Goal: Task Accomplishment & Management: Complete application form

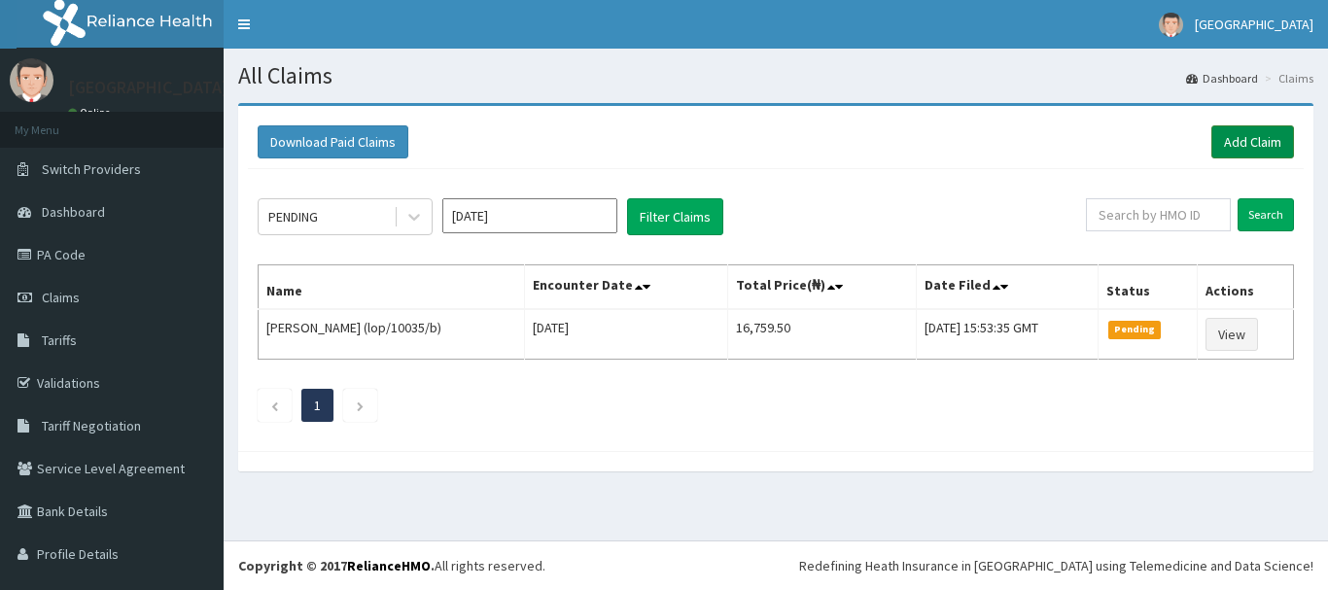
click at [1257, 130] on link "Add Claim" at bounding box center [1253, 141] width 83 height 33
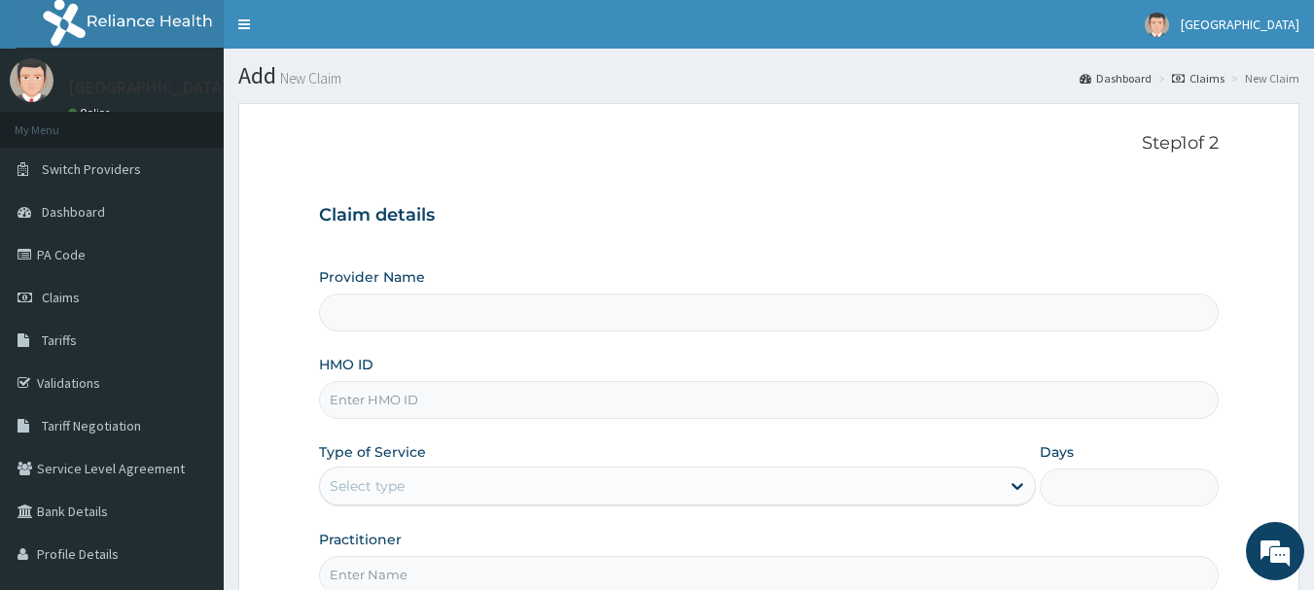
type input "Queen Stella Specialist Hospital"
click at [500, 402] on input "HMO ID" at bounding box center [769, 400] width 900 height 38
click at [347, 412] on input "HMO ID" at bounding box center [769, 400] width 900 height 38
click at [668, 335] on div "Provider Name Queen Stella Specialist Hospital HMO ID Type of Service Select ty…" at bounding box center [769, 430] width 900 height 327
click at [410, 411] on input "HMO ID" at bounding box center [769, 400] width 900 height 38
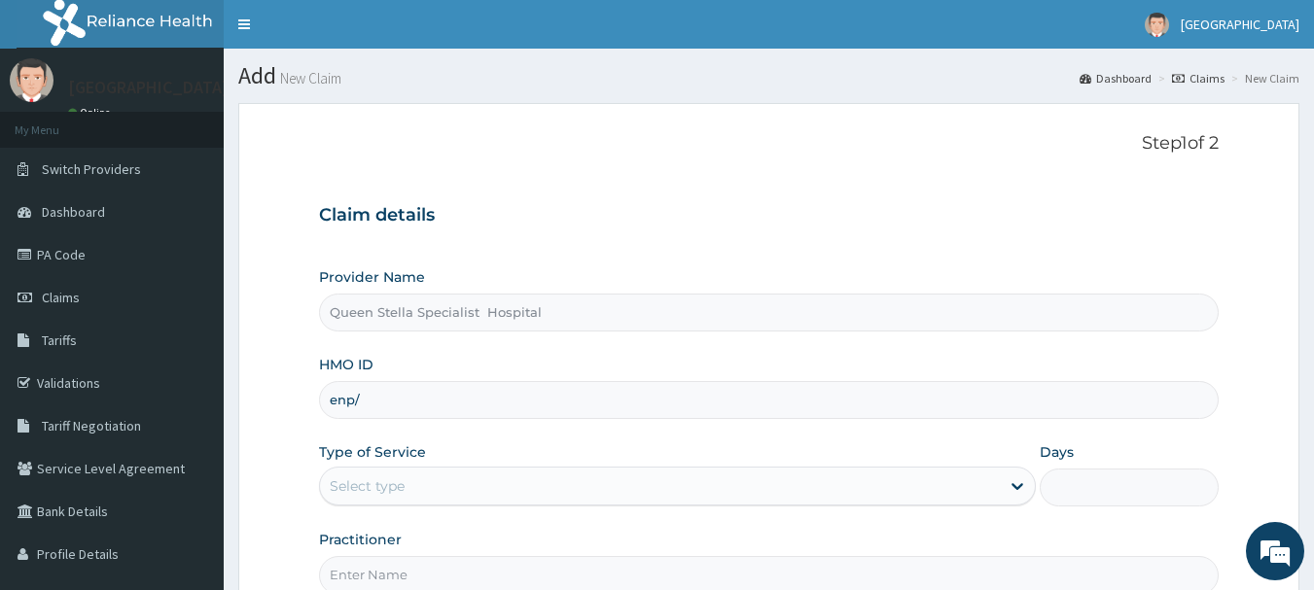
type input "ENP/11910/A"
click at [478, 487] on div "Select type" at bounding box center [660, 486] width 680 height 31
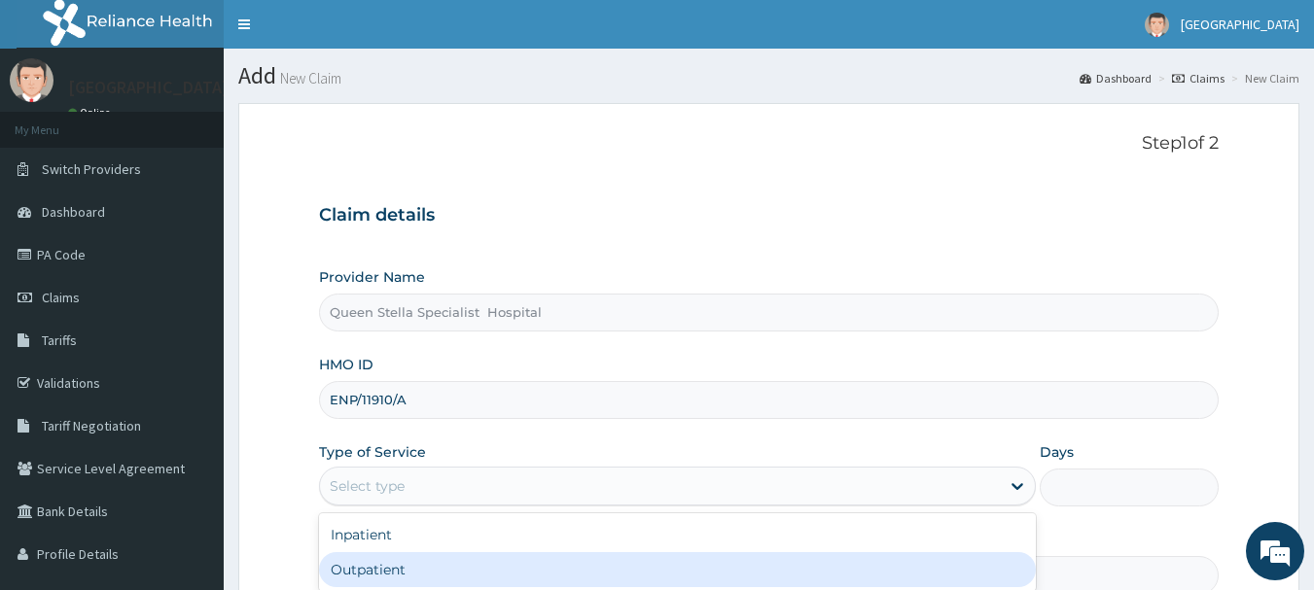
click at [469, 561] on div "Outpatient" at bounding box center [677, 569] width 717 height 35
type input "1"
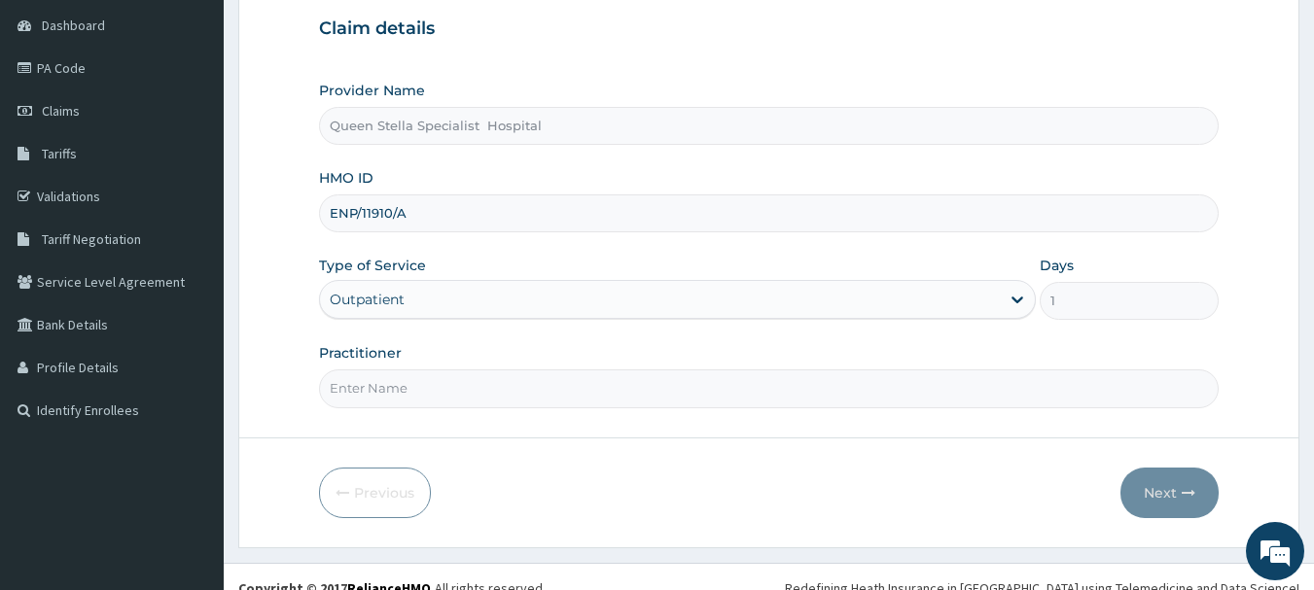
scroll to position [209, 0]
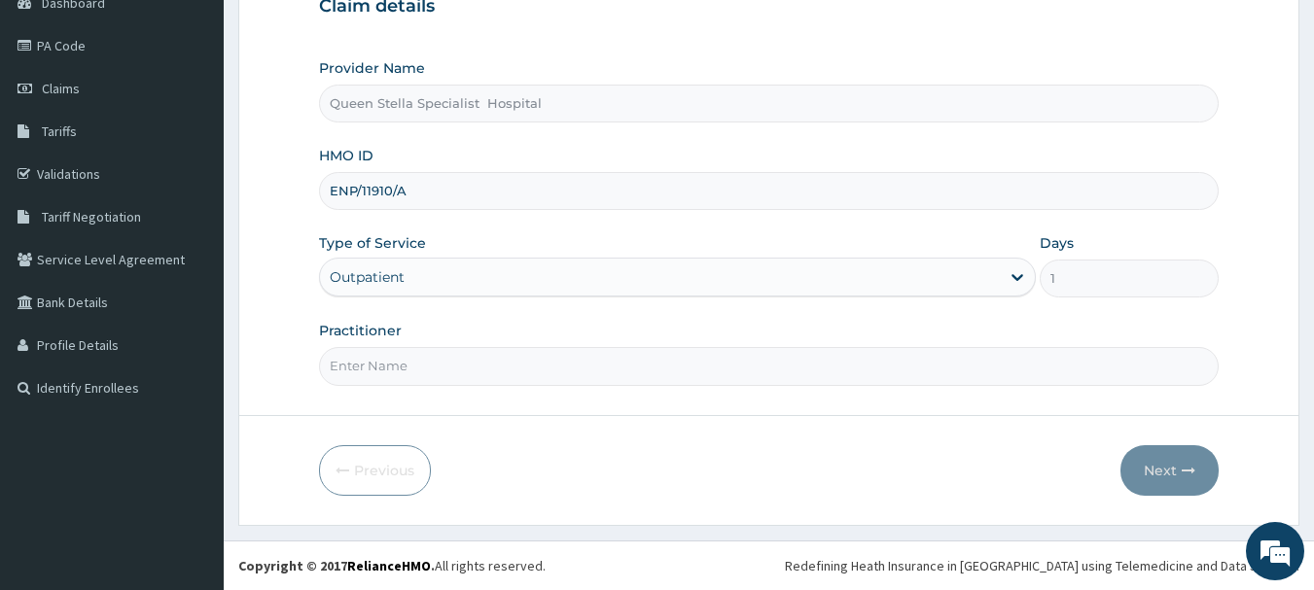
click at [446, 377] on input "Practitioner" at bounding box center [769, 366] width 900 height 38
type input "DR AJIBOLA"
click at [1178, 464] on button "Next" at bounding box center [1169, 470] width 98 height 51
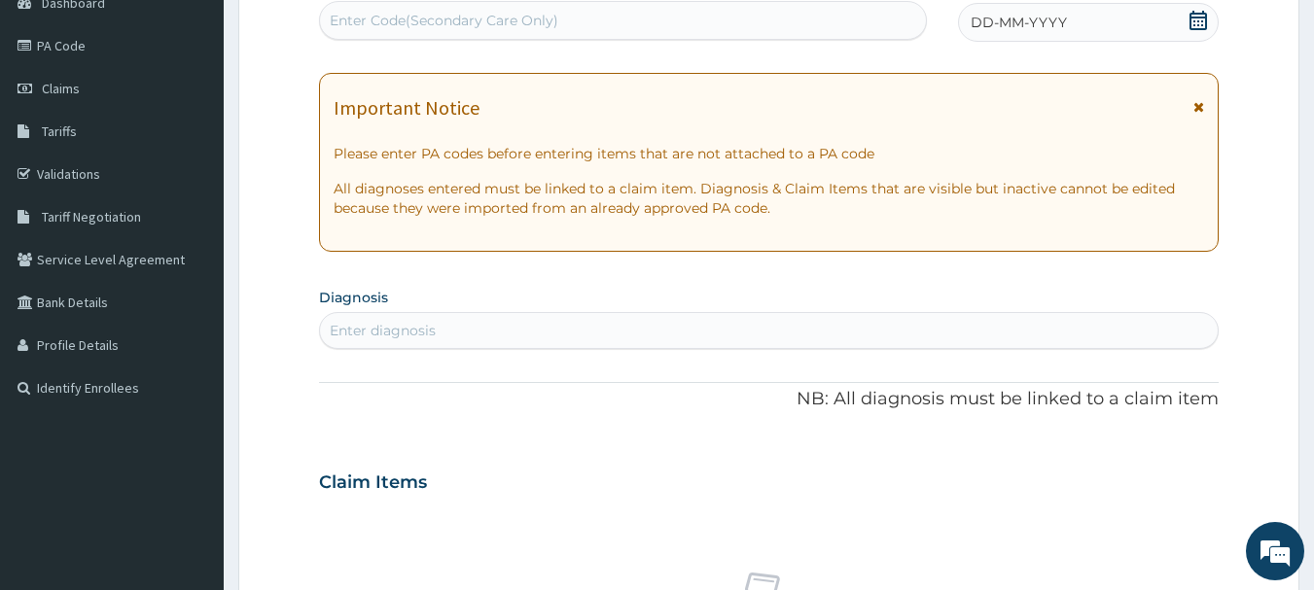
click at [1201, 18] on icon at bounding box center [1198, 20] width 18 height 19
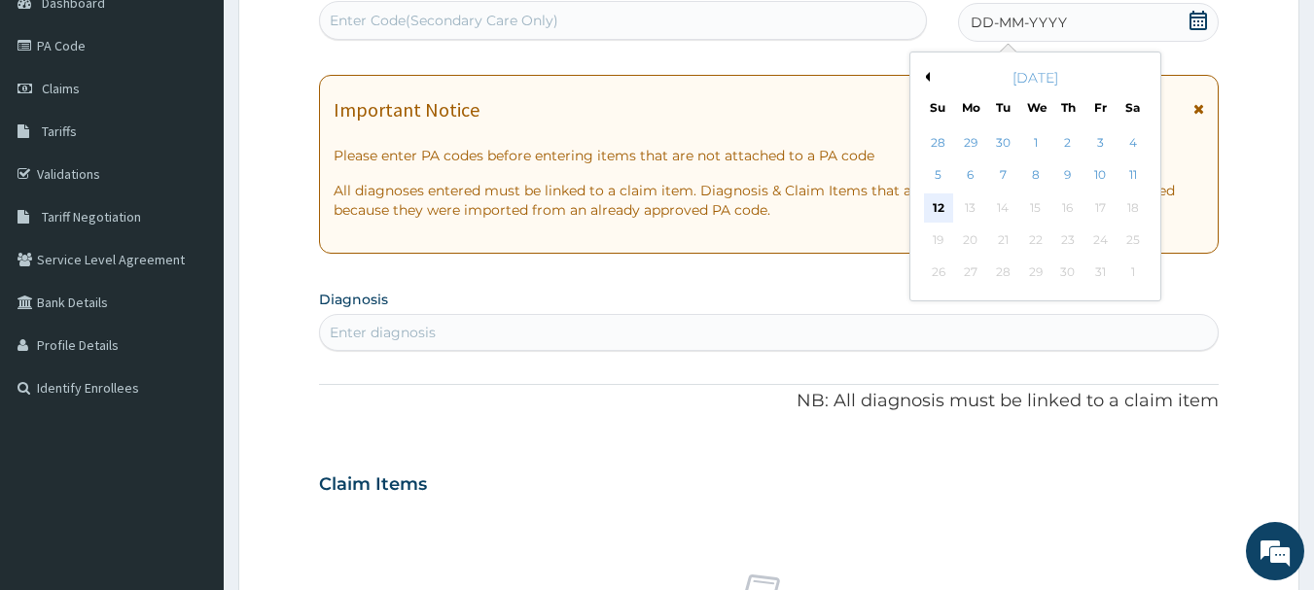
click at [932, 217] on div "12" at bounding box center [938, 208] width 29 height 29
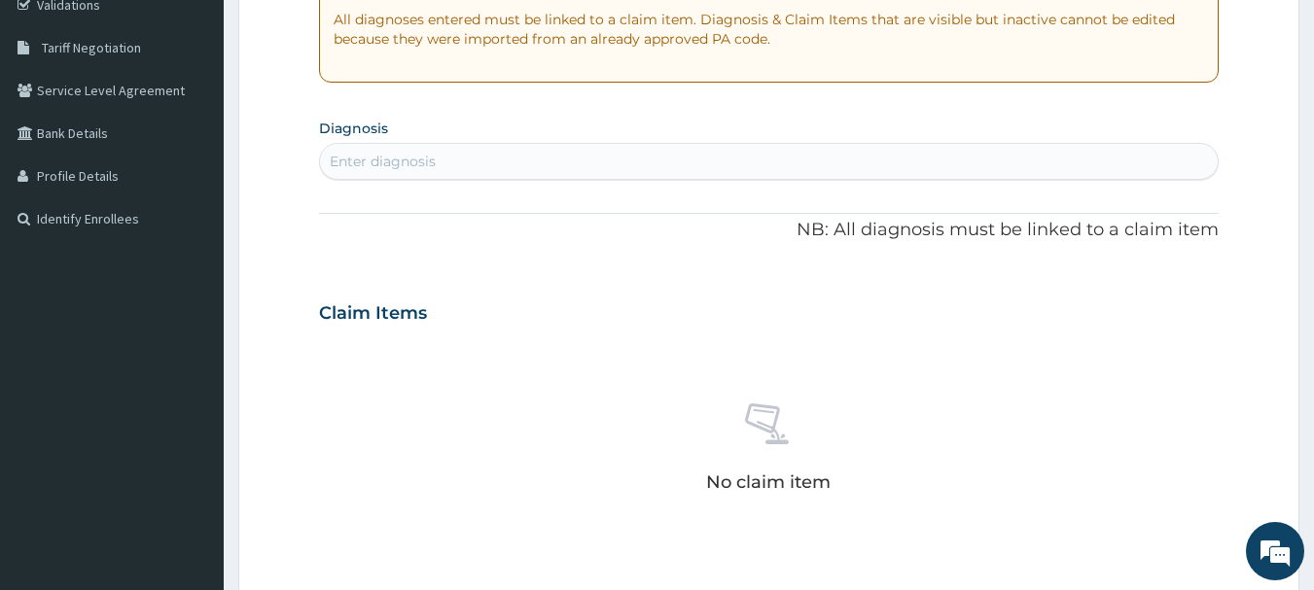
scroll to position [404, 0]
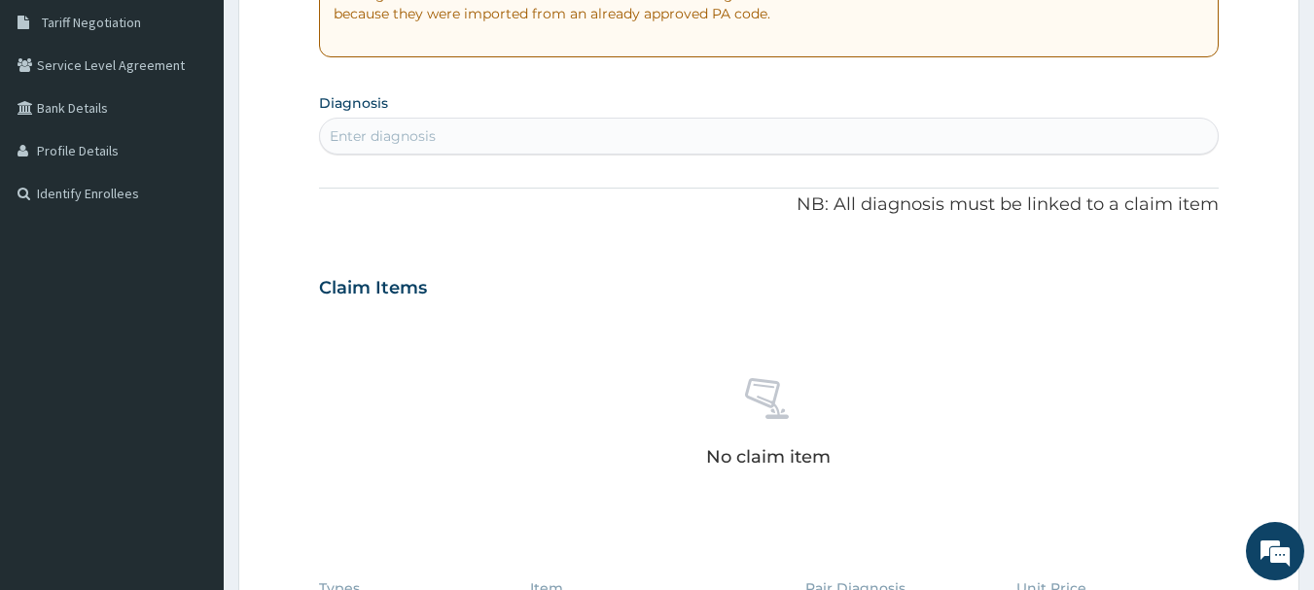
click at [409, 133] on div "Enter diagnosis" at bounding box center [383, 135] width 106 height 19
type input "migraine"
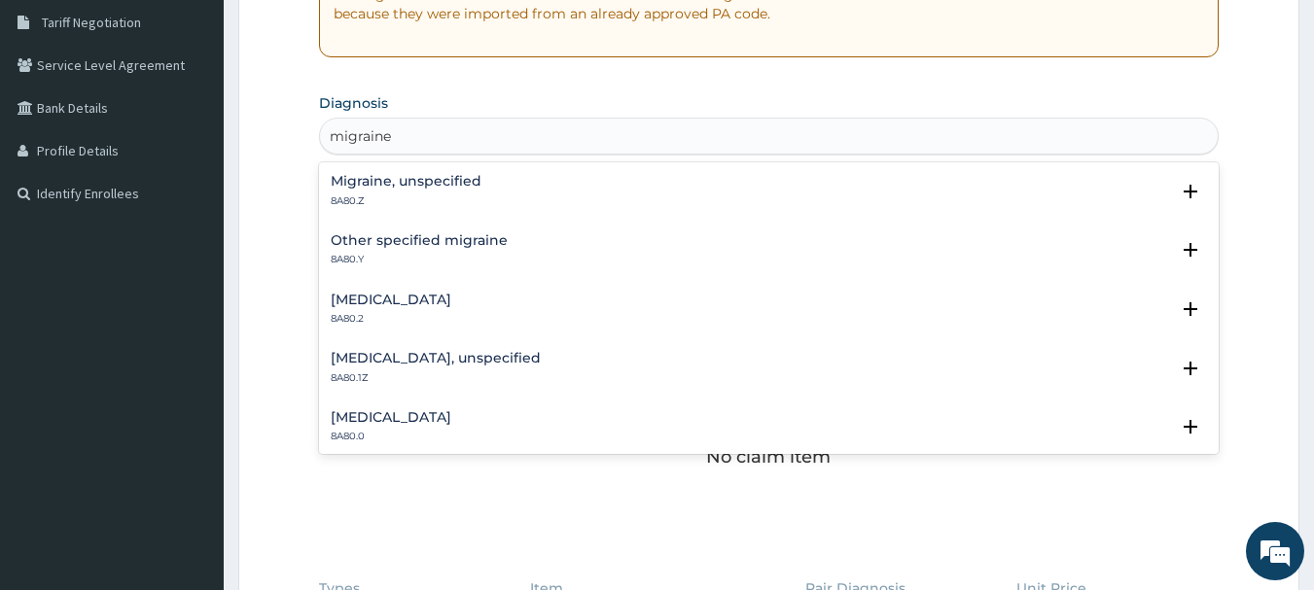
click at [419, 185] on h4 "Migraine, unspecified" at bounding box center [406, 181] width 151 height 15
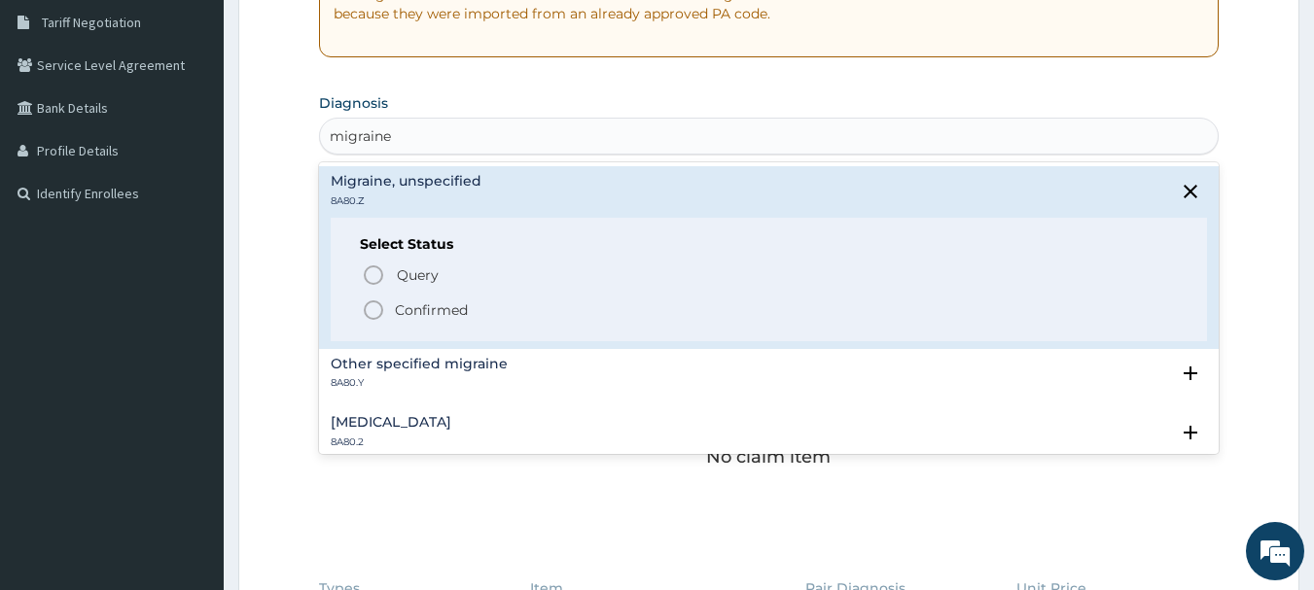
click at [405, 310] on p "Confirmed" at bounding box center [431, 309] width 73 height 19
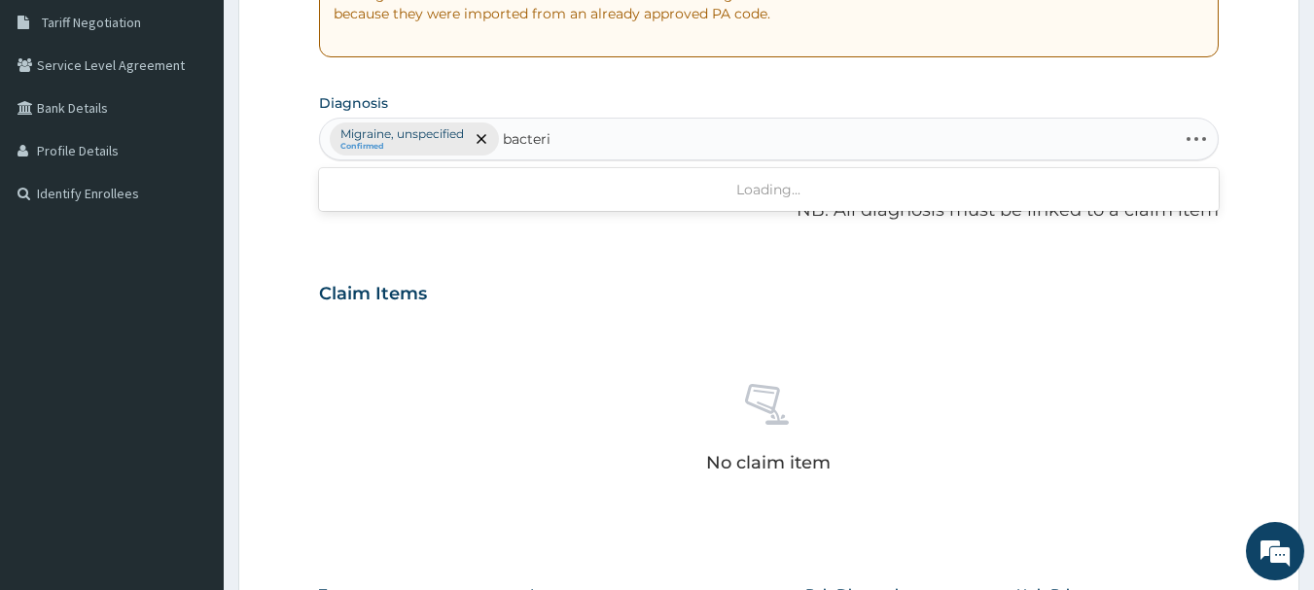
type input "bacteria"
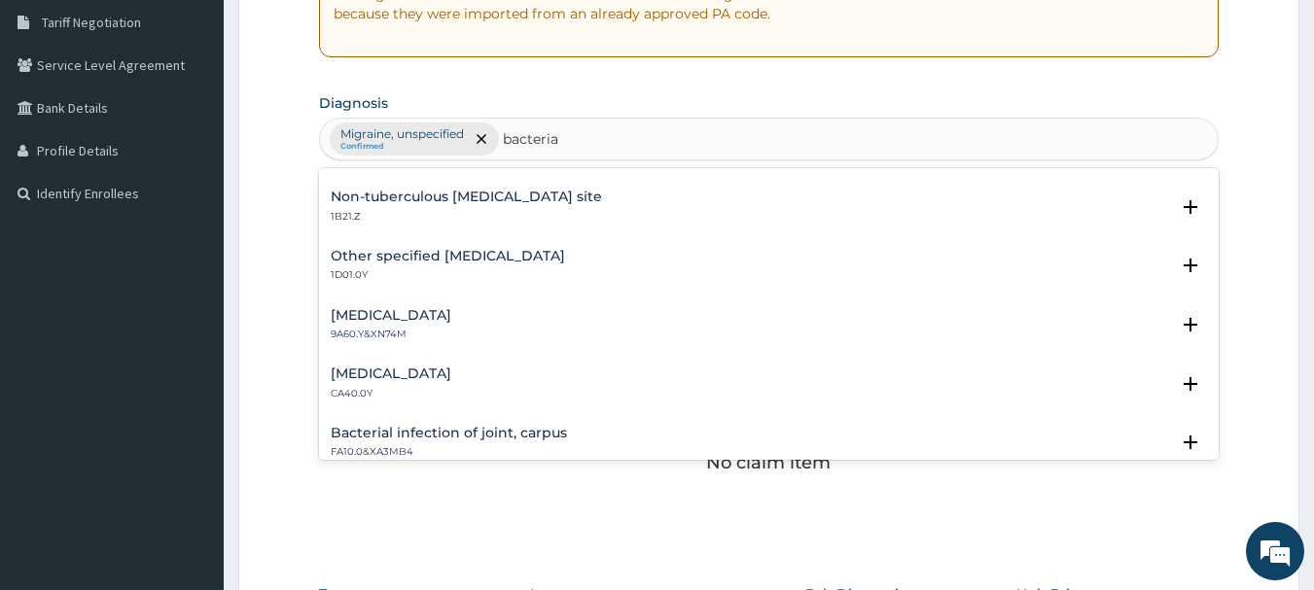
scroll to position [2334, 0]
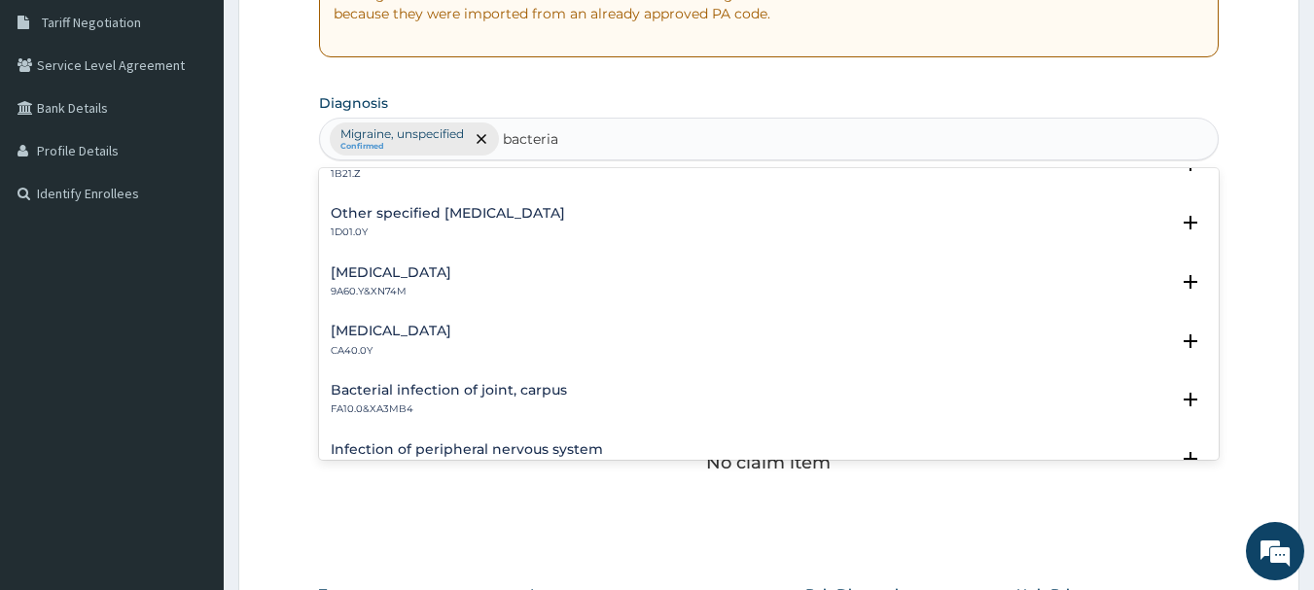
click at [409, 277] on h4 "Bacterial Conjunctivitis" at bounding box center [391, 272] width 121 height 15
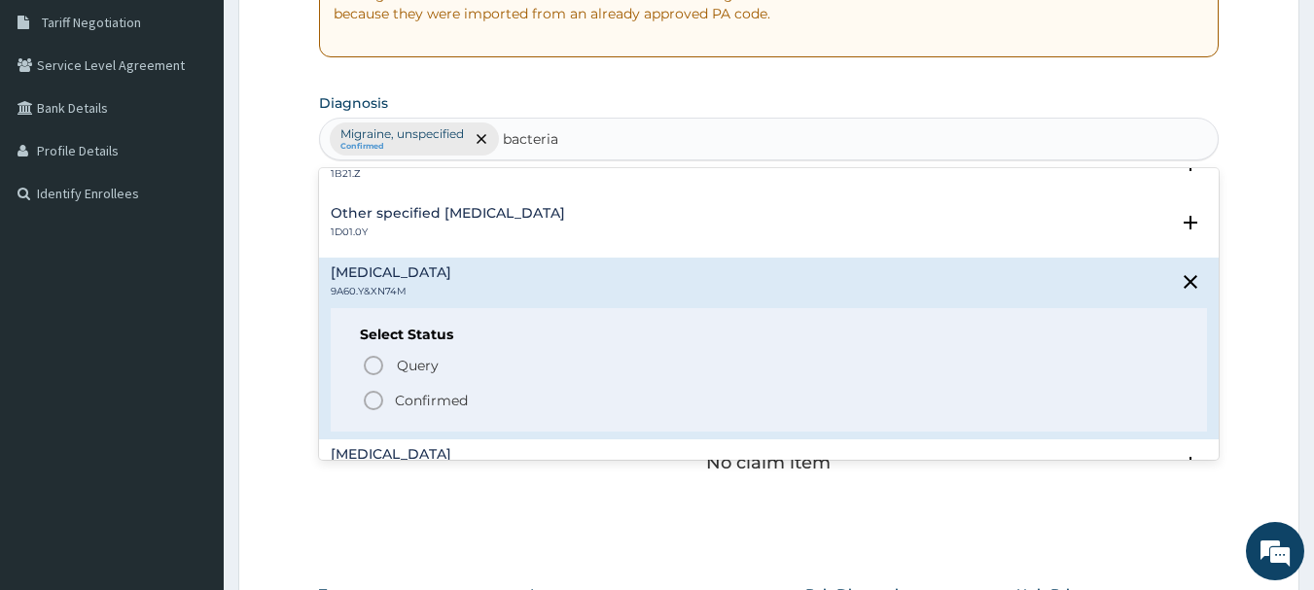
click at [368, 400] on icon "status option filled" at bounding box center [373, 400] width 23 height 23
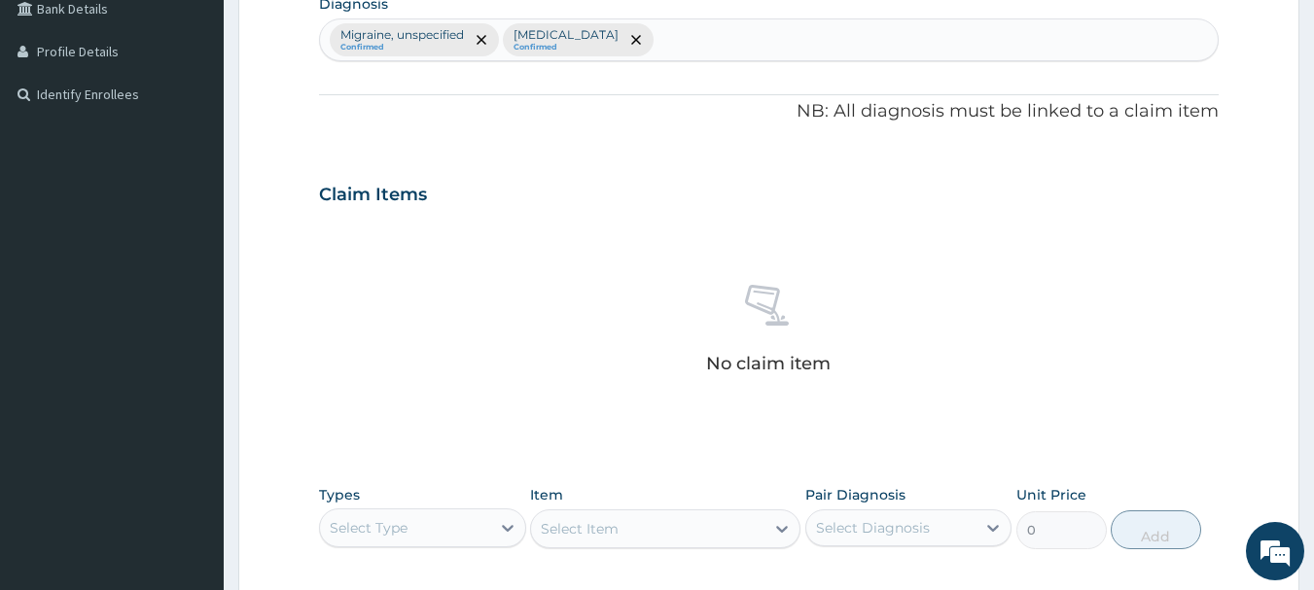
scroll to position [501, 0]
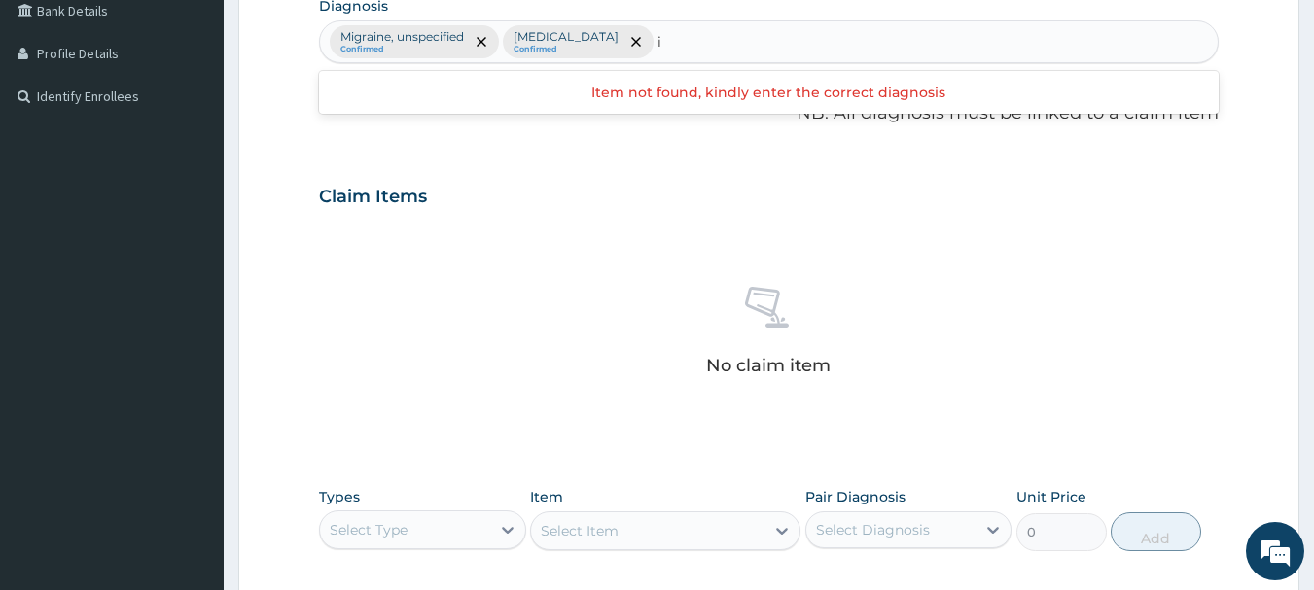
type input "i"
type input "sleep"
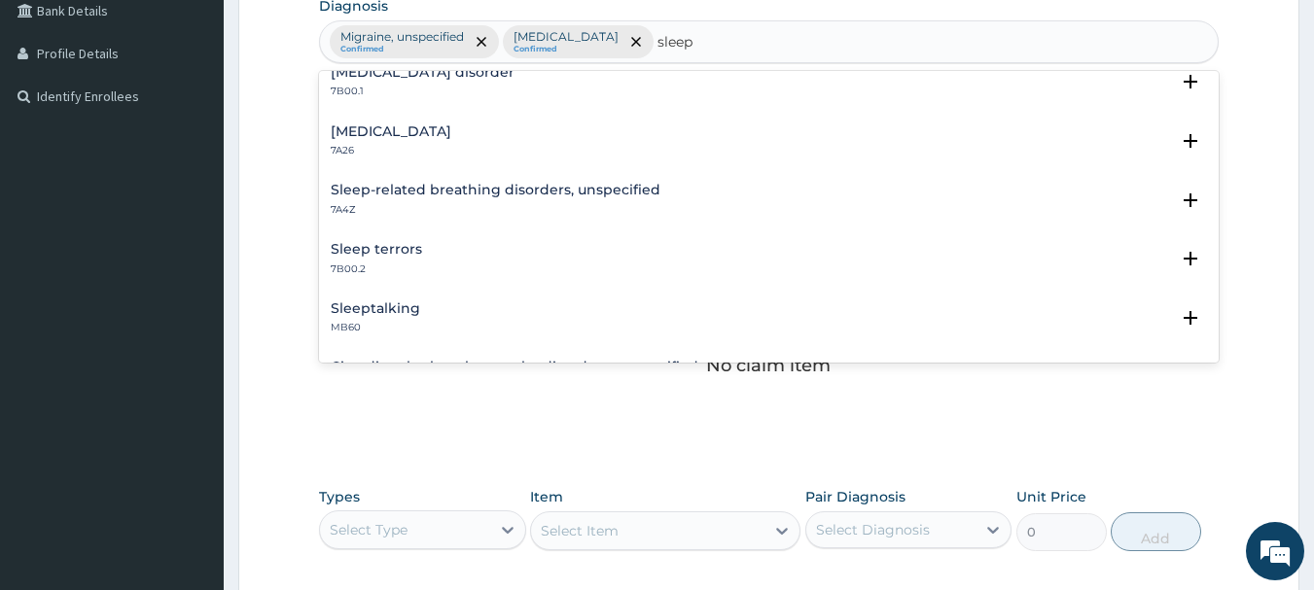
scroll to position [0, 0]
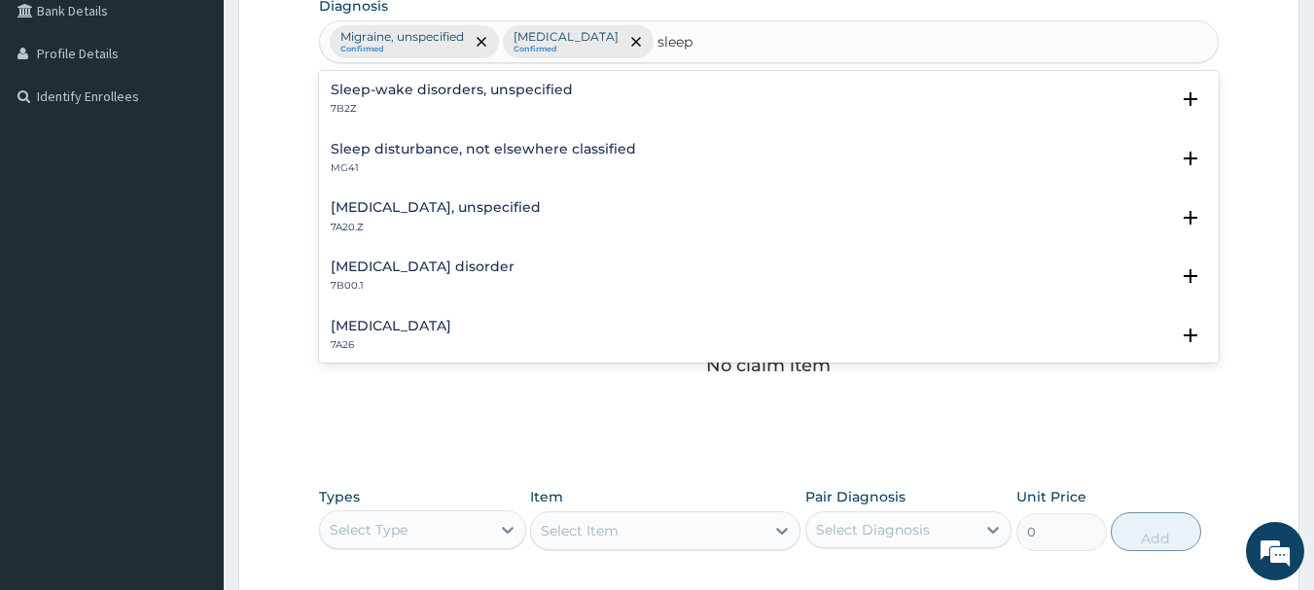
click at [507, 90] on h4 "Sleep-wake disorders, unspecified" at bounding box center [452, 90] width 242 height 15
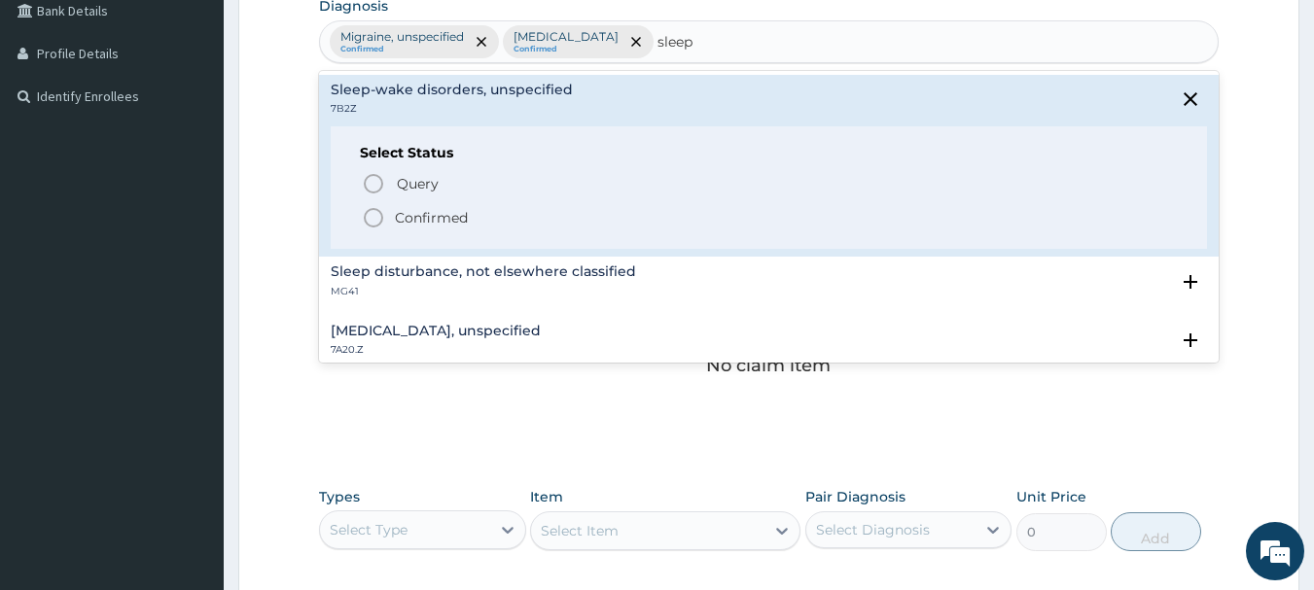
click at [371, 213] on icon "status option filled" at bounding box center [373, 217] width 23 height 23
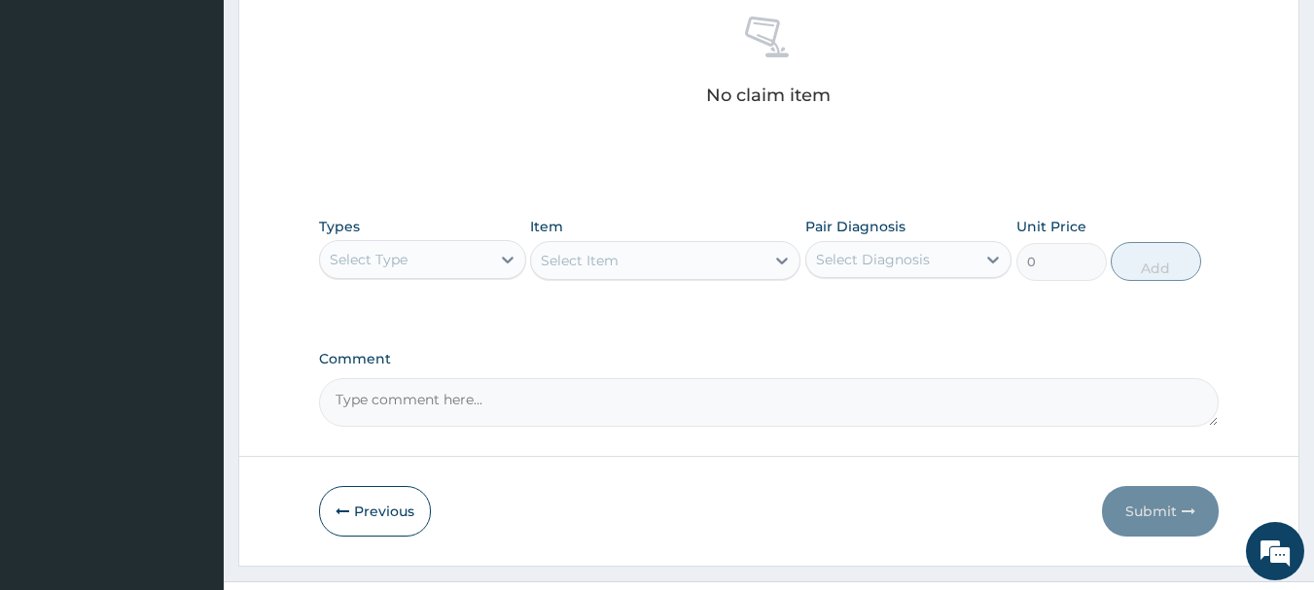
scroll to position [793, 0]
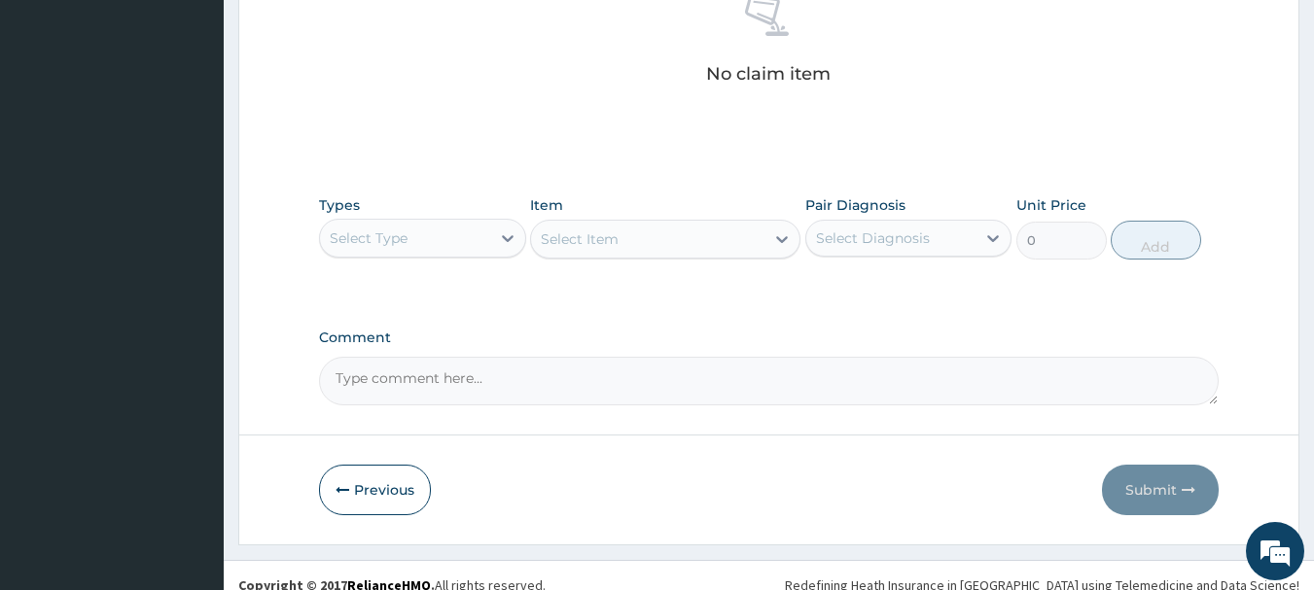
click at [373, 229] on div "Select Type" at bounding box center [369, 238] width 78 height 19
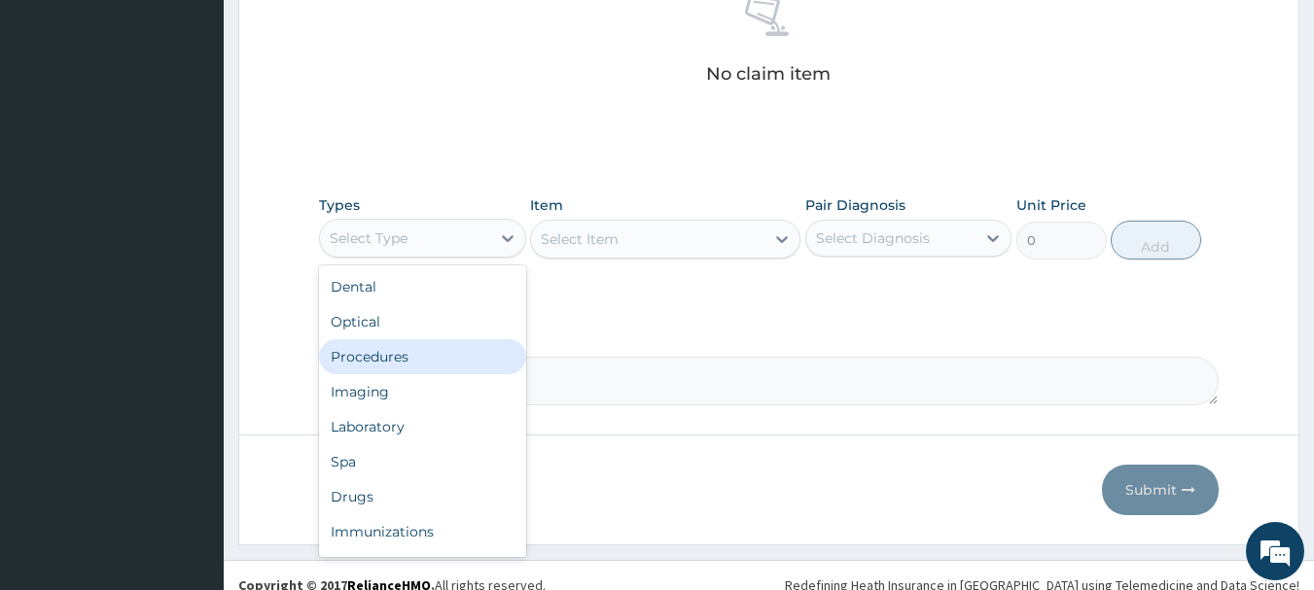
click at [354, 357] on div "Procedures" at bounding box center [422, 356] width 207 height 35
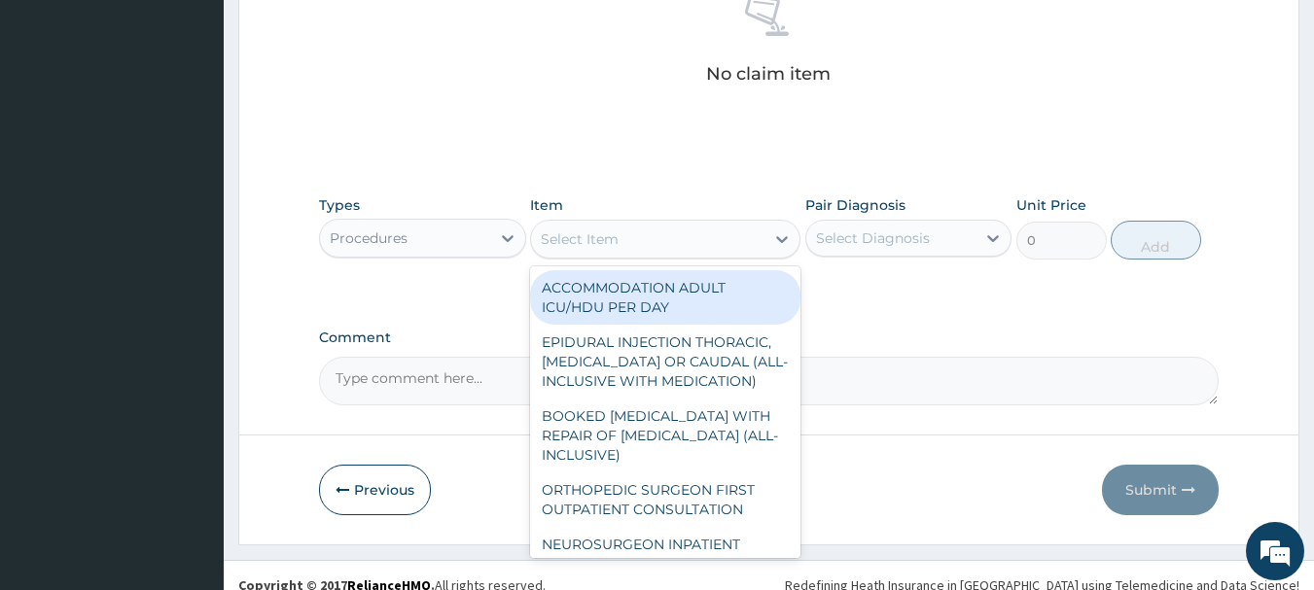
click at [642, 232] on div "Select Item" at bounding box center [647, 239] width 233 height 31
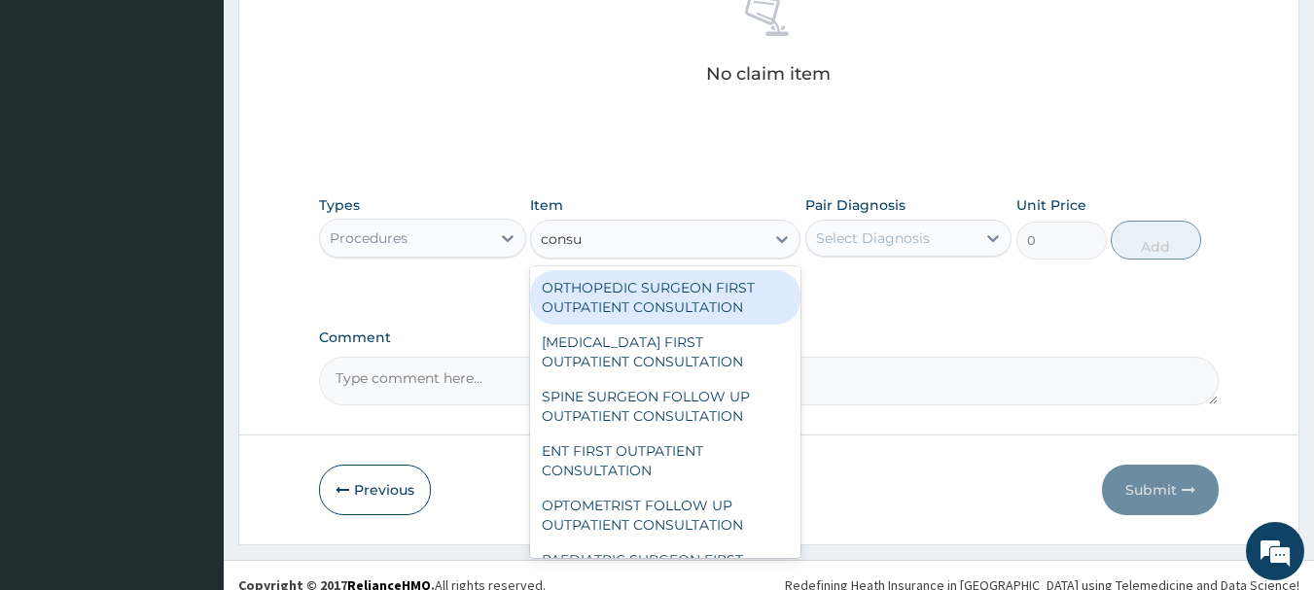
type input "consul"
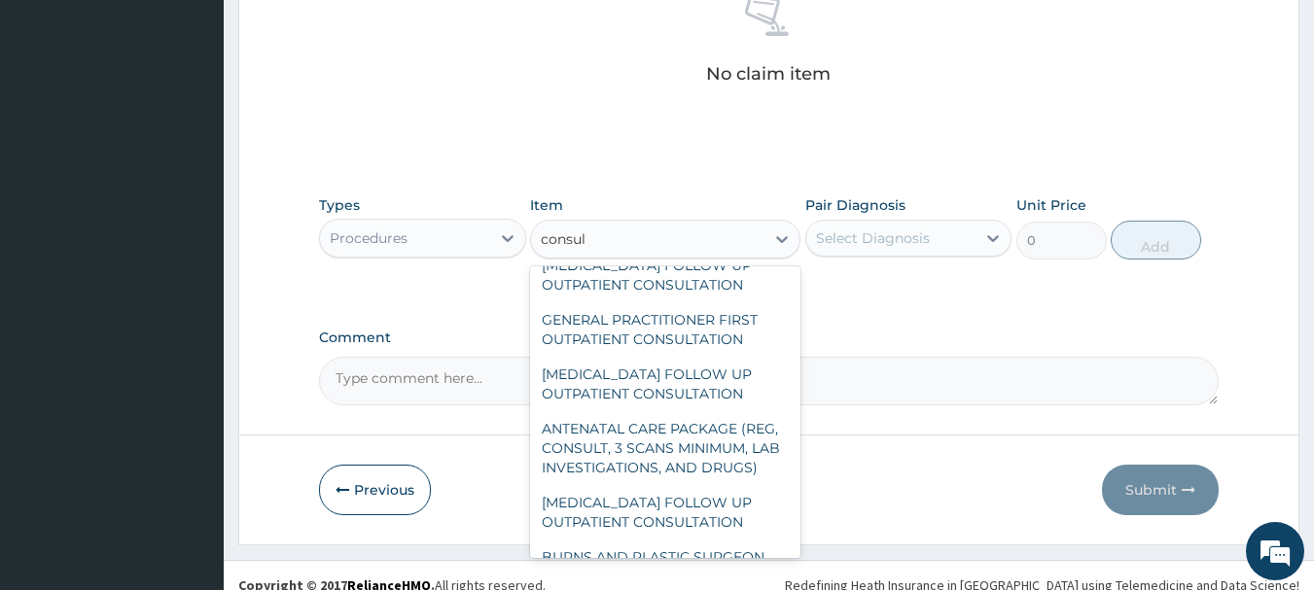
scroll to position [1459, 0]
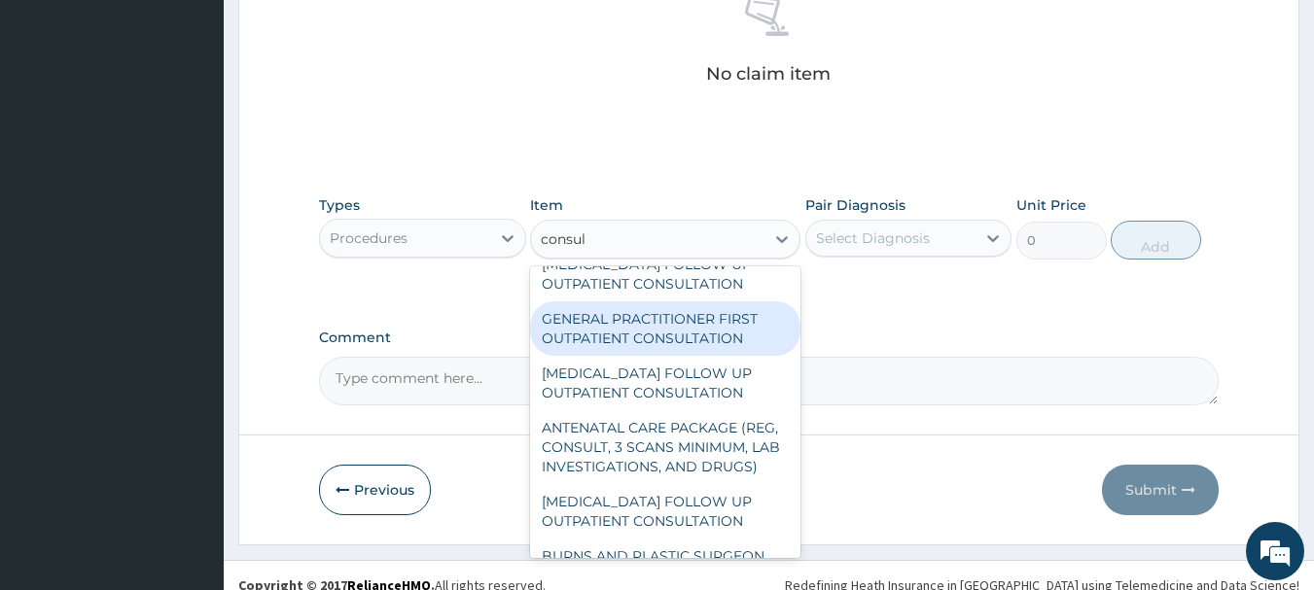
click at [689, 356] on div "GENERAL PRACTITIONER FIRST OUTPATIENT CONSULTATION" at bounding box center [665, 328] width 270 height 54
type input "3750"
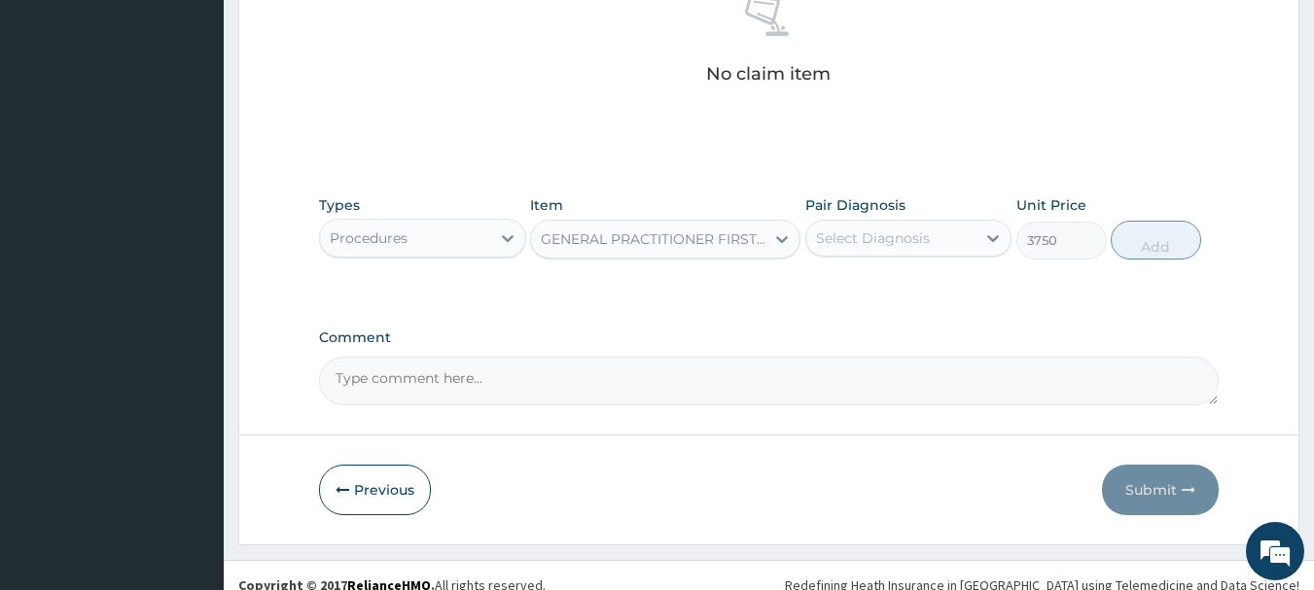
click at [911, 242] on div "Select Diagnosis" at bounding box center [873, 238] width 114 height 19
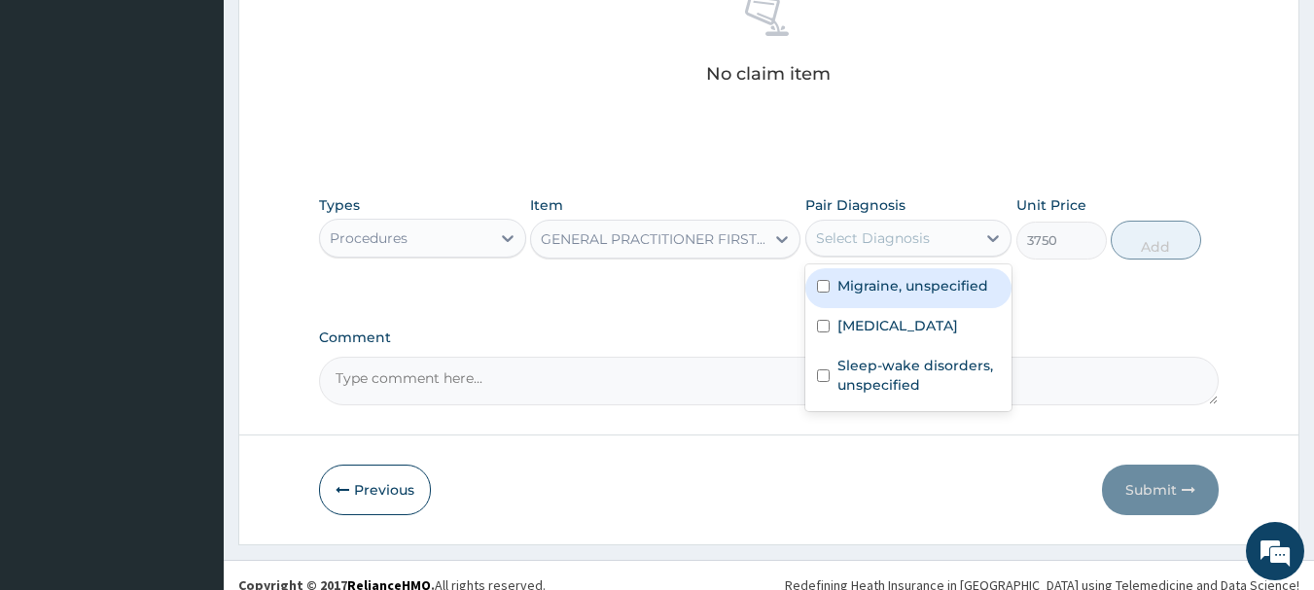
click at [903, 288] on label "Migraine, unspecified" at bounding box center [912, 285] width 151 height 19
checkbox input "true"
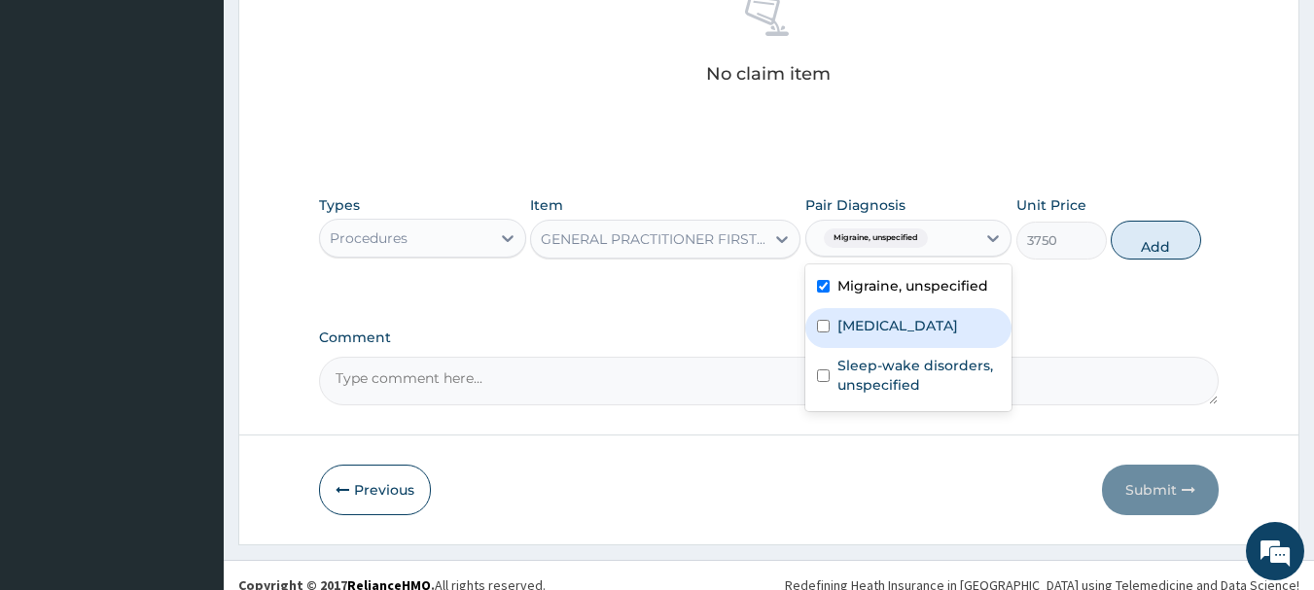
click at [900, 308] on div "Bacterial Conjunctivitis" at bounding box center [908, 328] width 207 height 40
checkbox input "true"
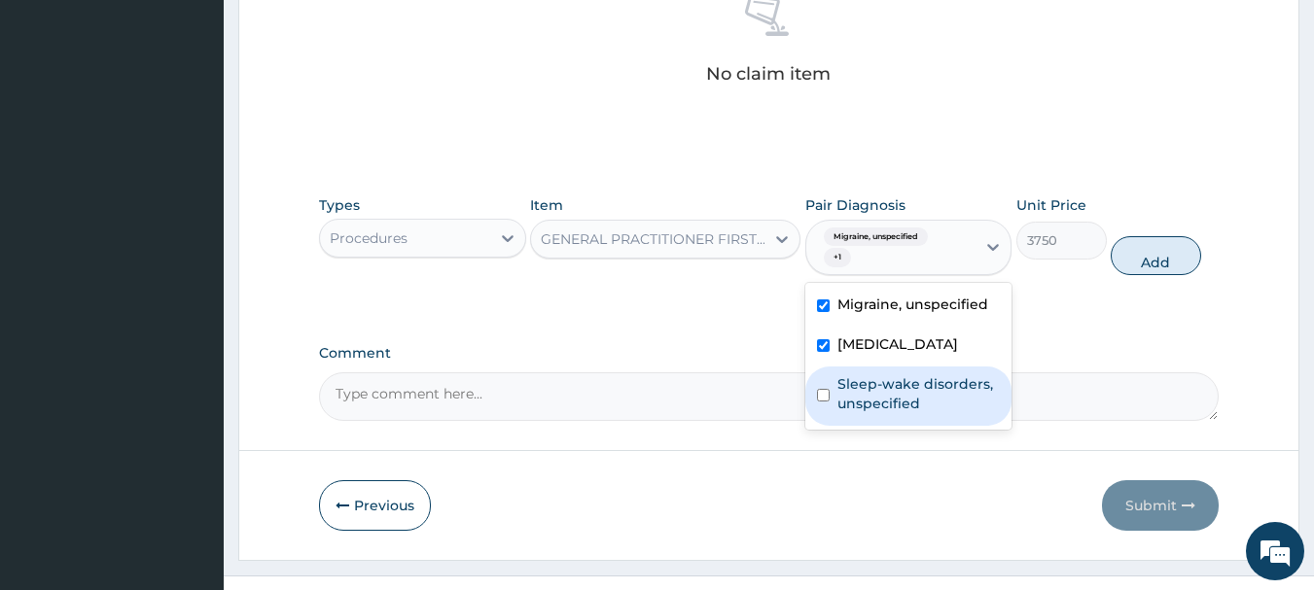
click at [892, 396] on label "Sleep-wake disorders, unspecified" at bounding box center [918, 393] width 163 height 39
checkbox input "true"
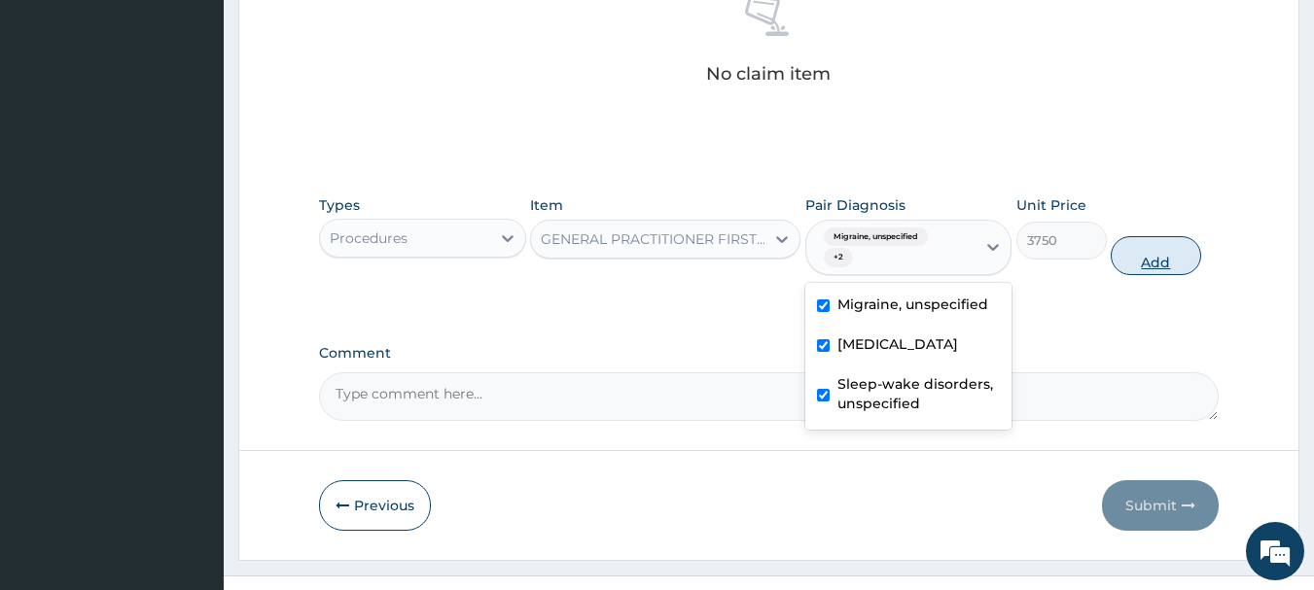
click at [1160, 253] on button "Add" at bounding box center [1155, 255] width 90 height 39
type input "0"
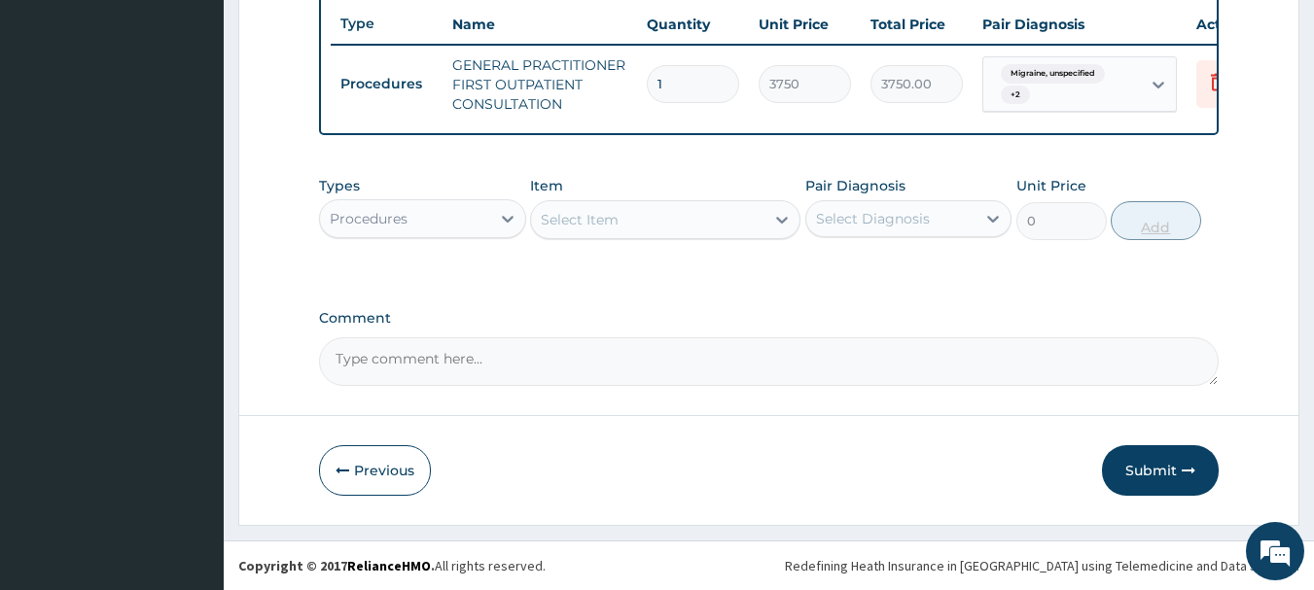
scroll to position [745, 0]
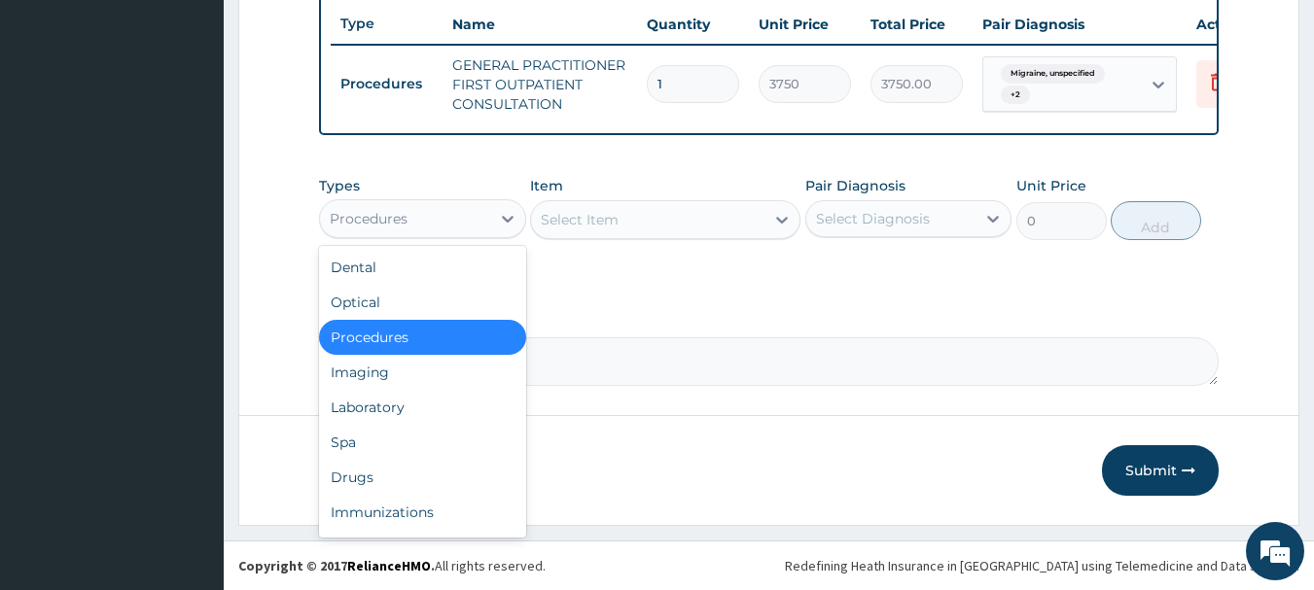
click at [432, 213] on div "Procedures" at bounding box center [405, 218] width 170 height 31
click at [354, 484] on div "Drugs" at bounding box center [422, 477] width 207 height 35
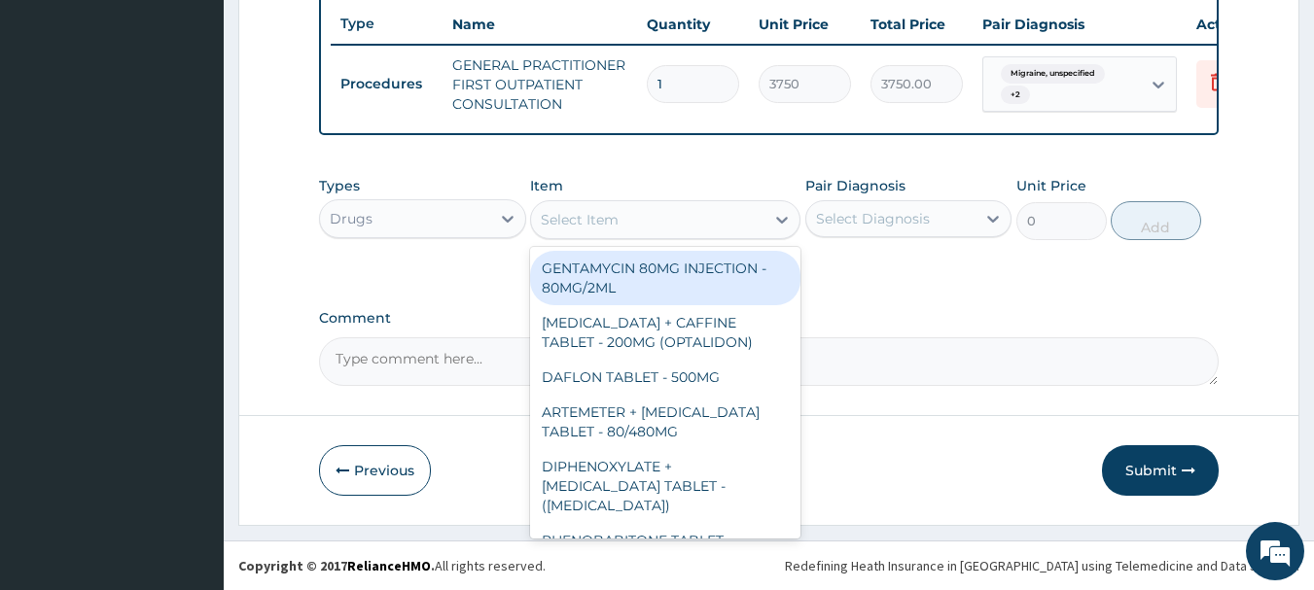
click at [571, 217] on div "Select Item" at bounding box center [580, 219] width 78 height 19
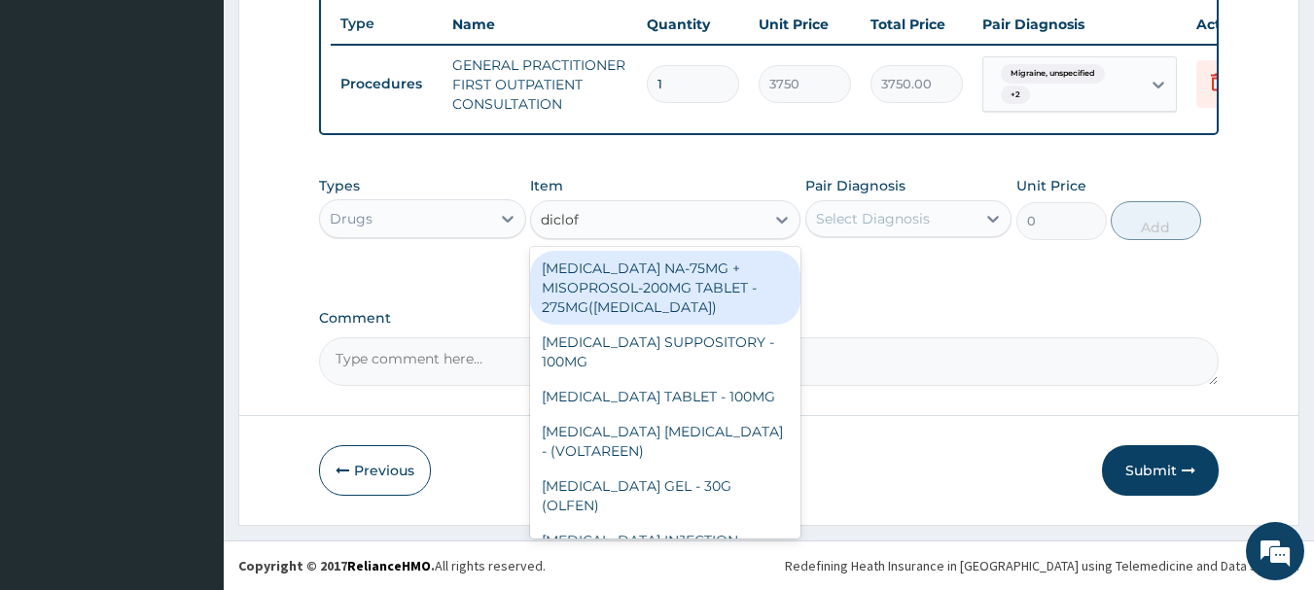
type input "diclofe"
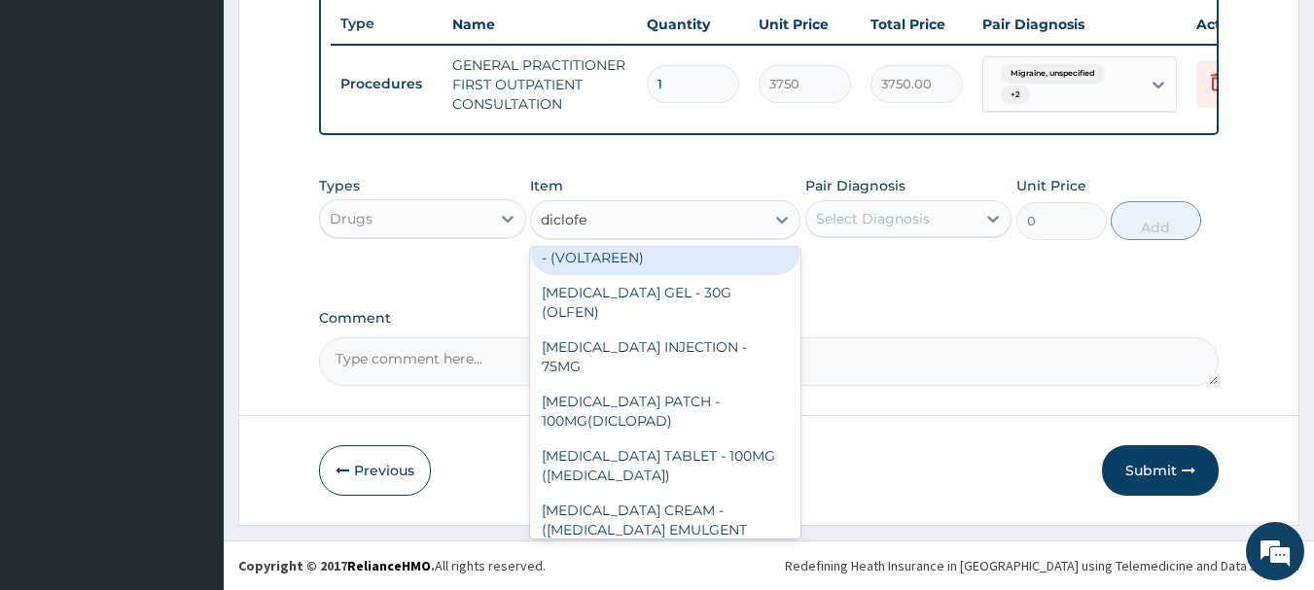
scroll to position [194, 0]
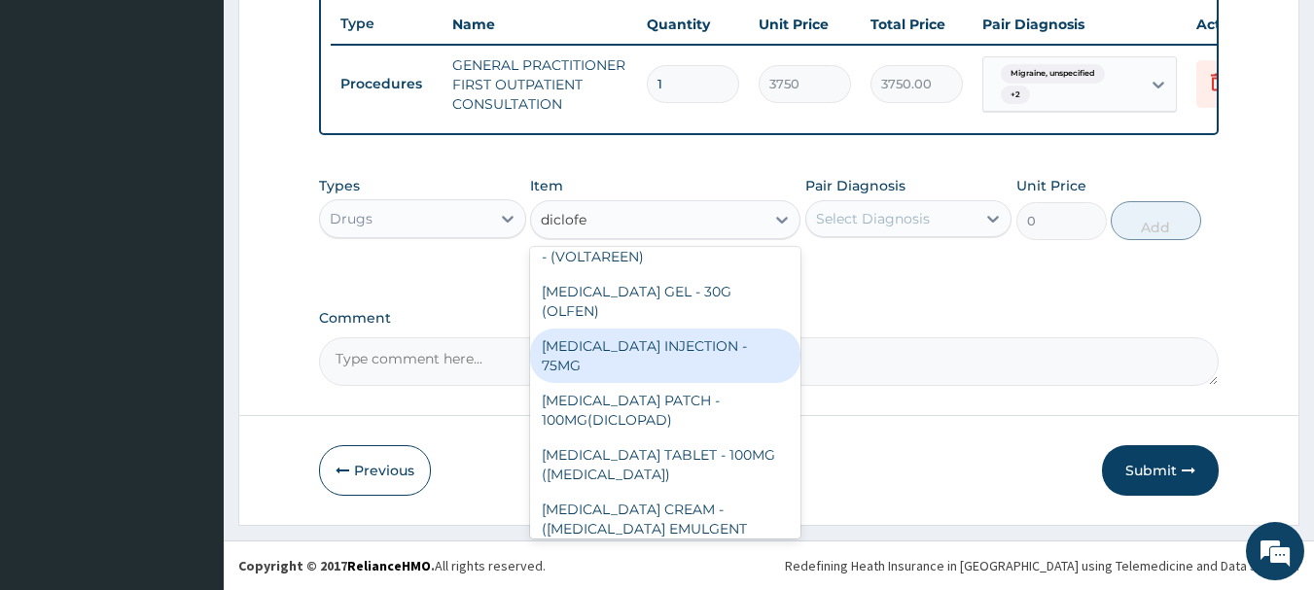
click at [668, 329] on div "DICLOFENAC INJECTION - 75MG" at bounding box center [665, 356] width 270 height 54
type input "420"
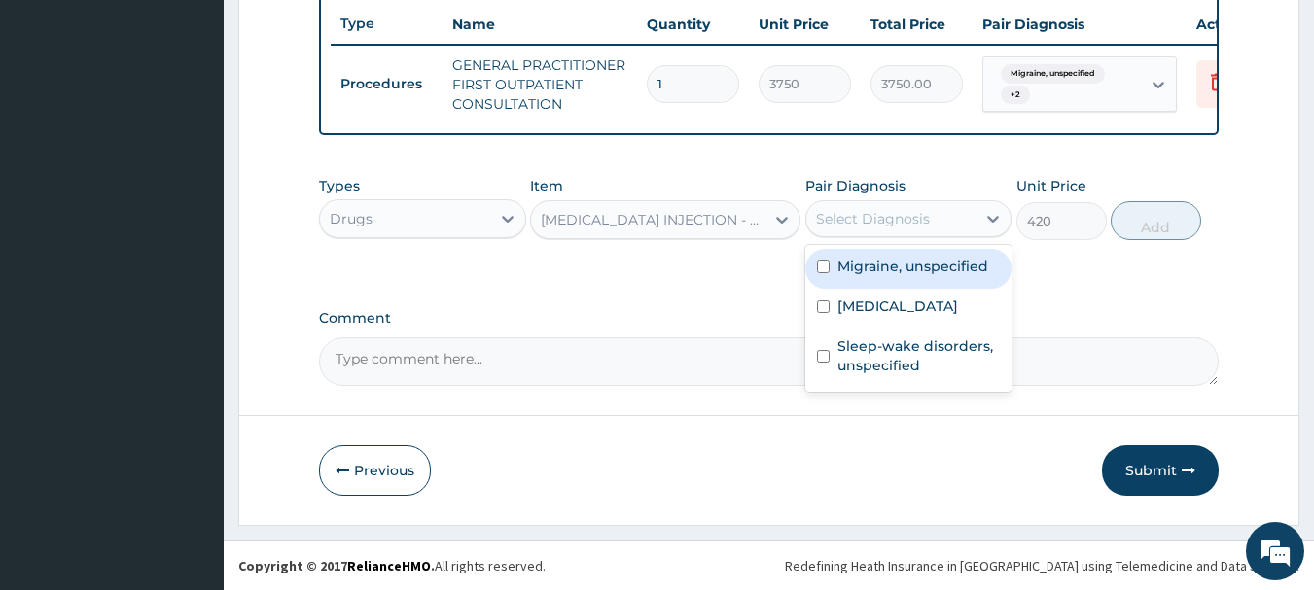
click at [881, 223] on div "Select Diagnosis" at bounding box center [873, 218] width 114 height 19
click at [887, 273] on label "Migraine, unspecified" at bounding box center [912, 266] width 151 height 19
checkbox input "true"
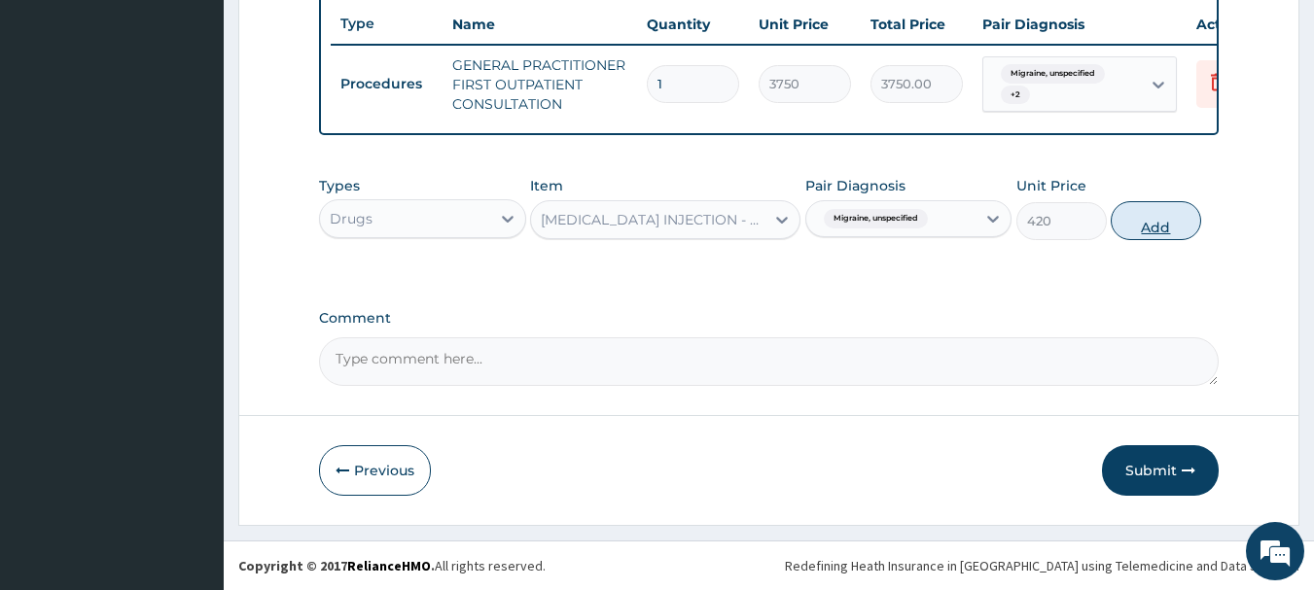
click at [1174, 210] on button "Add" at bounding box center [1155, 220] width 90 height 39
type input "0"
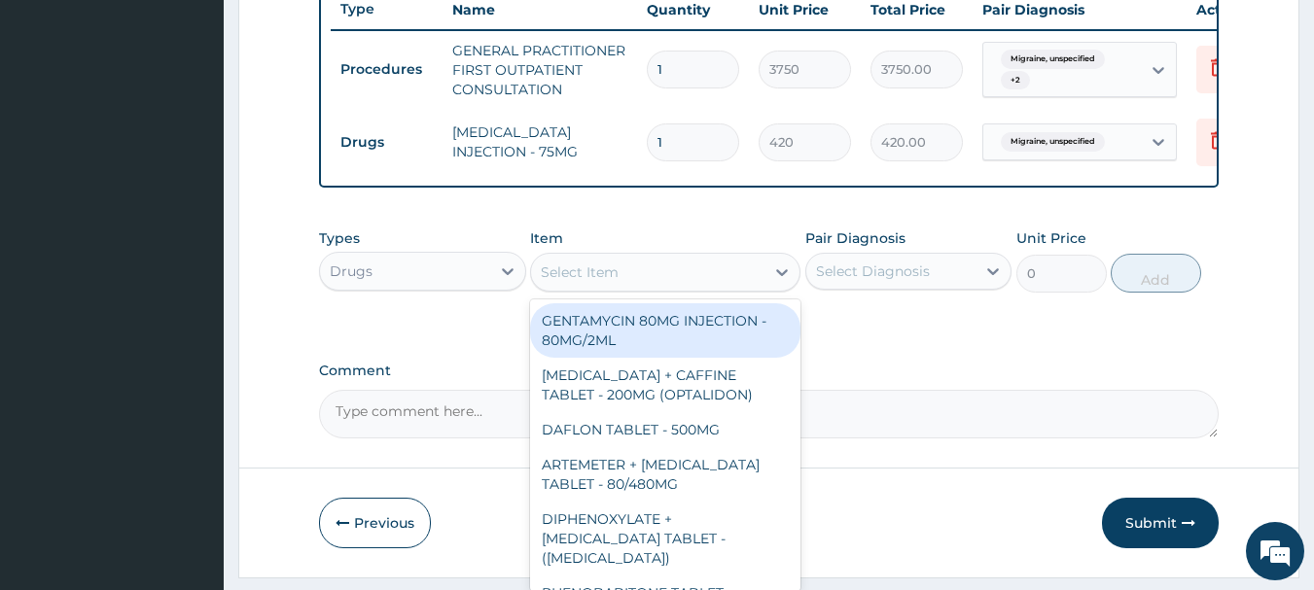
click at [590, 282] on div "Select Item" at bounding box center [580, 272] width 78 height 19
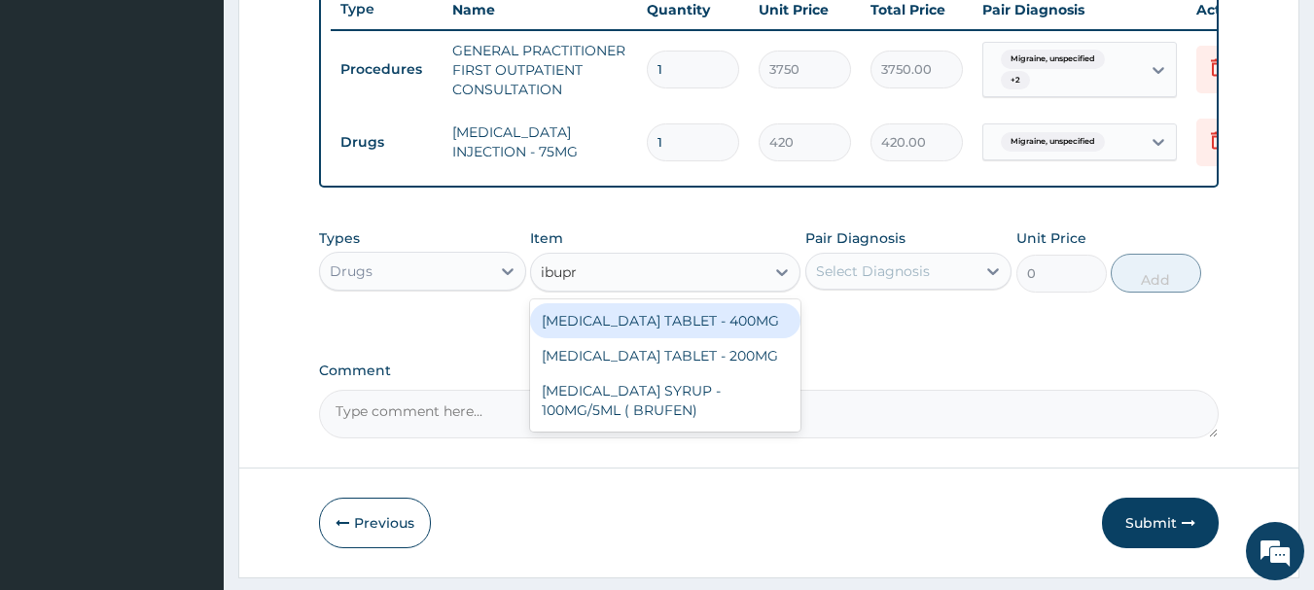
type input "ibupro"
click at [605, 335] on div "IBUPROFEN TABLET - 400MG" at bounding box center [665, 320] width 270 height 35
type input "560"
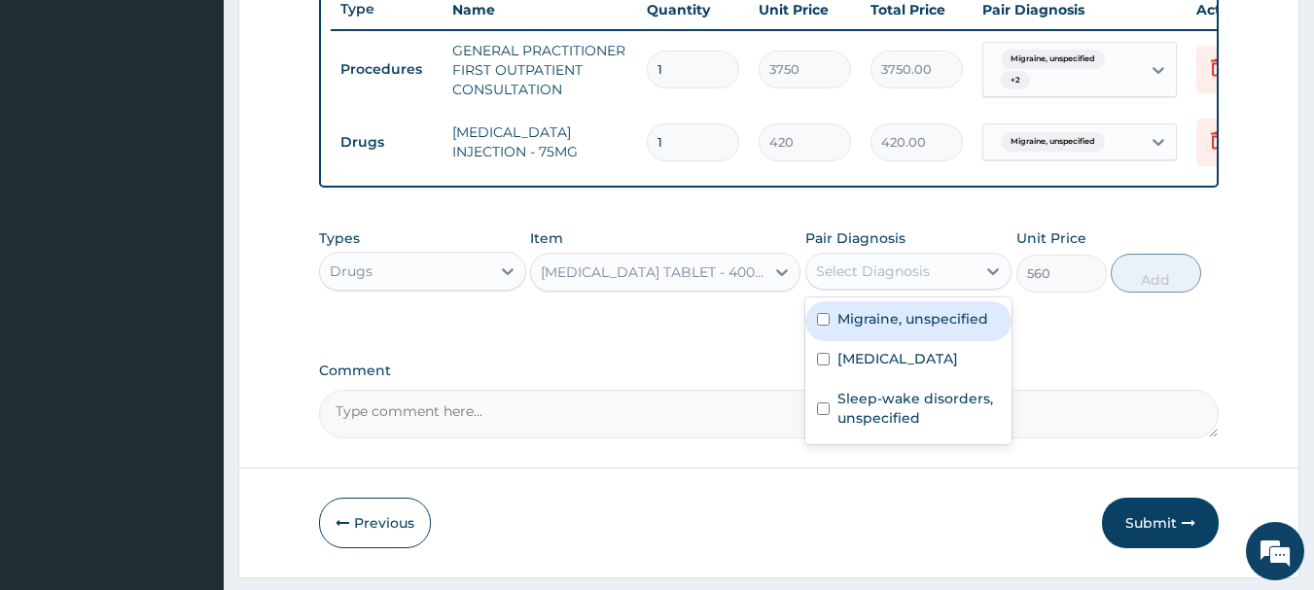
click at [925, 281] on div "Select Diagnosis" at bounding box center [873, 271] width 114 height 19
click at [918, 329] on label "Migraine, unspecified" at bounding box center [912, 318] width 151 height 19
checkbox input "true"
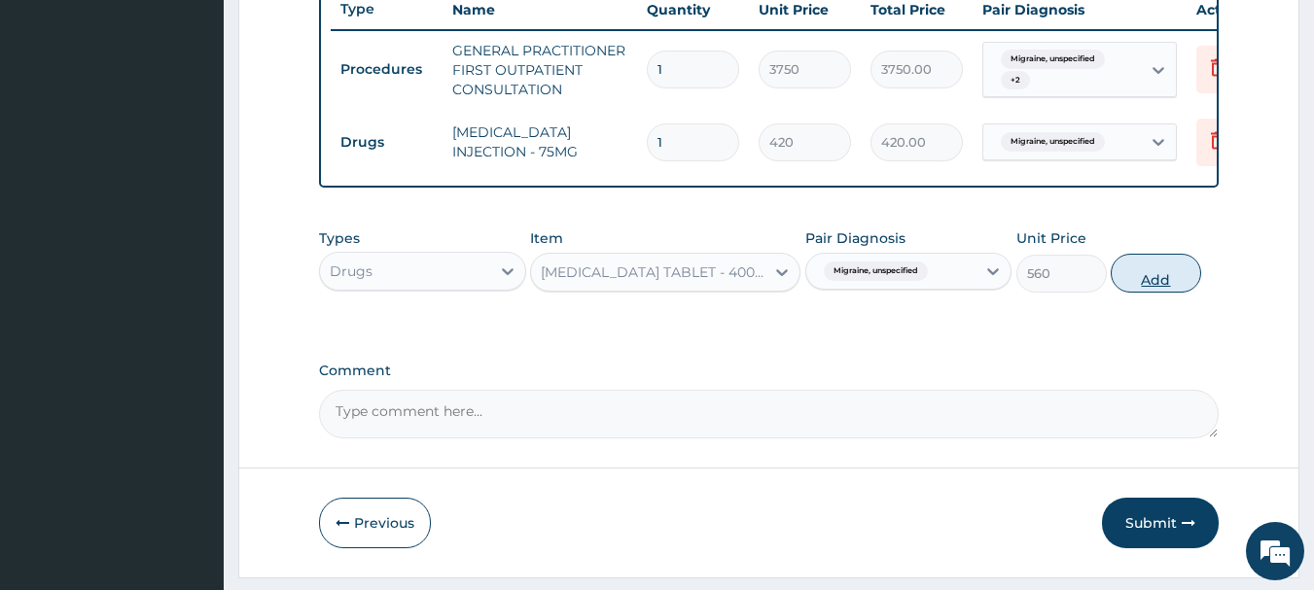
click at [1151, 275] on button "Add" at bounding box center [1155, 273] width 90 height 39
type input "0"
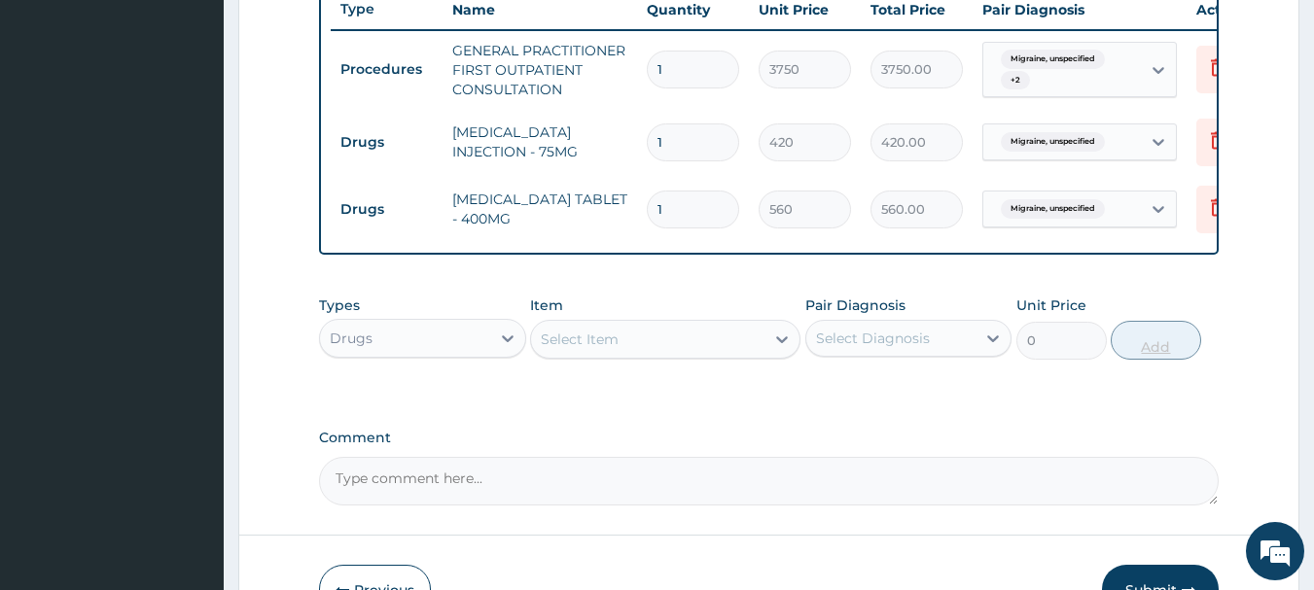
type input "10"
type input "5600.00"
type input "10"
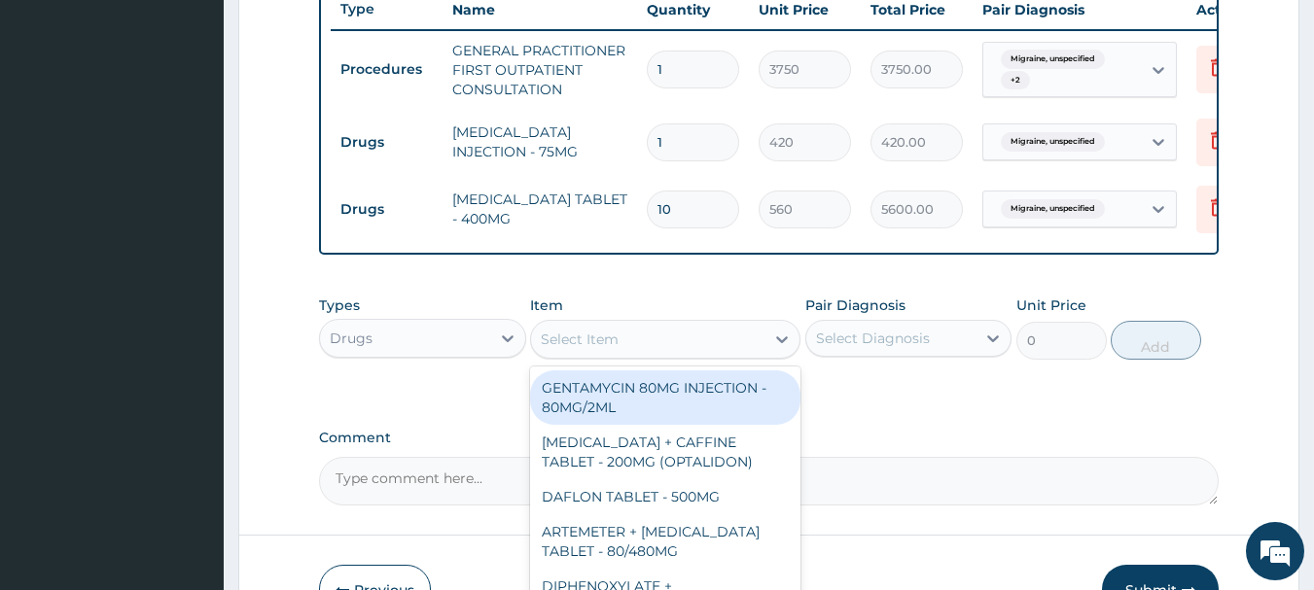
click at [568, 355] on div "Select Item" at bounding box center [647, 339] width 233 height 31
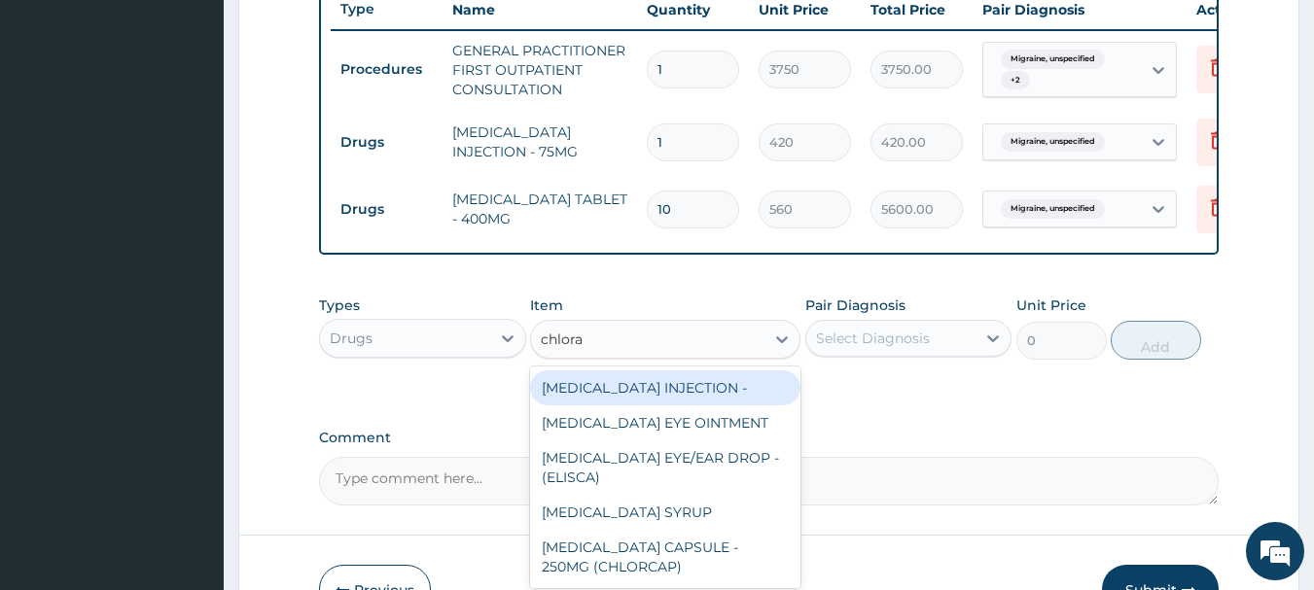
type input "chlora"
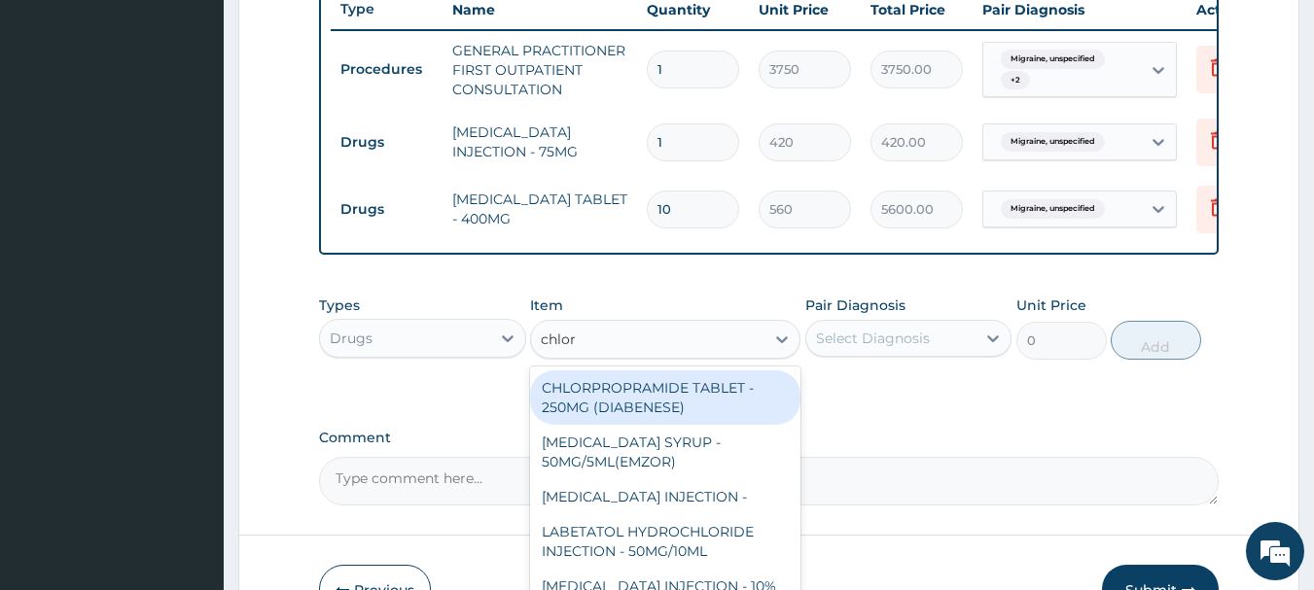
type input "chlora"
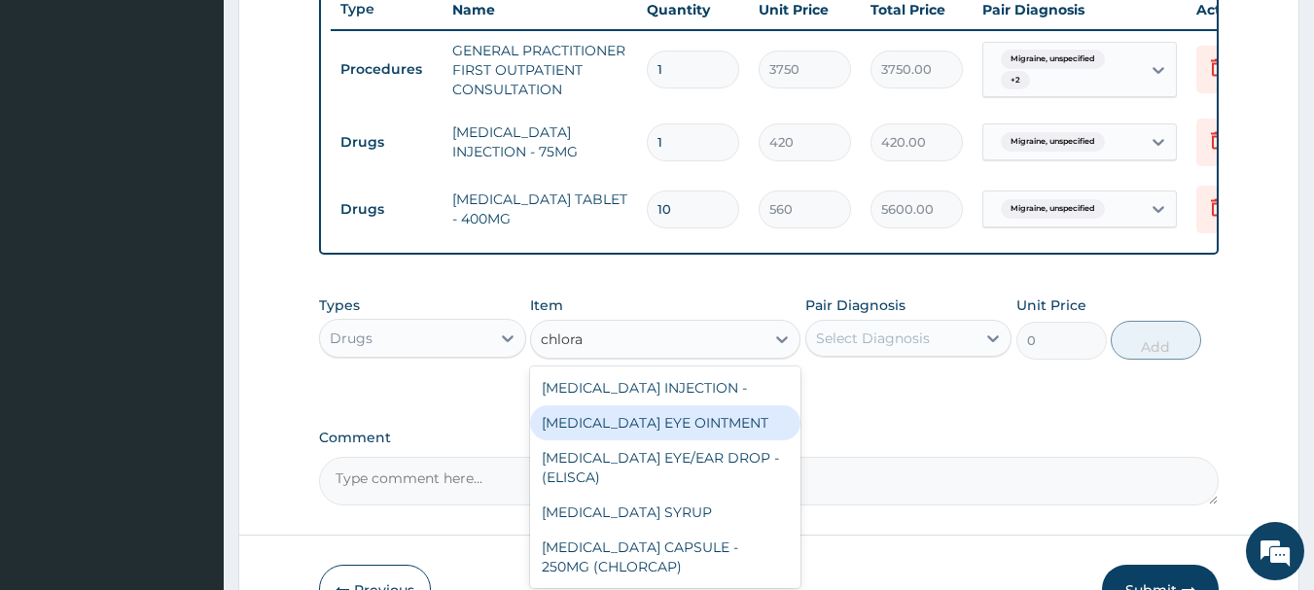
click at [694, 441] on div "CHLORAMPHENICOL EYE OINTMENT" at bounding box center [665, 422] width 270 height 35
type input "364"
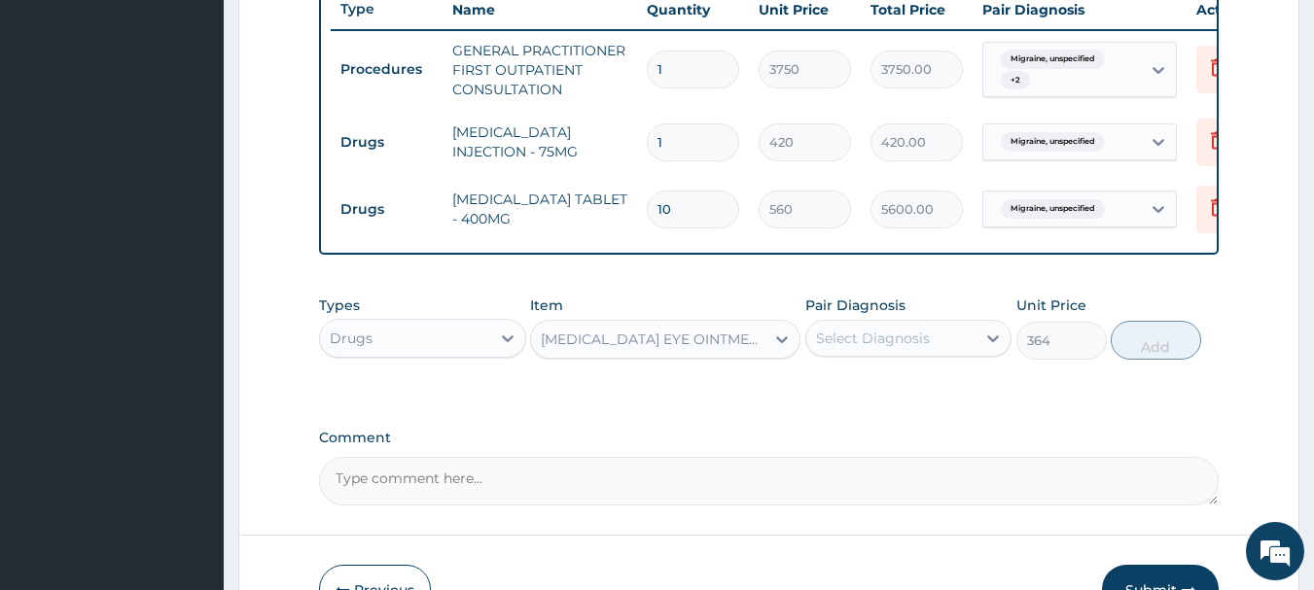
click at [683, 349] on div "CHLORAMPHENICOL EYE OINTMENT" at bounding box center [654, 339] width 226 height 19
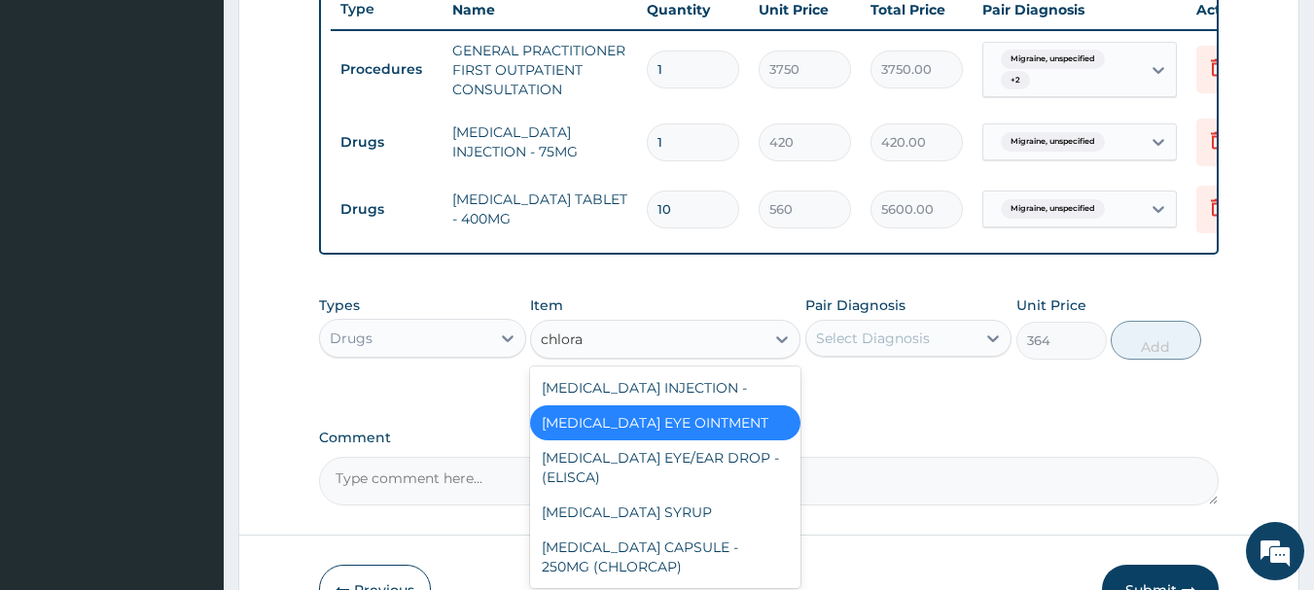
scroll to position [0, 0]
type input "chloram"
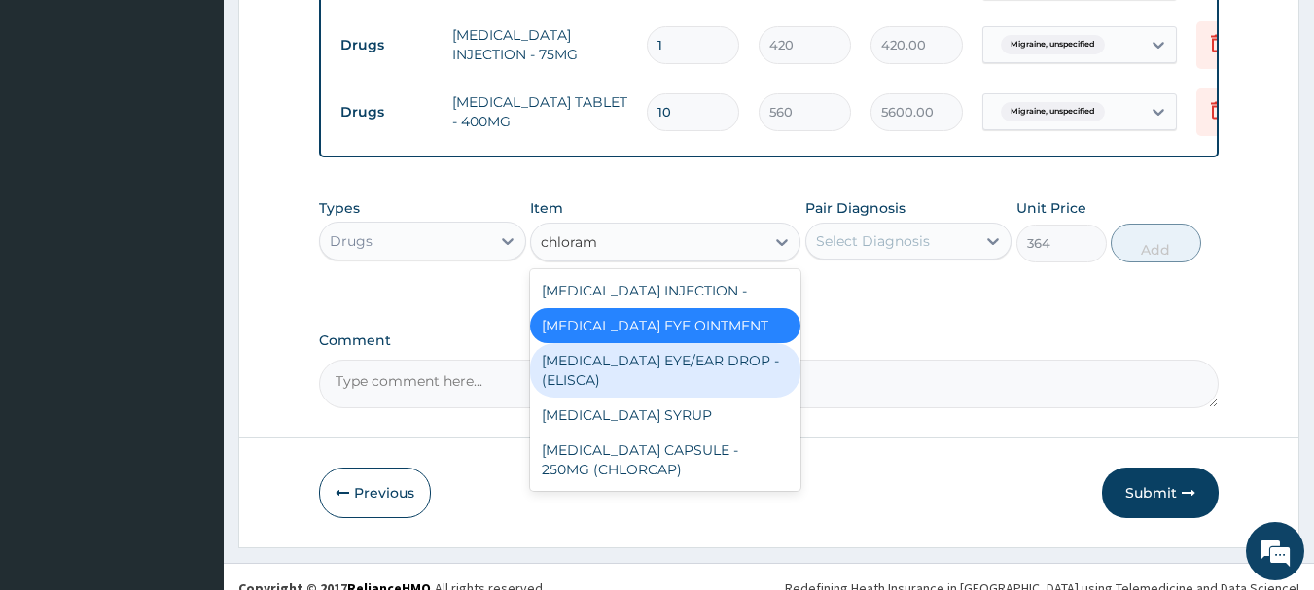
click at [666, 398] on div "CHLORAMPHENICOL EYE/EAR DROP - (ELISCA)" at bounding box center [665, 370] width 270 height 54
type input "560"
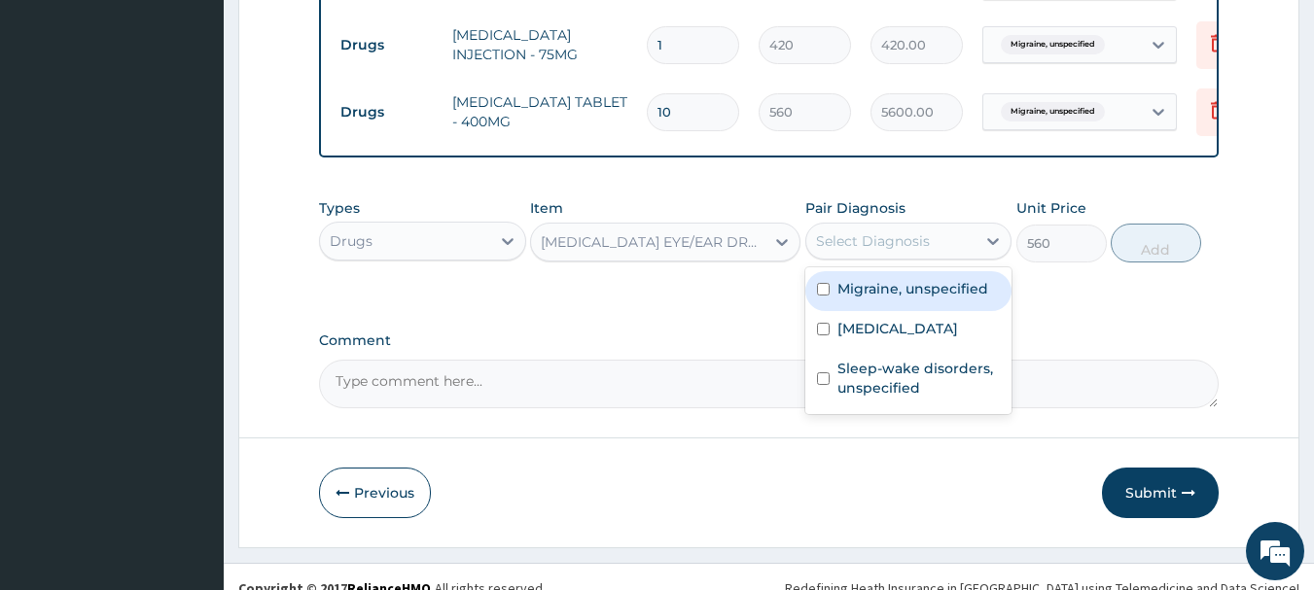
click at [907, 257] on div "Select Diagnosis" at bounding box center [891, 241] width 170 height 31
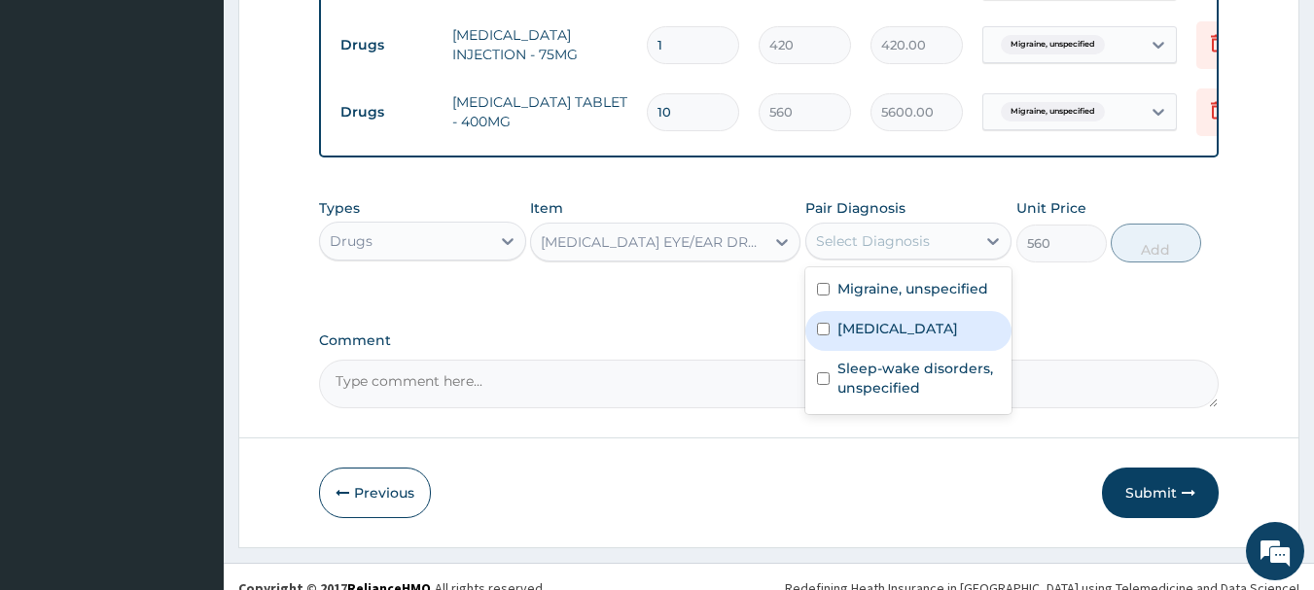
click at [901, 338] on label "Bacterial Conjunctivitis" at bounding box center [897, 328] width 121 height 19
checkbox input "true"
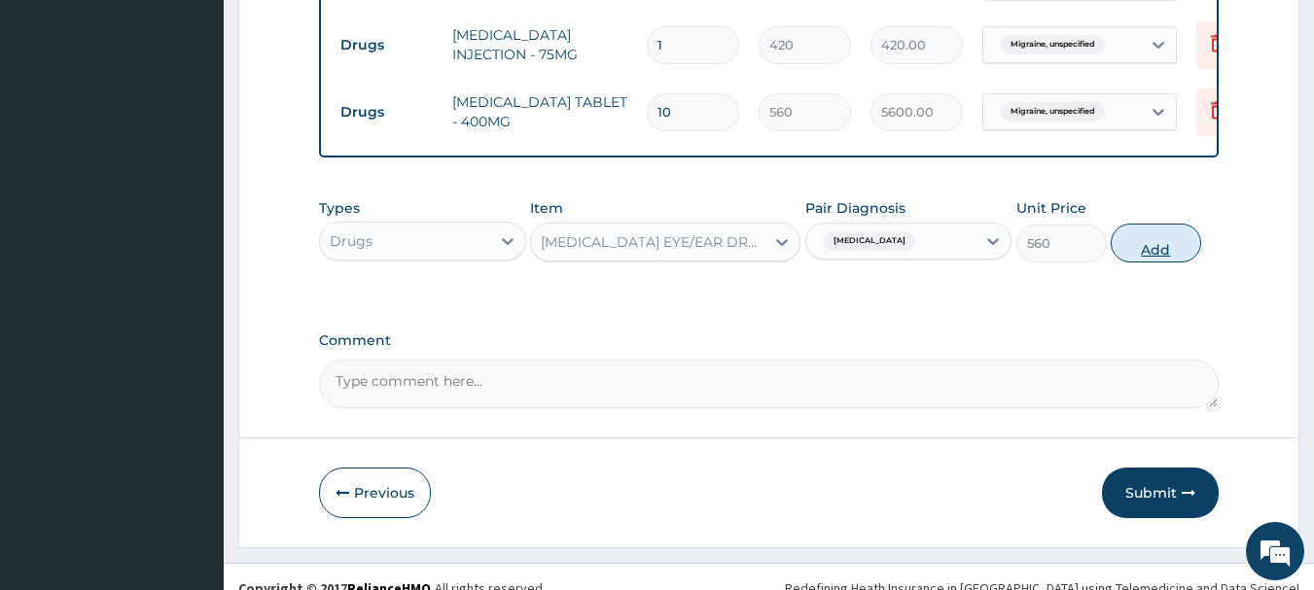
click at [1143, 258] on button "Add" at bounding box center [1155, 243] width 90 height 39
type input "0"
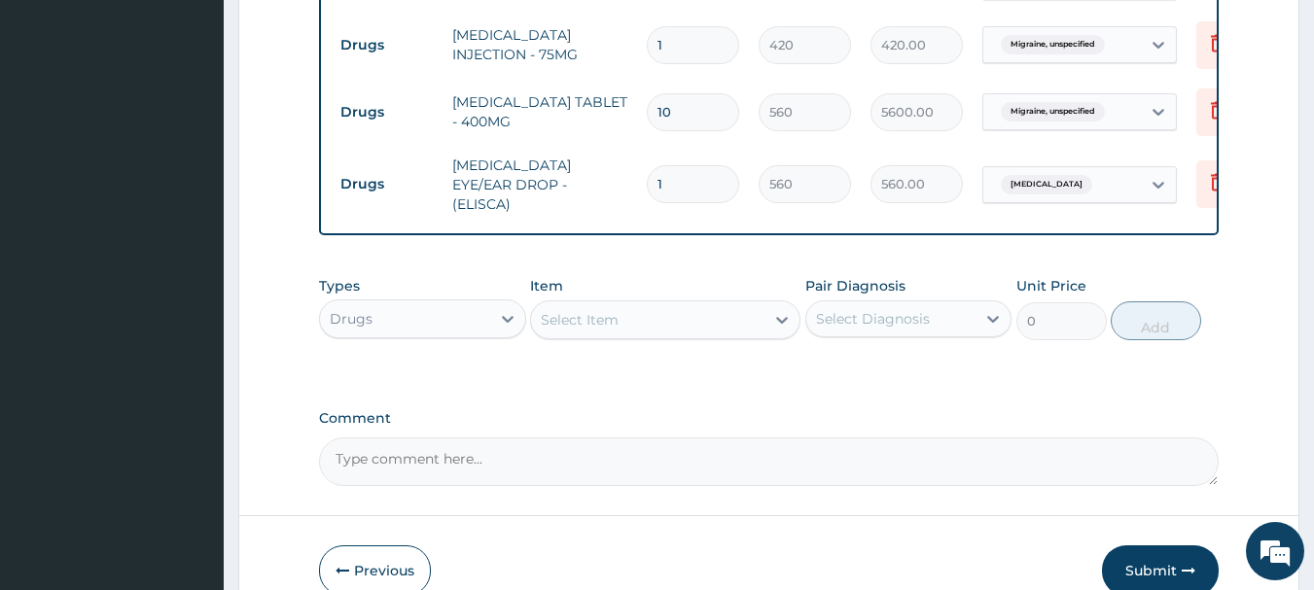
click at [628, 332] on div "Select Item" at bounding box center [647, 319] width 233 height 31
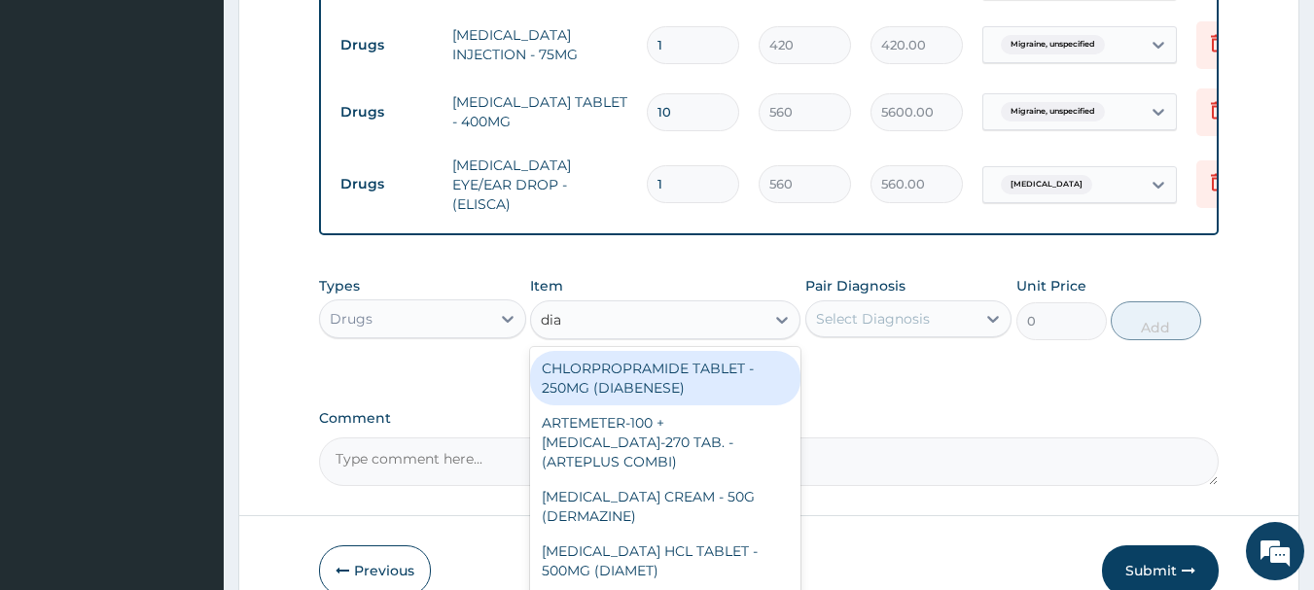
type input "diaz"
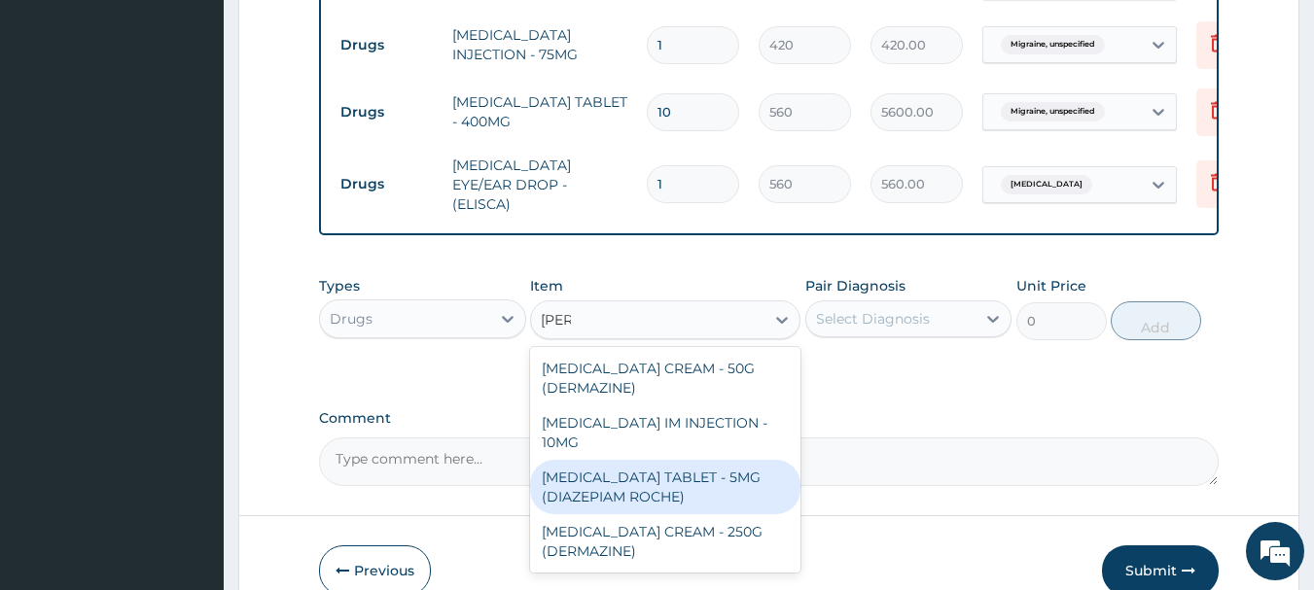
click at [662, 476] on div "DIAZEPAM TABLET - 5MG (DIAZEPIAM ROCHE)" at bounding box center [665, 487] width 270 height 54
type input "280"
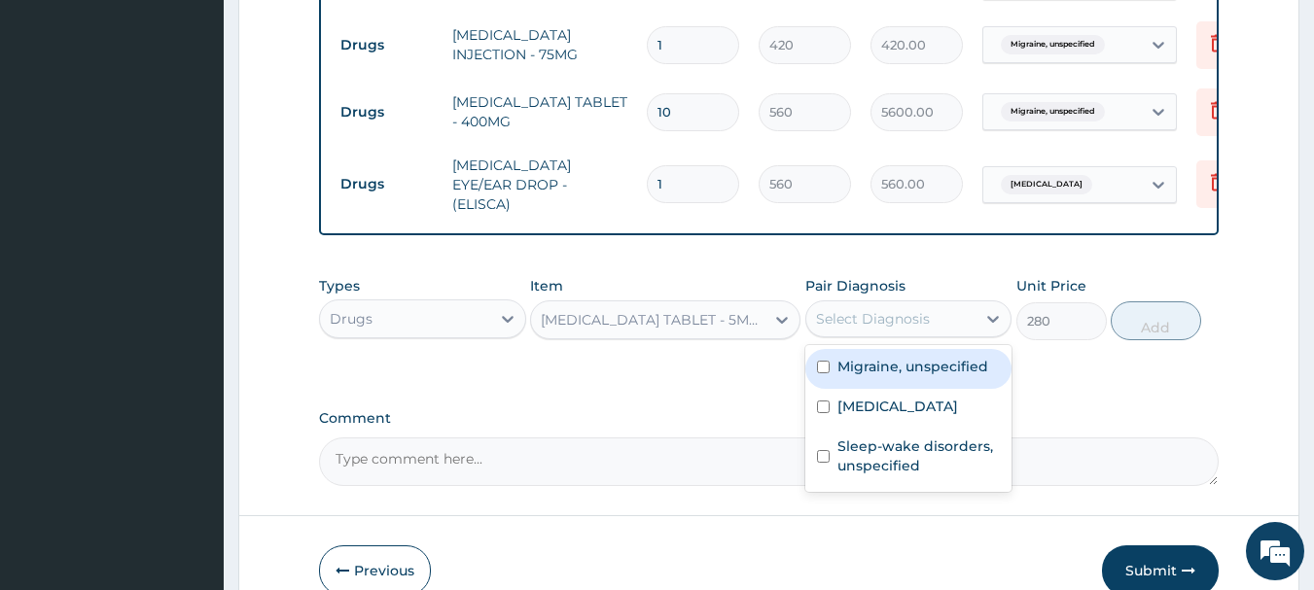
click at [874, 335] on div "Select Diagnosis" at bounding box center [891, 318] width 170 height 31
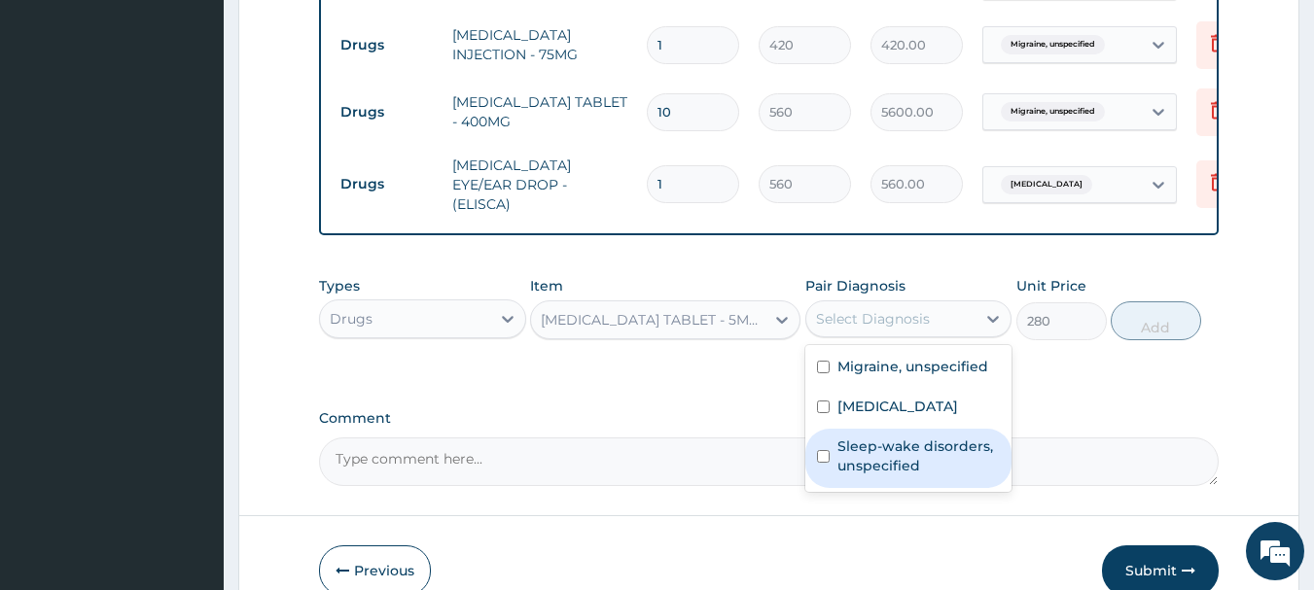
click at [908, 488] on div "Sleep-wake disorders, unspecified" at bounding box center [908, 458] width 207 height 59
checkbox input "true"
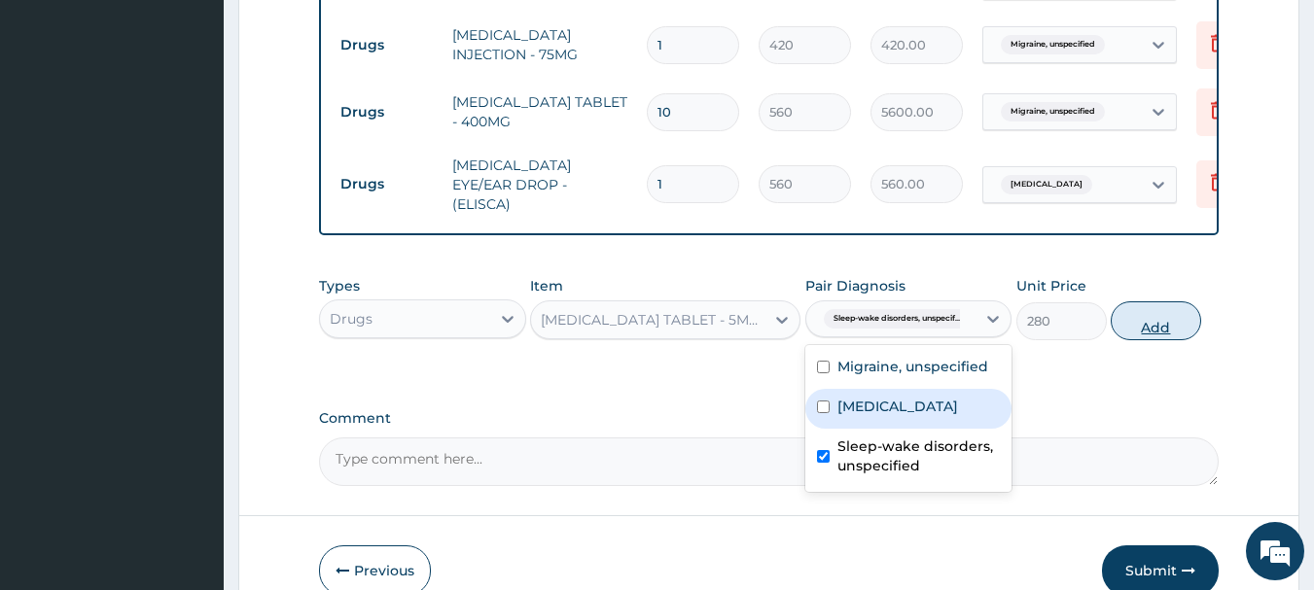
click at [1158, 329] on button "Add" at bounding box center [1155, 320] width 90 height 39
type input "0"
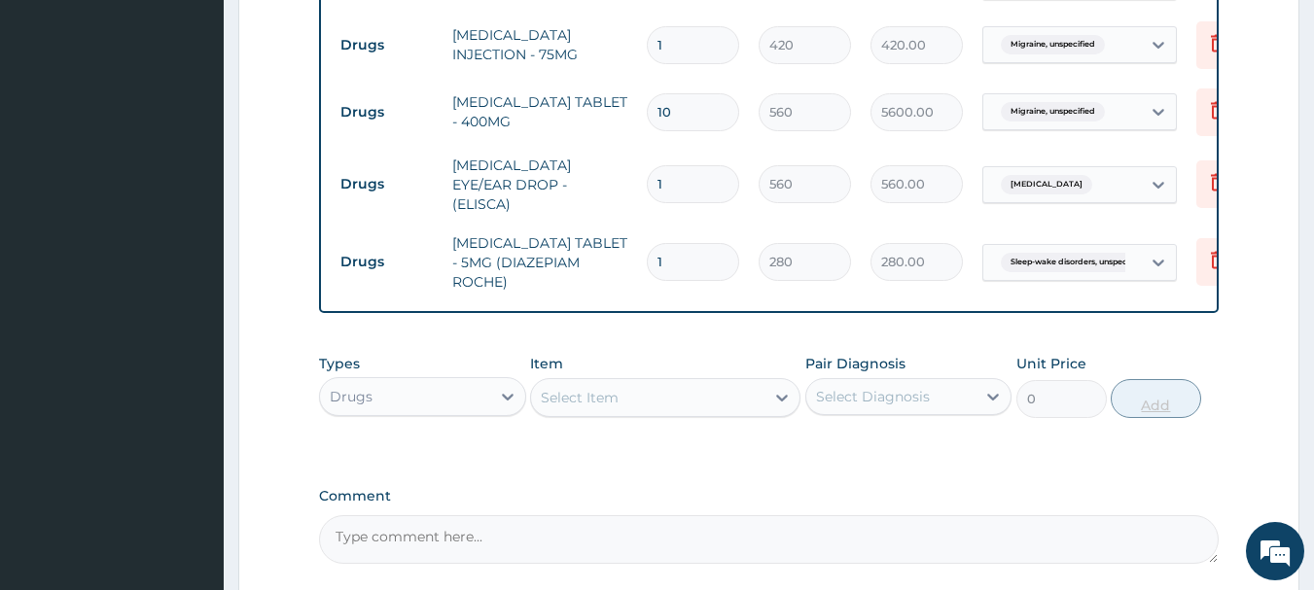
type input "0.00"
type input "5"
type input "1400.00"
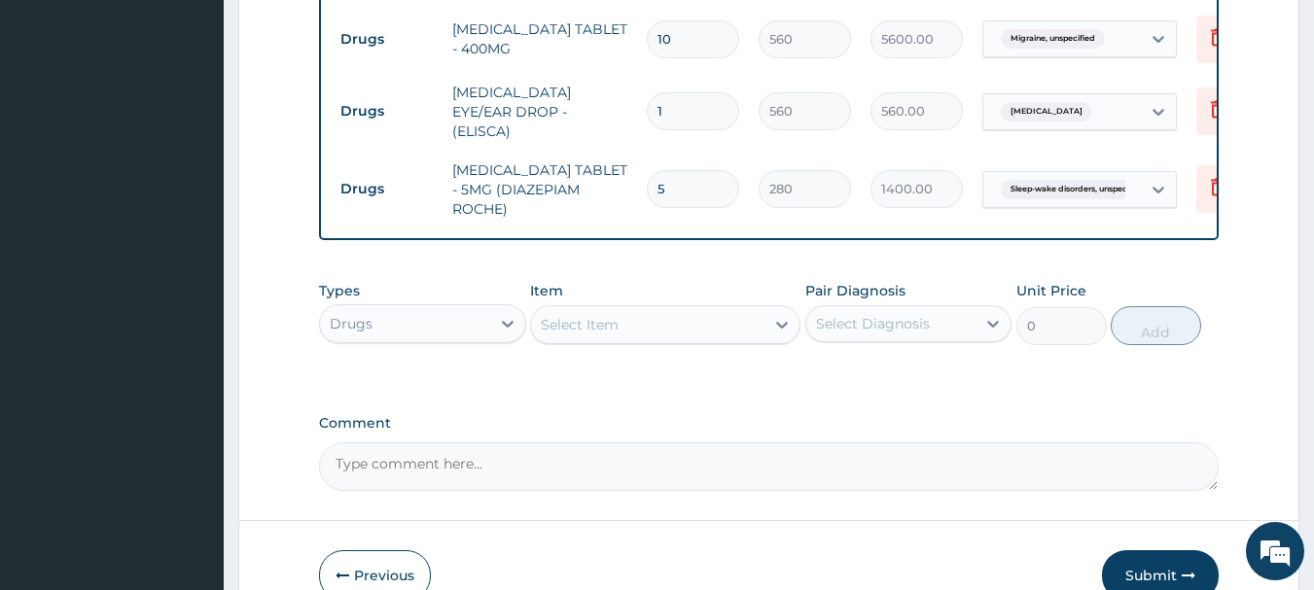
scroll to position [1024, 0]
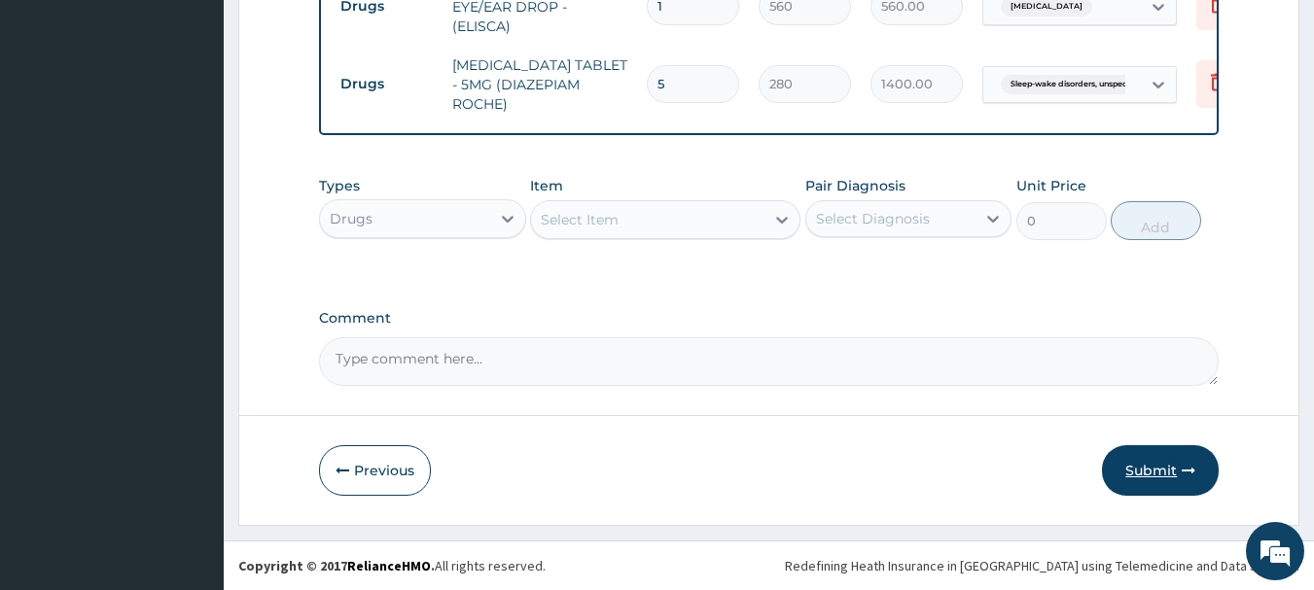
type input "5"
click at [1175, 470] on button "Submit" at bounding box center [1160, 470] width 117 height 51
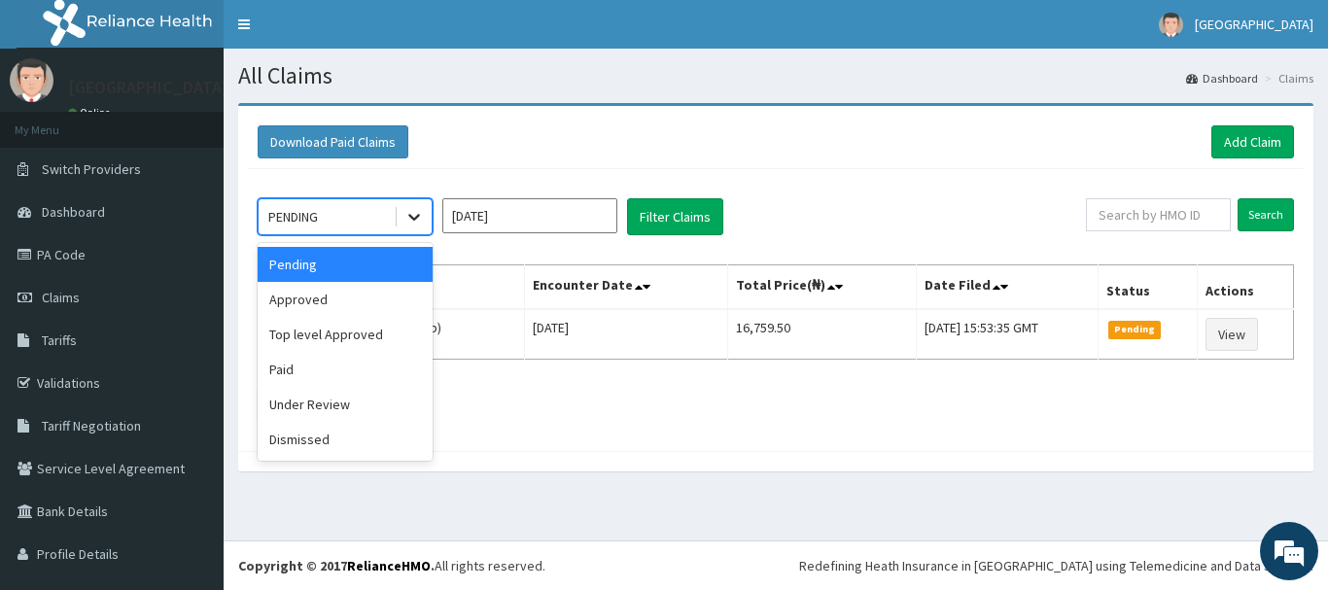
click at [416, 224] on icon at bounding box center [414, 216] width 19 height 19
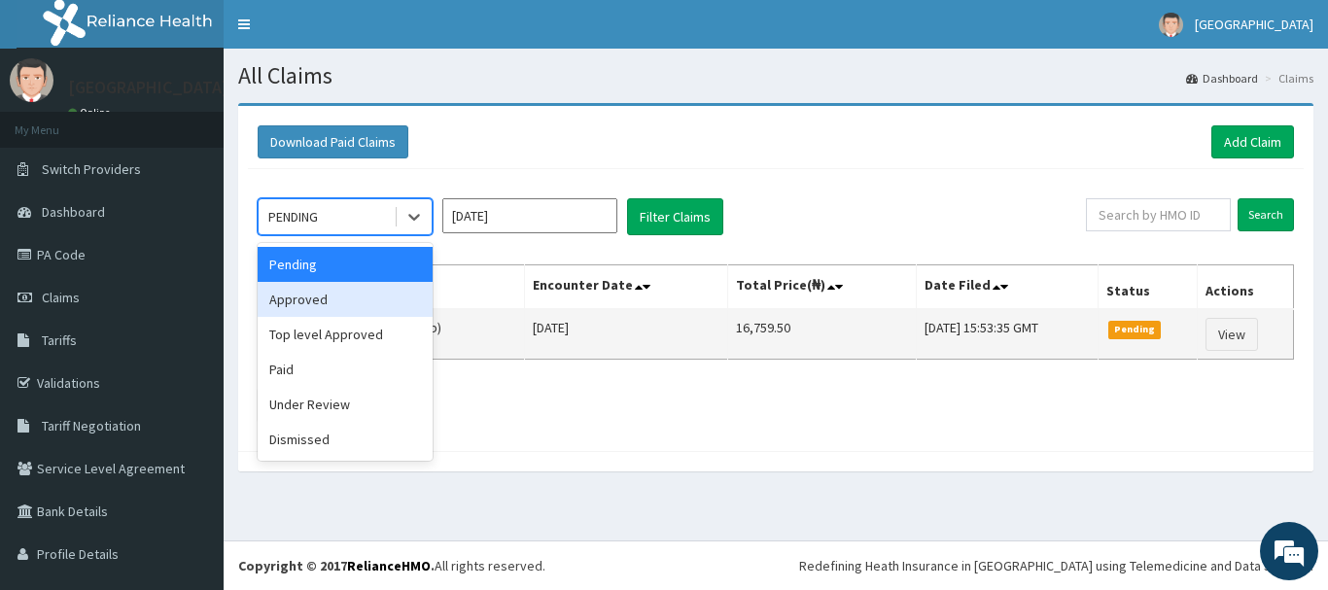
click at [395, 312] on div "Approved" at bounding box center [345, 299] width 175 height 35
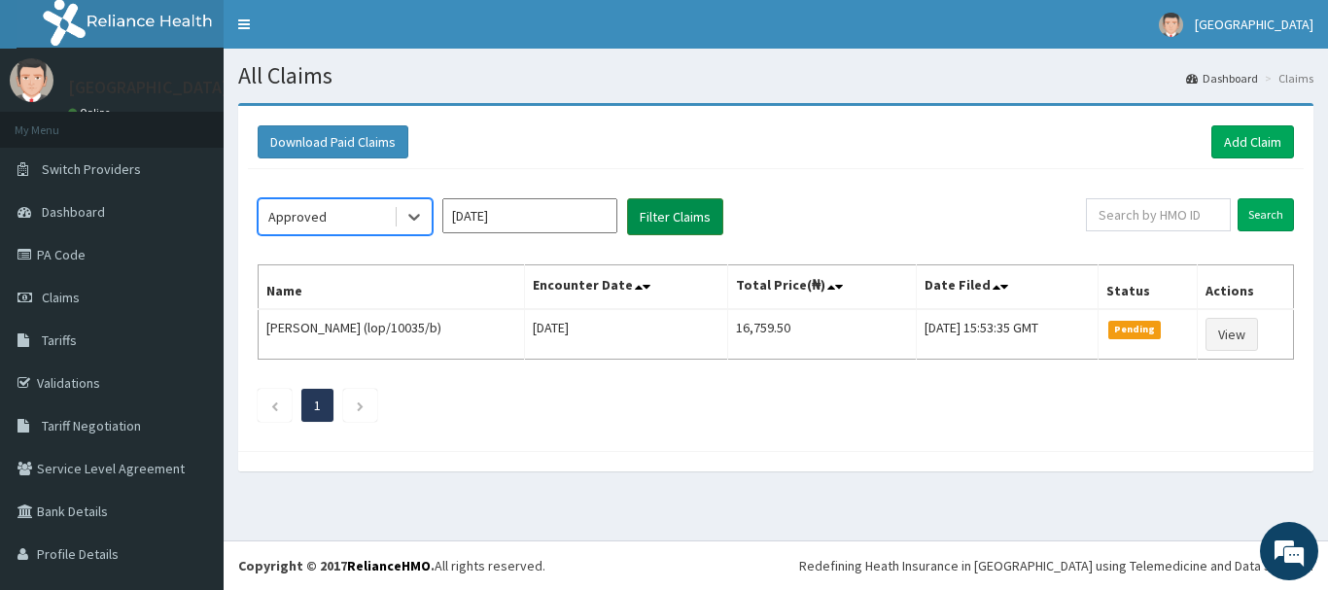
click at [680, 220] on button "Filter Claims" at bounding box center [675, 216] width 96 height 37
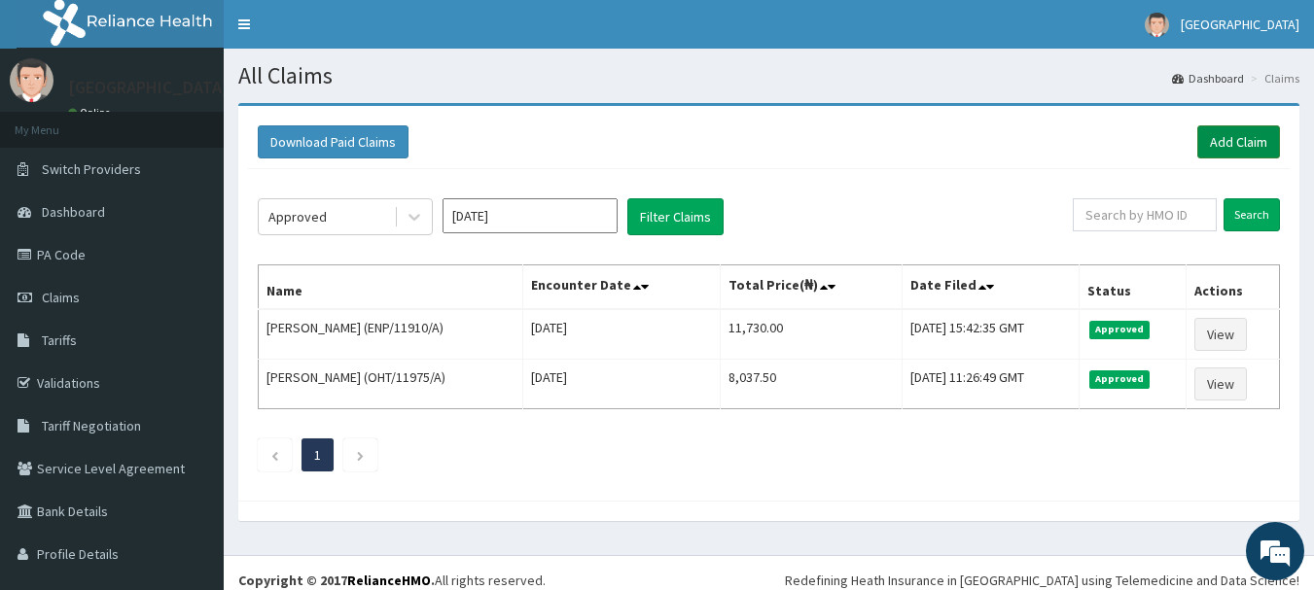
click at [1208, 144] on link "Add Claim" at bounding box center [1238, 141] width 83 height 33
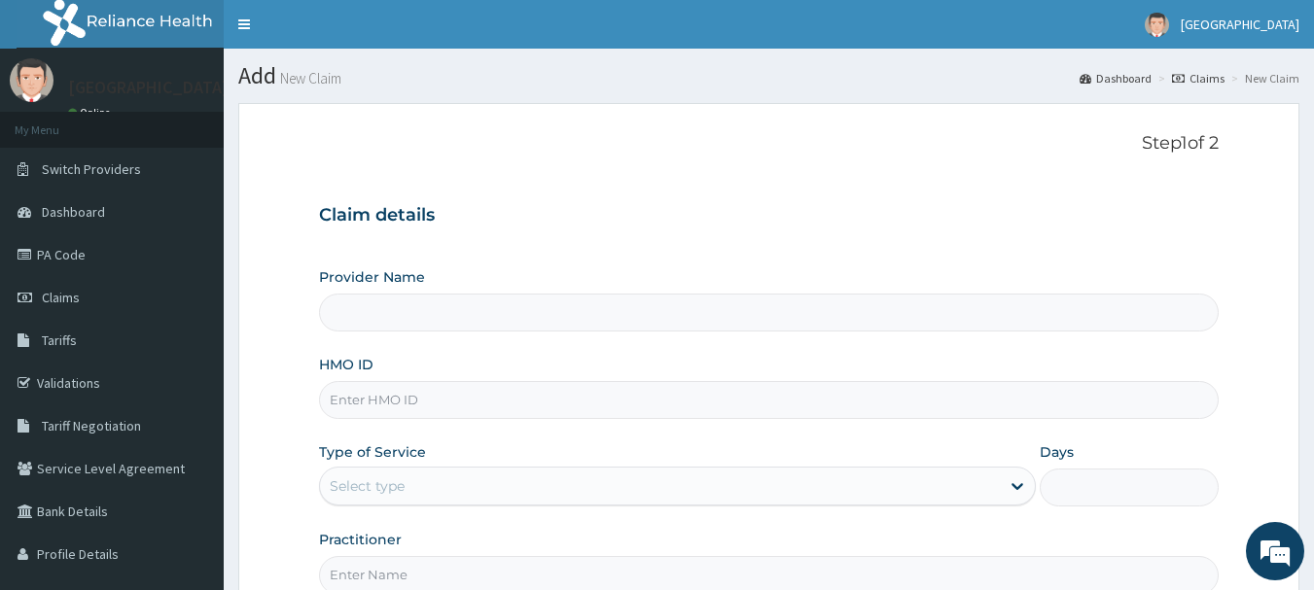
click at [457, 403] on input "HMO ID" at bounding box center [769, 400] width 900 height 38
type input "Queen Stella Specialist Hospital"
type input "ENP/11910/B"
click at [463, 483] on div "Select type" at bounding box center [660, 486] width 680 height 31
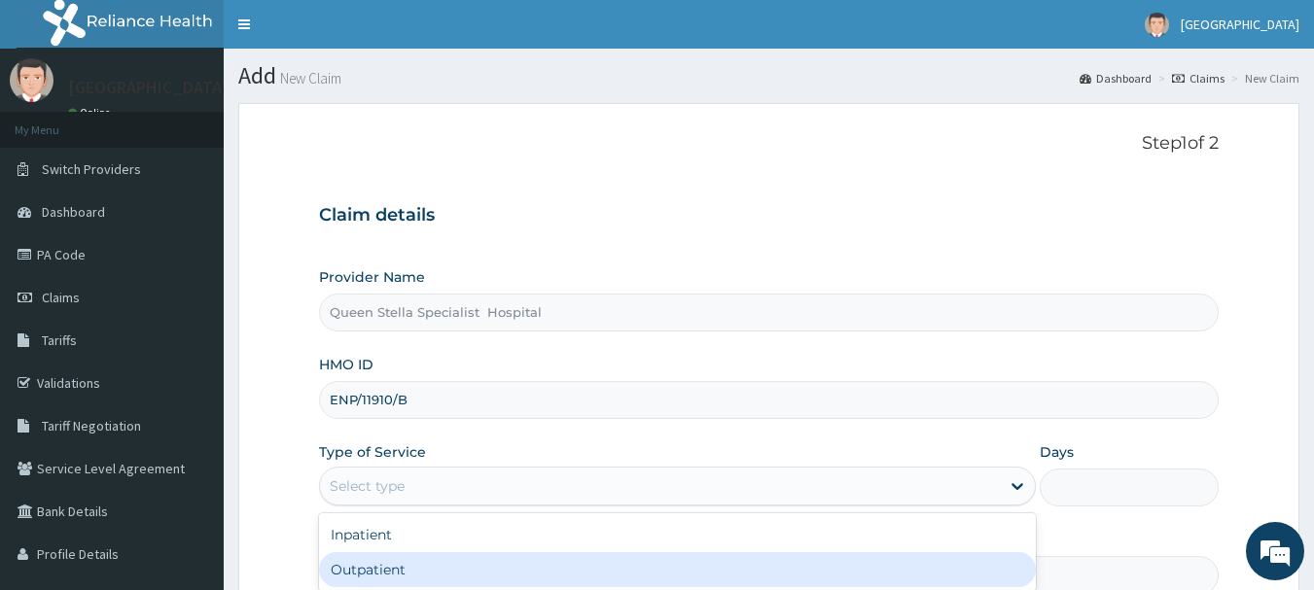
click at [460, 570] on div "Outpatient" at bounding box center [677, 569] width 717 height 35
type input "1"
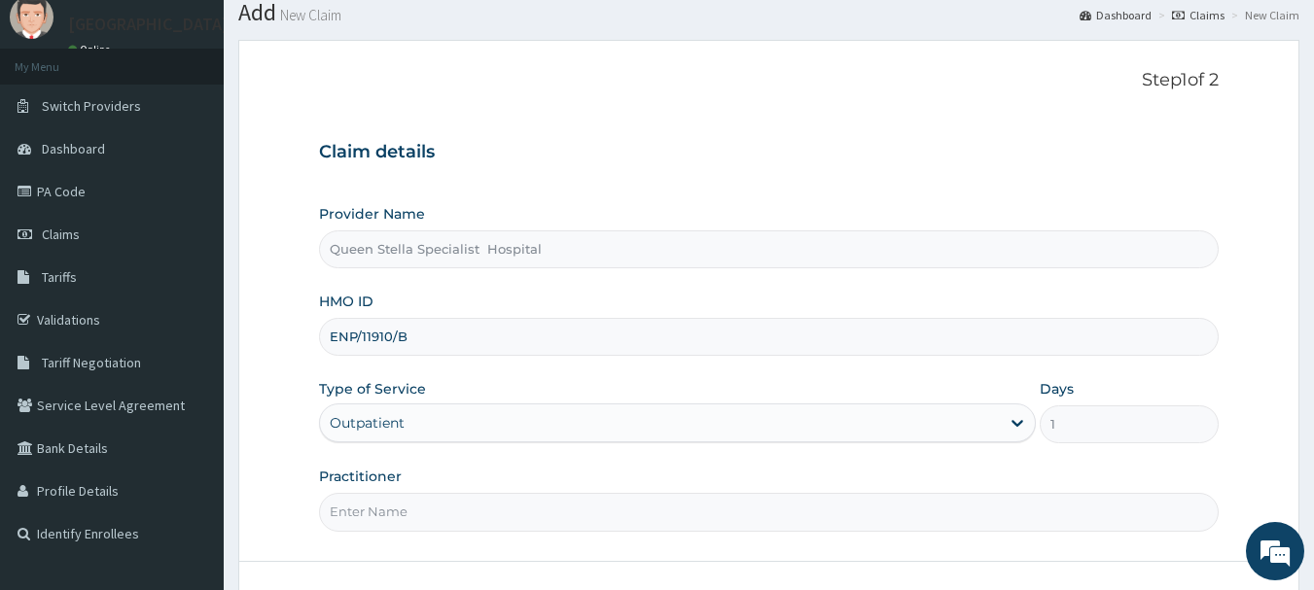
scroll to position [97, 0]
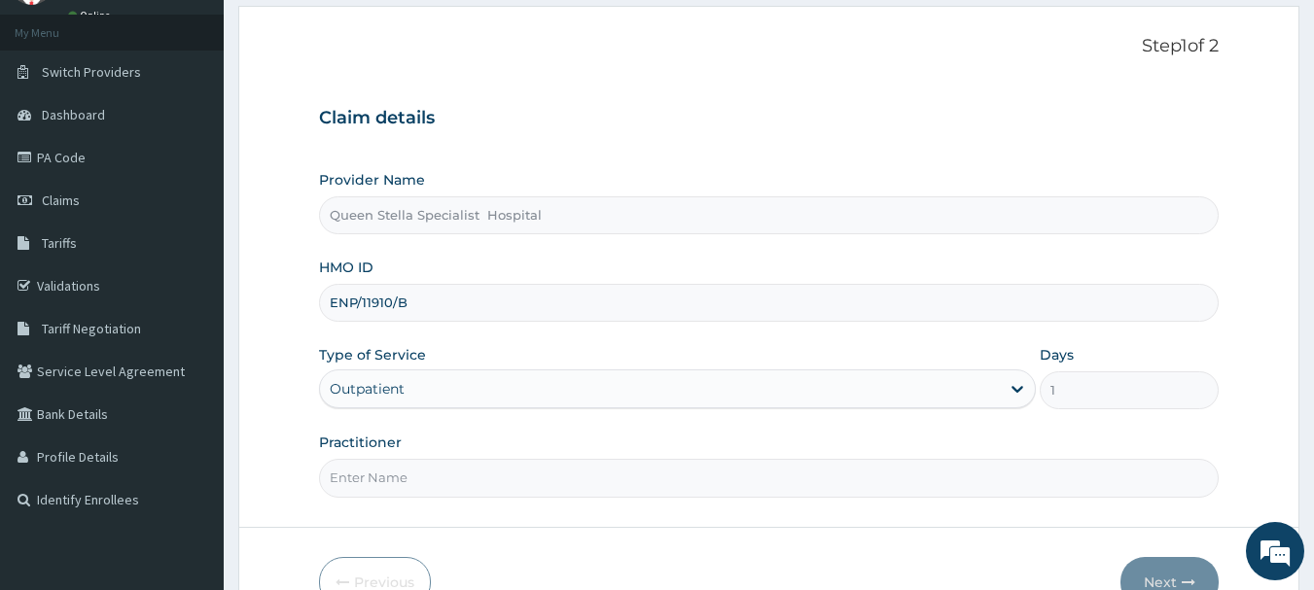
click at [441, 480] on input "Practitioner" at bounding box center [769, 478] width 900 height 38
type input "DR AJIBOLA"
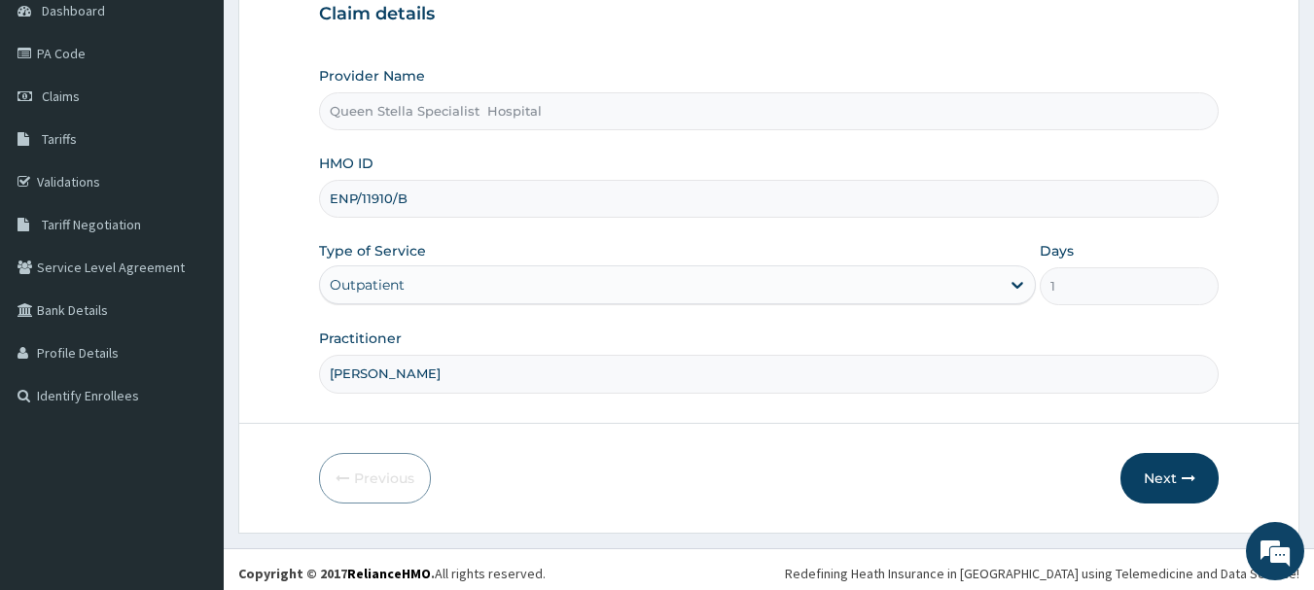
scroll to position [209, 0]
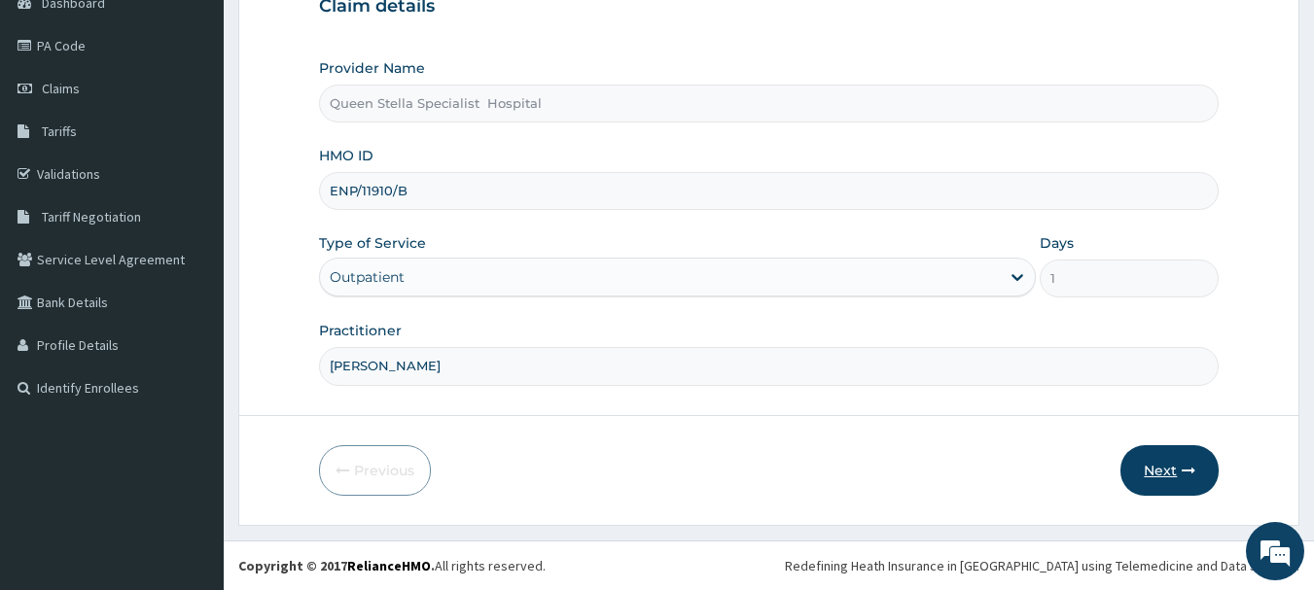
drag, startPoint x: 1116, startPoint y: 465, endPoint x: 1168, endPoint y: 477, distance: 53.1
click at [1127, 469] on div "Previous Next" at bounding box center [769, 470] width 900 height 51
click at [1169, 477] on button "Next" at bounding box center [1169, 470] width 98 height 51
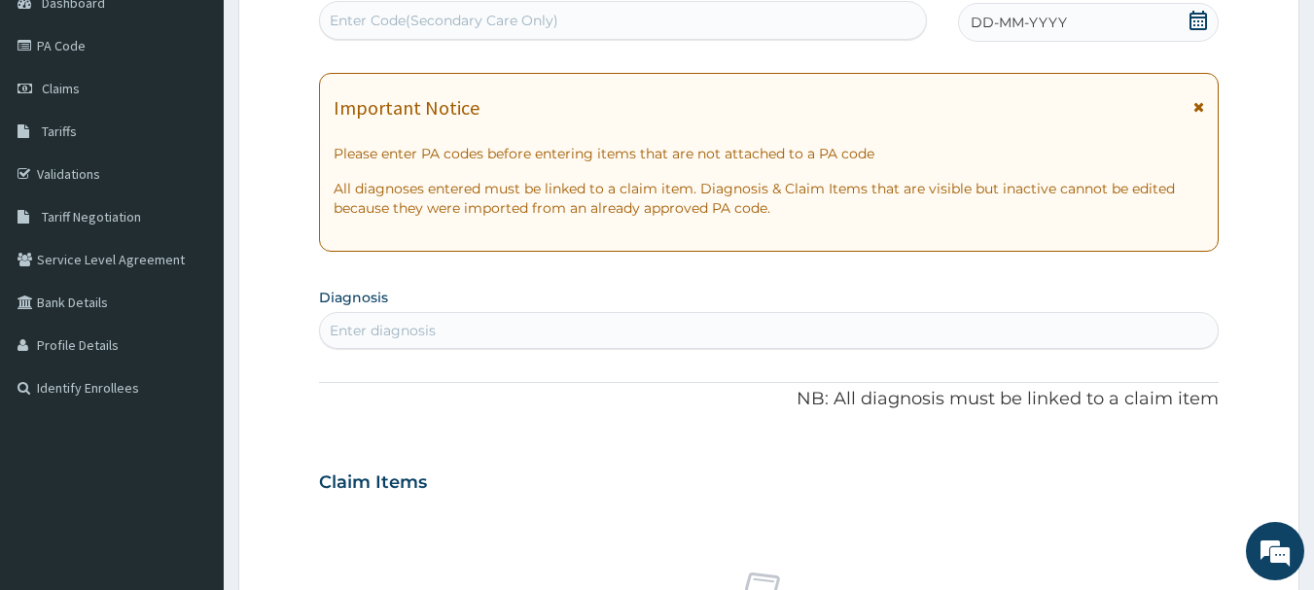
click at [1194, 19] on icon at bounding box center [1197, 20] width 19 height 19
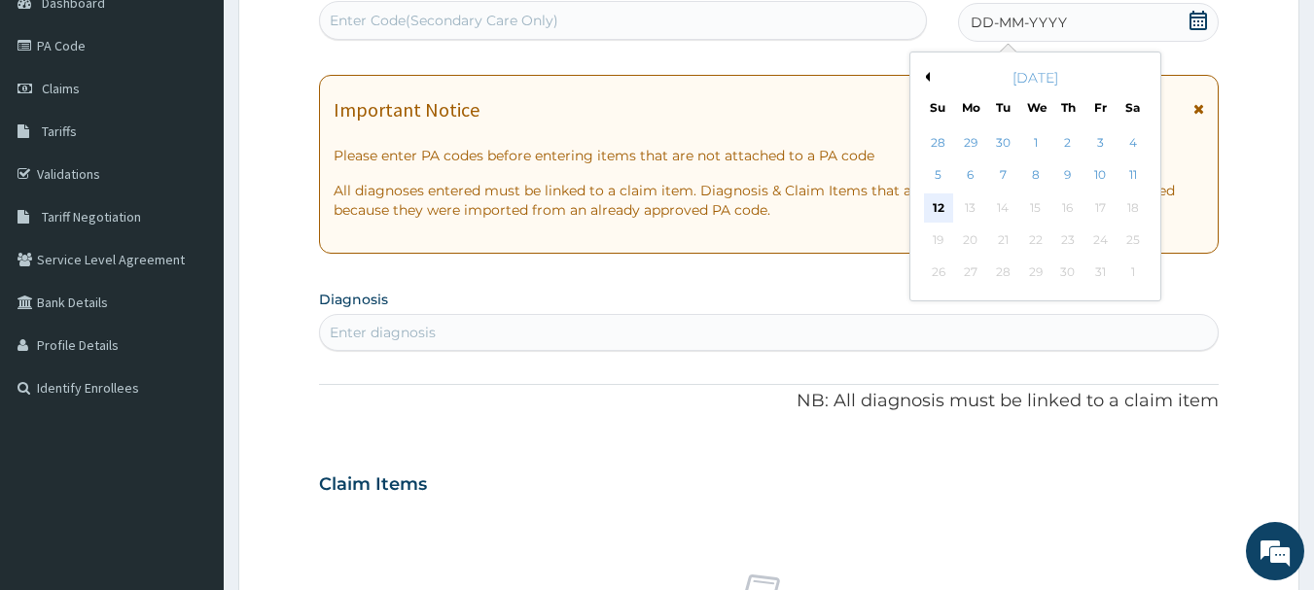
click at [940, 204] on div "12" at bounding box center [938, 208] width 29 height 29
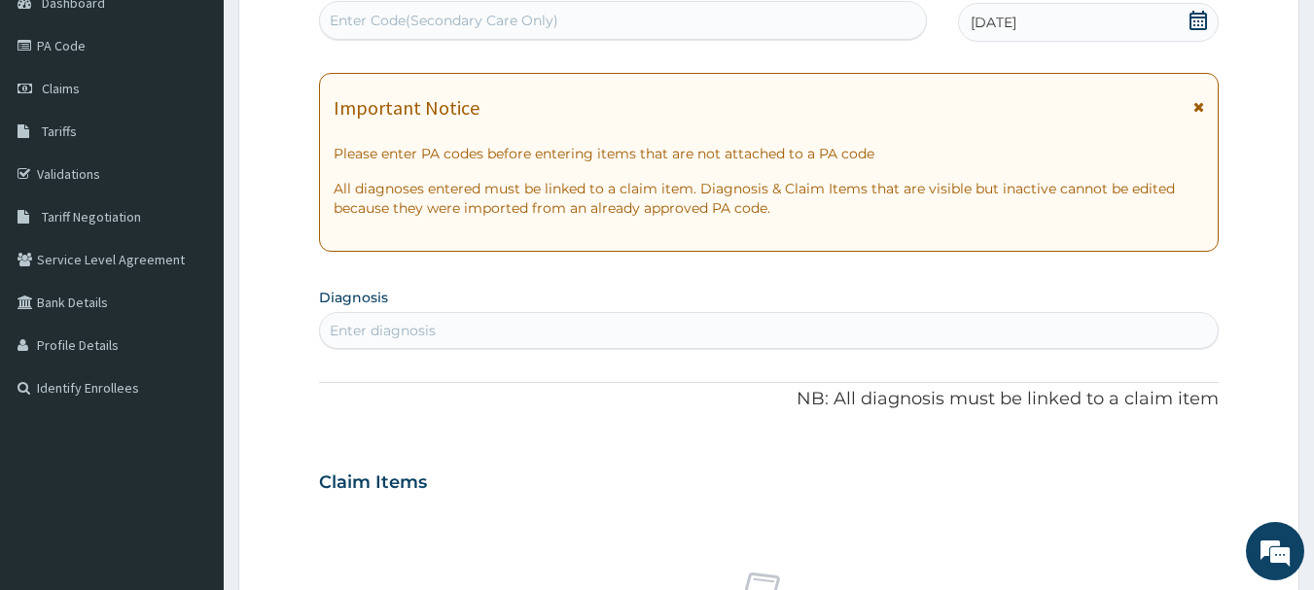
click at [675, 331] on div "Enter diagnosis" at bounding box center [769, 330] width 899 height 31
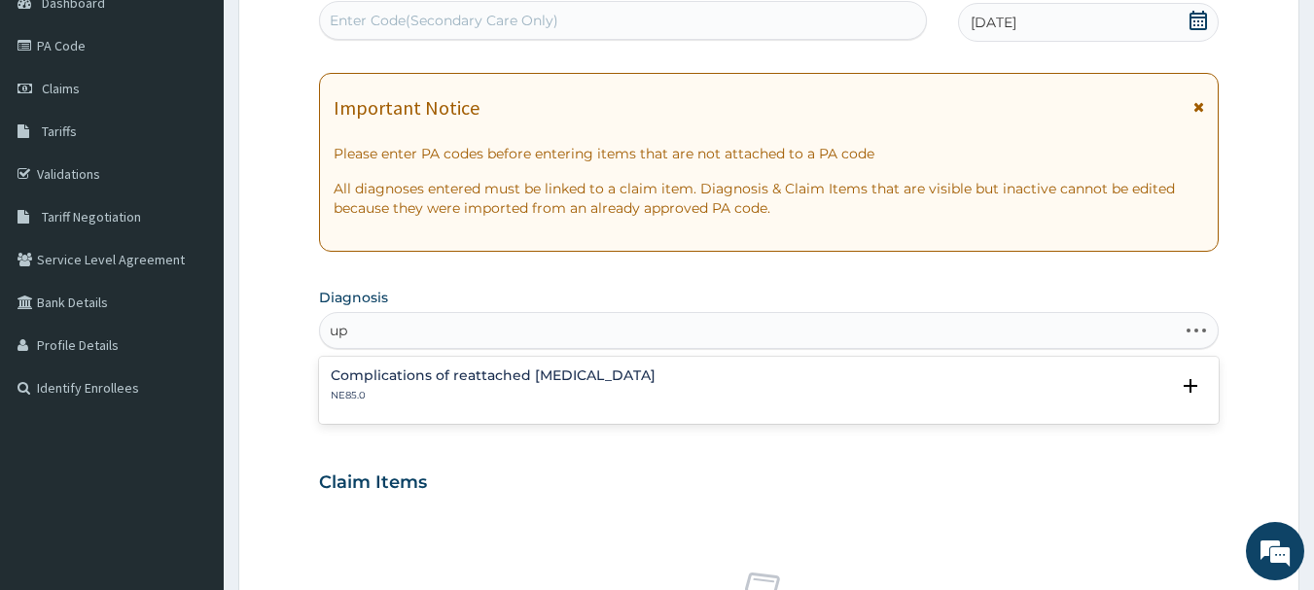
type input "u"
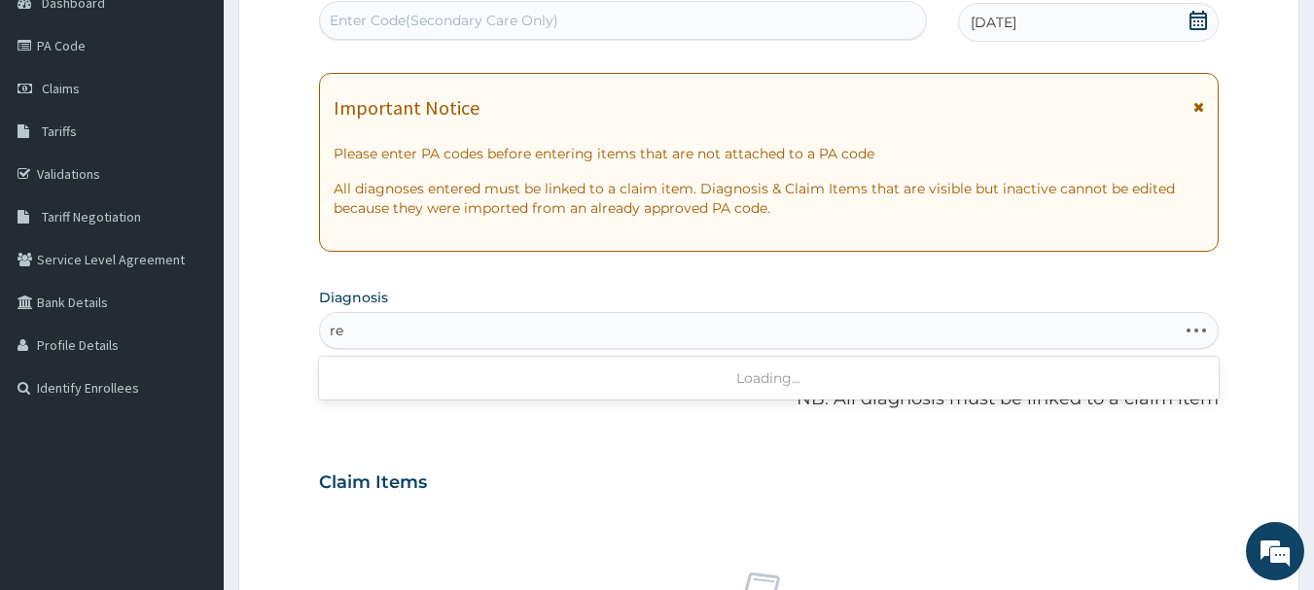
type input "r"
type input "upper"
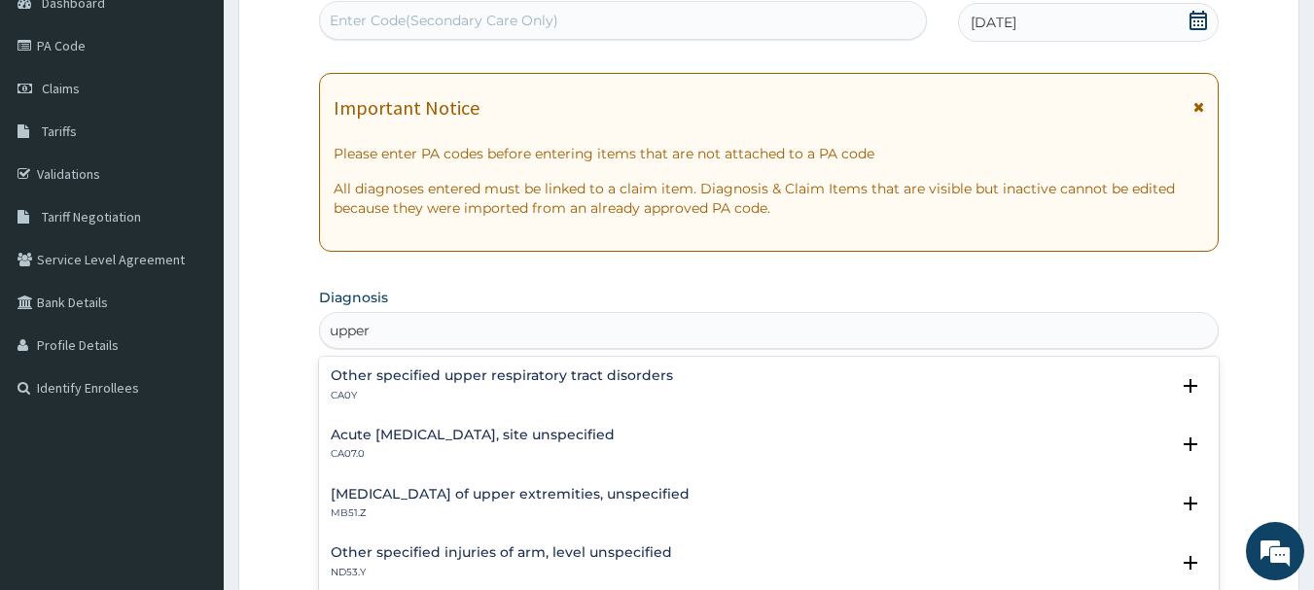
click at [615, 438] on h4 "Acute upper respiratory infection, site unspecified" at bounding box center [473, 435] width 284 height 15
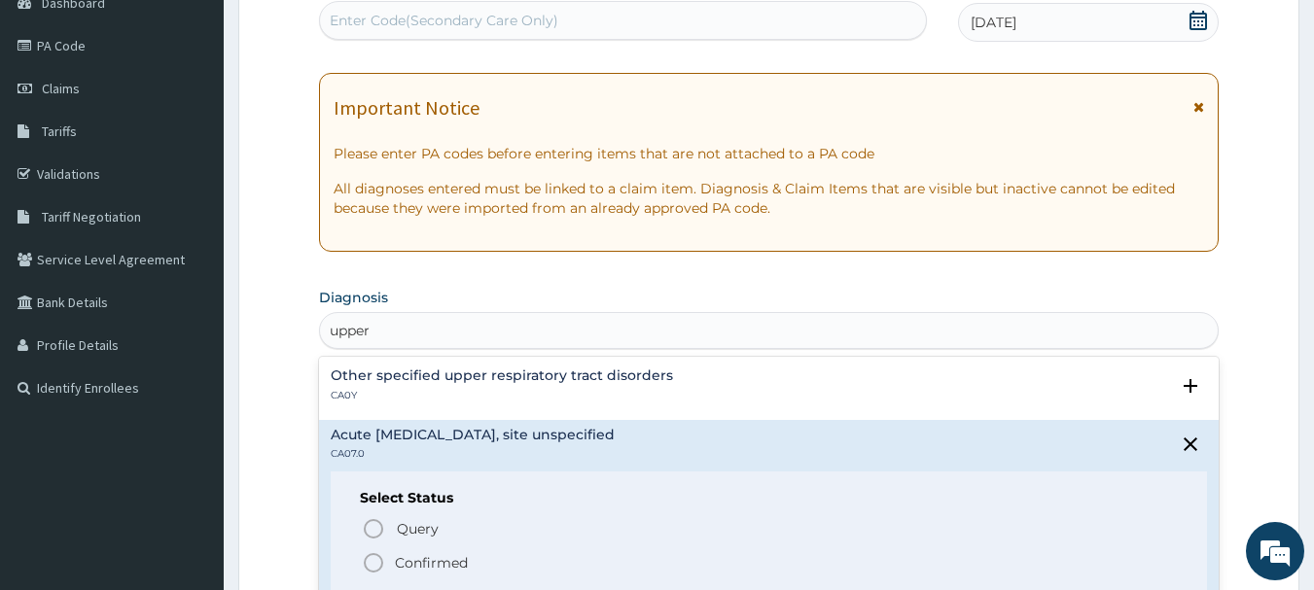
scroll to position [97, 0]
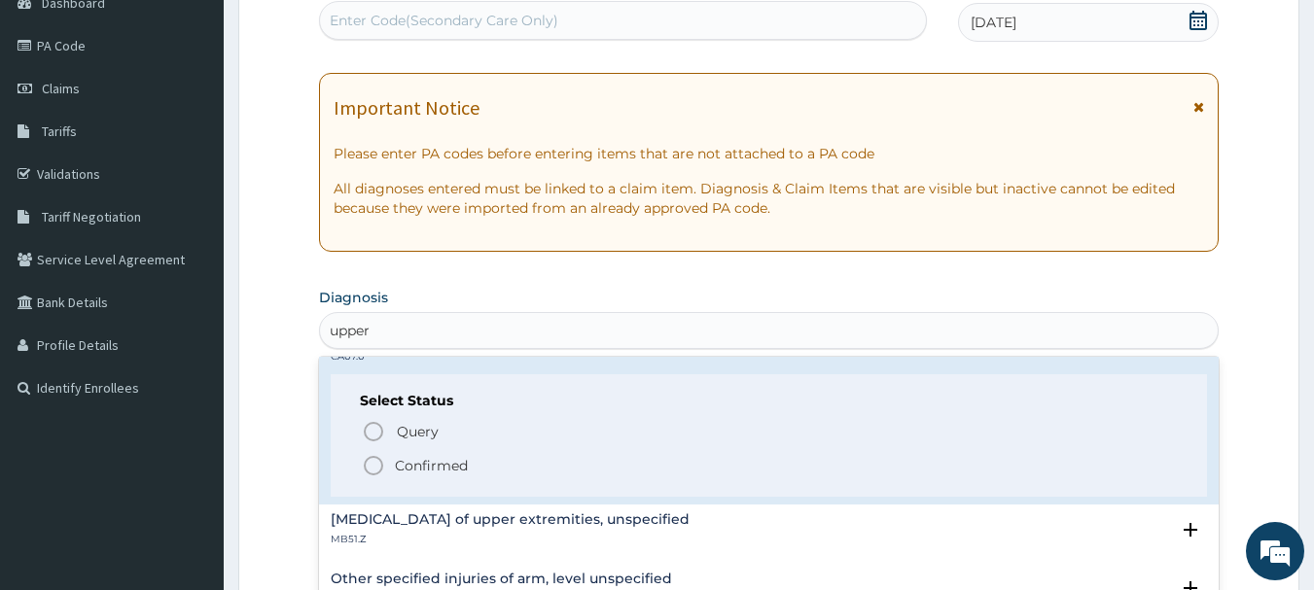
click at [375, 465] on icon "status option filled" at bounding box center [373, 465] width 23 height 23
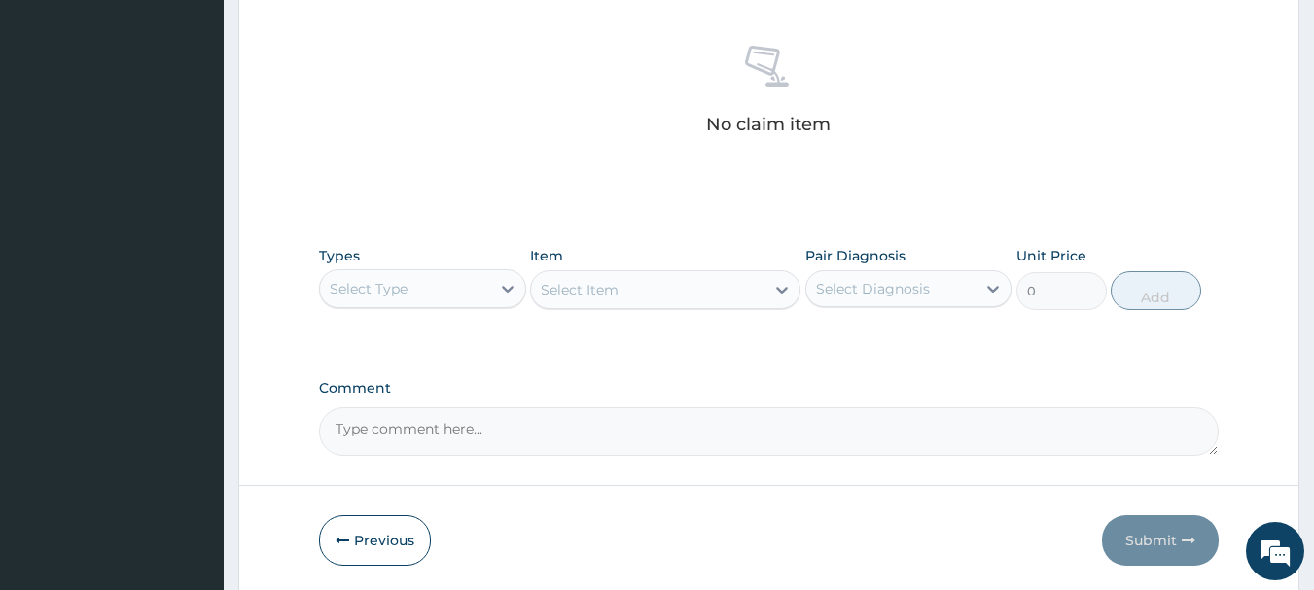
scroll to position [793, 0]
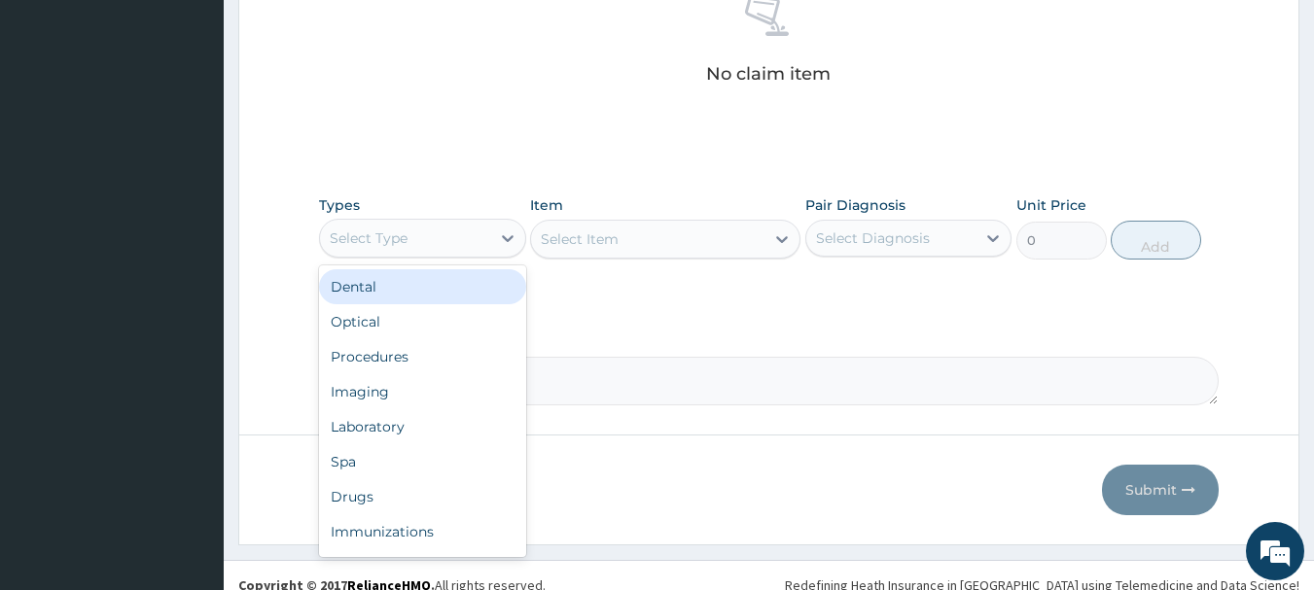
click at [395, 237] on div "Select Type" at bounding box center [369, 238] width 78 height 19
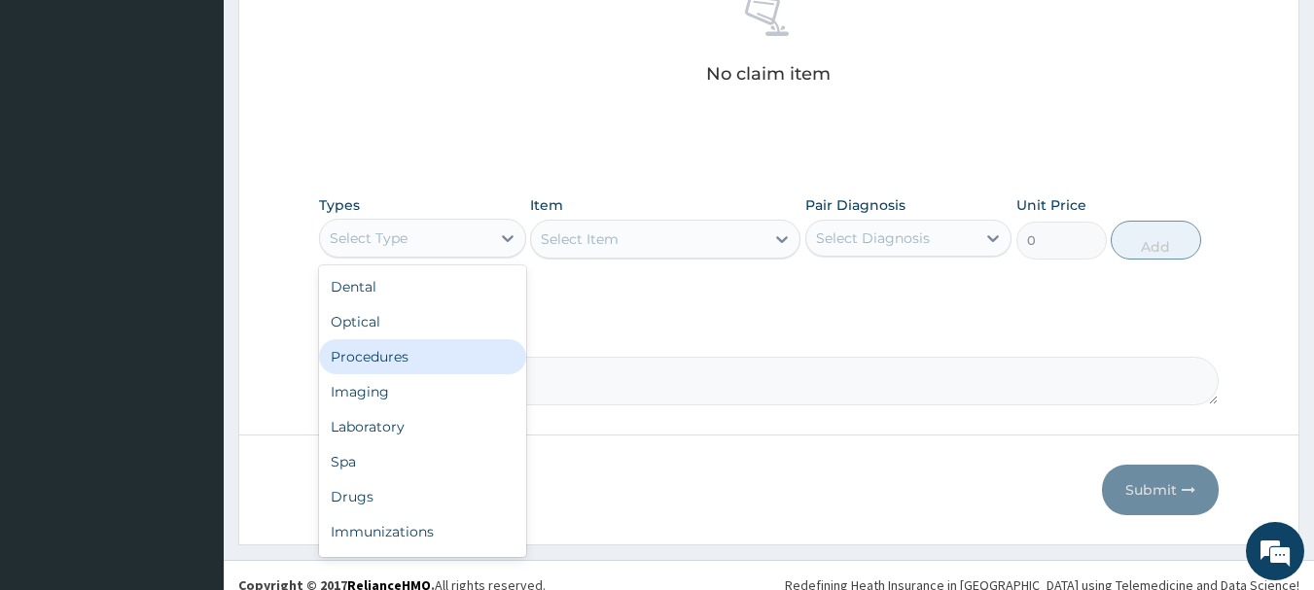
click at [397, 356] on div "Procedures" at bounding box center [422, 356] width 207 height 35
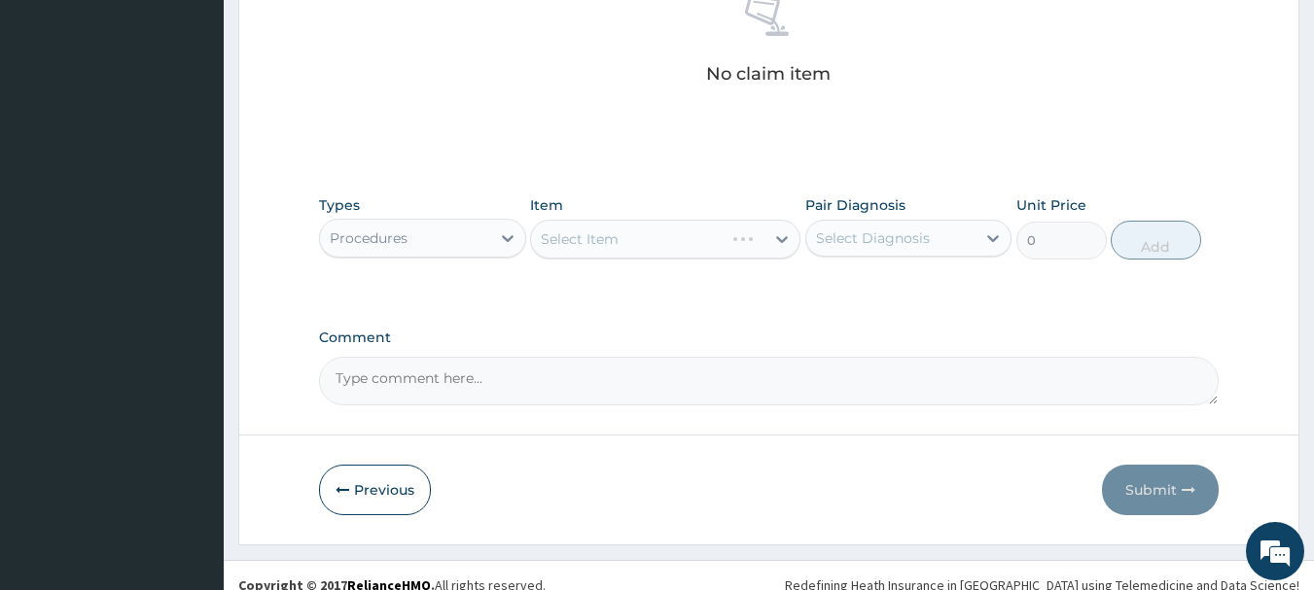
click at [597, 229] on div "Select Item" at bounding box center [665, 239] width 270 height 39
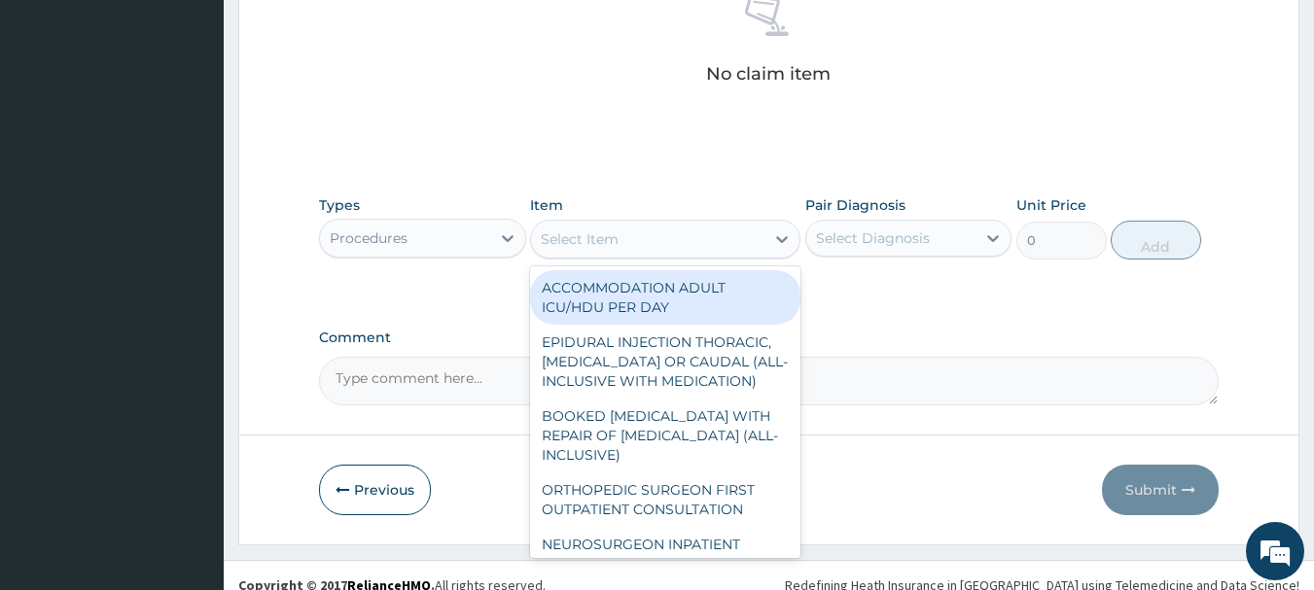
click at [618, 245] on div "Select Item" at bounding box center [647, 239] width 233 height 31
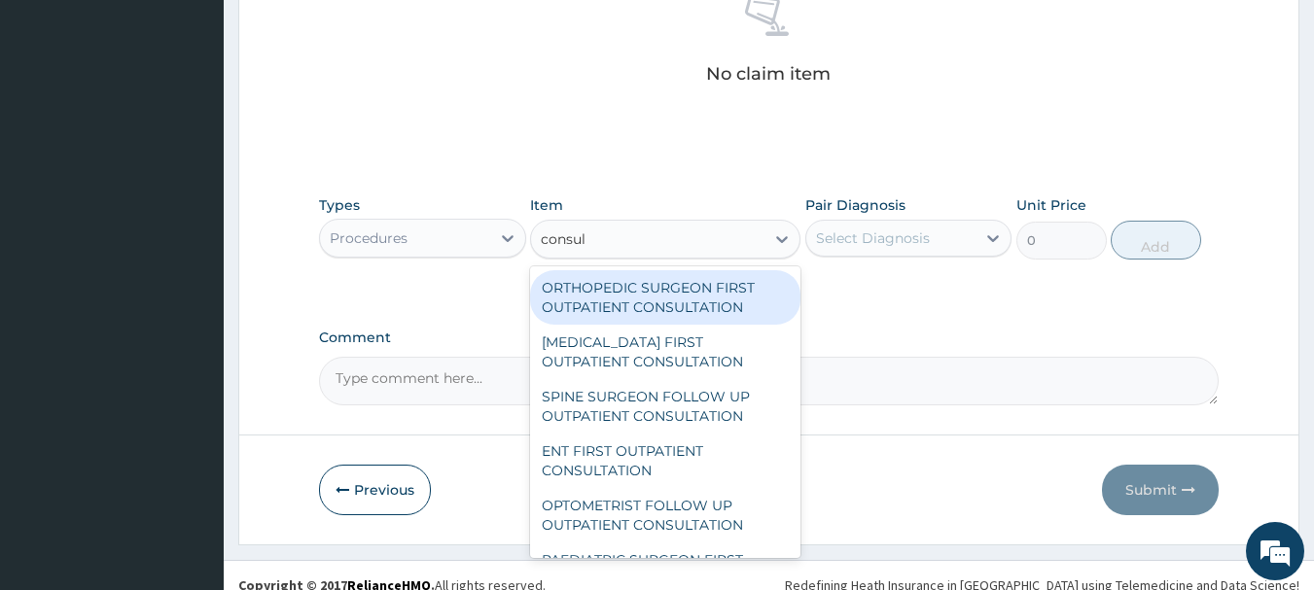
type input "consult"
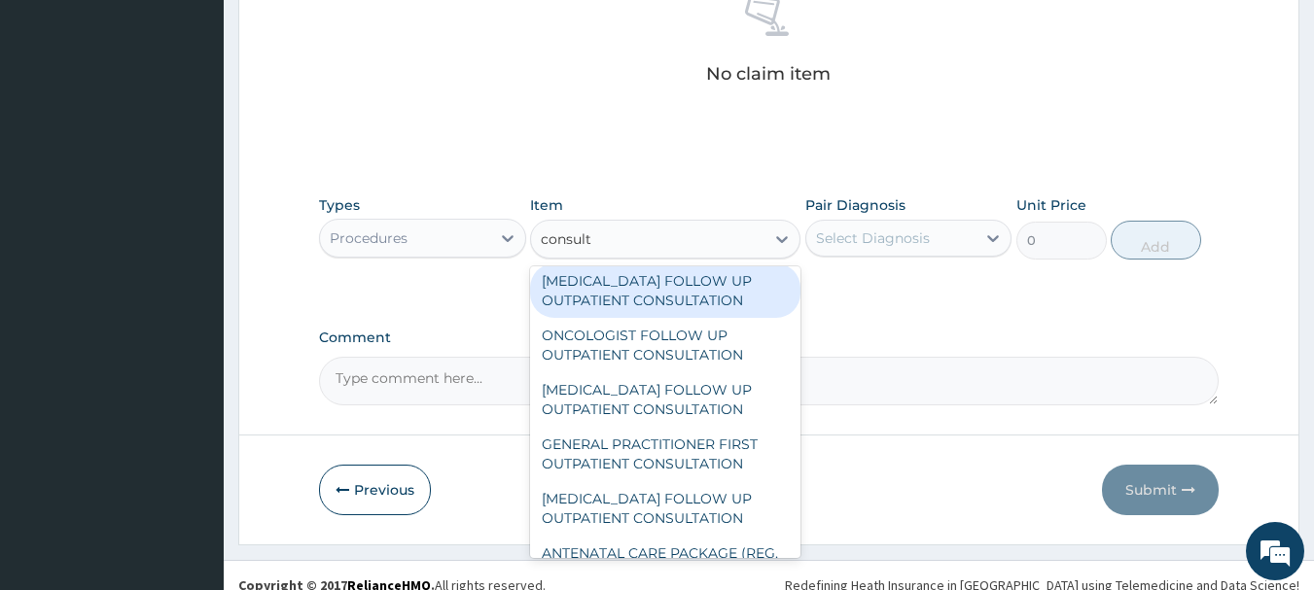
scroll to position [1361, 0]
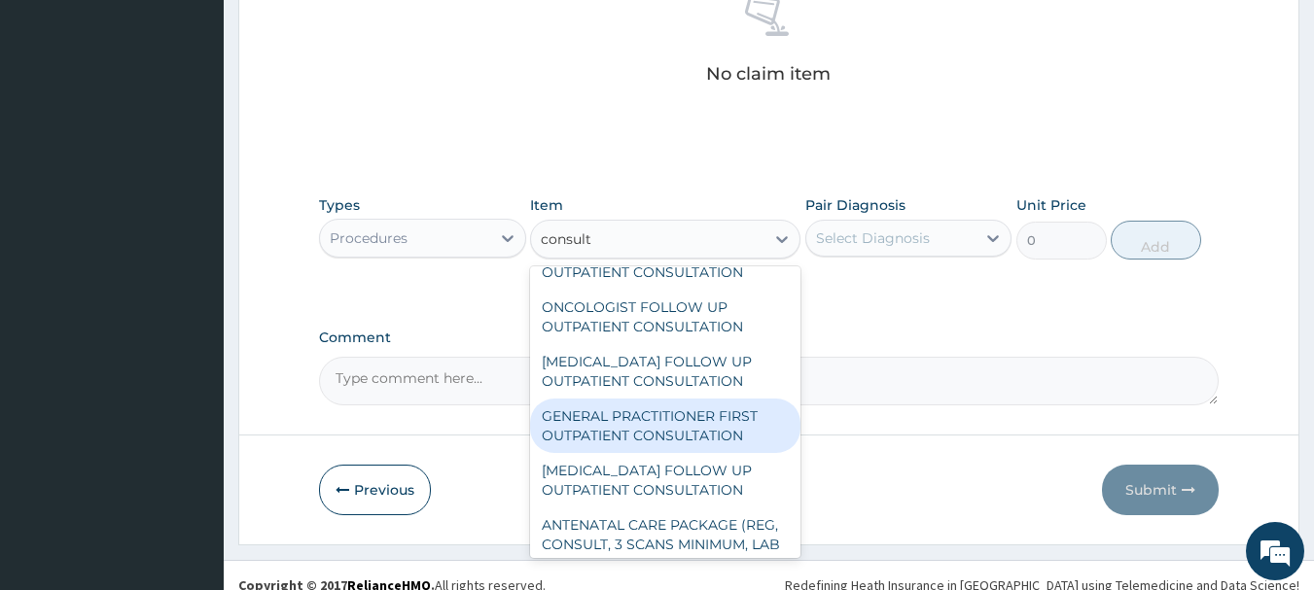
click at [703, 437] on div "GENERAL PRACTITIONER FIRST OUTPATIENT CONSULTATION" at bounding box center [665, 426] width 270 height 54
type input "3750"
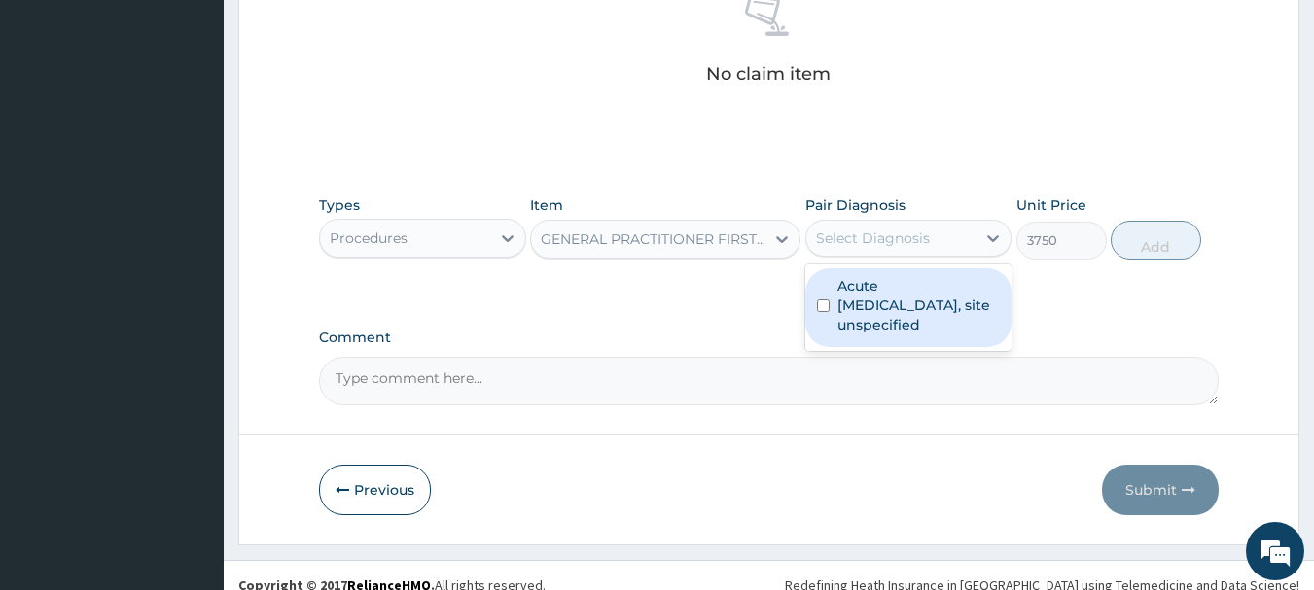
click at [865, 244] on div "Select Diagnosis" at bounding box center [873, 238] width 114 height 19
click at [890, 316] on label "Acute upper respiratory infection, site unspecified" at bounding box center [918, 305] width 163 height 58
checkbox input "true"
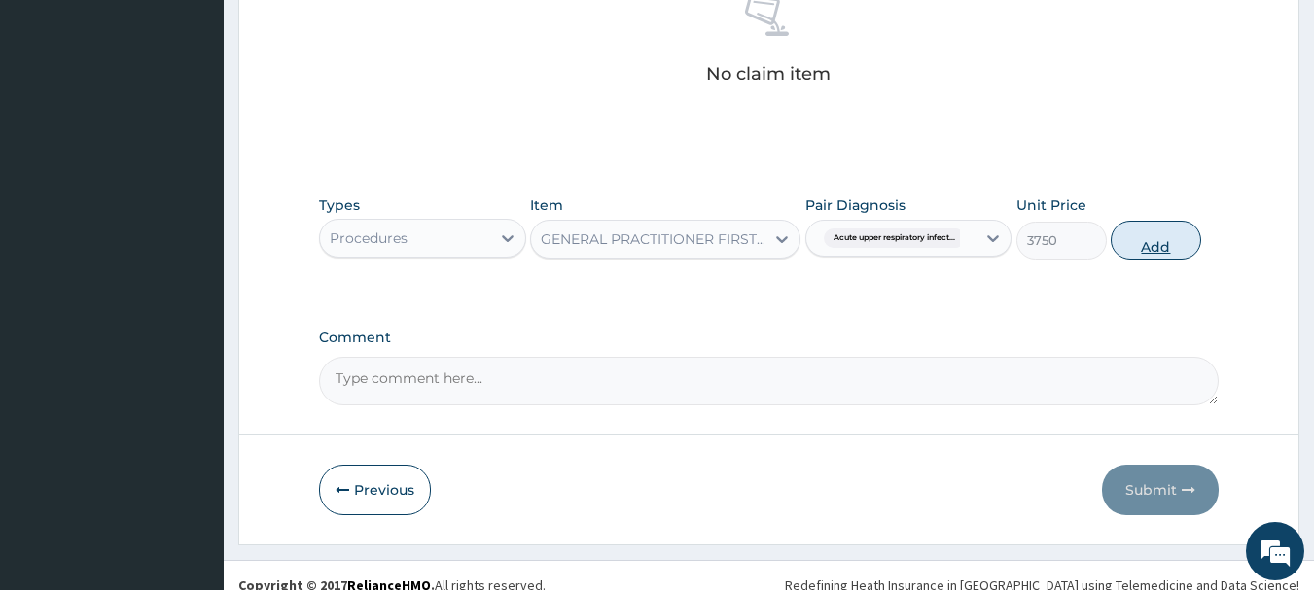
click at [1167, 236] on button "Add" at bounding box center [1155, 240] width 90 height 39
type input "0"
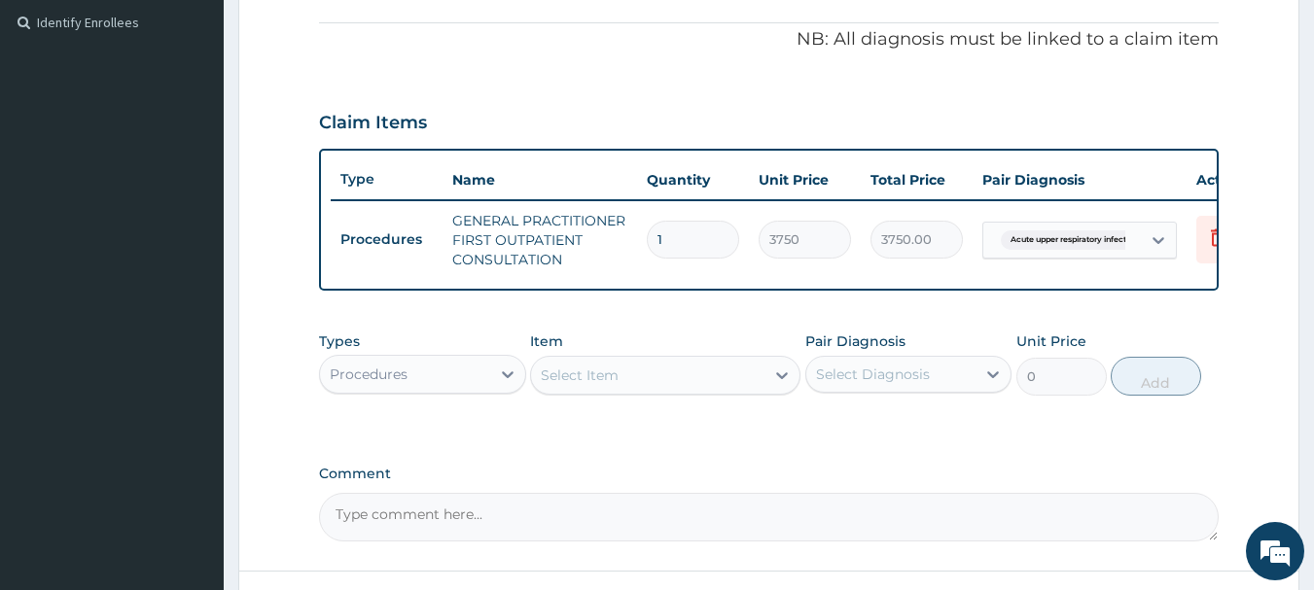
scroll to position [453, 0]
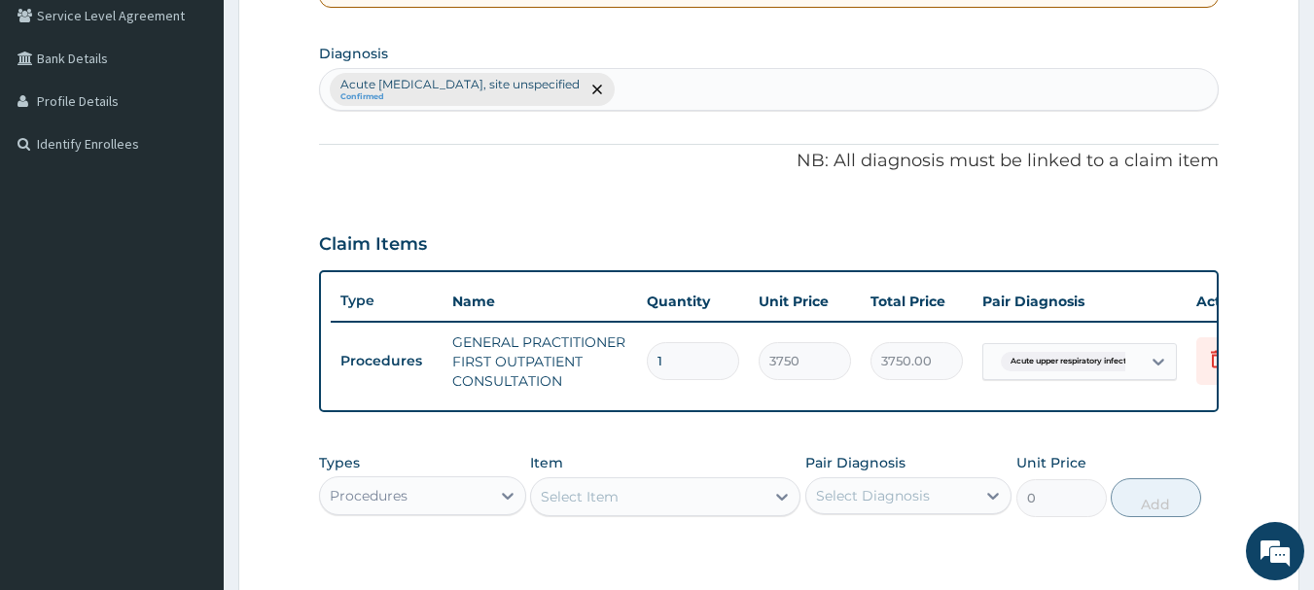
click at [740, 83] on div "Acute upper respiratory infection, site unspecified Confirmed" at bounding box center [769, 89] width 899 height 41
type input "bacteria"
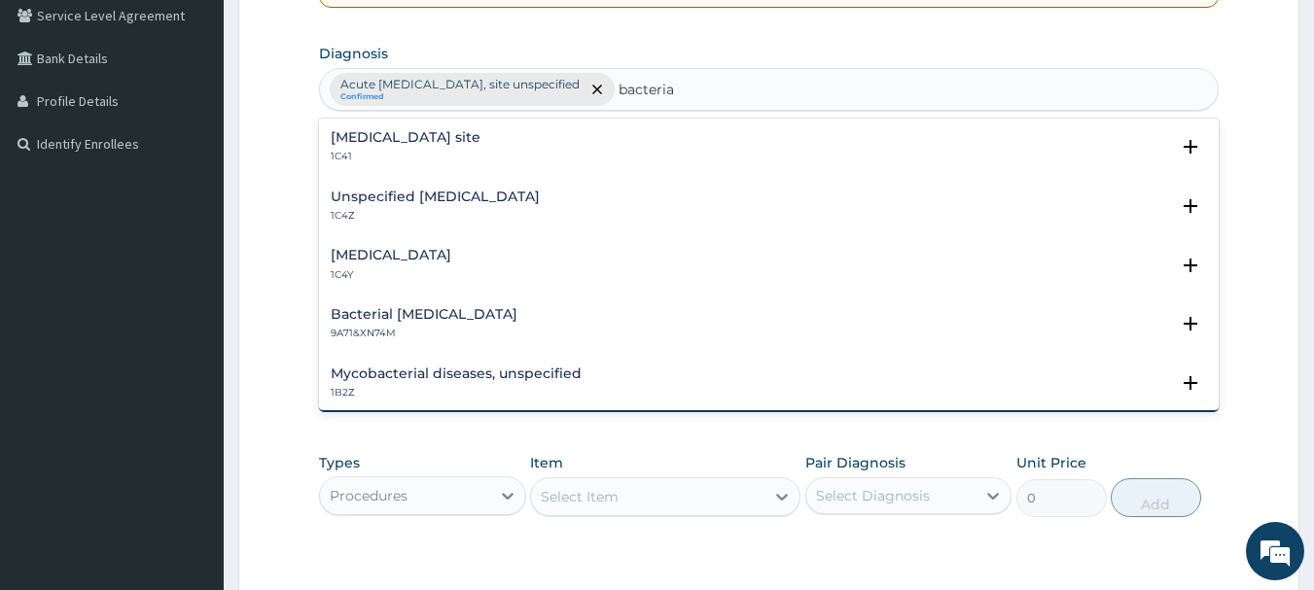
click at [480, 142] on h4 "Bacterial infection of unspecified site" at bounding box center [406, 137] width 150 height 15
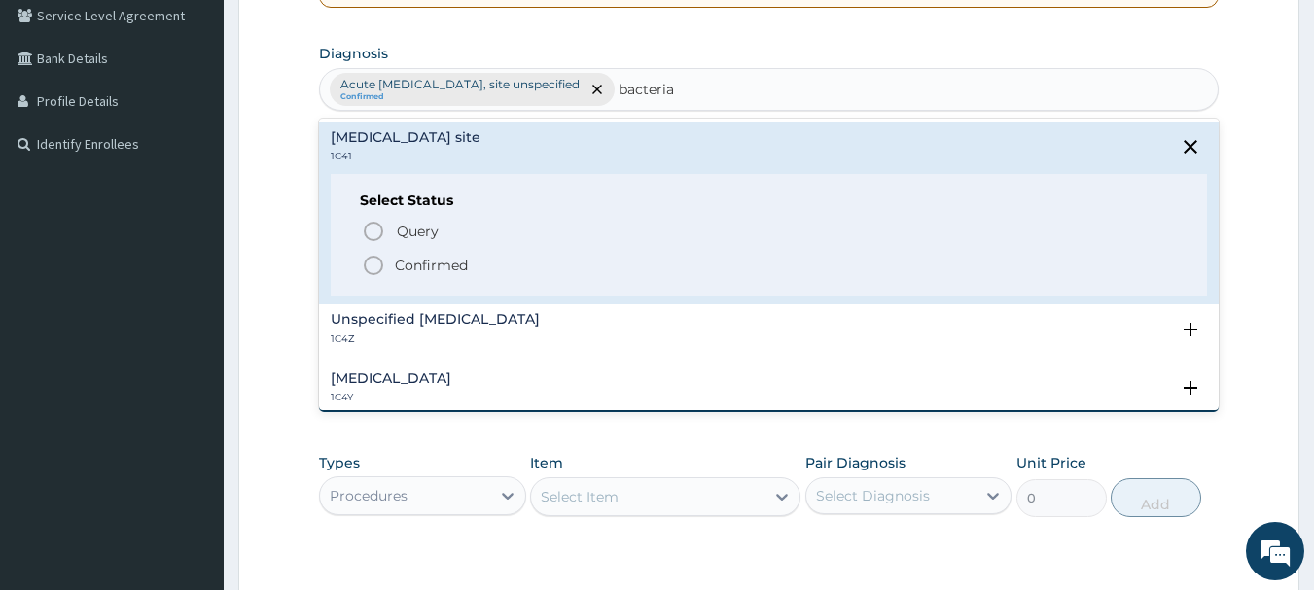
click at [369, 266] on icon "status option filled" at bounding box center [373, 265] width 23 height 23
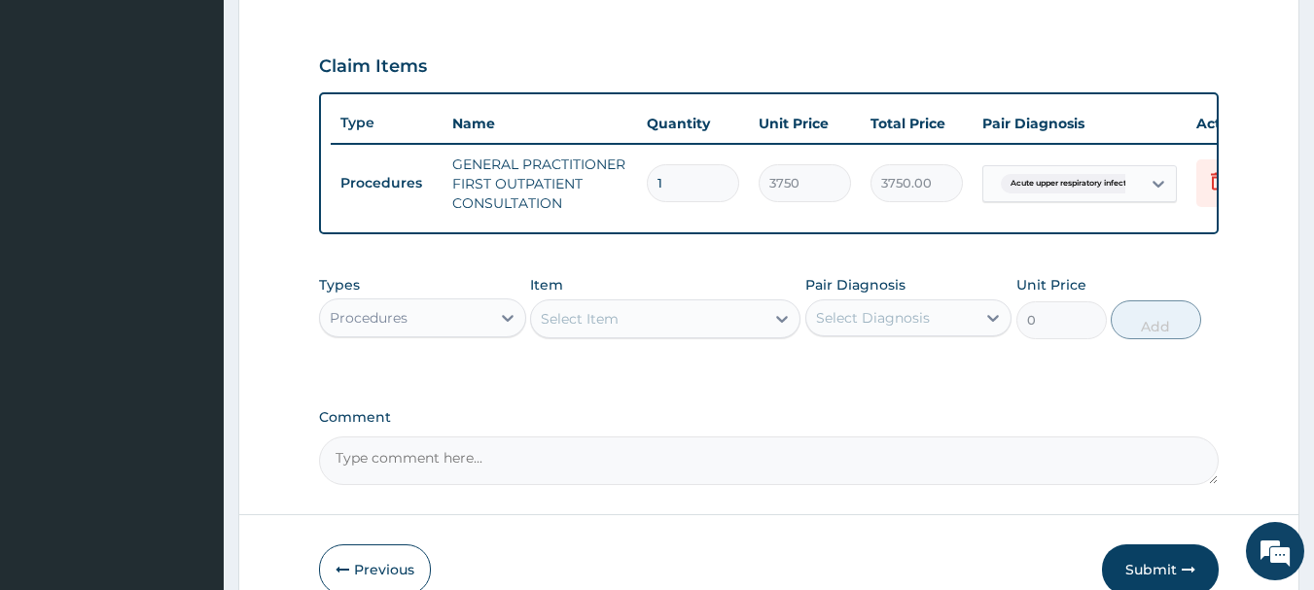
scroll to position [648, 0]
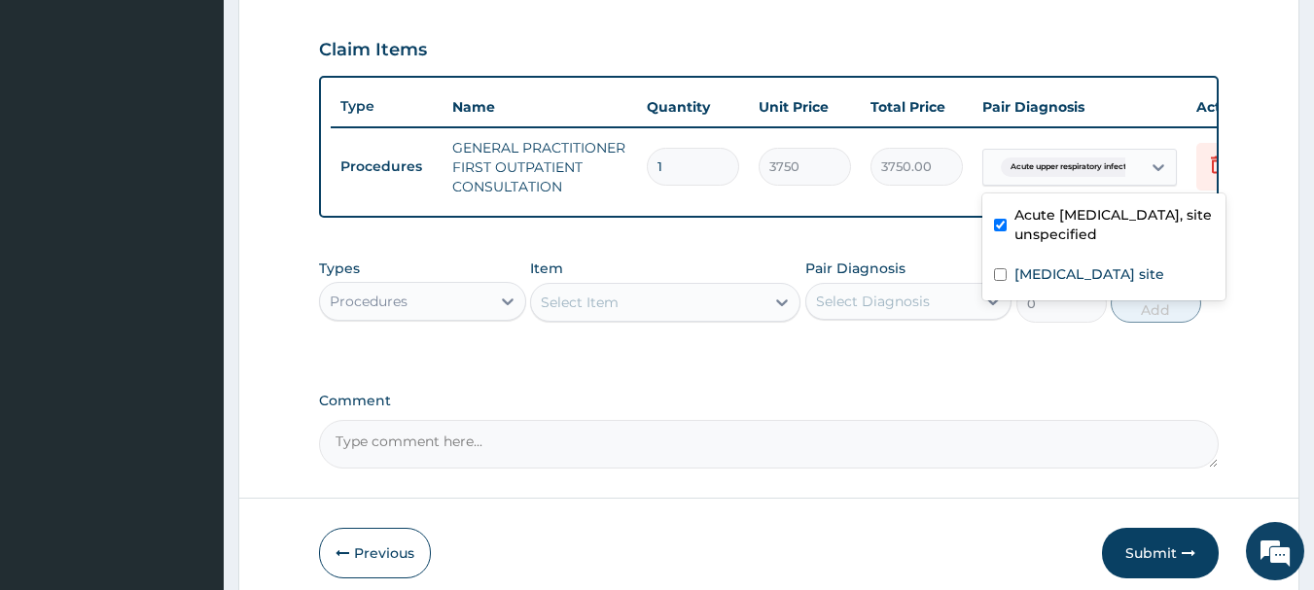
click at [1115, 167] on span "Acute upper respiratory infect..." at bounding box center [1071, 167] width 141 height 19
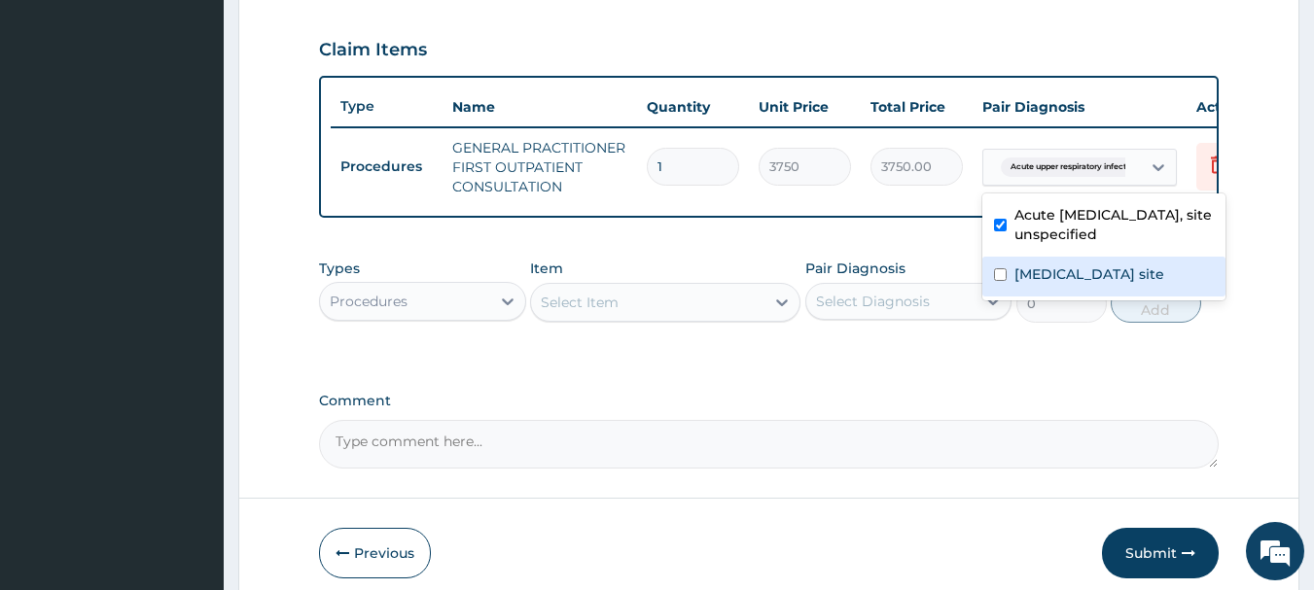
click at [1116, 284] on label "Bacterial infection of unspecified site" at bounding box center [1089, 273] width 150 height 19
checkbox input "true"
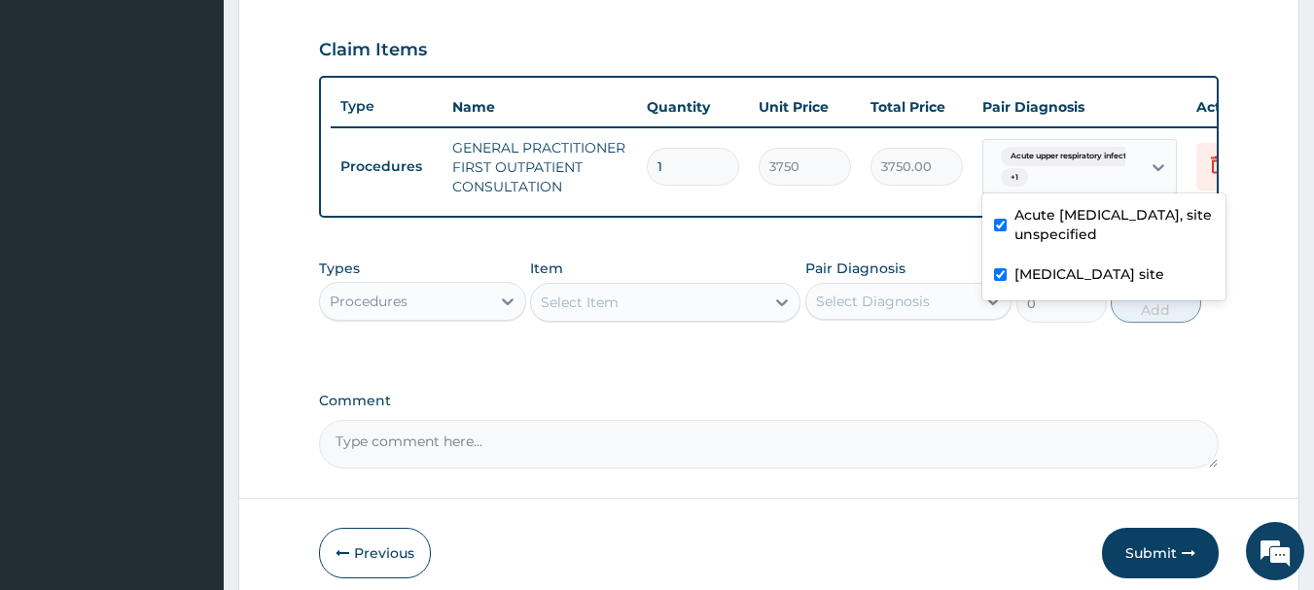
click at [466, 317] on div "Procedures" at bounding box center [405, 301] width 170 height 31
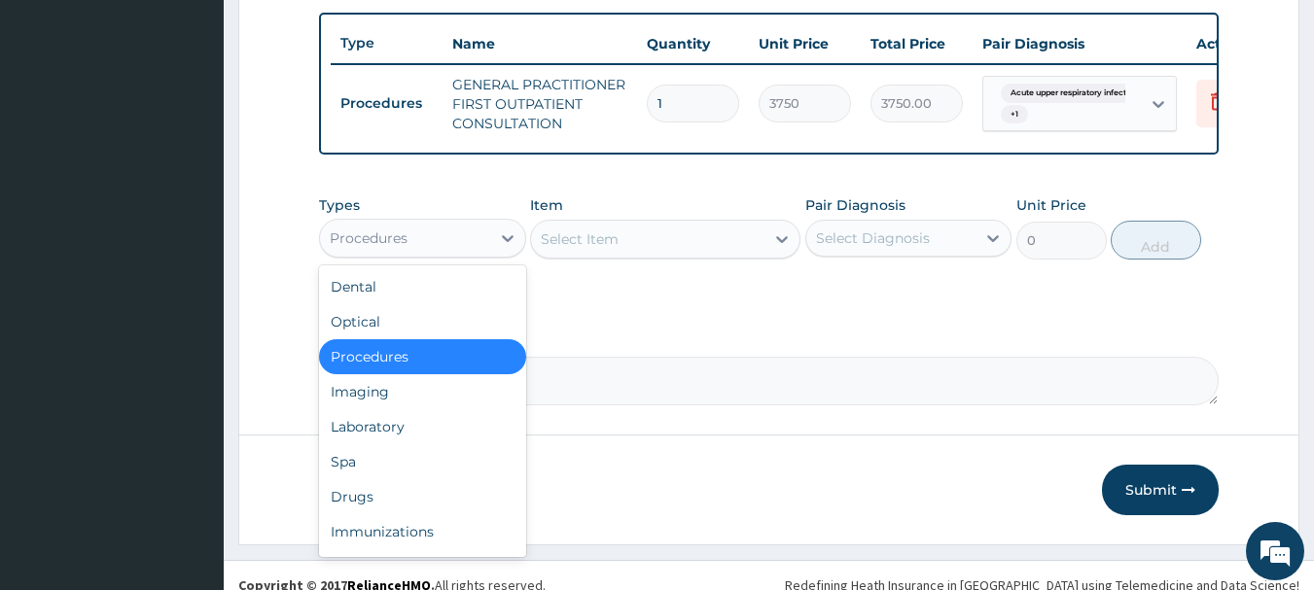
scroll to position [745, 0]
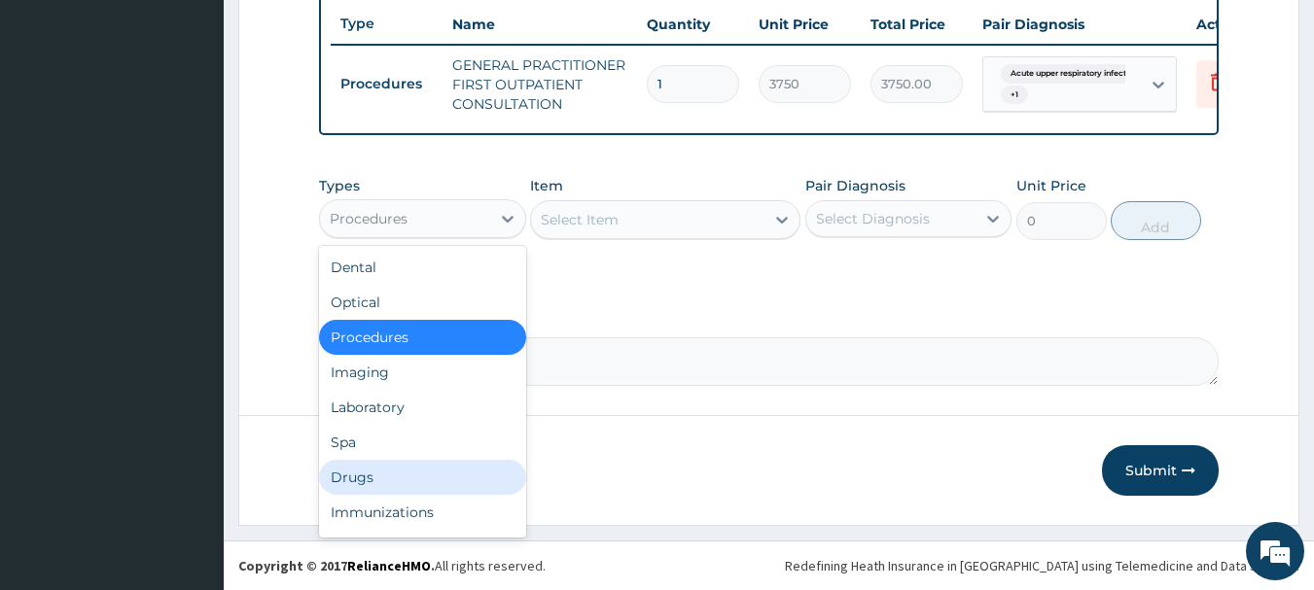
drag, startPoint x: 381, startPoint y: 476, endPoint x: 385, endPoint y: 460, distance: 16.0
click at [381, 471] on div "Drugs" at bounding box center [422, 477] width 207 height 35
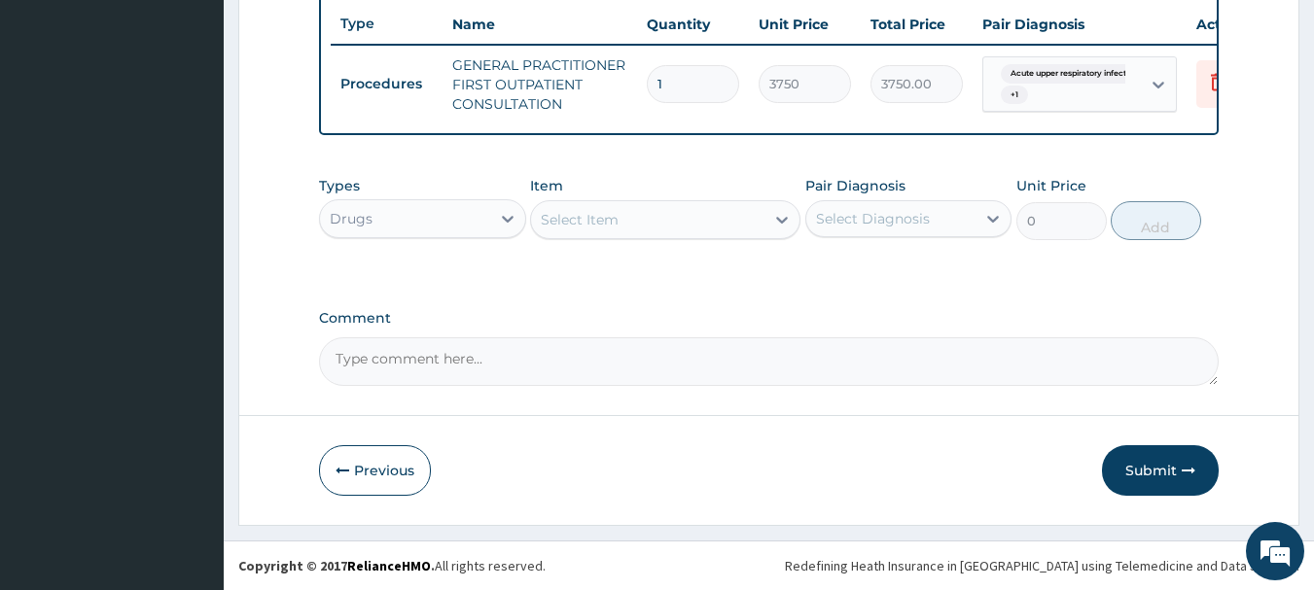
click at [581, 220] on div "Select Item" at bounding box center [580, 219] width 78 height 19
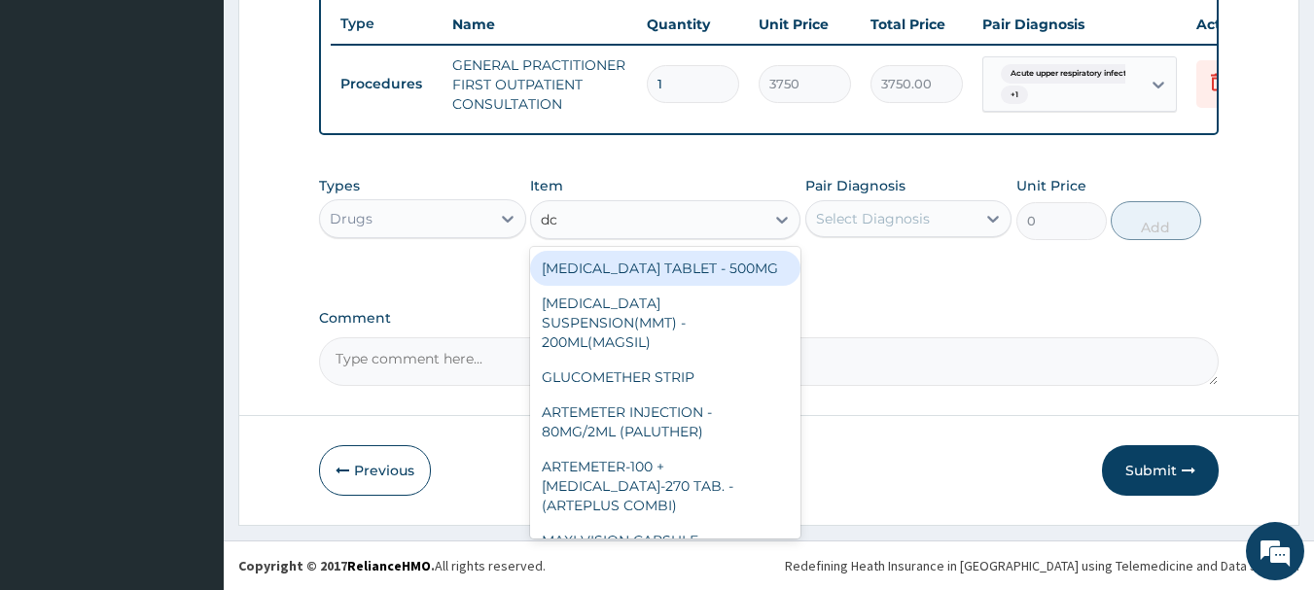
type input "d"
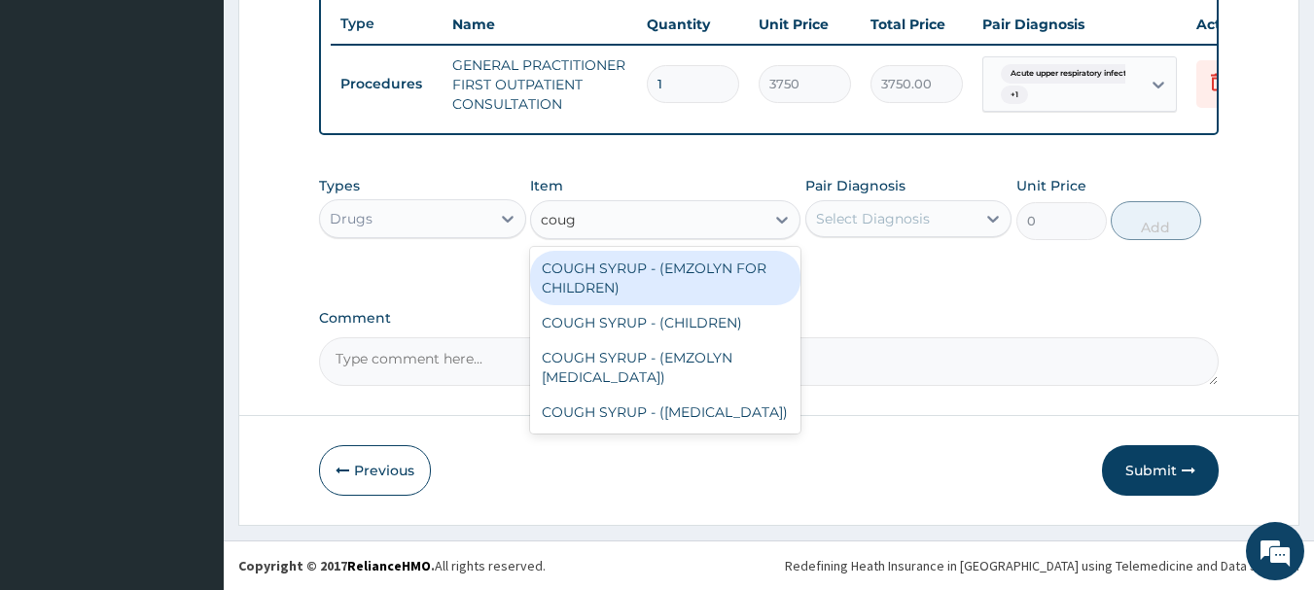
type input "cough"
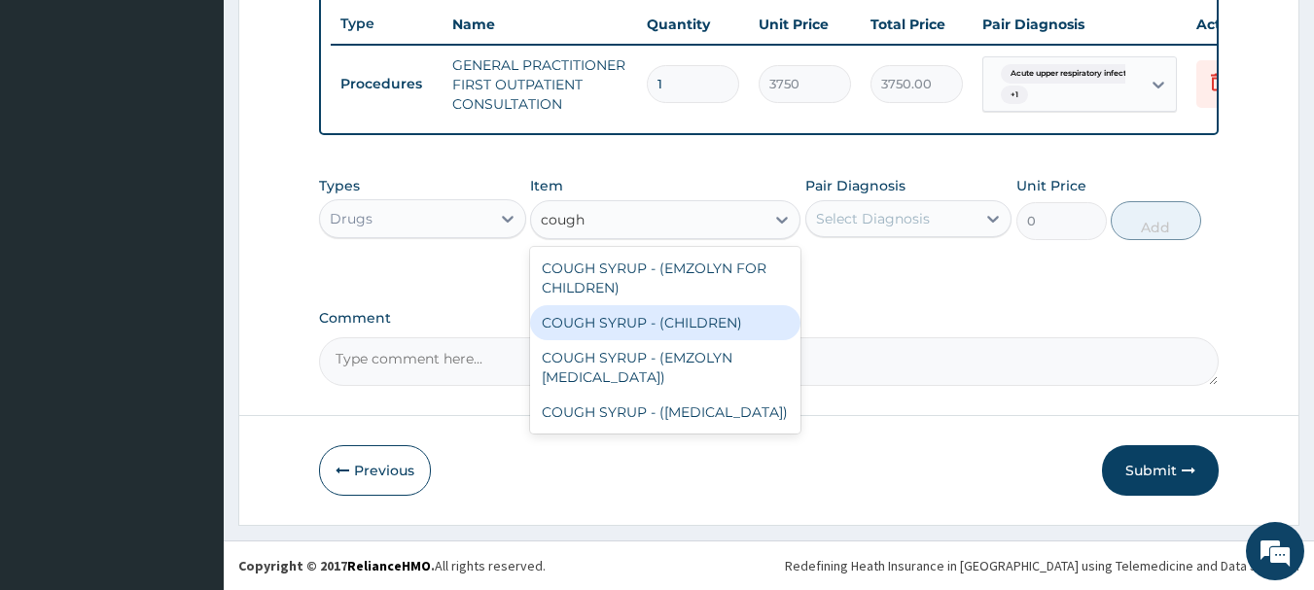
click at [723, 334] on div "COUGH SYRUP - (CHILDREN)" at bounding box center [665, 322] width 270 height 35
type input "1120"
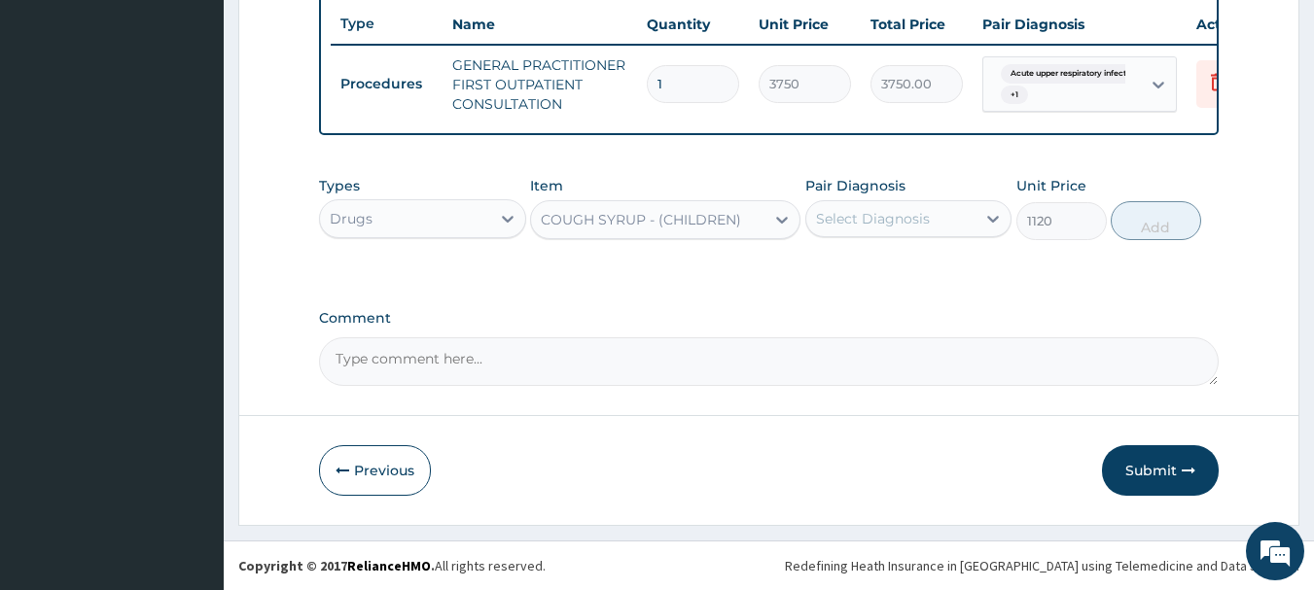
click at [863, 220] on div "Select Diagnosis" at bounding box center [873, 218] width 114 height 19
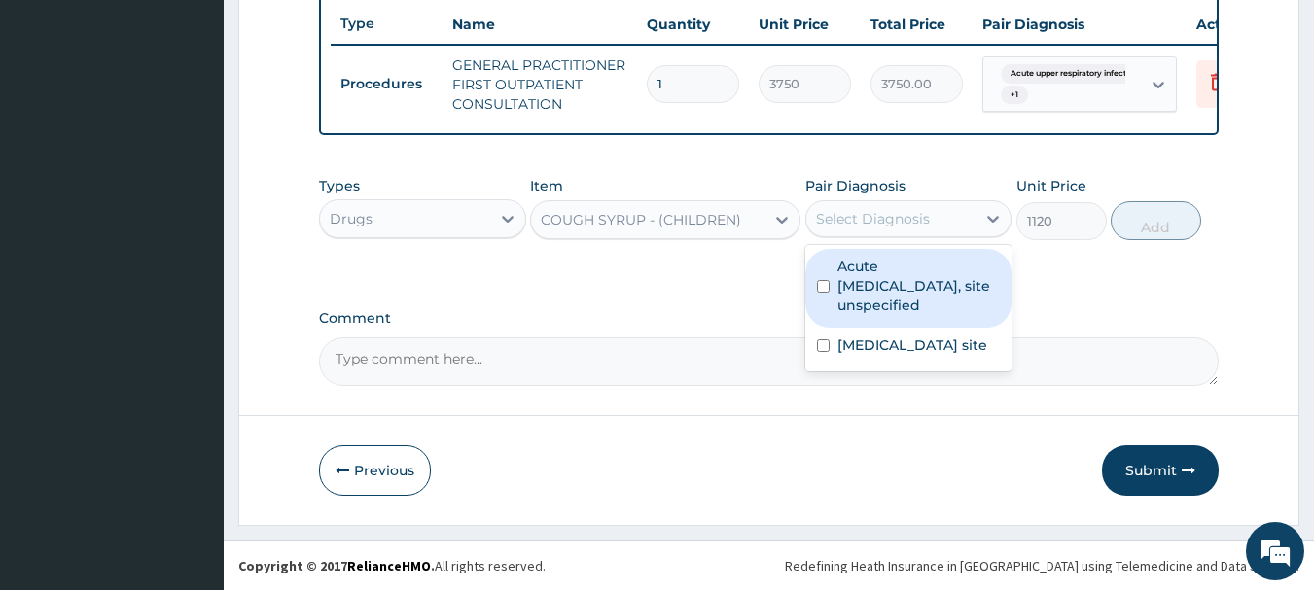
click at [881, 284] on label "Acute upper respiratory infection, site unspecified" at bounding box center [918, 286] width 163 height 58
checkbox input "true"
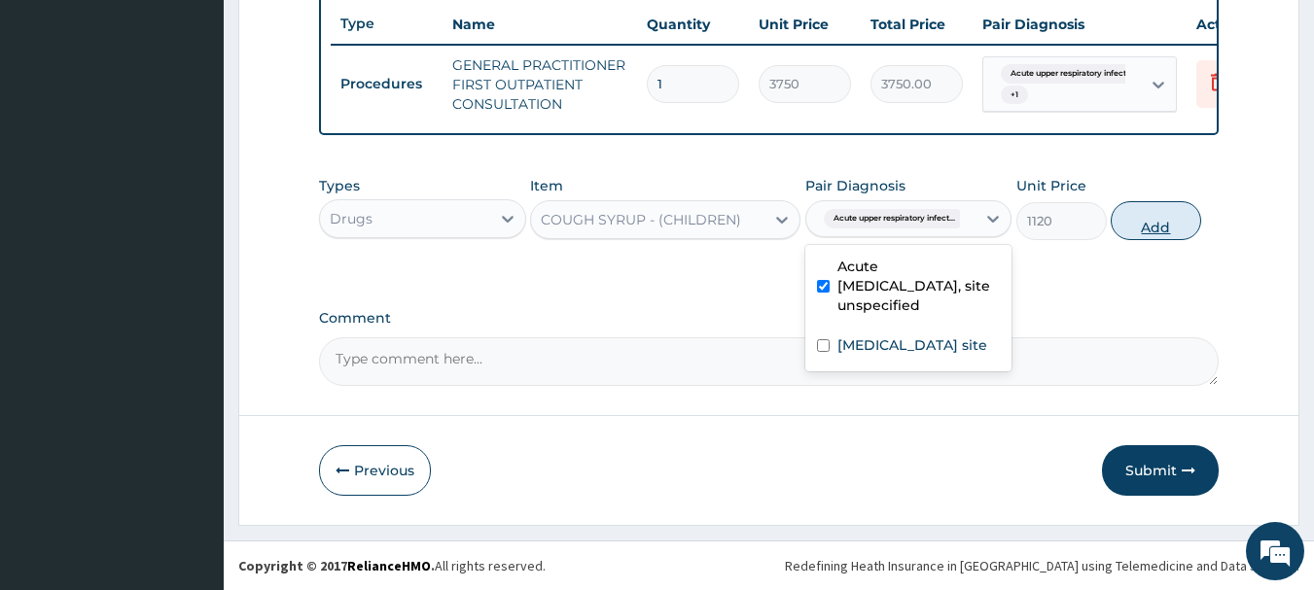
click at [1151, 217] on button "Add" at bounding box center [1155, 220] width 90 height 39
type input "0"
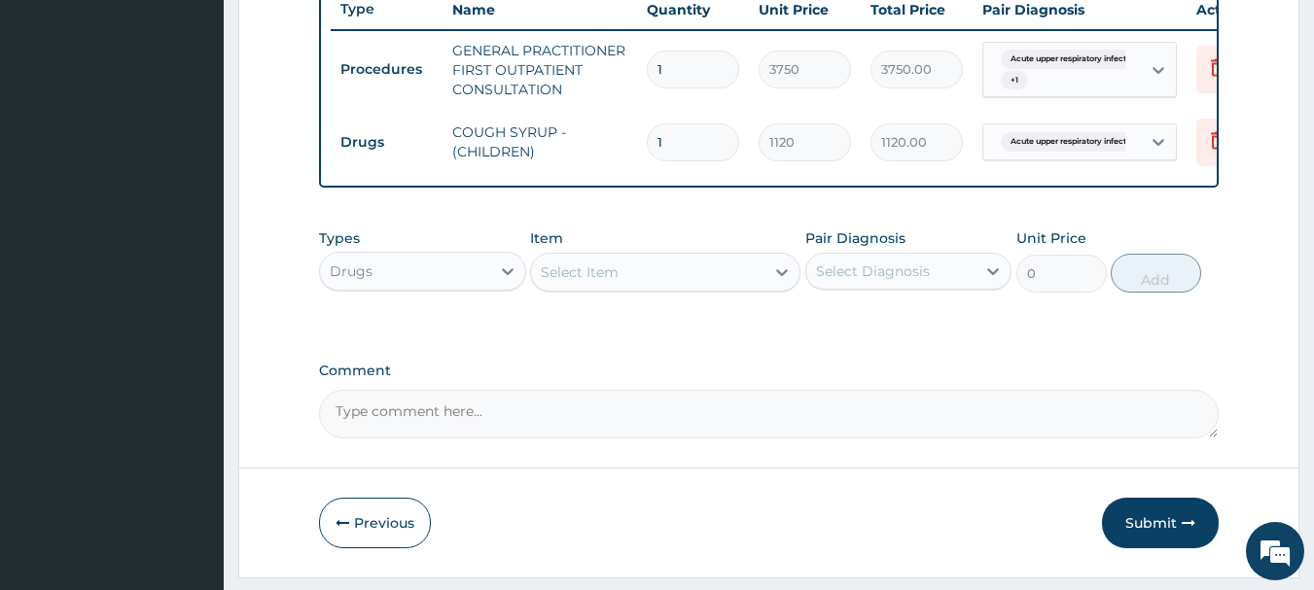
click at [617, 282] on div "Select Item" at bounding box center [580, 272] width 78 height 19
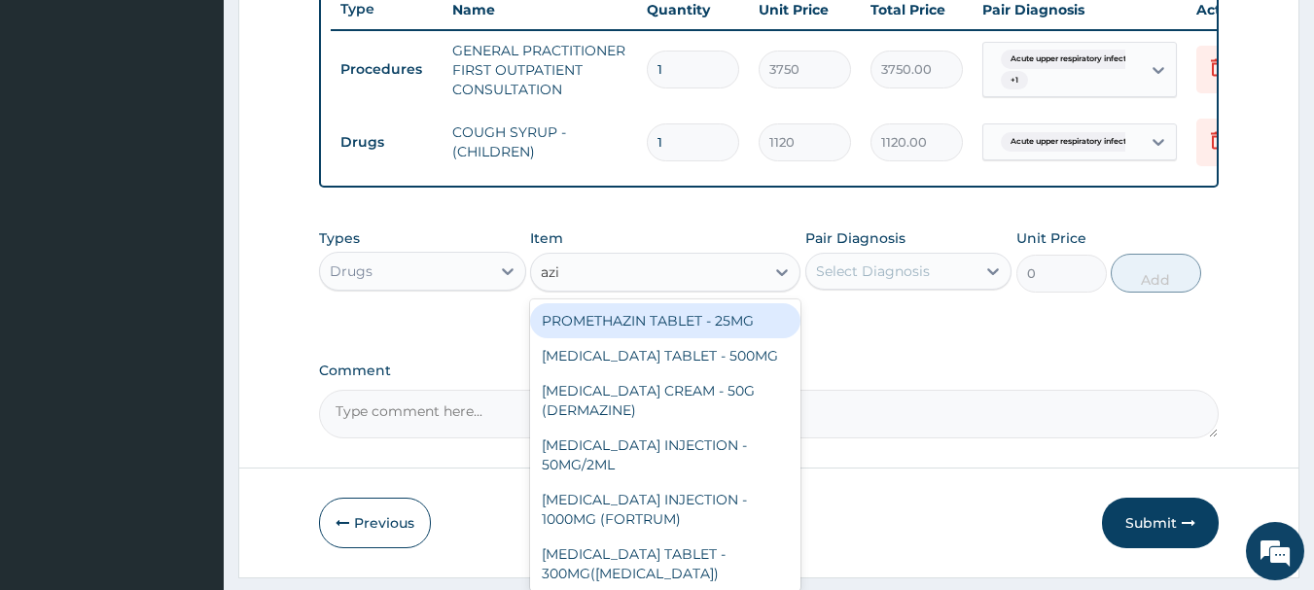
type input "azit"
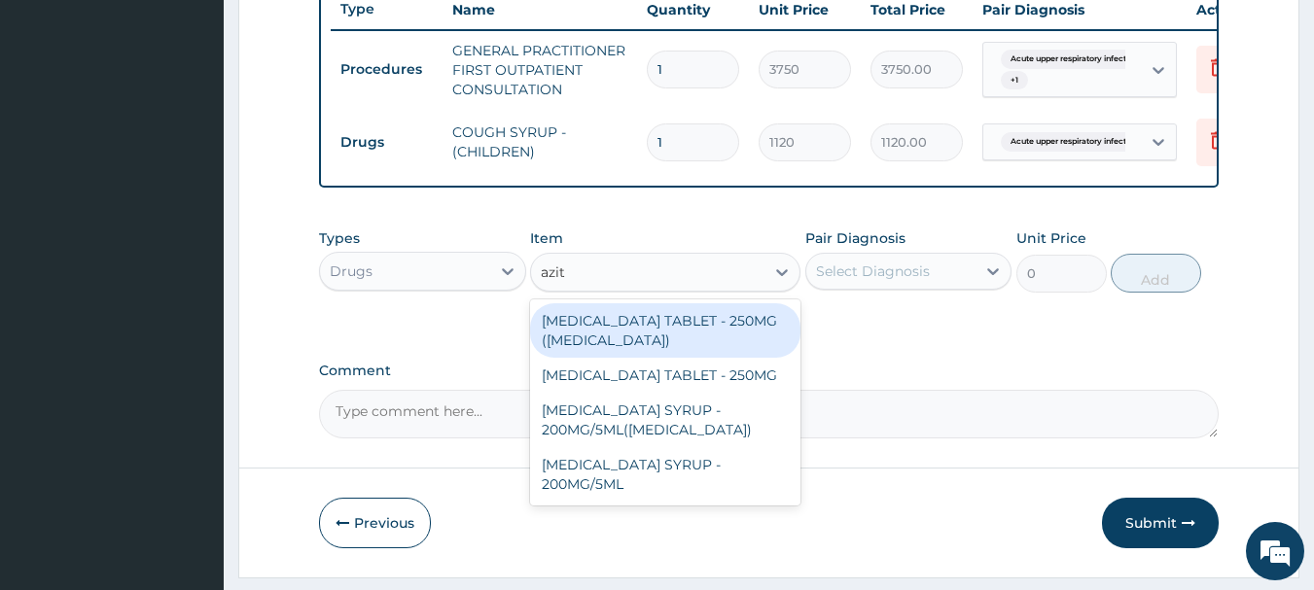
click at [648, 349] on div "AZITHROMYCIN TABLET - 250MG (ZITHROMAX)" at bounding box center [665, 330] width 270 height 54
type input "1959.9999999999998"
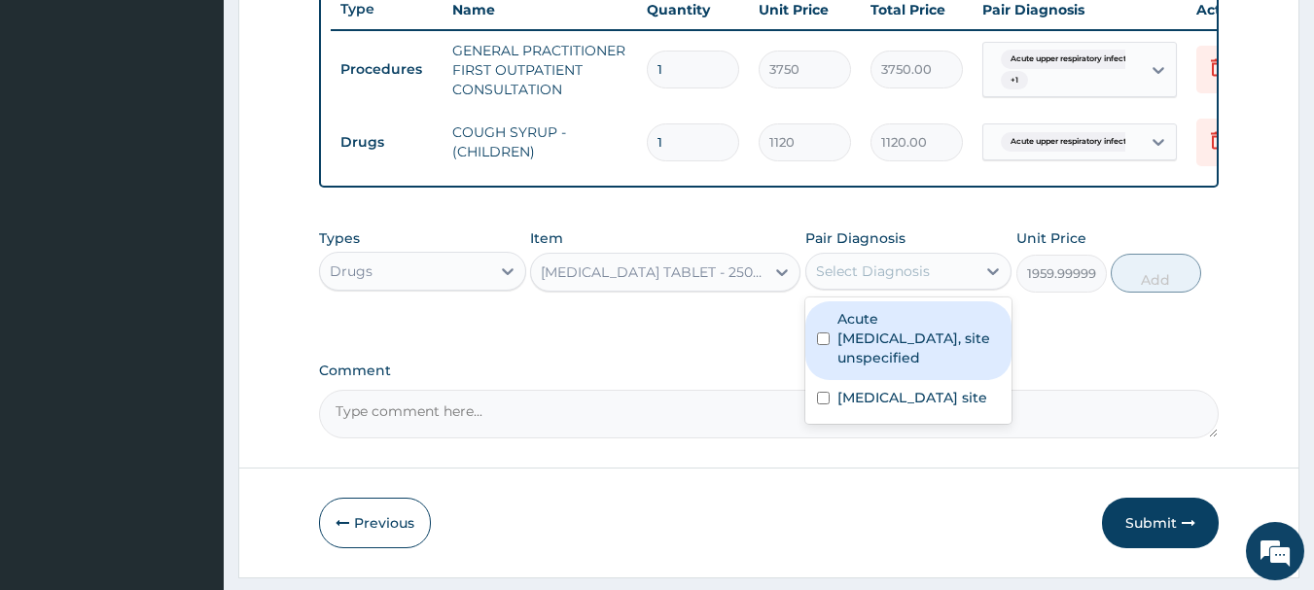
click at [910, 281] on div "Select Diagnosis" at bounding box center [873, 271] width 114 height 19
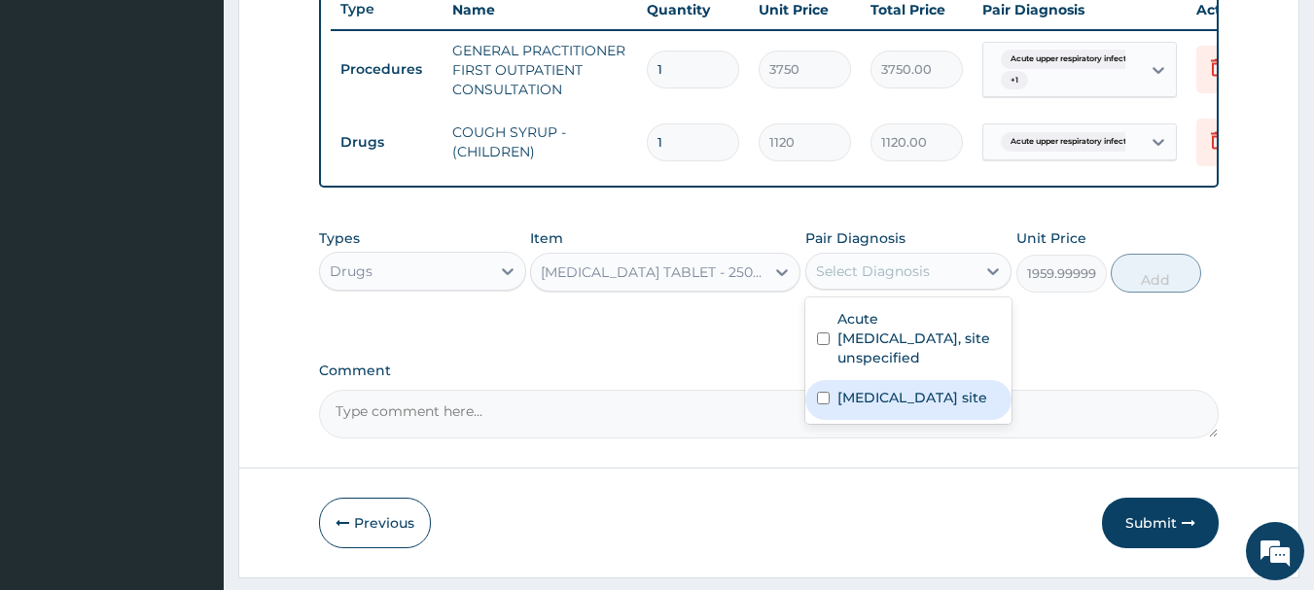
click at [911, 407] on label "Bacterial infection of unspecified site" at bounding box center [912, 397] width 150 height 19
checkbox input "true"
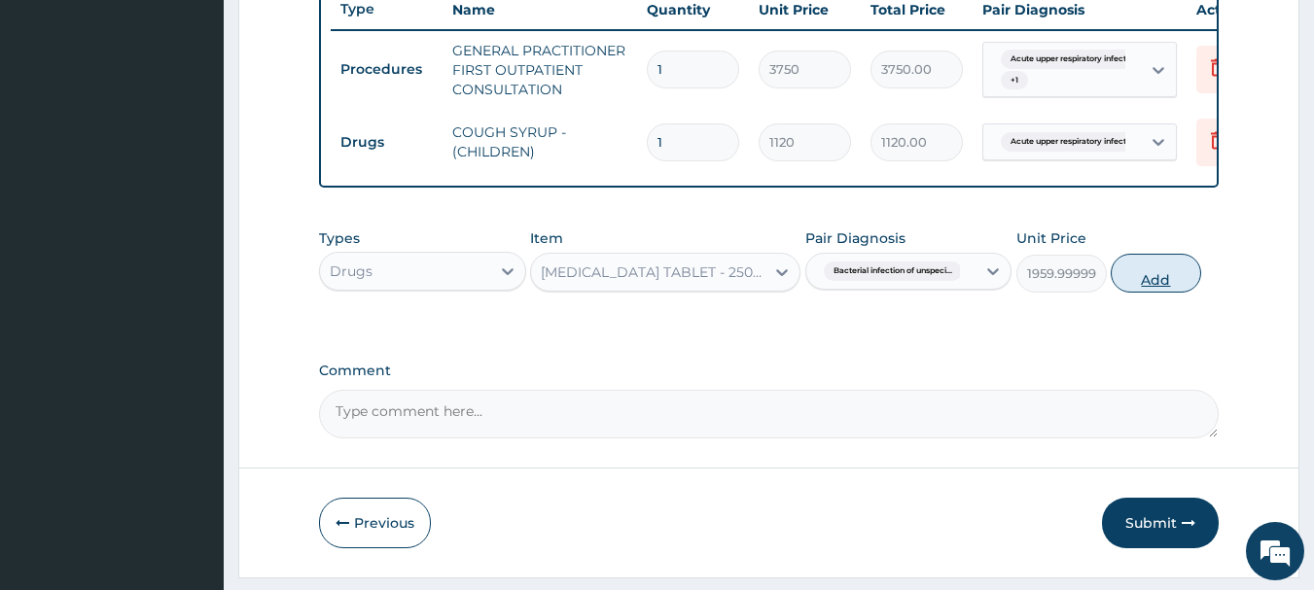
click at [1162, 289] on button "Add" at bounding box center [1155, 273] width 90 height 39
type input "0"
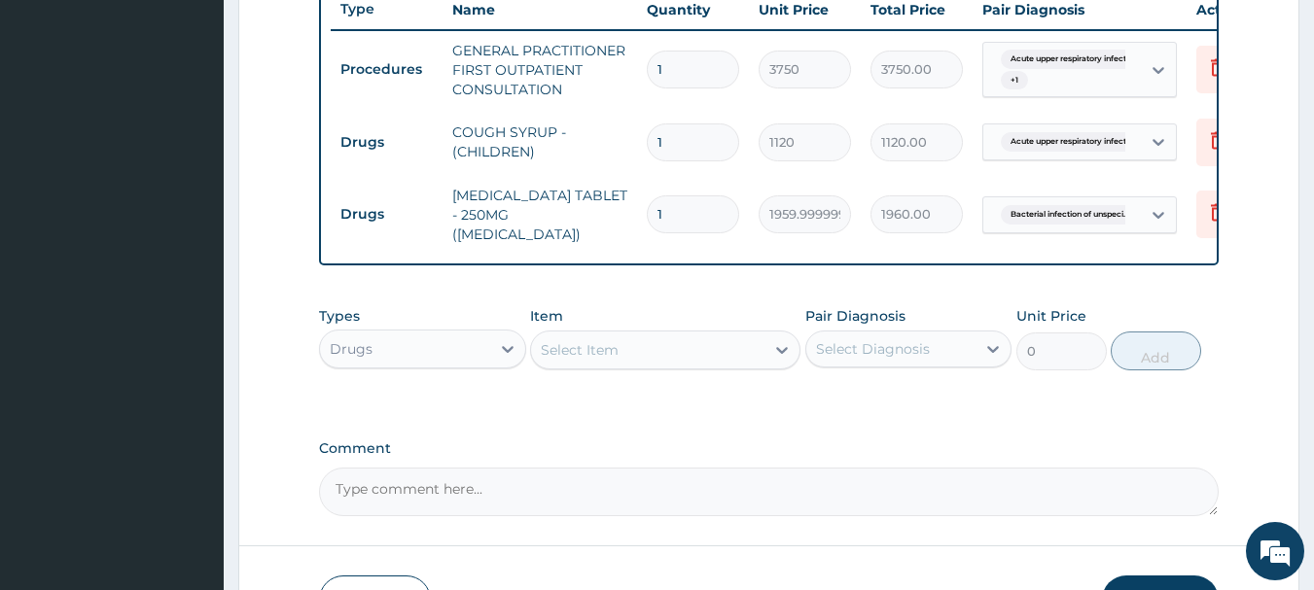
type input "0.00"
type input "5"
type input "9800.00"
type input "5"
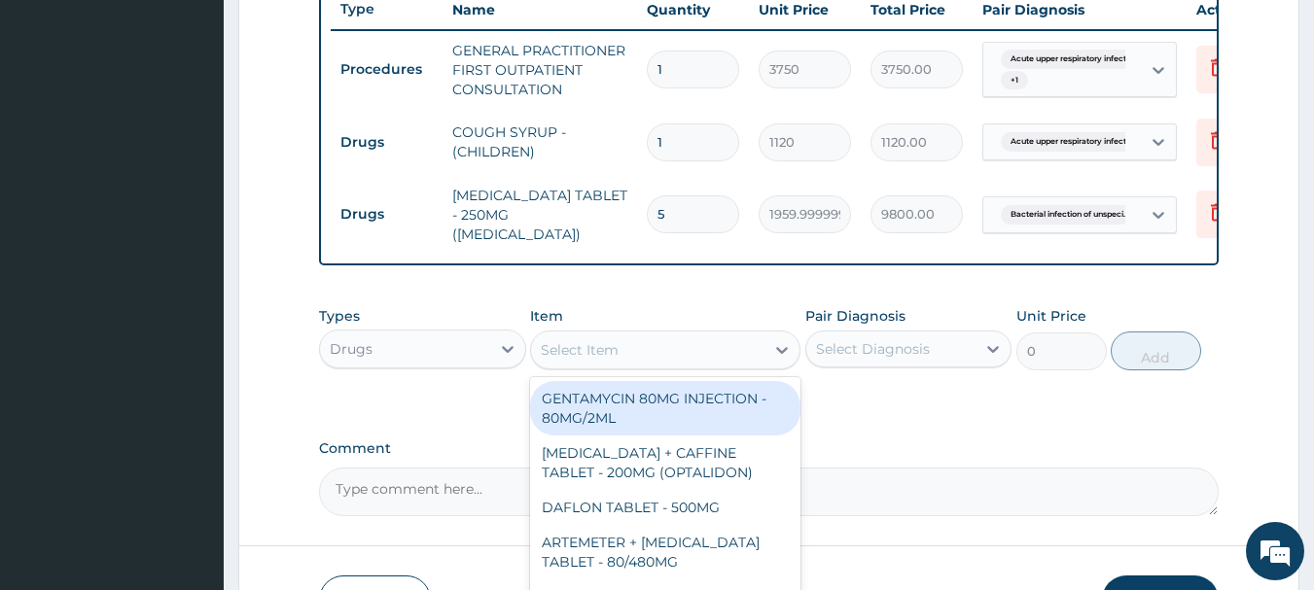
click at [588, 356] on div "Select Item" at bounding box center [580, 349] width 78 height 19
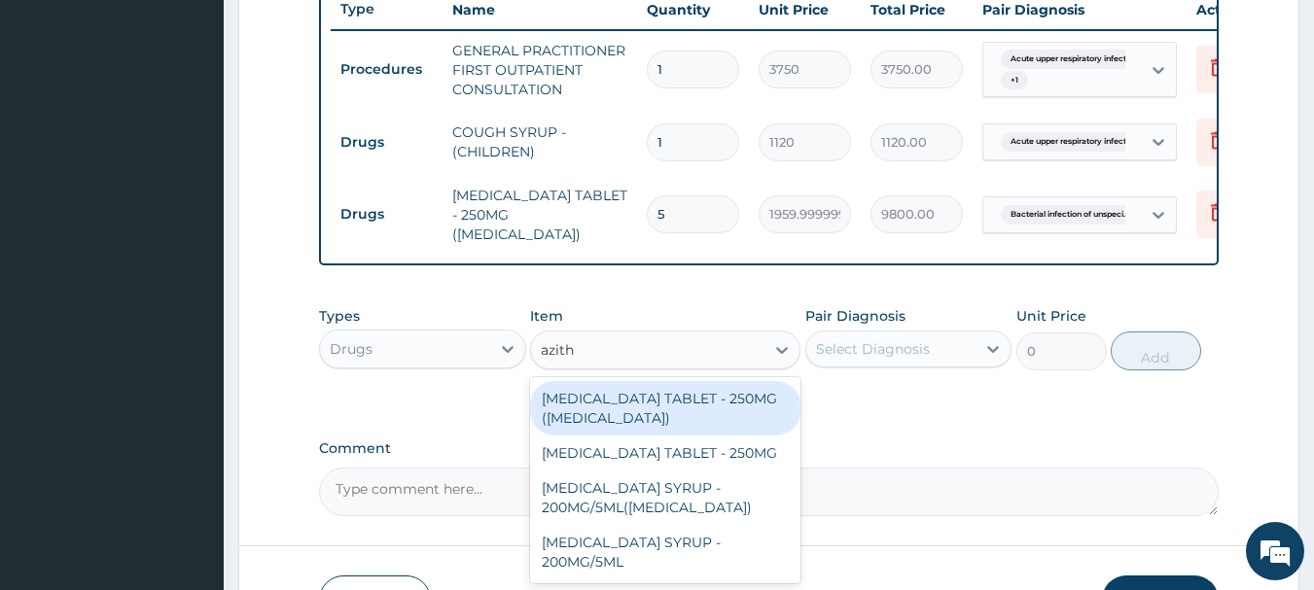
type input "azithr"
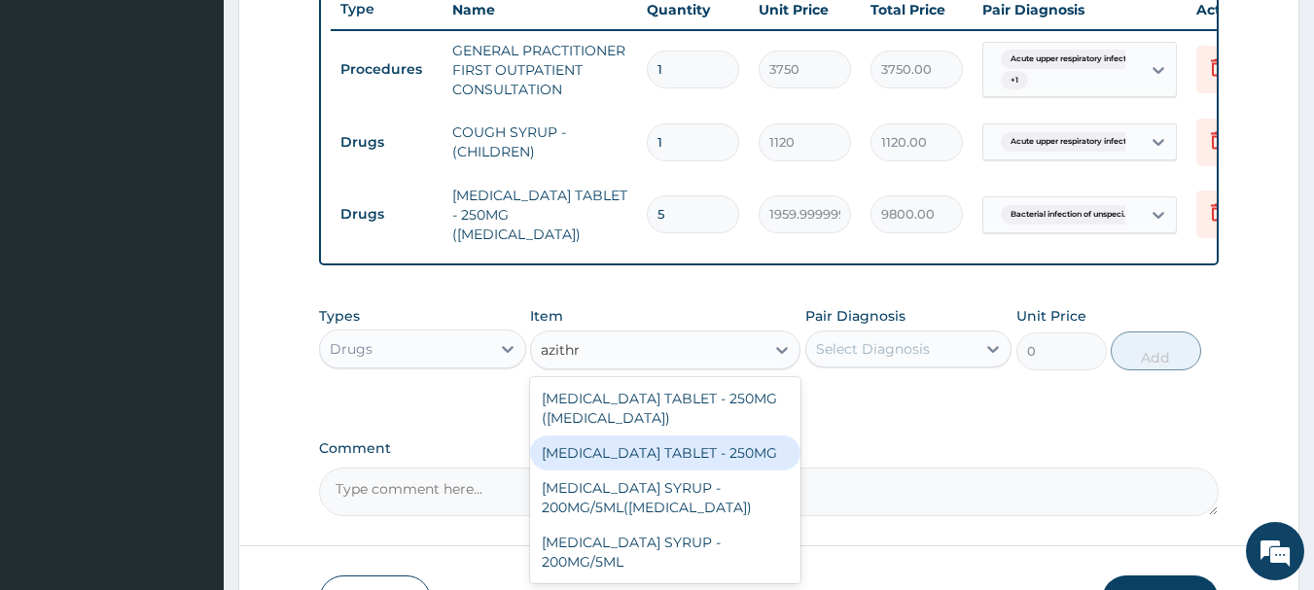
click at [673, 456] on div "AZITHROMYCIN TABLET - 250MG" at bounding box center [665, 453] width 270 height 35
type input "280"
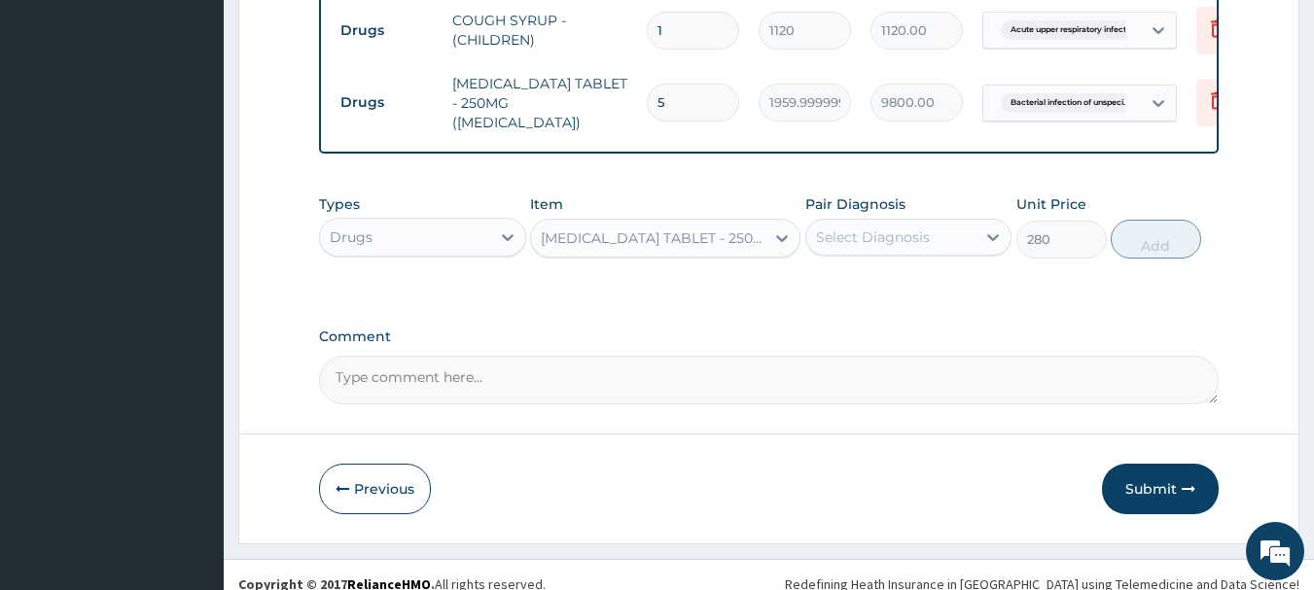
scroll to position [879, 0]
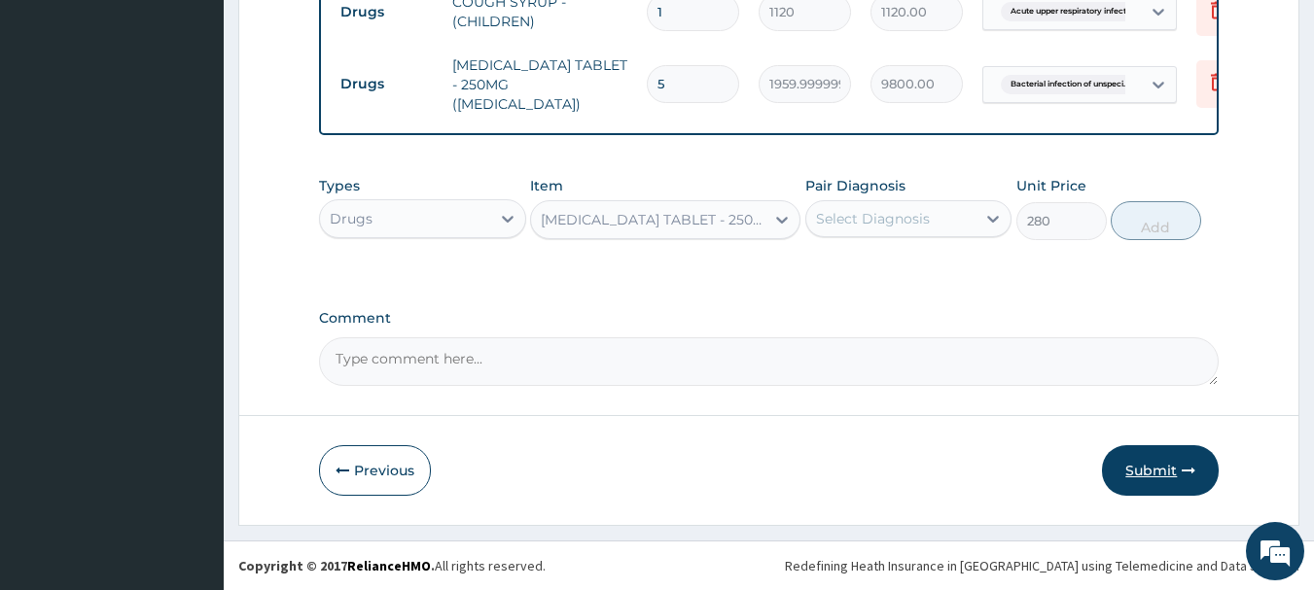
click at [1162, 465] on button "Submit" at bounding box center [1160, 470] width 117 height 51
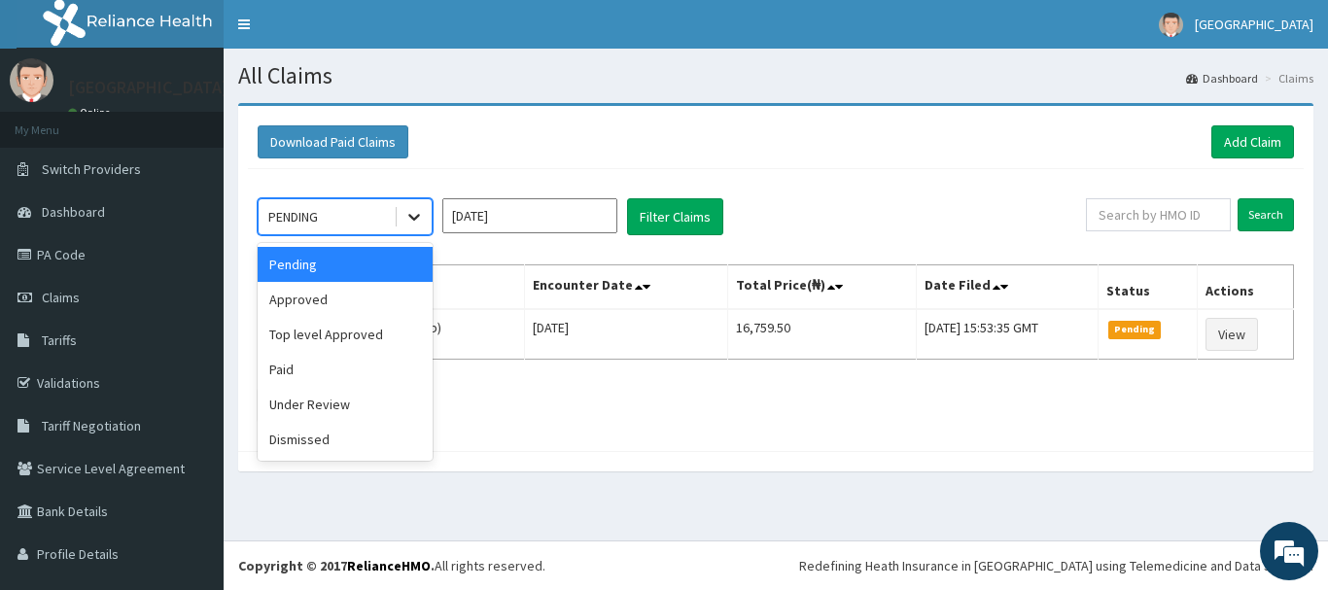
click at [408, 212] on icon at bounding box center [414, 216] width 19 height 19
drag, startPoint x: 370, startPoint y: 303, endPoint x: 396, endPoint y: 300, distance: 25.6
click at [377, 302] on div "Approved" at bounding box center [345, 299] width 175 height 35
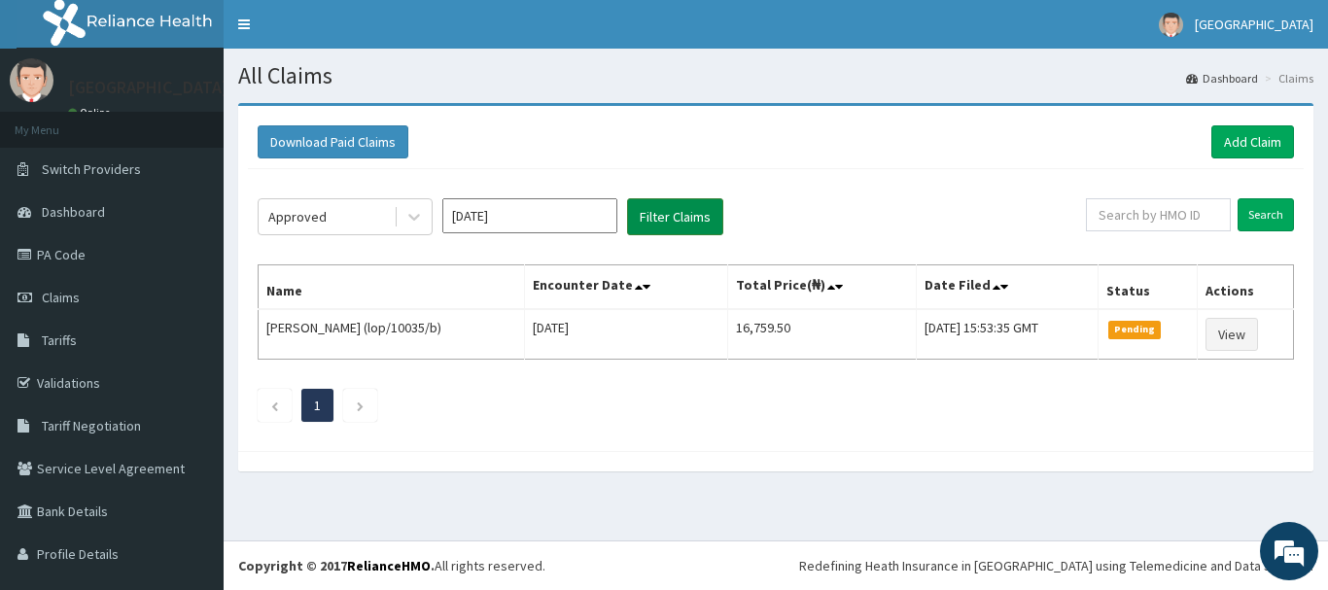
click at [684, 220] on button "Filter Claims" at bounding box center [675, 216] width 96 height 37
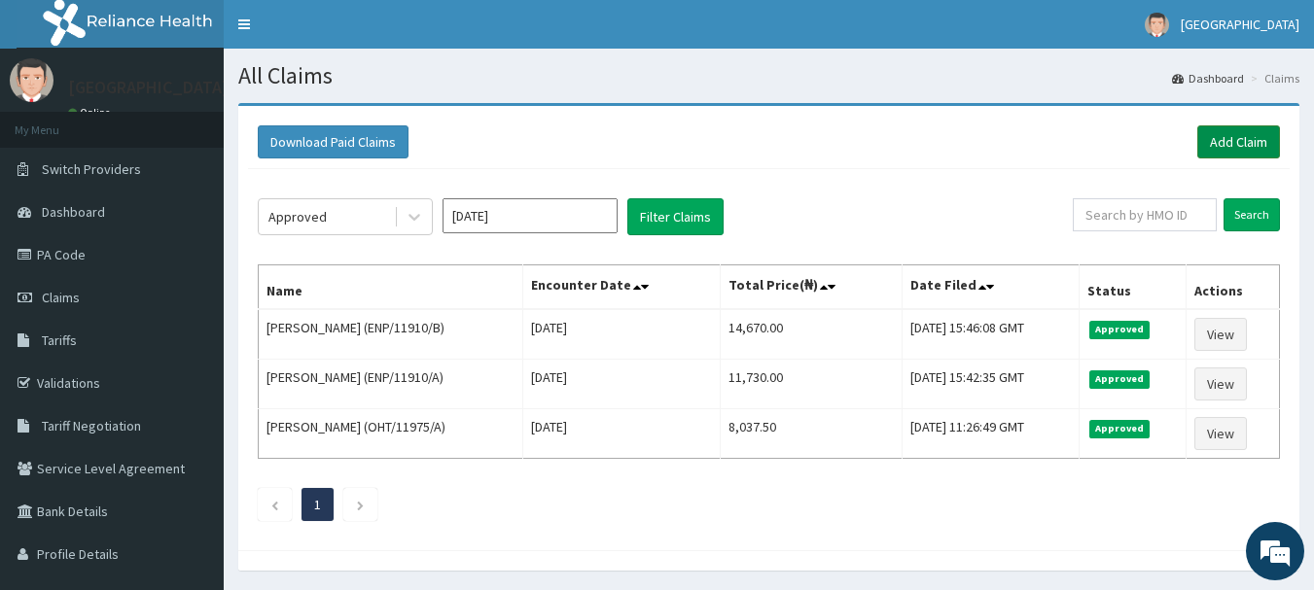
click at [1213, 131] on link "Add Claim" at bounding box center [1238, 141] width 83 height 33
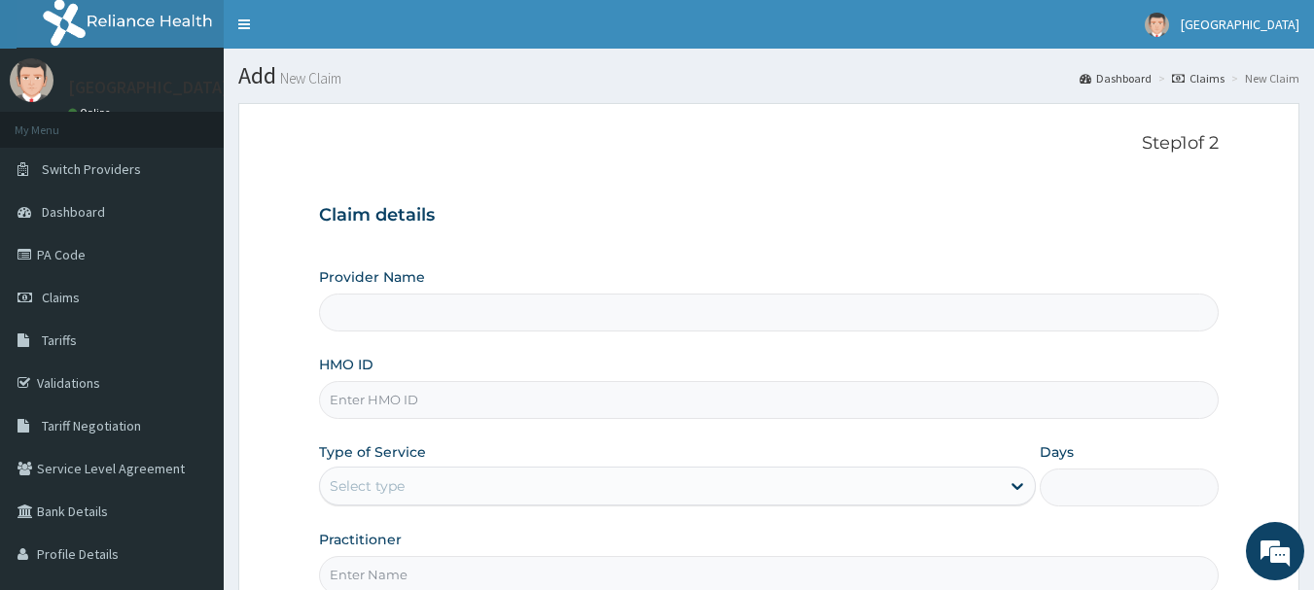
click at [448, 398] on input "HMO ID" at bounding box center [769, 400] width 900 height 38
type input "hpl"
type input "Queen Stella Specialist Hospital"
type input "HPL/10100/A"
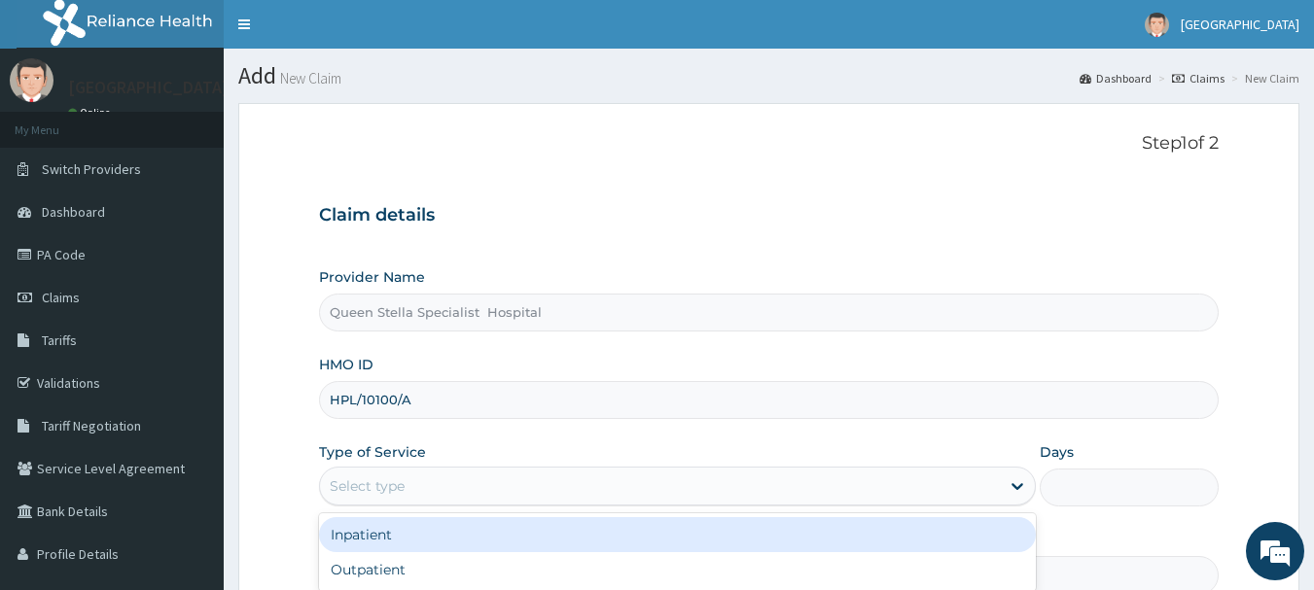
click at [533, 491] on div "Select type" at bounding box center [660, 486] width 680 height 31
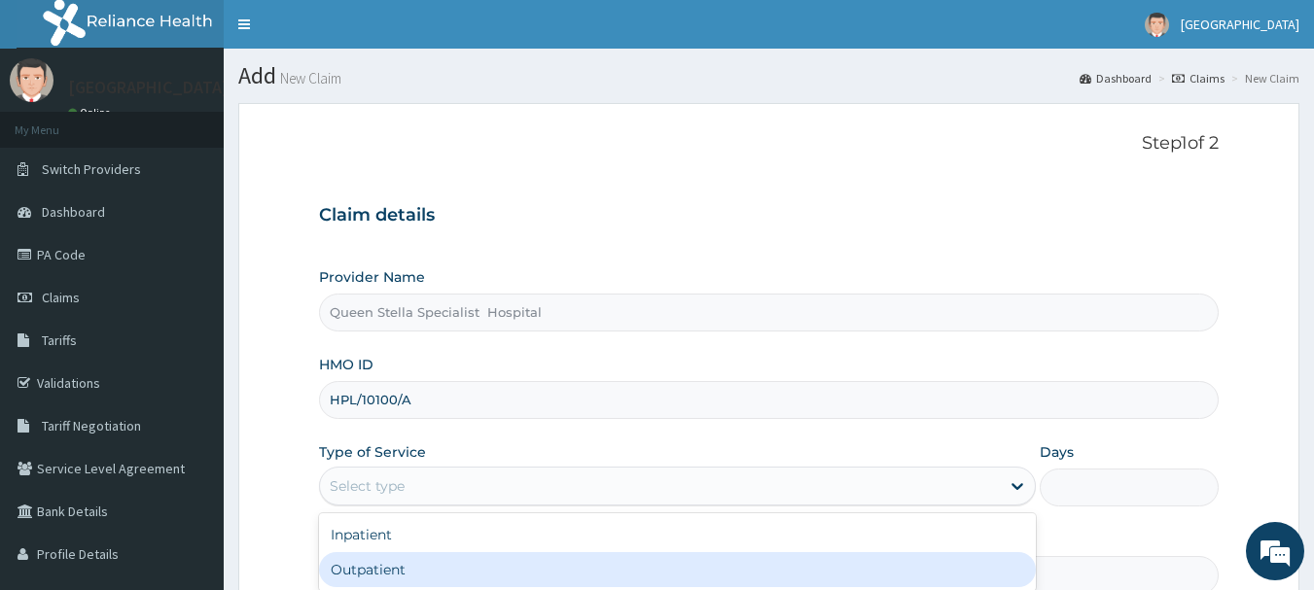
click at [533, 556] on div "Outpatient" at bounding box center [677, 569] width 717 height 35
type input "1"
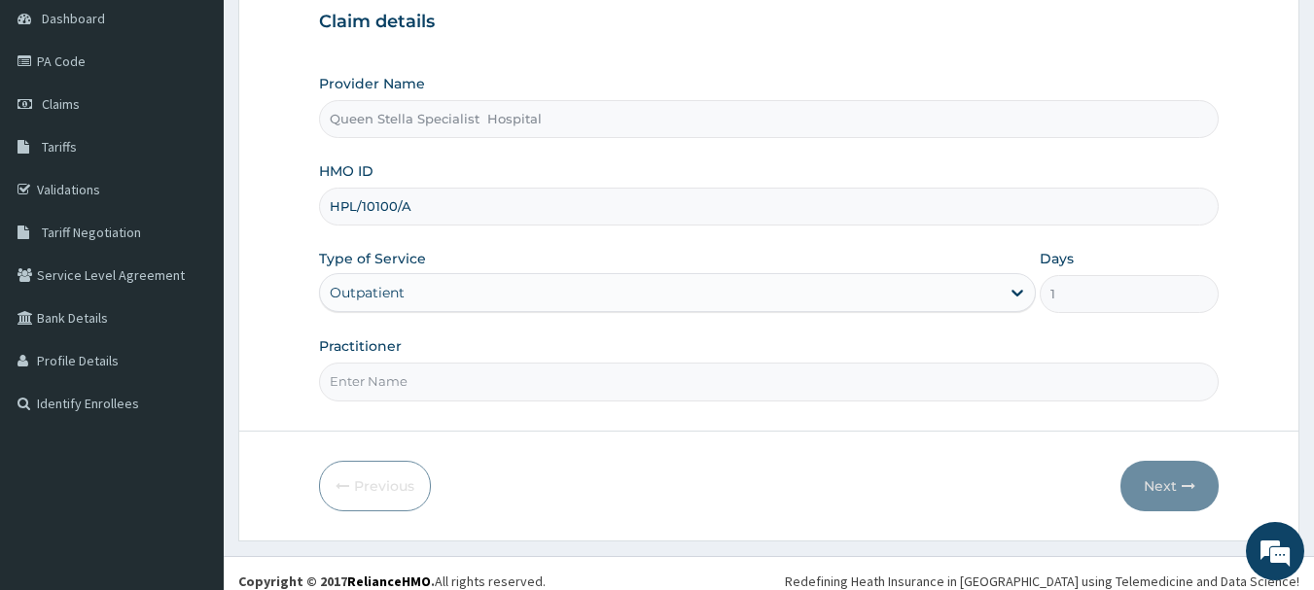
scroll to position [194, 0]
click at [501, 378] on input "Practitioner" at bounding box center [769, 381] width 900 height 38
type input "[PERSON_NAME]"
click at [1149, 463] on button "Next" at bounding box center [1169, 485] width 98 height 51
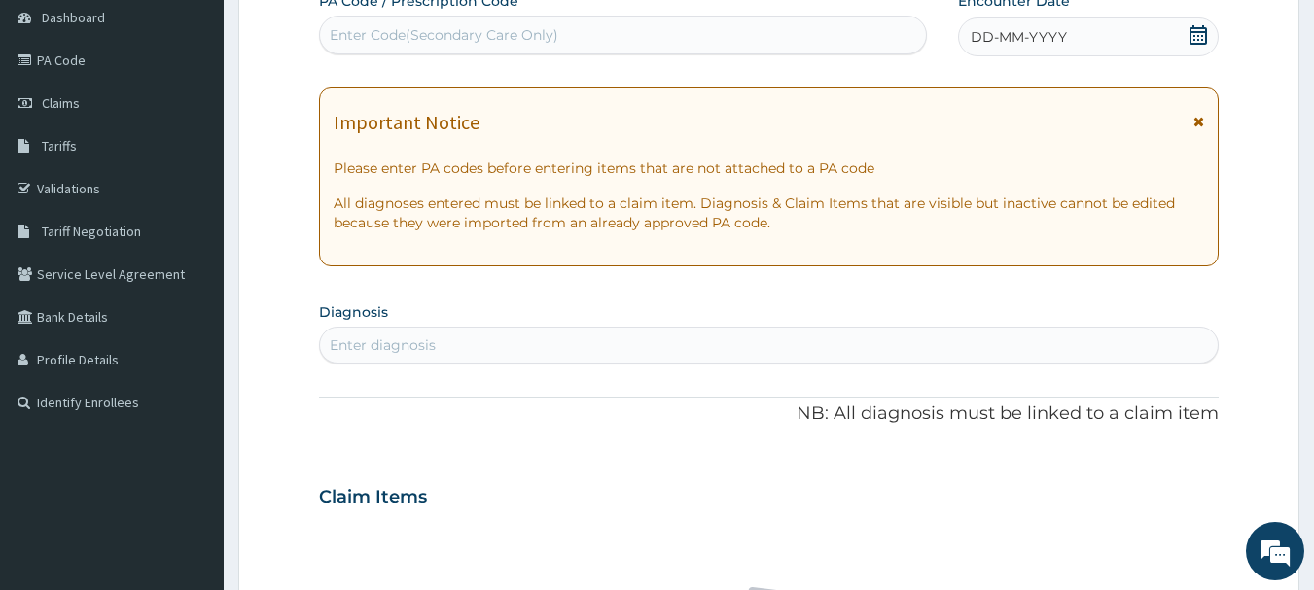
click at [1189, 33] on icon at bounding box center [1197, 34] width 19 height 19
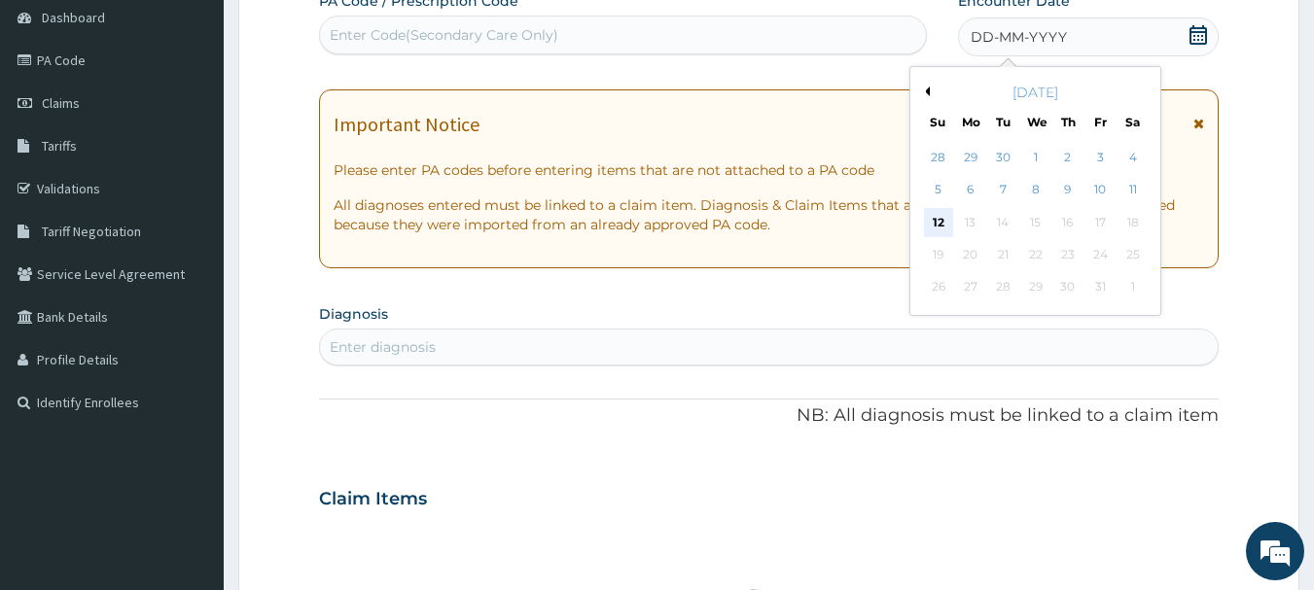
click at [927, 223] on div "12" at bounding box center [938, 222] width 29 height 29
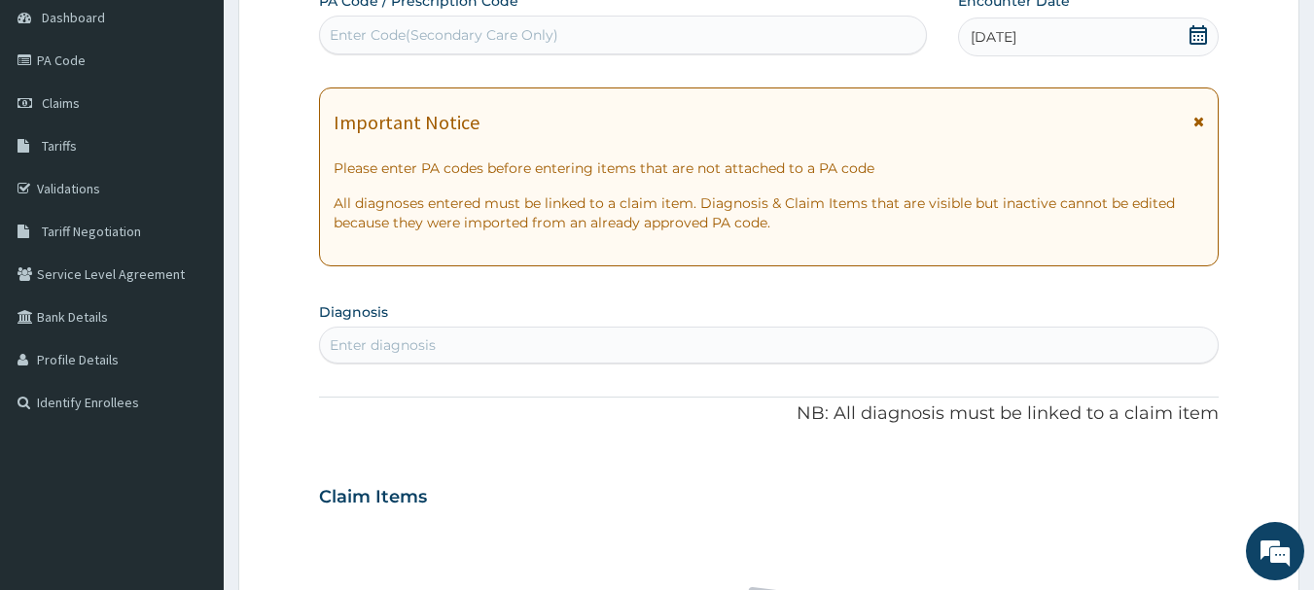
click at [430, 350] on div "Enter diagnosis" at bounding box center [383, 344] width 106 height 19
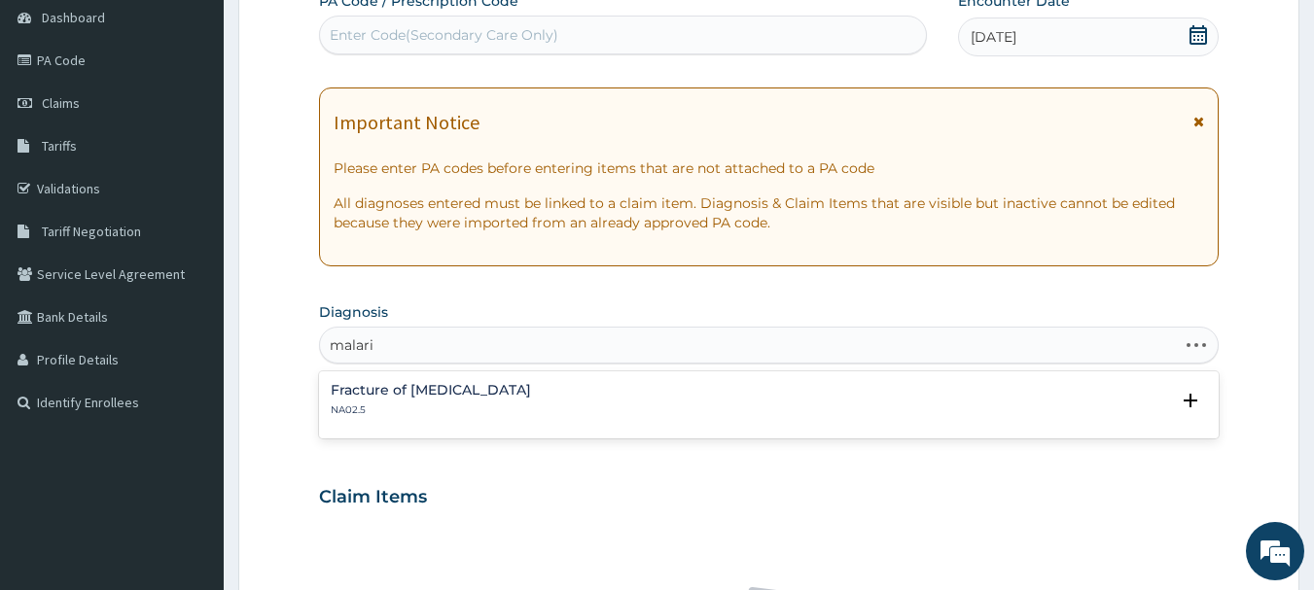
type input "malaria"
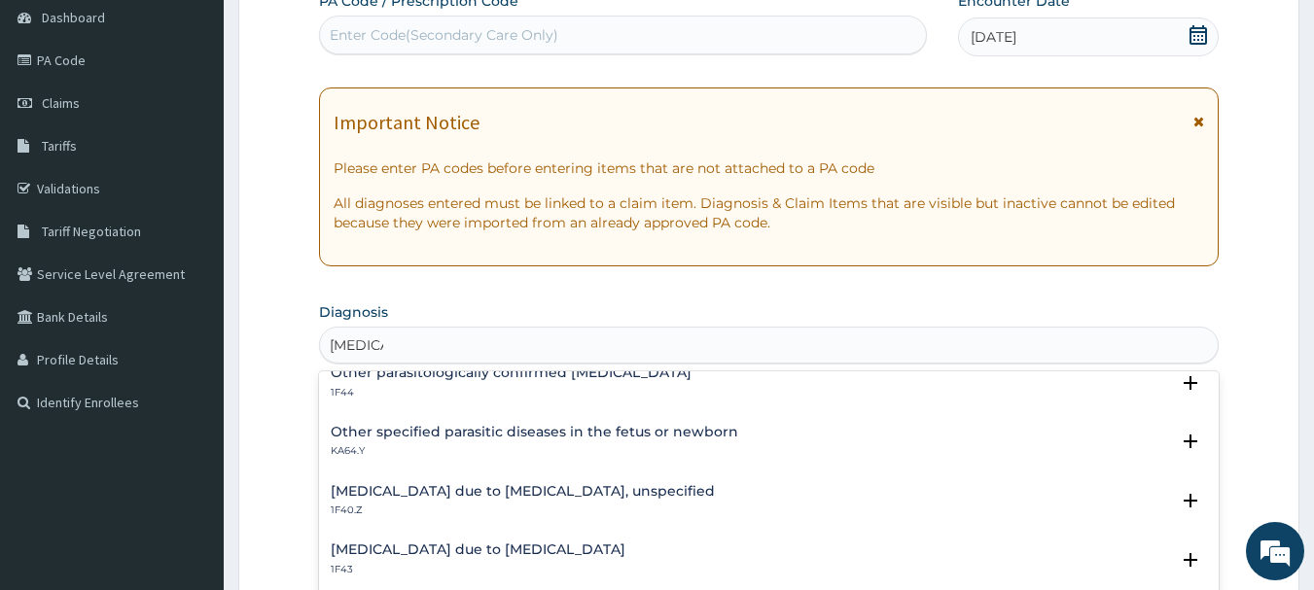
click at [607, 496] on h4 "Malaria due to Plasmodium falciparum, unspecified" at bounding box center [523, 491] width 384 height 15
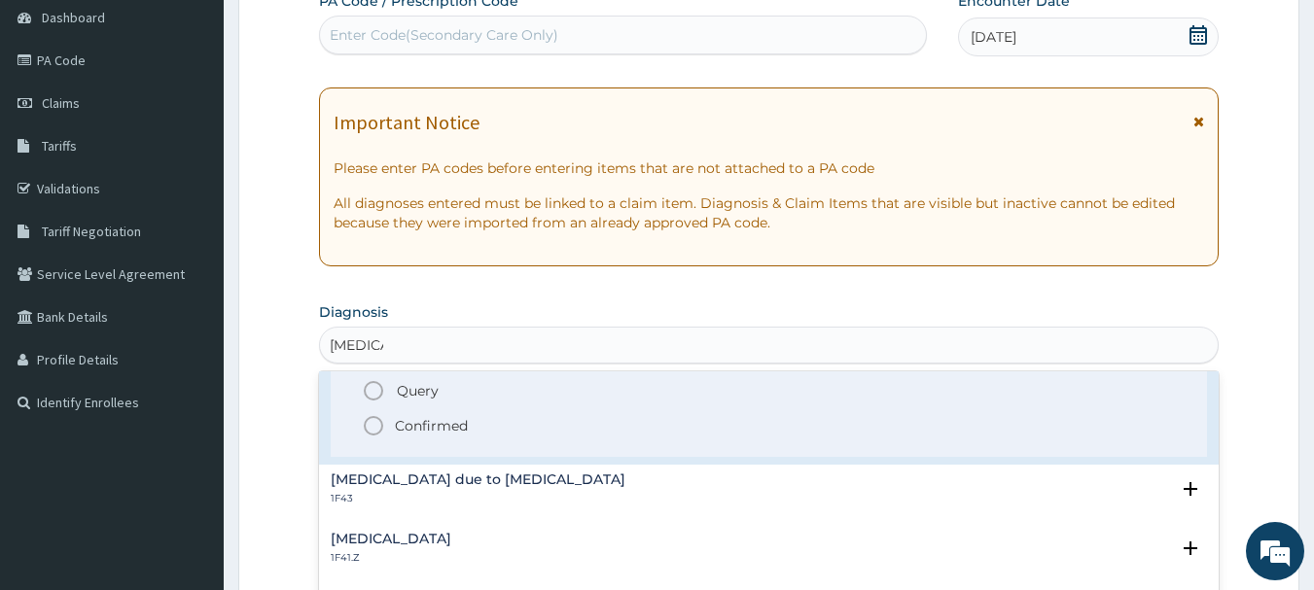
scroll to position [389, 0]
click at [374, 426] on icon "status option filled" at bounding box center [373, 424] width 23 height 23
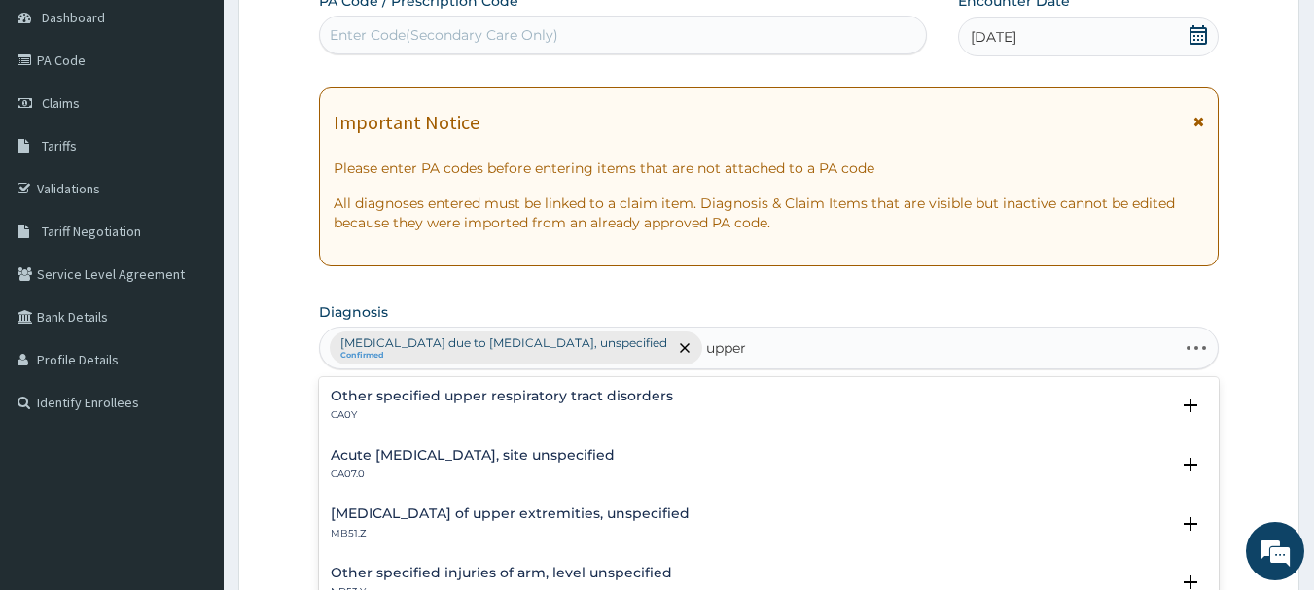
type input "upper"
click at [439, 459] on h4 "Acute upper respiratory infection, site unspecified" at bounding box center [473, 455] width 284 height 15
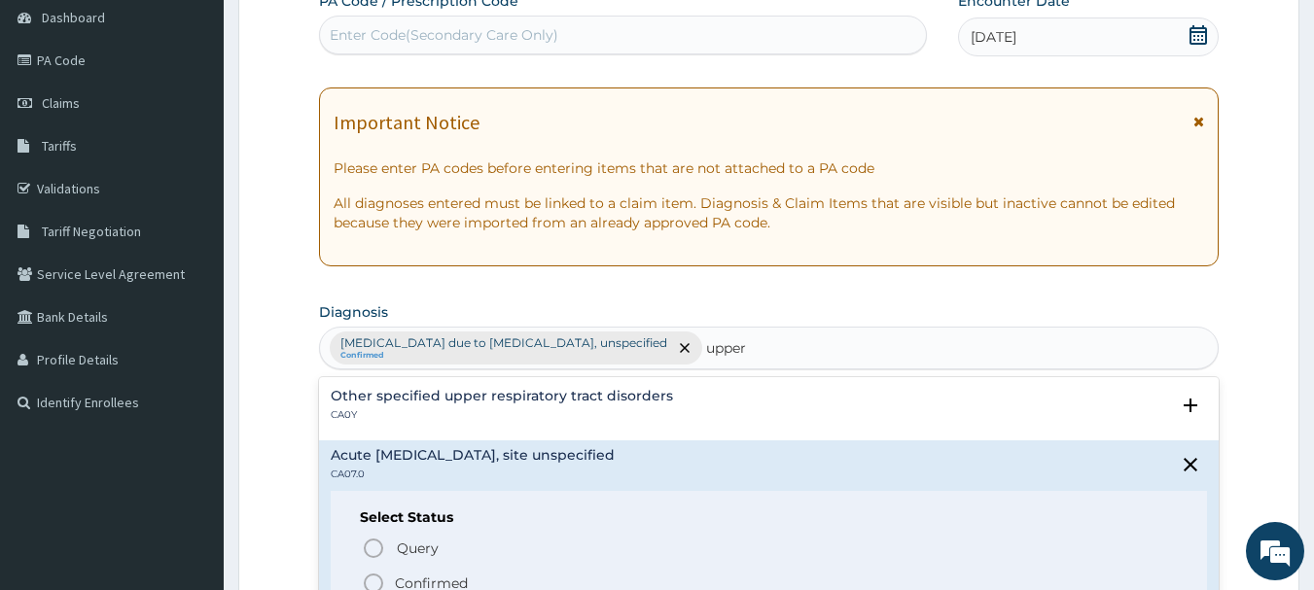
scroll to position [97, 0]
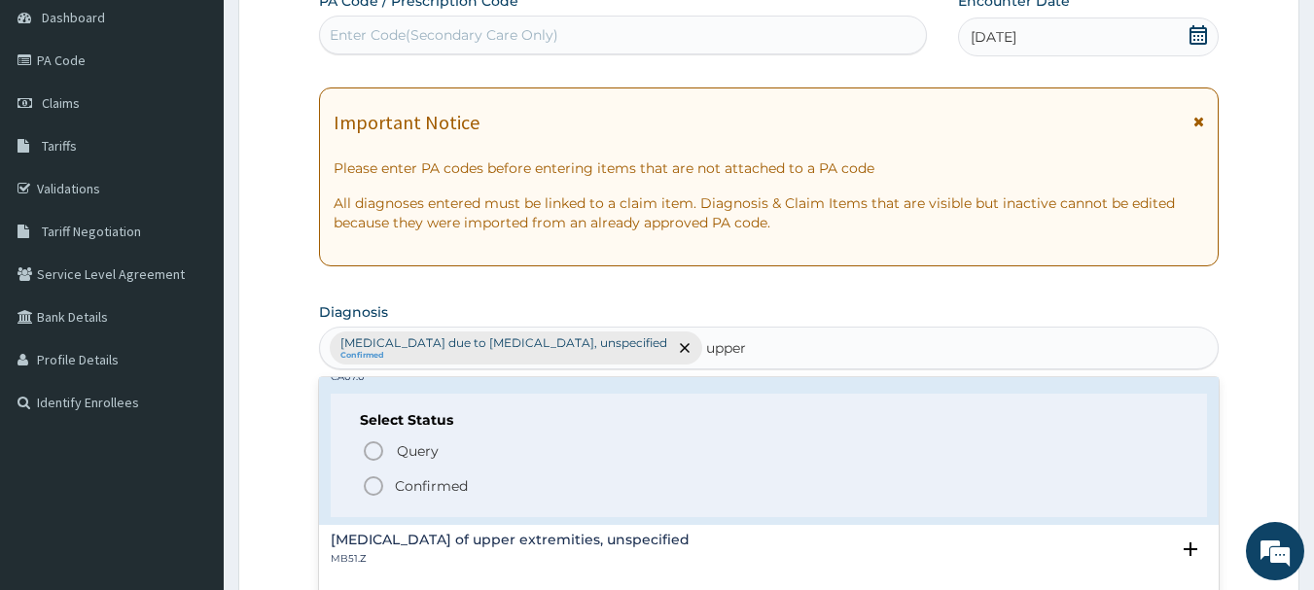
click at [368, 487] on icon "status option filled" at bounding box center [373, 486] width 23 height 23
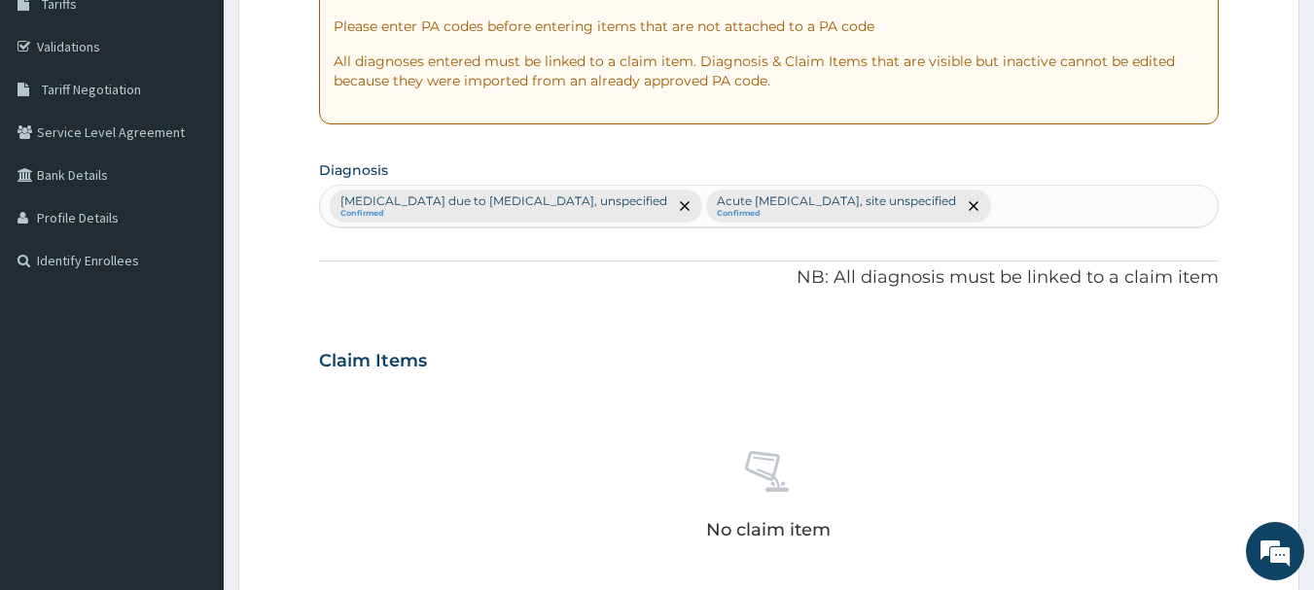
scroll to position [583, 0]
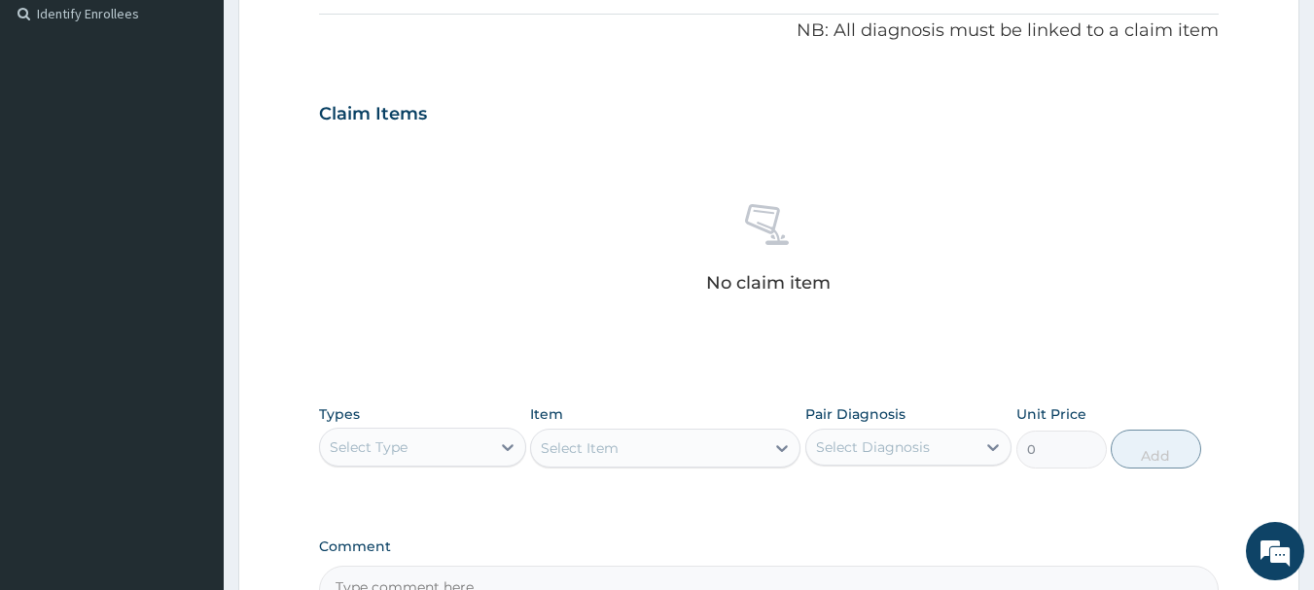
click at [434, 441] on div "Select Type" at bounding box center [405, 447] width 170 height 31
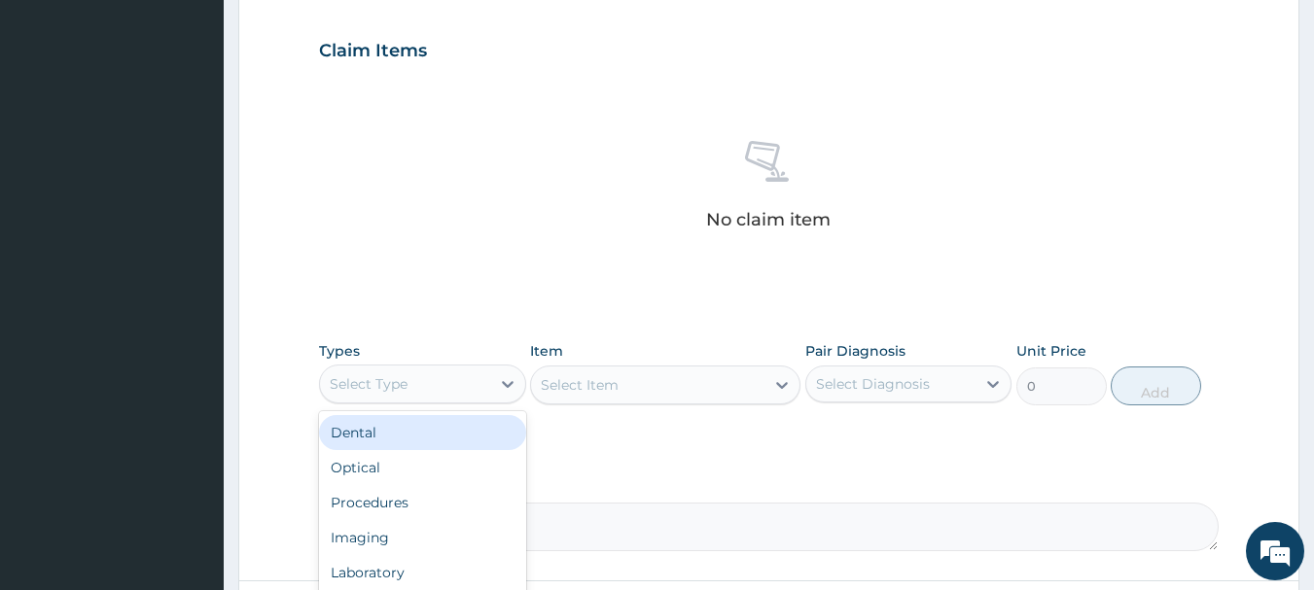
scroll to position [778, 0]
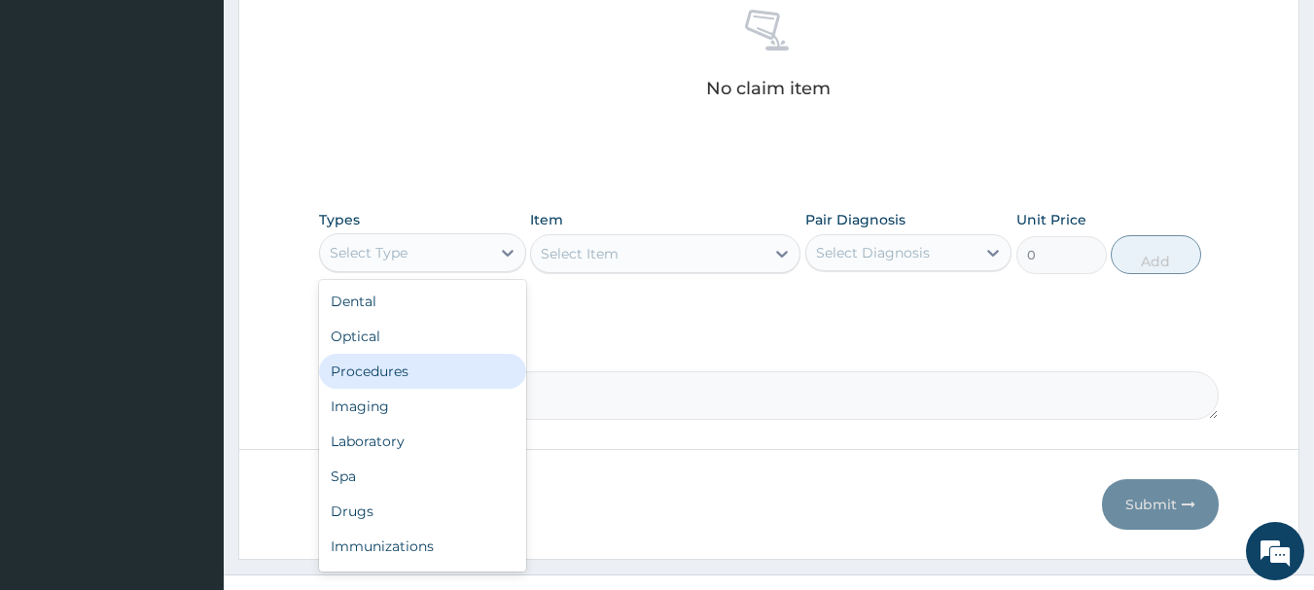
click at [385, 369] on div "Procedures" at bounding box center [422, 371] width 207 height 35
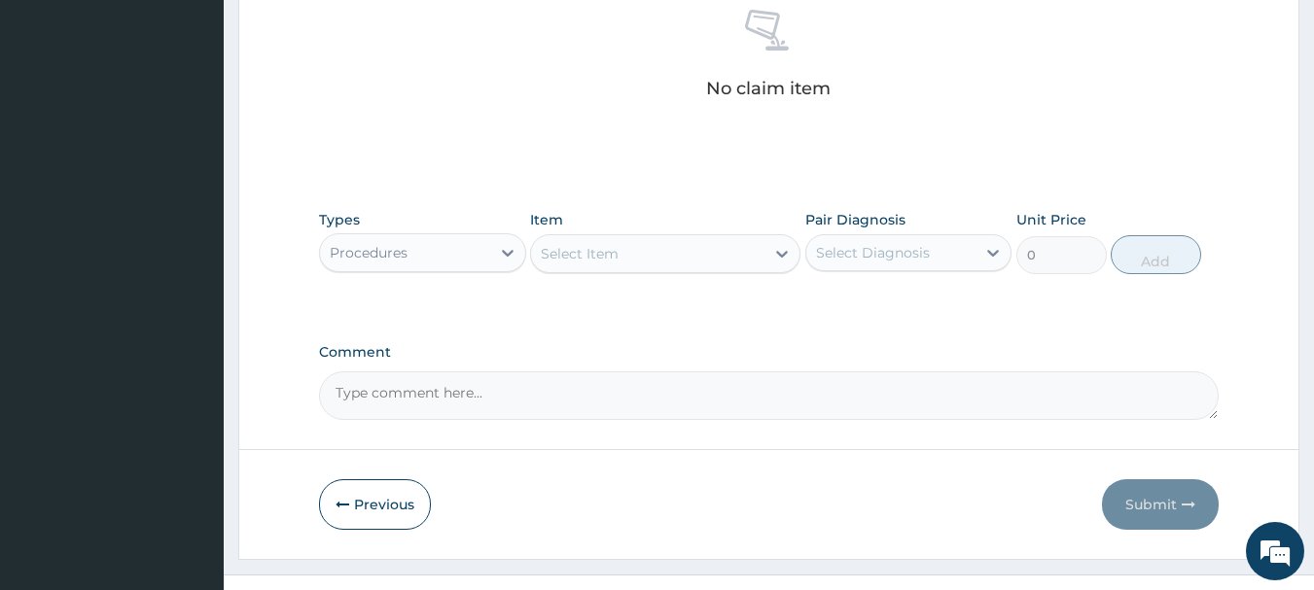
click at [606, 262] on div "Select Item" at bounding box center [580, 253] width 78 height 19
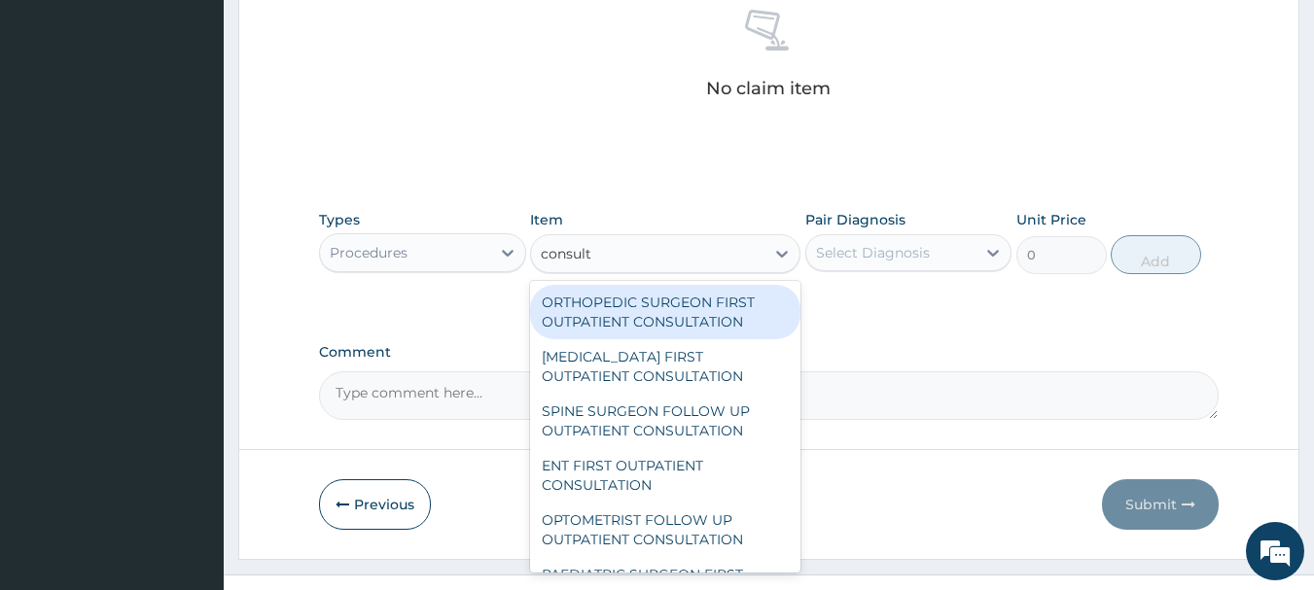
type input "consulta"
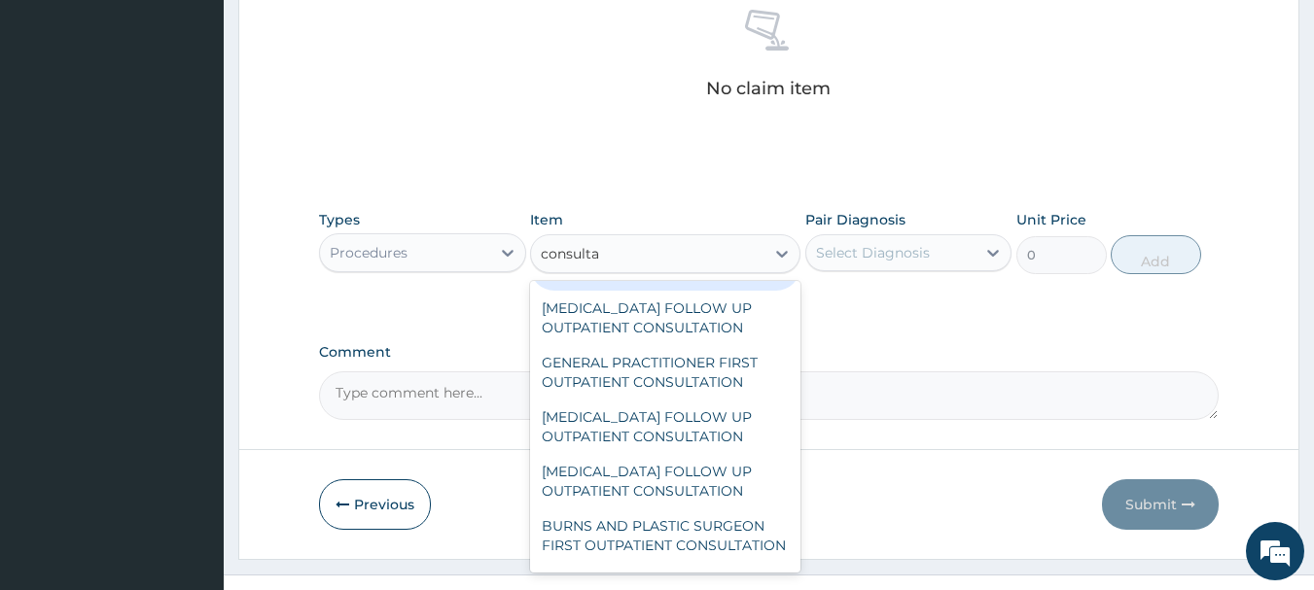
scroll to position [1459, 0]
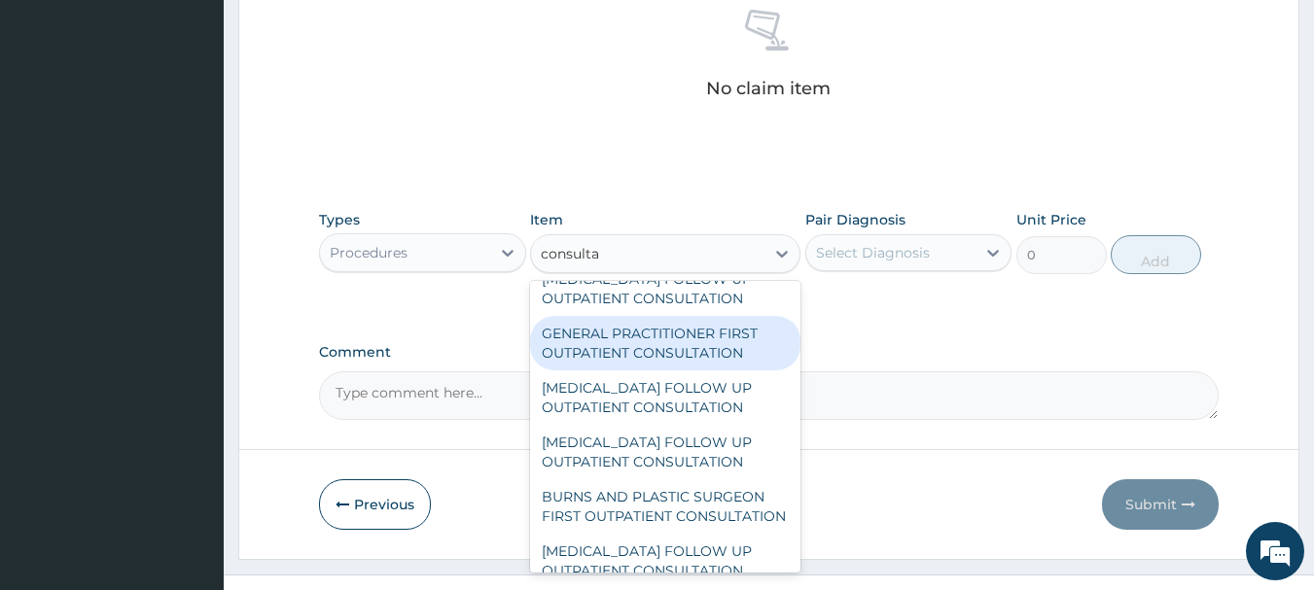
click at [661, 367] on div "GENERAL PRACTITIONER FIRST OUTPATIENT CONSULTATION" at bounding box center [665, 343] width 270 height 54
type input "3750"
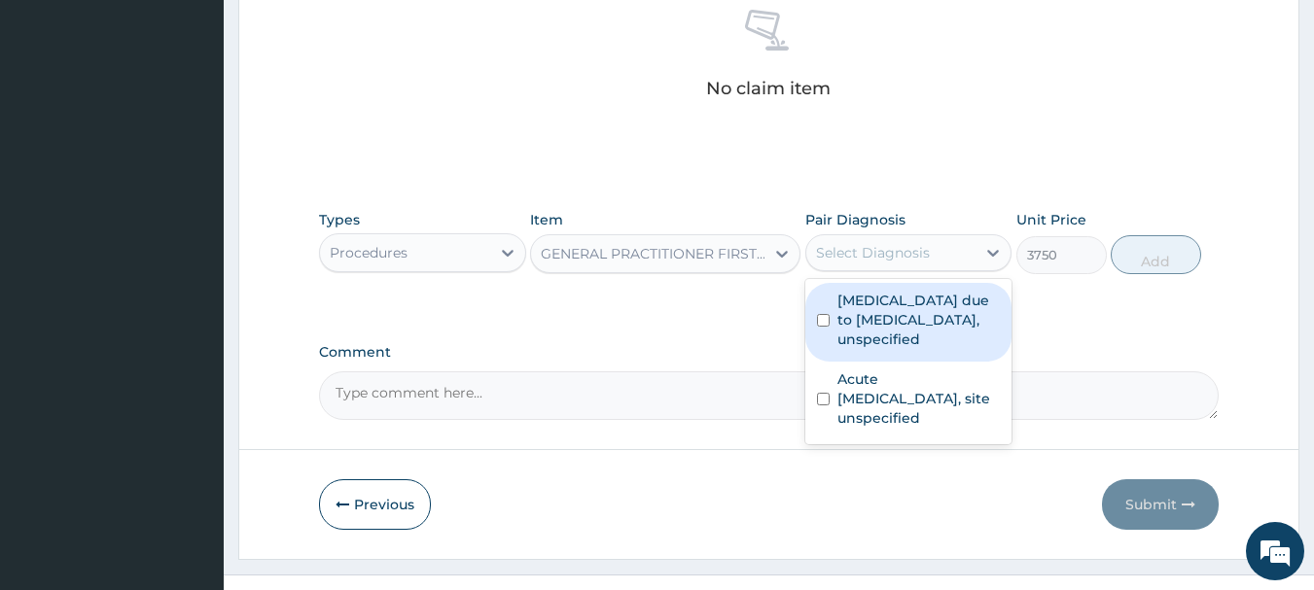
click at [863, 255] on div "Select Diagnosis" at bounding box center [873, 252] width 114 height 19
click at [870, 314] on label "Malaria due to Plasmodium falciparum, unspecified" at bounding box center [918, 320] width 163 height 58
checkbox input "true"
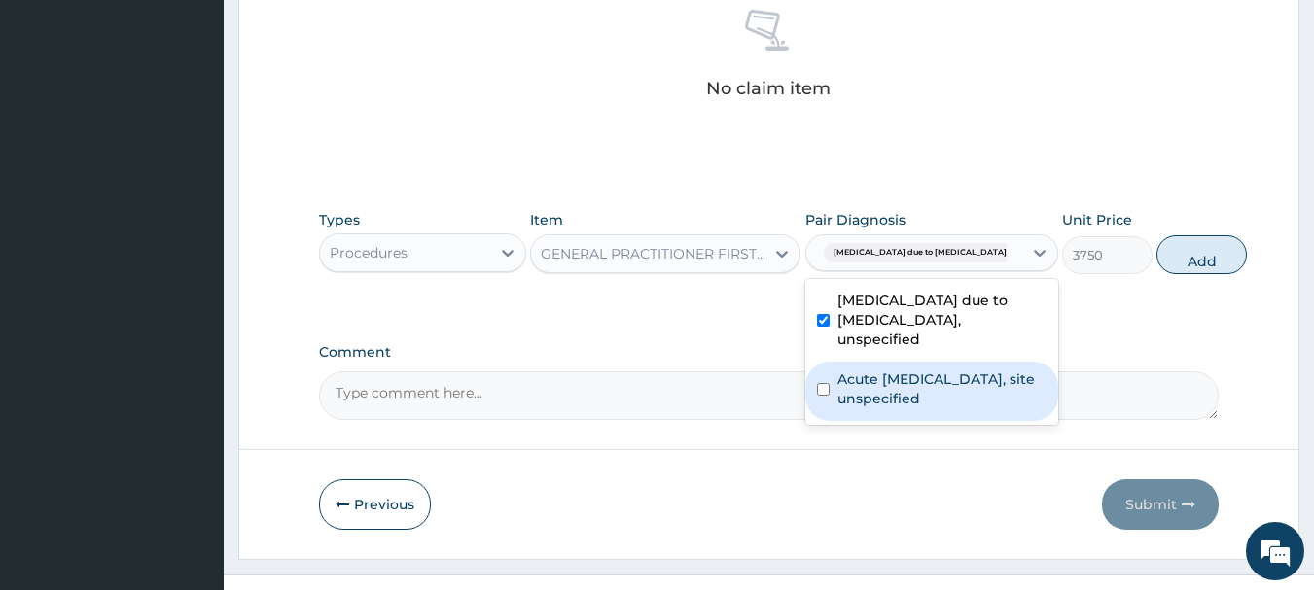
click at [890, 394] on label "Acute upper respiratory infection, site unspecified" at bounding box center [941, 389] width 209 height 39
checkbox input "true"
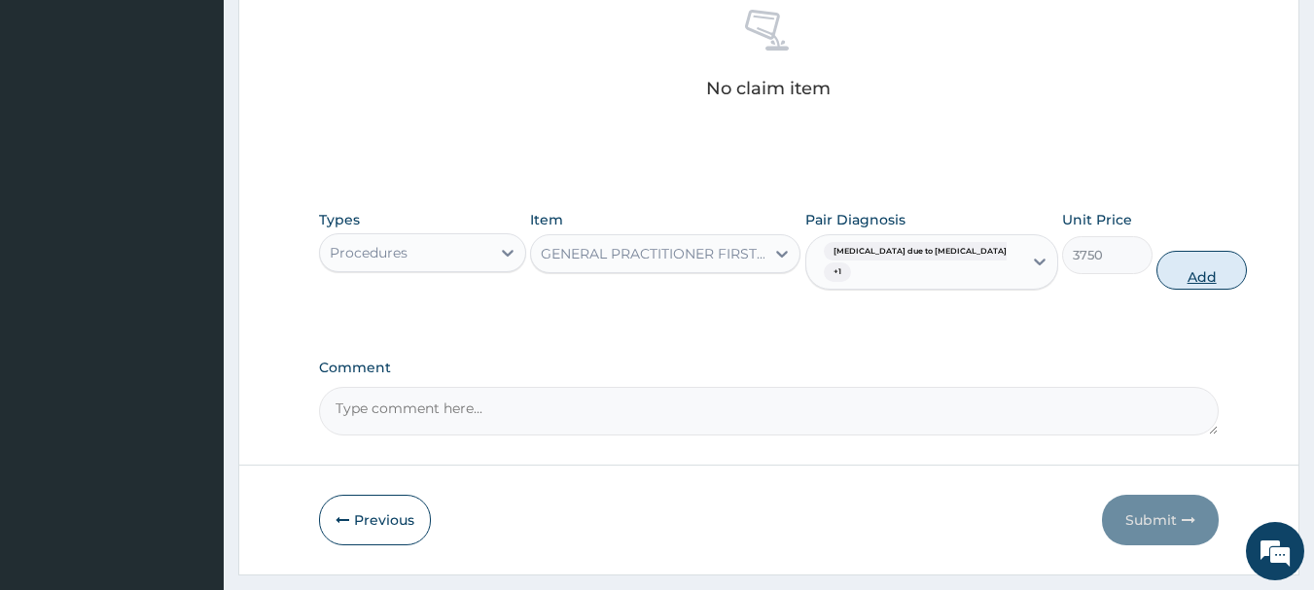
click at [1156, 265] on button "Add" at bounding box center [1201, 270] width 90 height 39
type input "0"
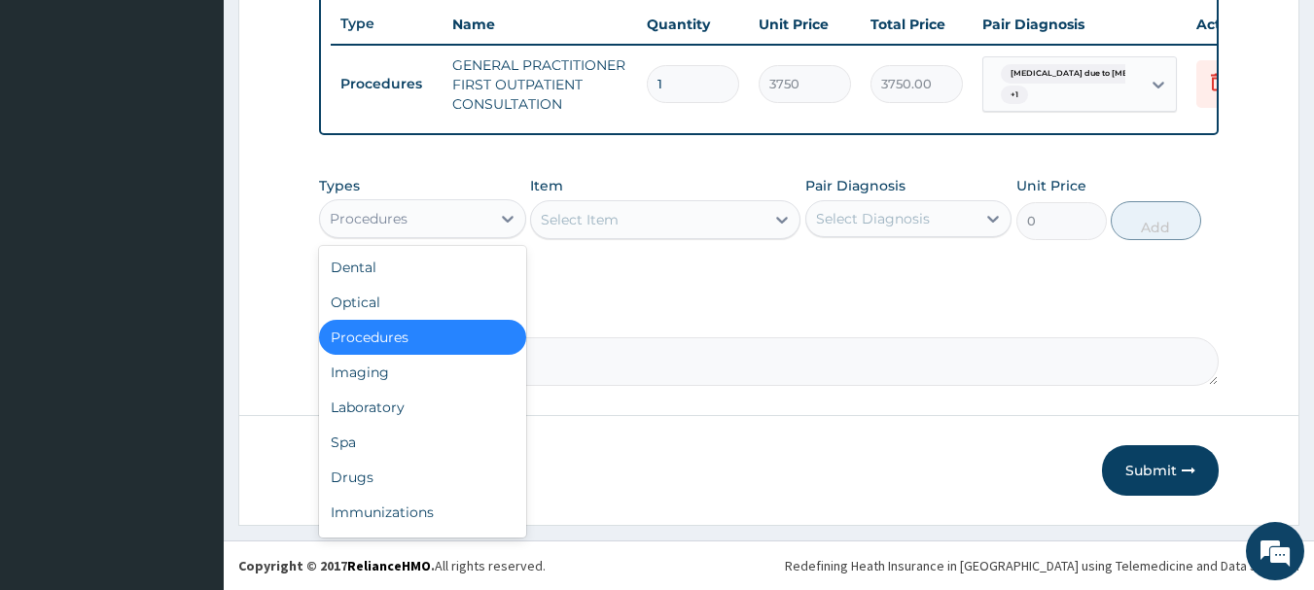
click at [407, 222] on div "Procedures" at bounding box center [405, 218] width 170 height 31
click at [433, 466] on div "Drugs" at bounding box center [422, 477] width 207 height 35
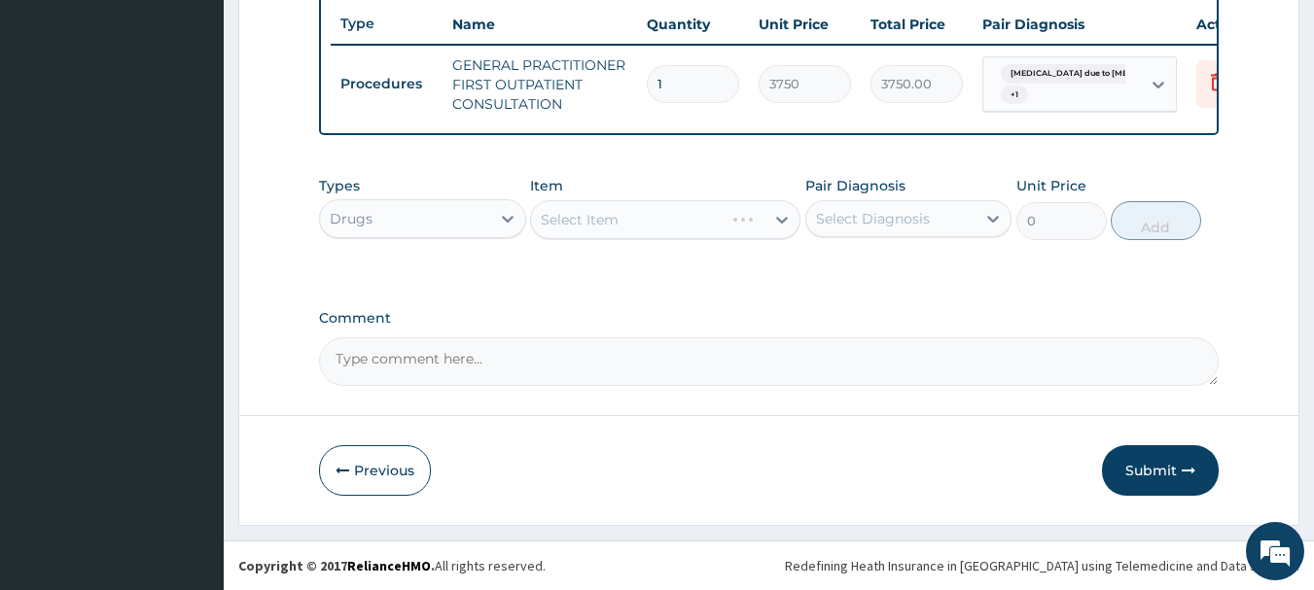
click at [575, 229] on div "Select Item" at bounding box center [665, 219] width 270 height 39
click at [591, 222] on div "Select Item" at bounding box center [580, 219] width 78 height 19
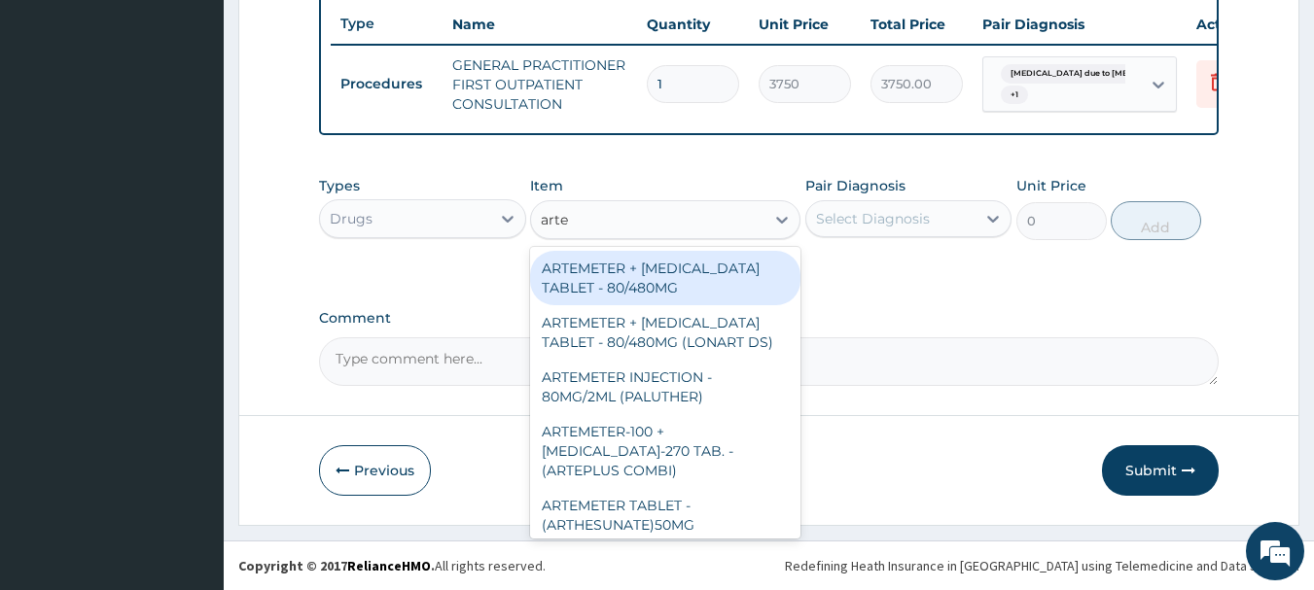
type input "artem"
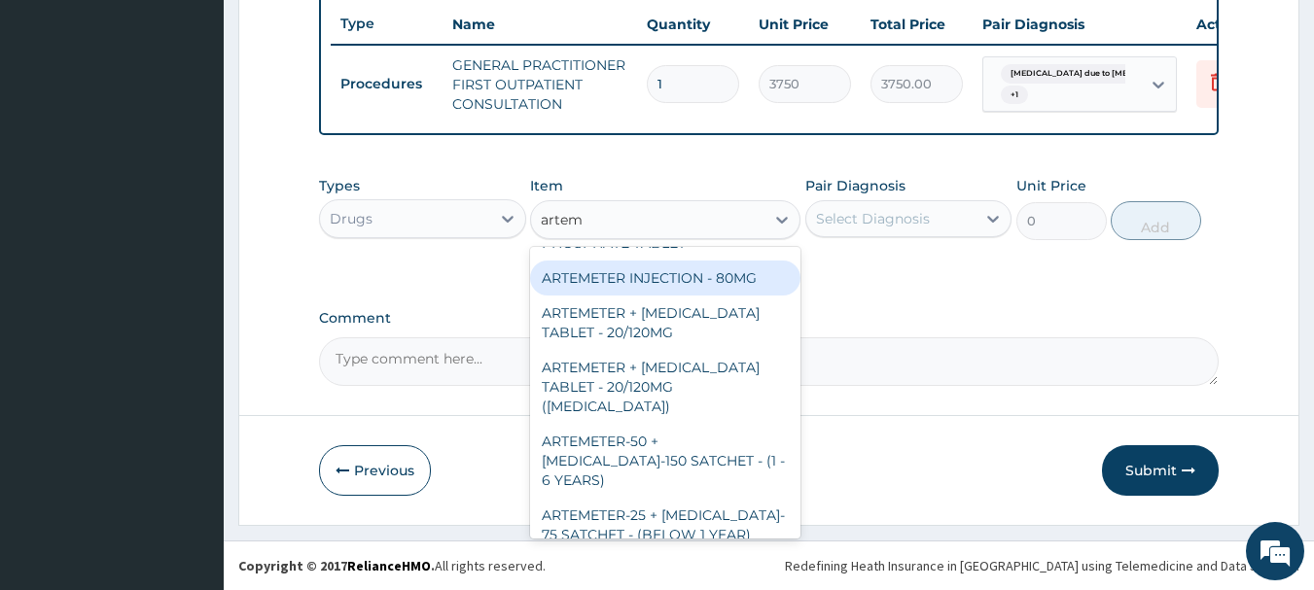
scroll to position [778, 0]
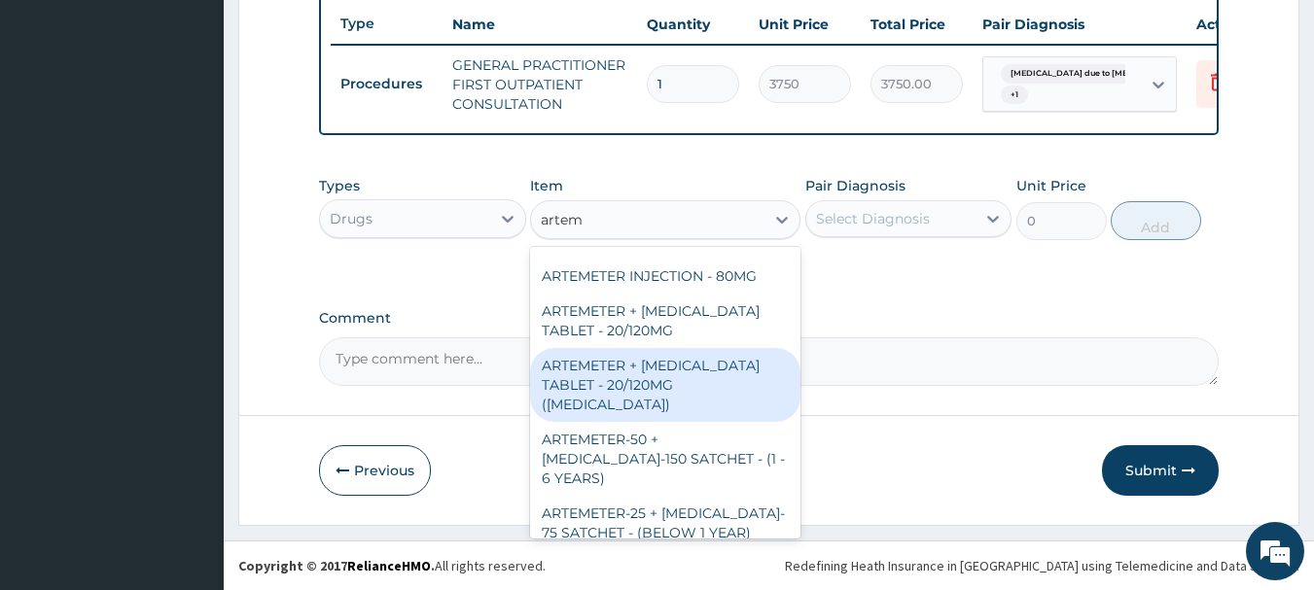
click at [677, 382] on div "ARTEMETER + LUMEFANTRINE TABLET - 20/120MG (COARTEM)" at bounding box center [665, 385] width 270 height 74
type input "210"
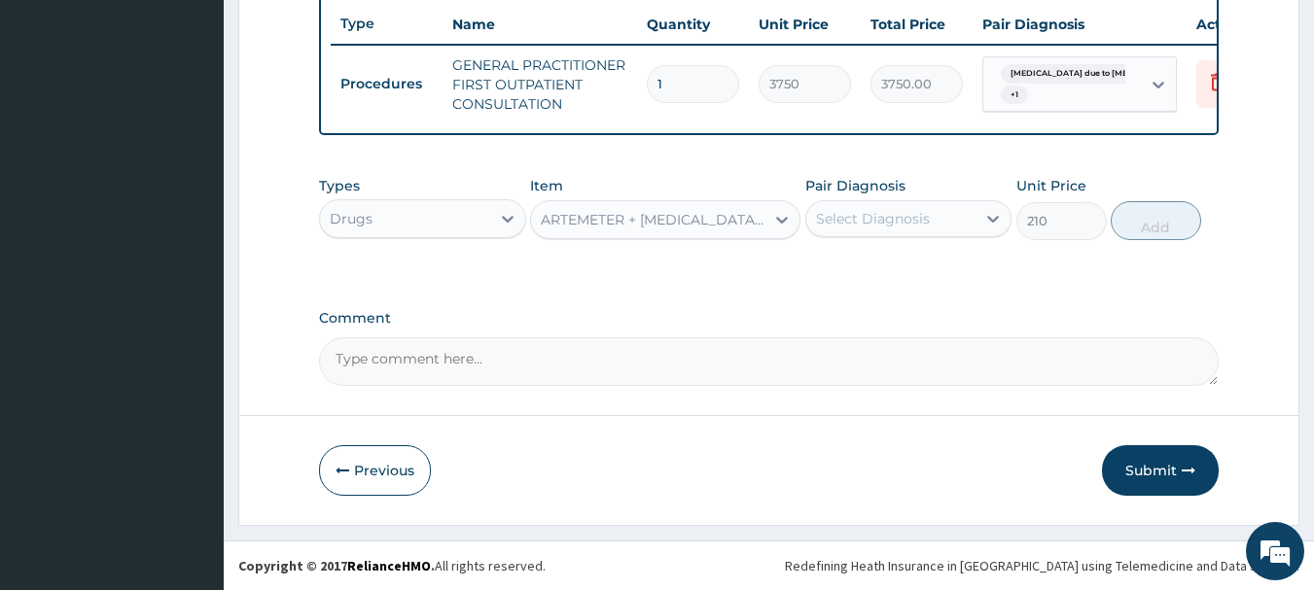
click at [900, 226] on div "Select Diagnosis" at bounding box center [873, 218] width 114 height 19
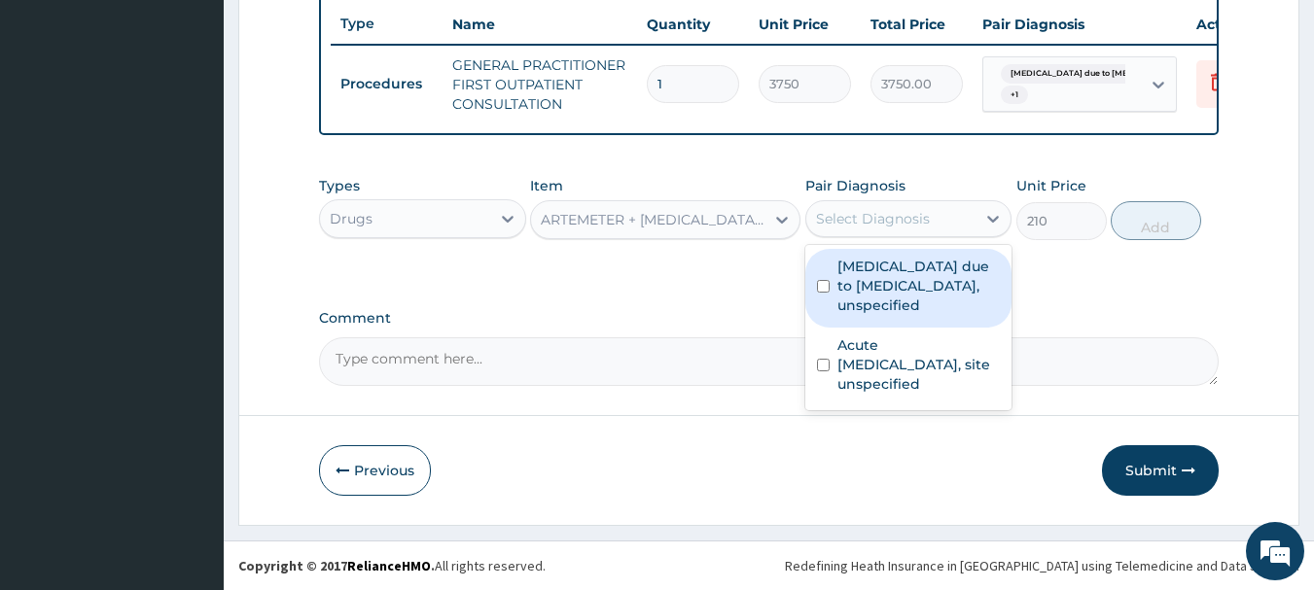
click at [895, 293] on label "Malaria due to Plasmodium falciparum, unspecified" at bounding box center [918, 286] width 163 height 58
checkbox input "true"
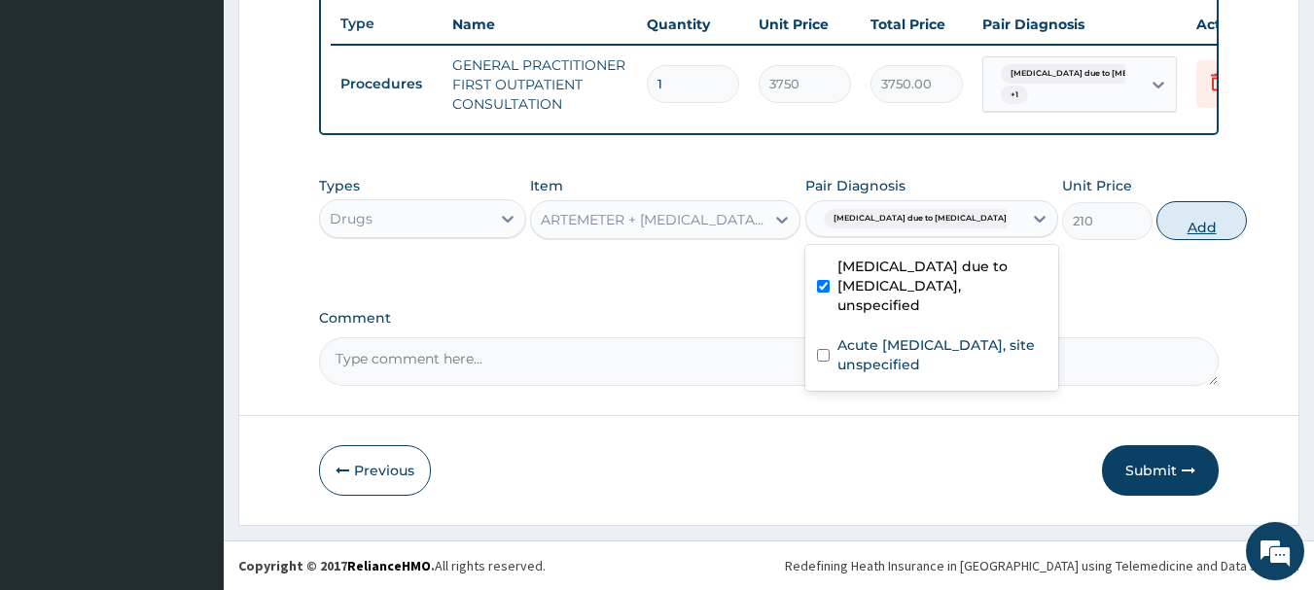
click at [1156, 216] on button "Add" at bounding box center [1201, 220] width 90 height 39
type input "0"
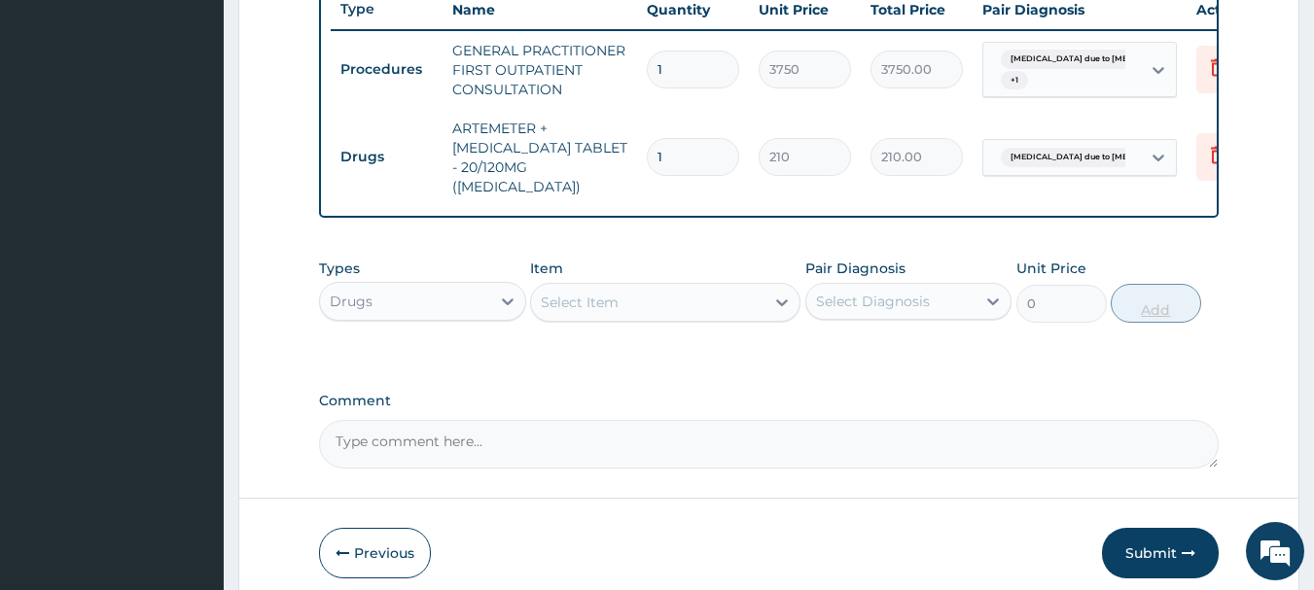
type input "0.00"
type input "2"
type input "420.00"
type input "24"
type input "5040.00"
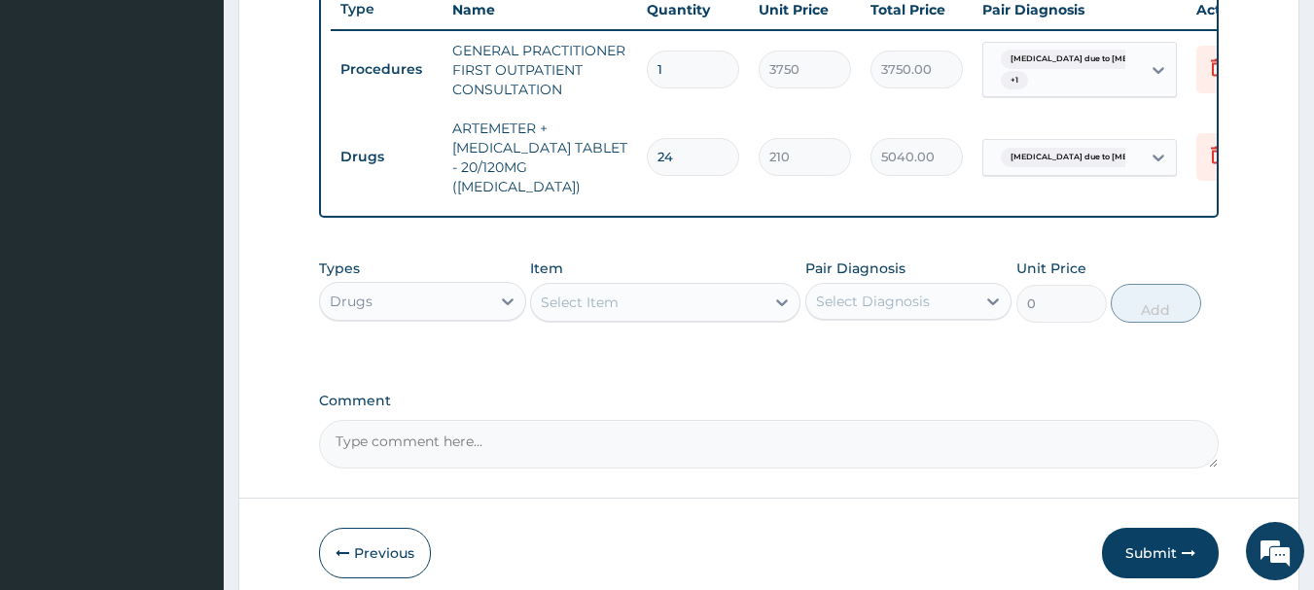
type input "24"
click at [643, 307] on div "Select Item" at bounding box center [647, 302] width 233 height 31
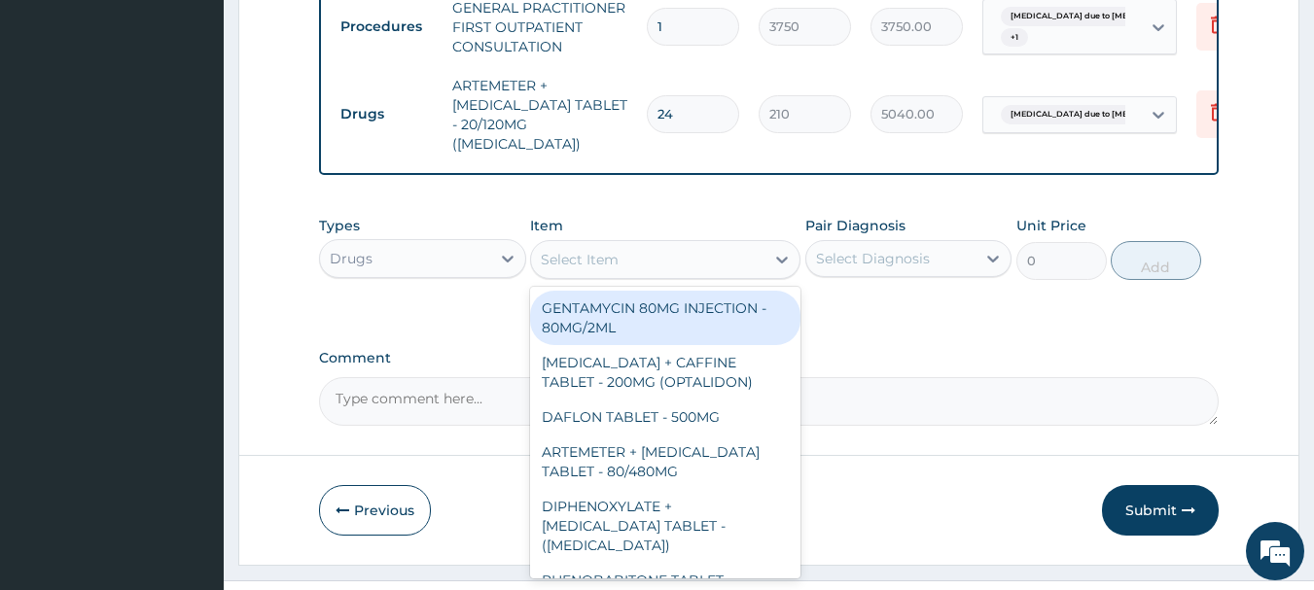
scroll to position [823, 0]
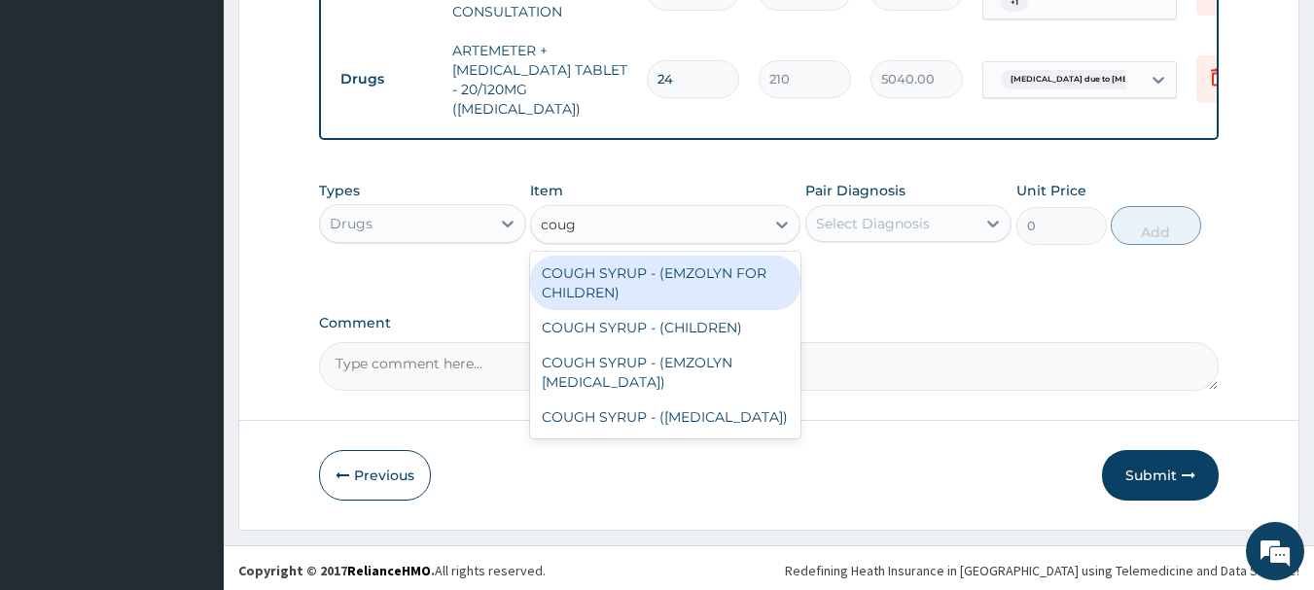
type input "cough"
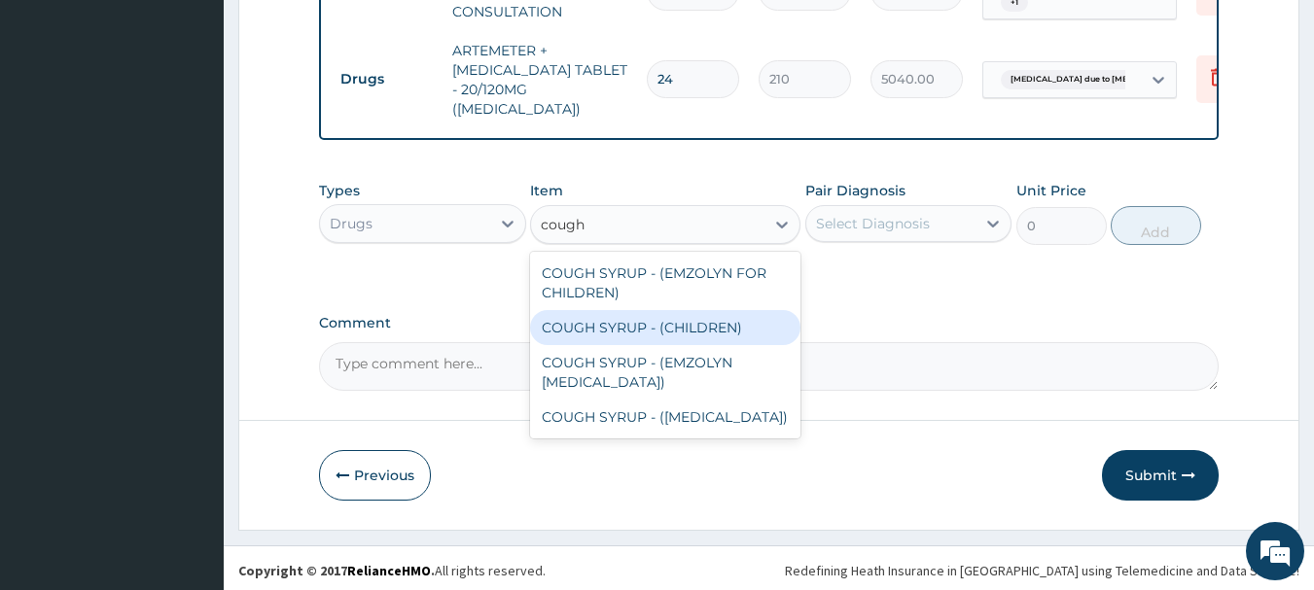
drag, startPoint x: 652, startPoint y: 328, endPoint x: 868, endPoint y: 252, distance: 228.8
click at [657, 328] on div "COUGH SYRUP - (CHILDREN)" at bounding box center [665, 327] width 270 height 35
type input "1120"
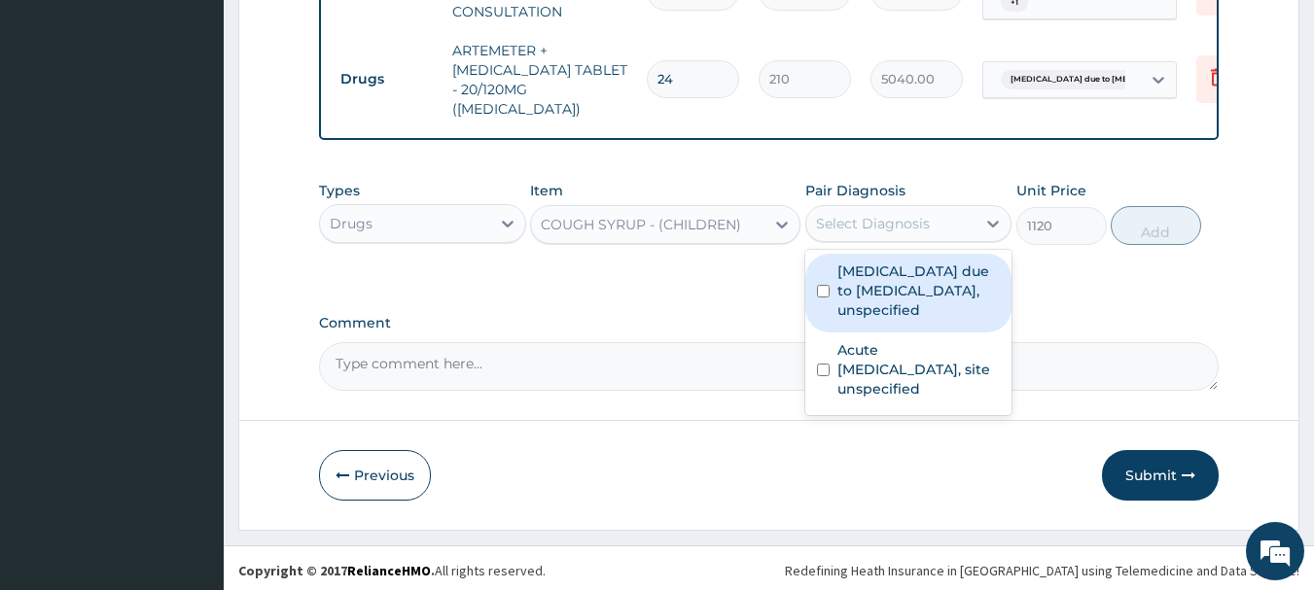
click at [884, 216] on div "Select Diagnosis" at bounding box center [873, 223] width 114 height 19
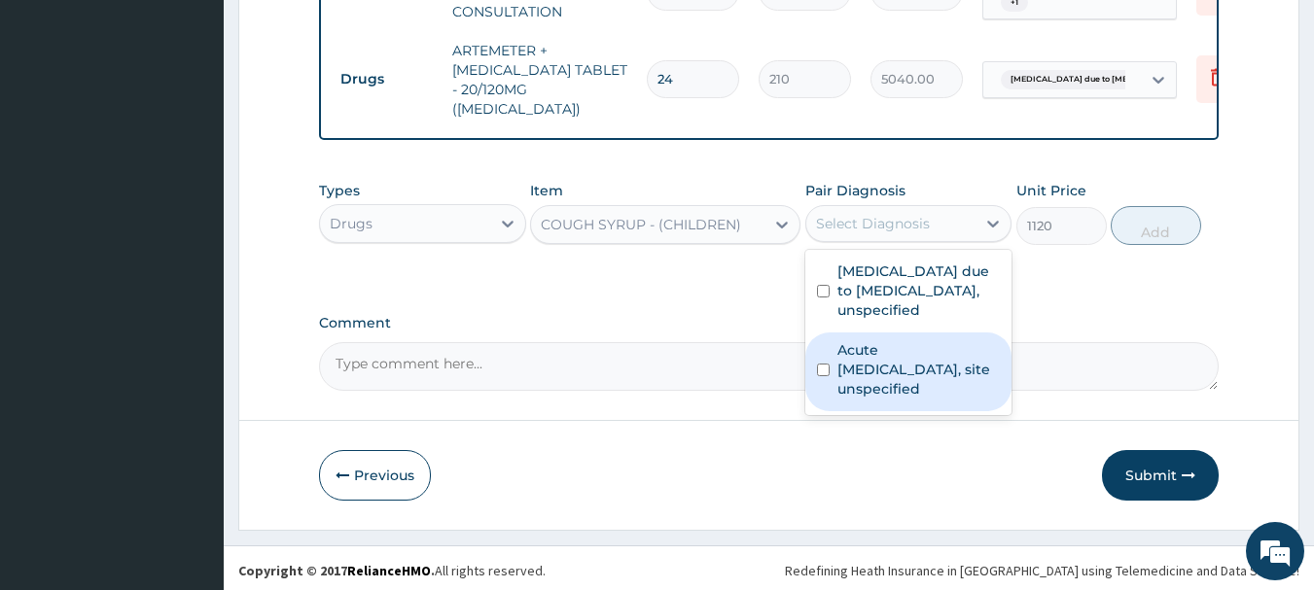
drag, startPoint x: 916, startPoint y: 356, endPoint x: 1082, endPoint y: 264, distance: 190.2
click at [916, 357] on label "Acute upper respiratory infection, site unspecified" at bounding box center [918, 369] width 163 height 58
checkbox input "true"
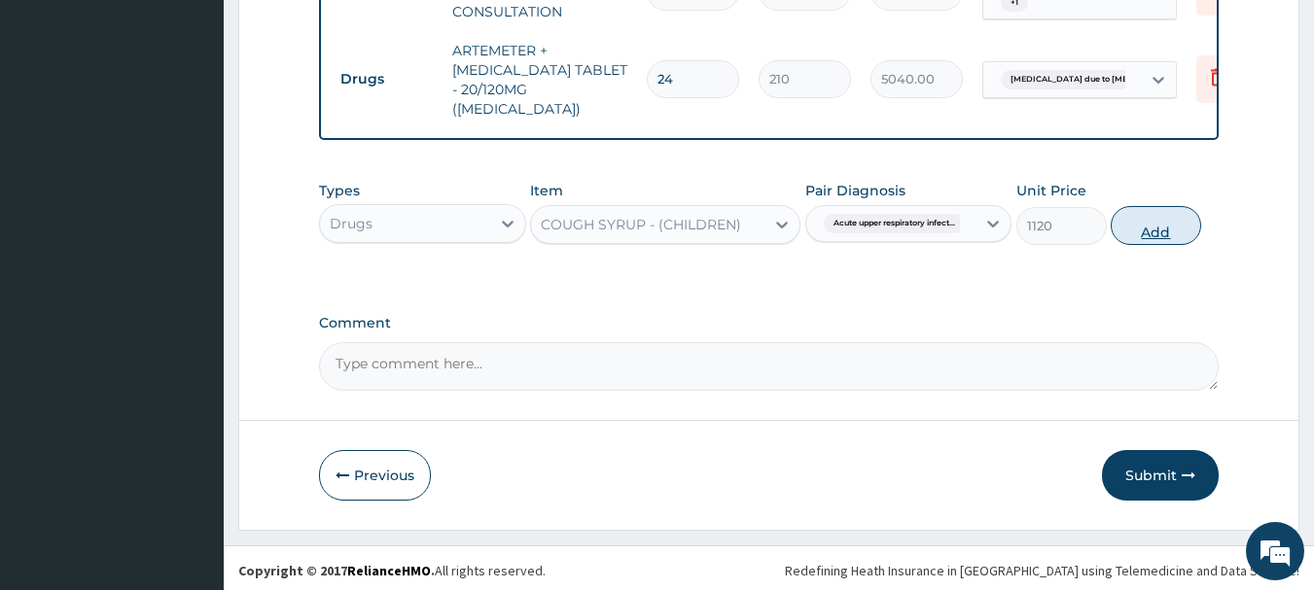
click at [1132, 215] on button "Add" at bounding box center [1155, 225] width 90 height 39
type input "0"
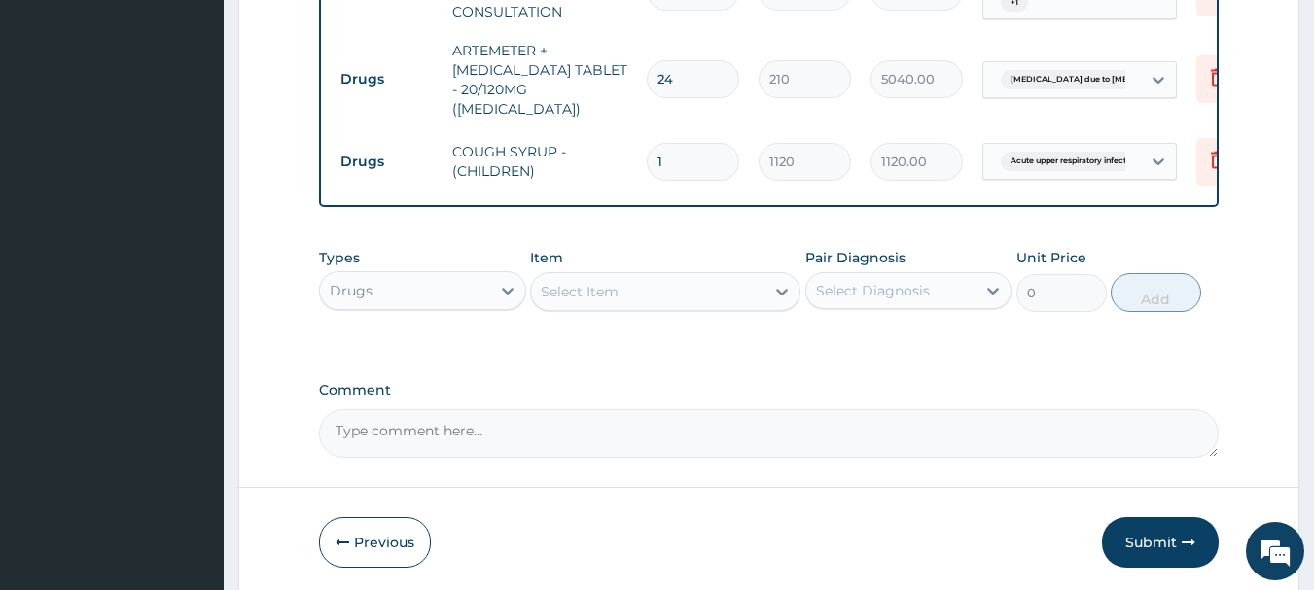
click at [590, 284] on div "Select Item" at bounding box center [580, 291] width 78 height 19
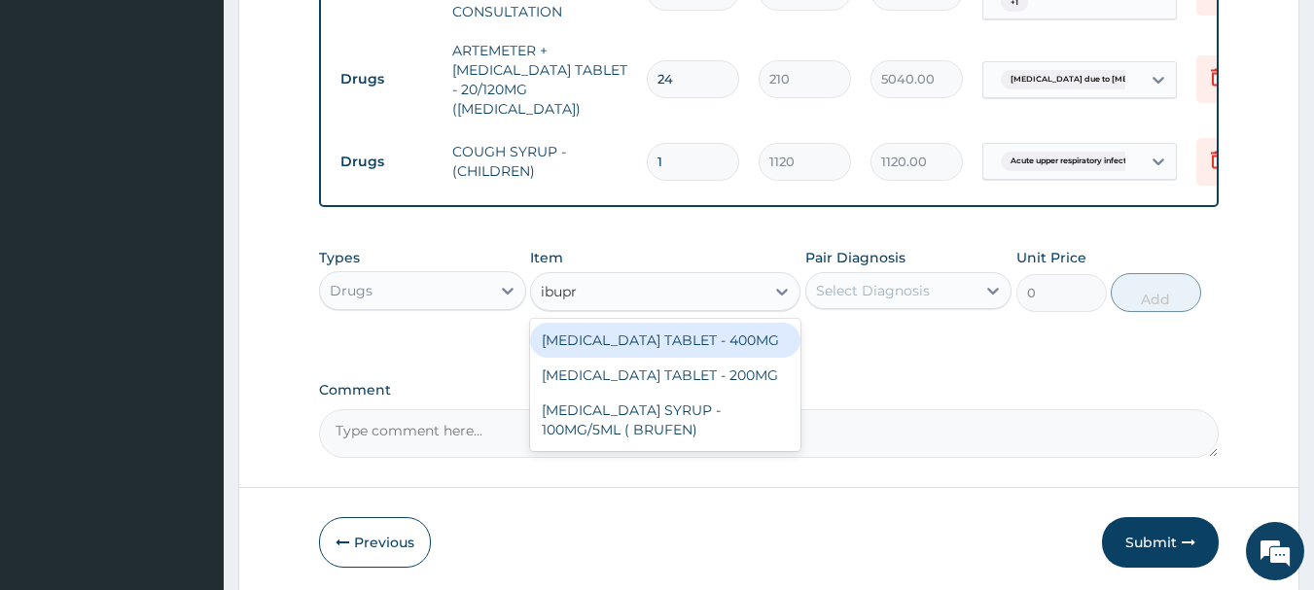
type input "ibupro"
click at [633, 347] on div "IBUPROFEN TABLET - 400MG" at bounding box center [665, 340] width 270 height 35
type input "560"
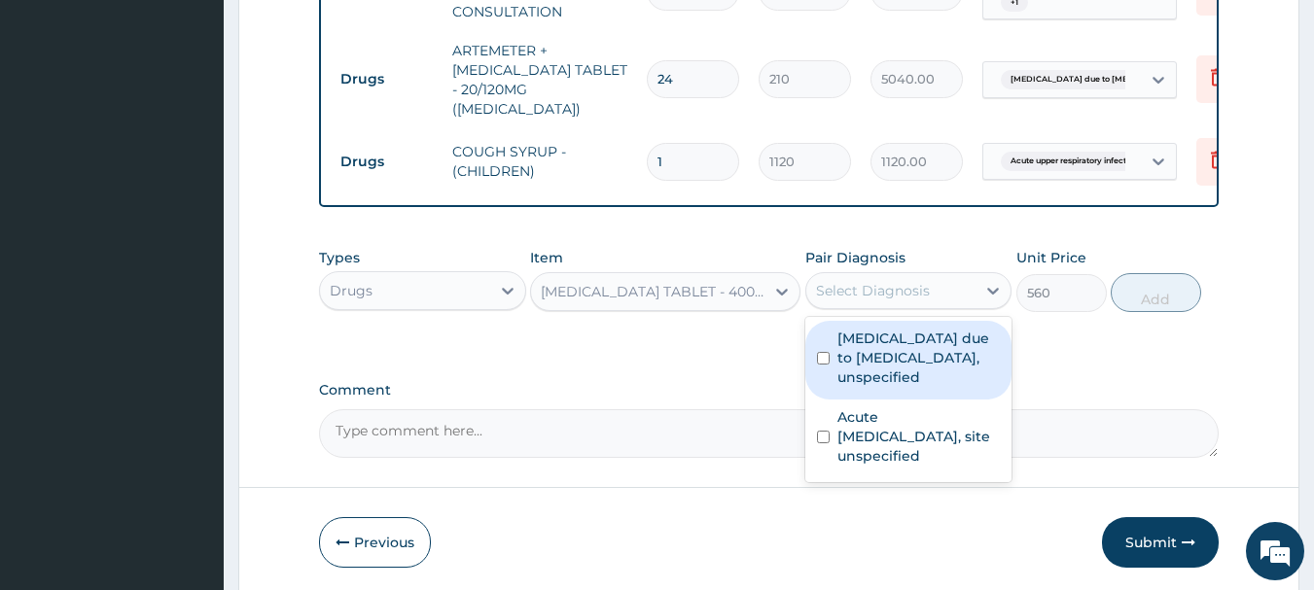
click at [883, 284] on div "Select Diagnosis" at bounding box center [873, 290] width 114 height 19
click at [898, 364] on label "Malaria due to Plasmodium falciparum, unspecified" at bounding box center [918, 358] width 163 height 58
checkbox input "true"
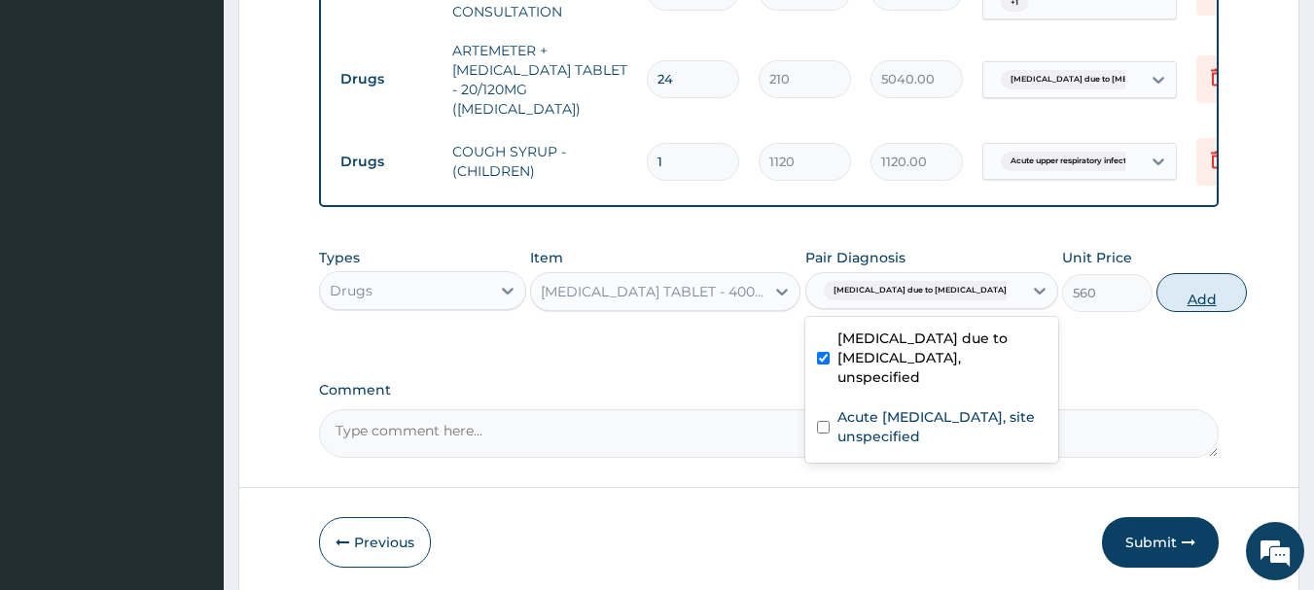
click at [1156, 295] on button "Add" at bounding box center [1201, 292] width 90 height 39
type input "0"
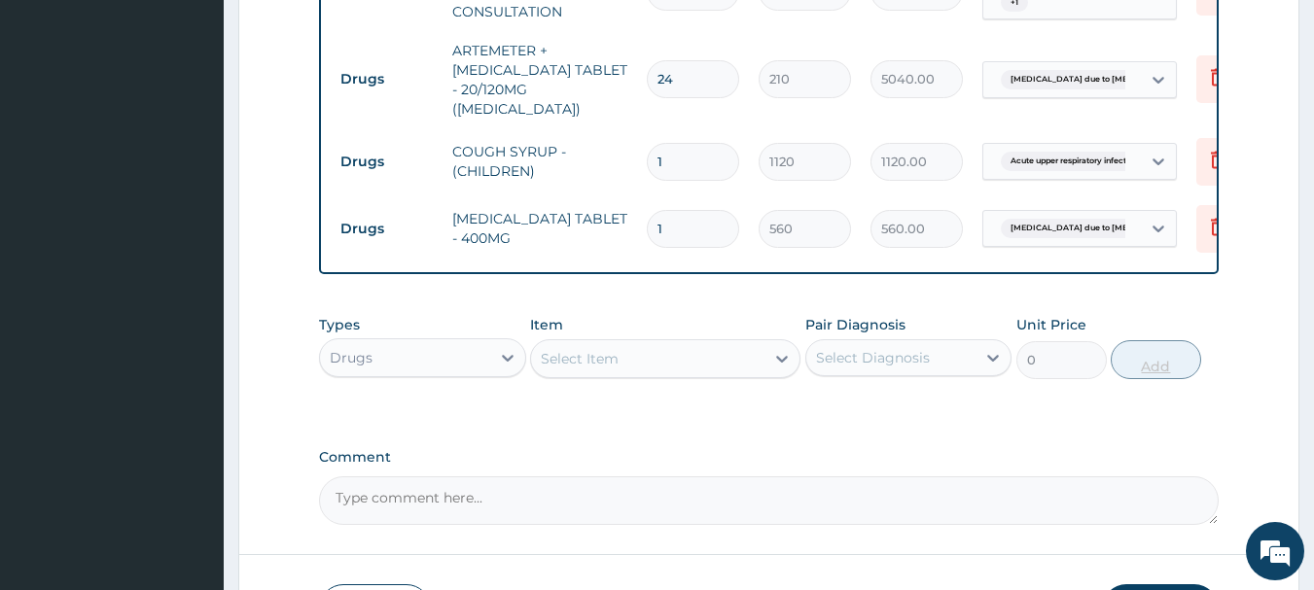
type input "10"
type input "5600.00"
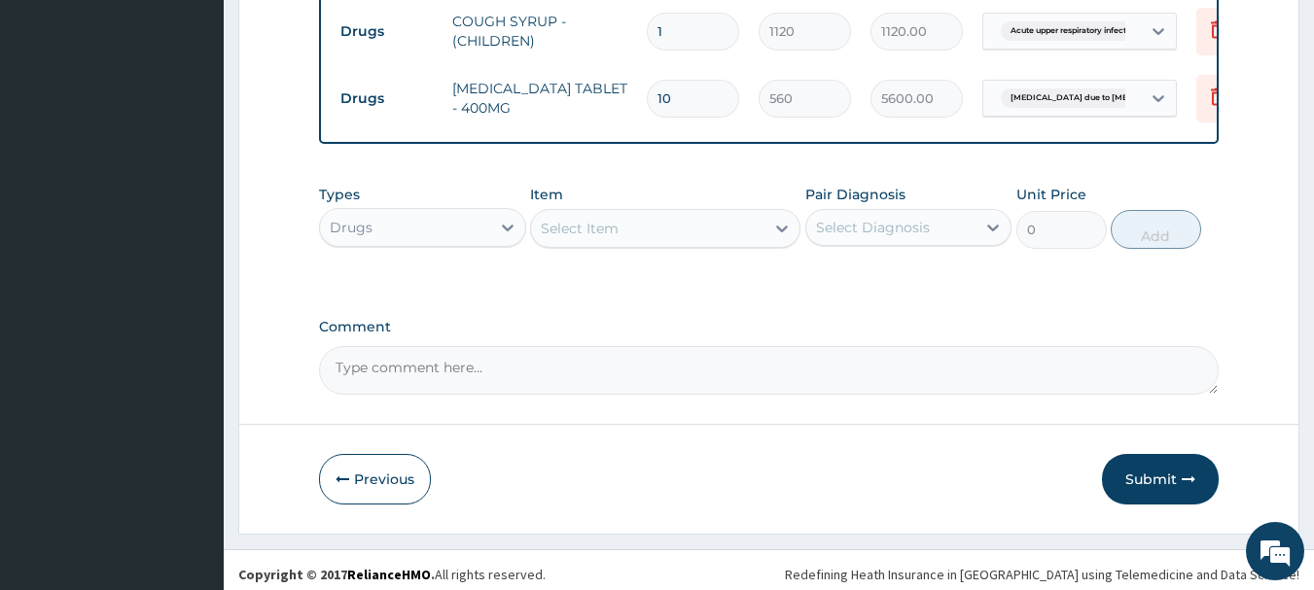
scroll to position [957, 0]
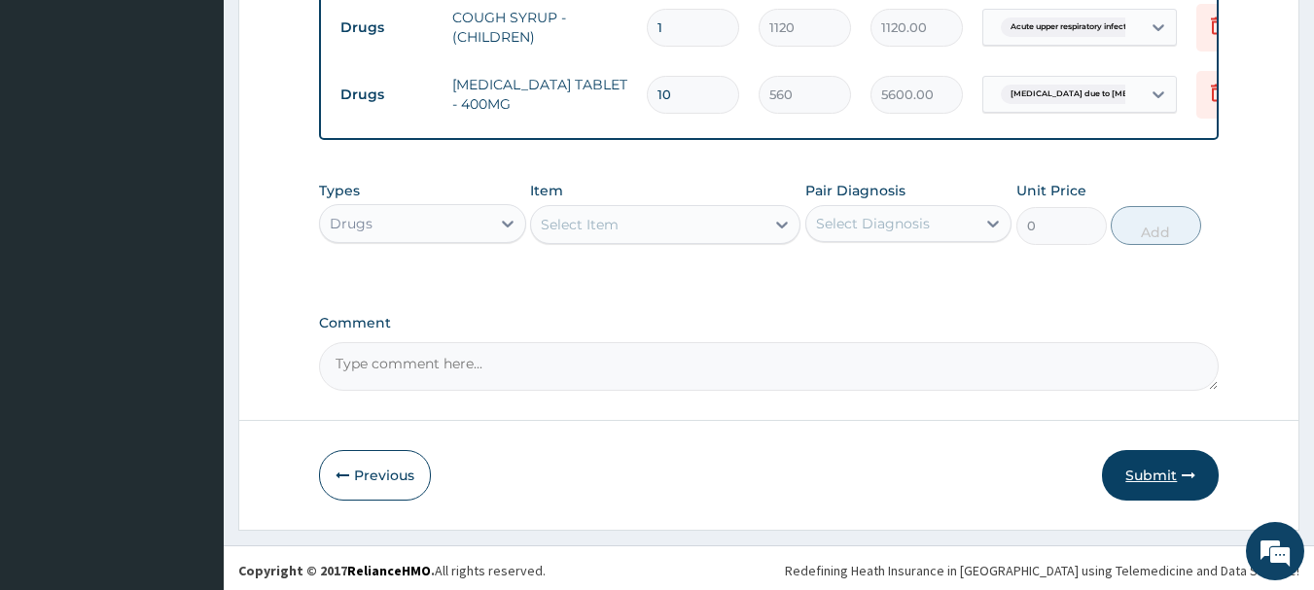
type input "10"
click at [1159, 457] on button "Submit" at bounding box center [1160, 475] width 117 height 51
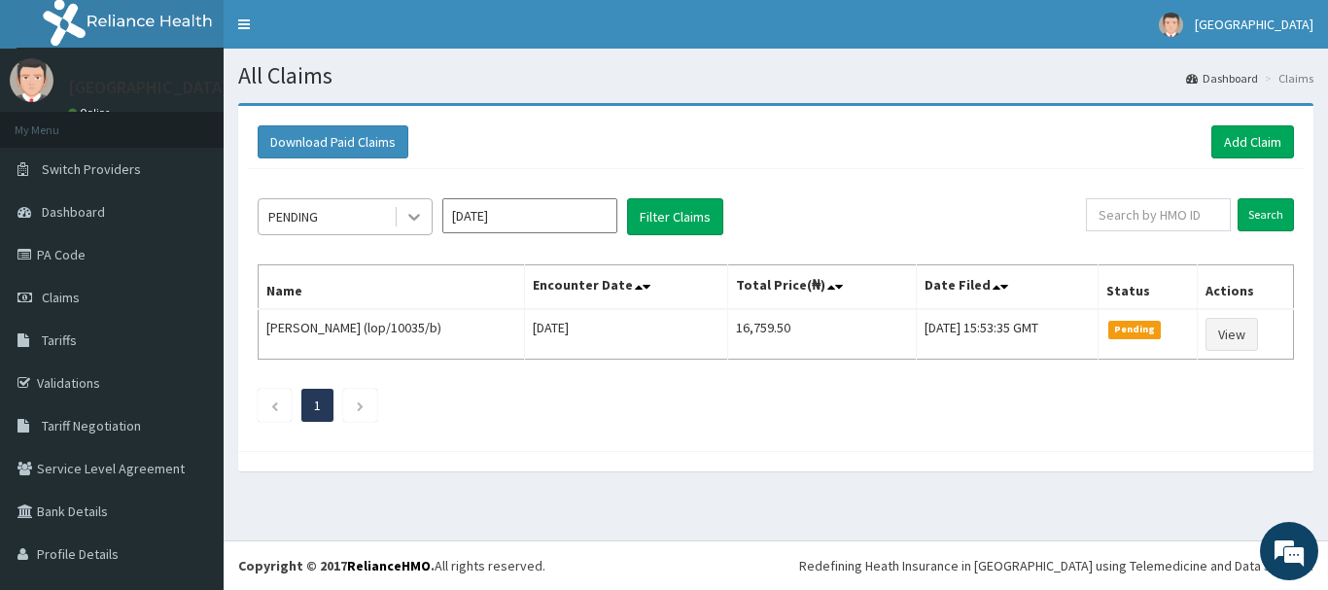
click at [406, 225] on icon at bounding box center [414, 216] width 19 height 19
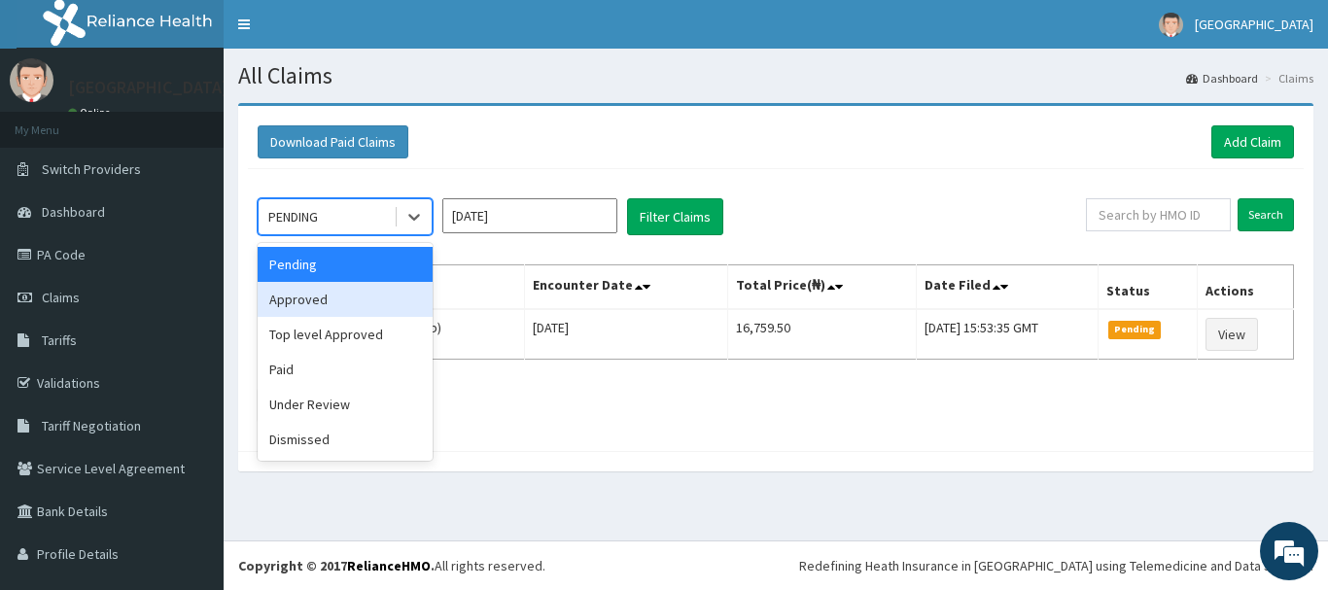
click at [359, 297] on div "Approved" at bounding box center [345, 299] width 175 height 35
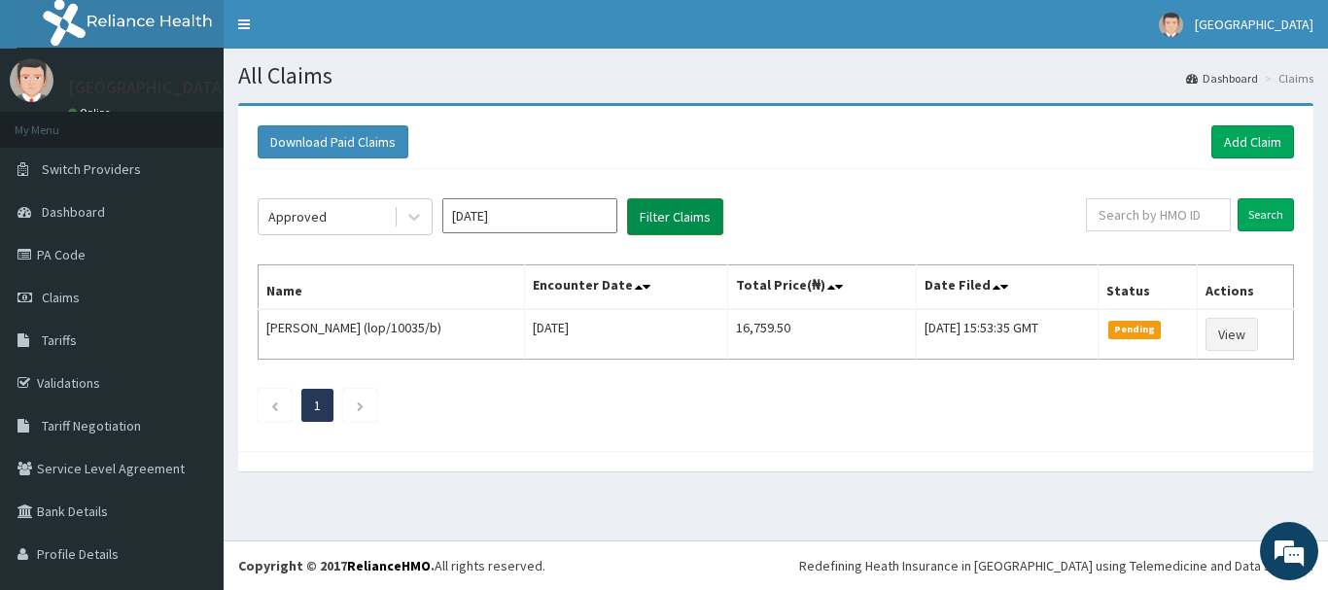
click at [657, 226] on button "Filter Claims" at bounding box center [675, 216] width 96 height 37
